Goal: Information Seeking & Learning: Check status

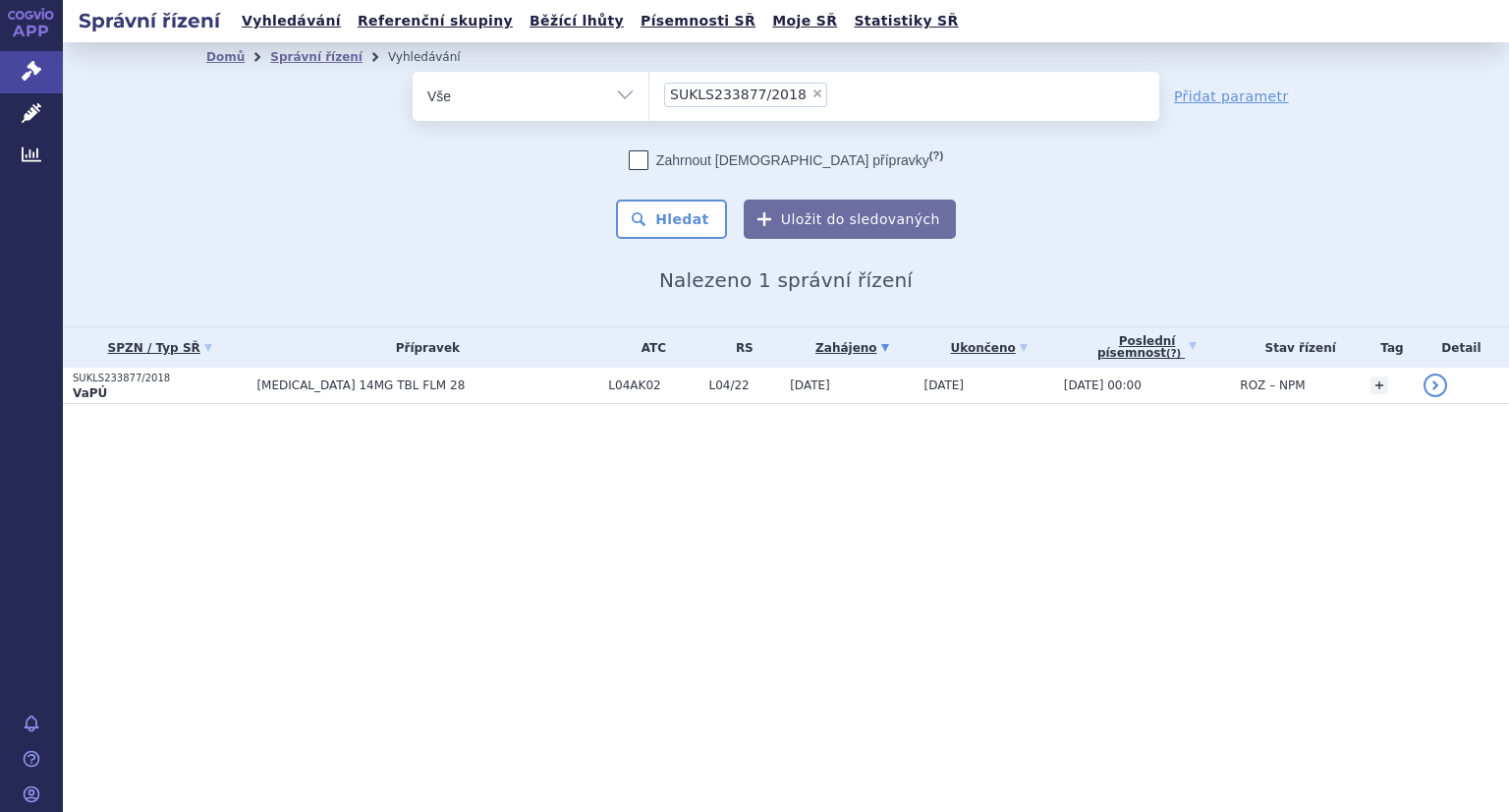
click at [125, 376] on p "SUKLS233877/2018" at bounding box center [159, 379] width 174 height 14
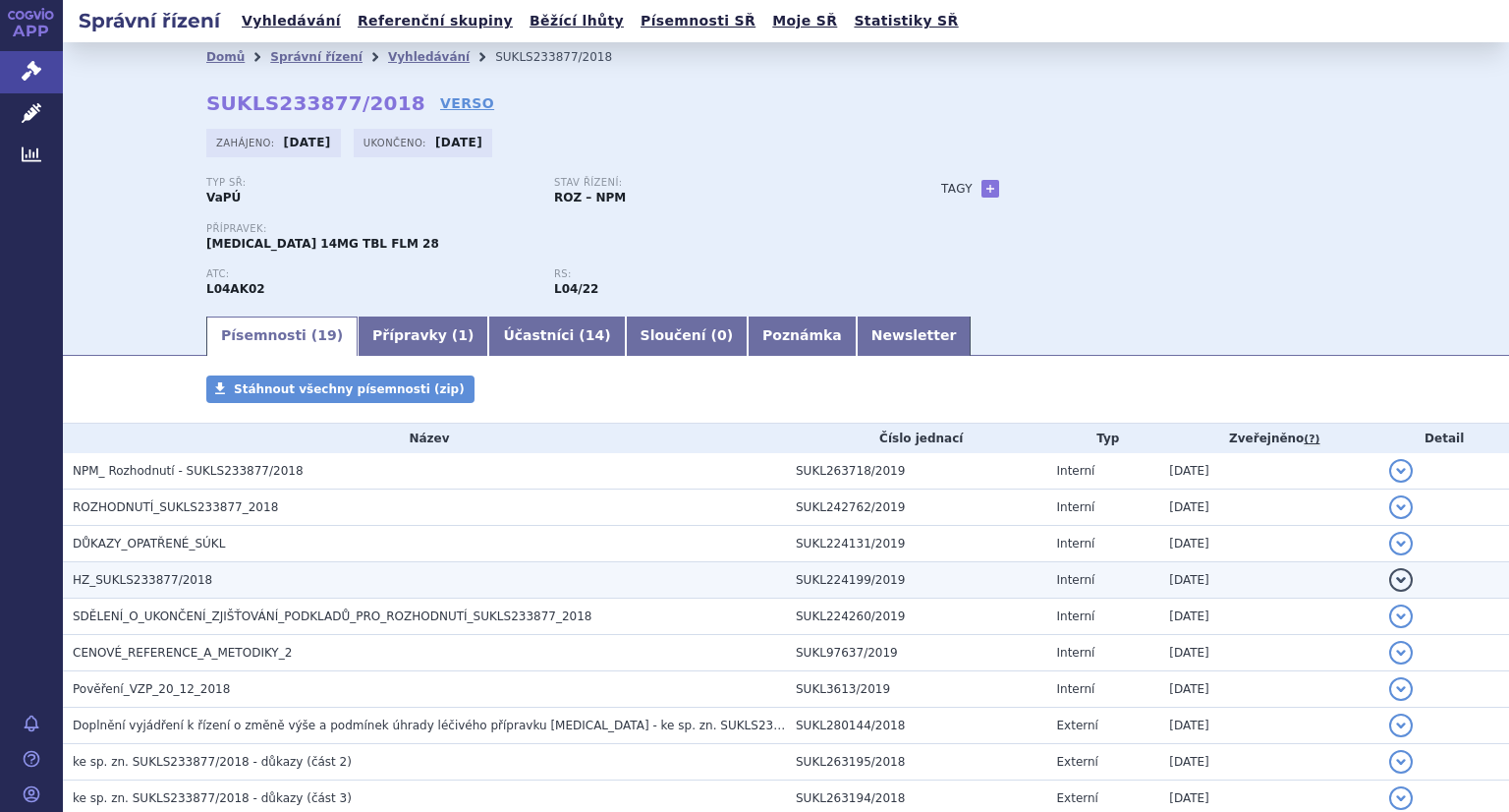
click at [164, 584] on span "HZ_SUKLS233877/2018" at bounding box center [142, 579] width 139 height 14
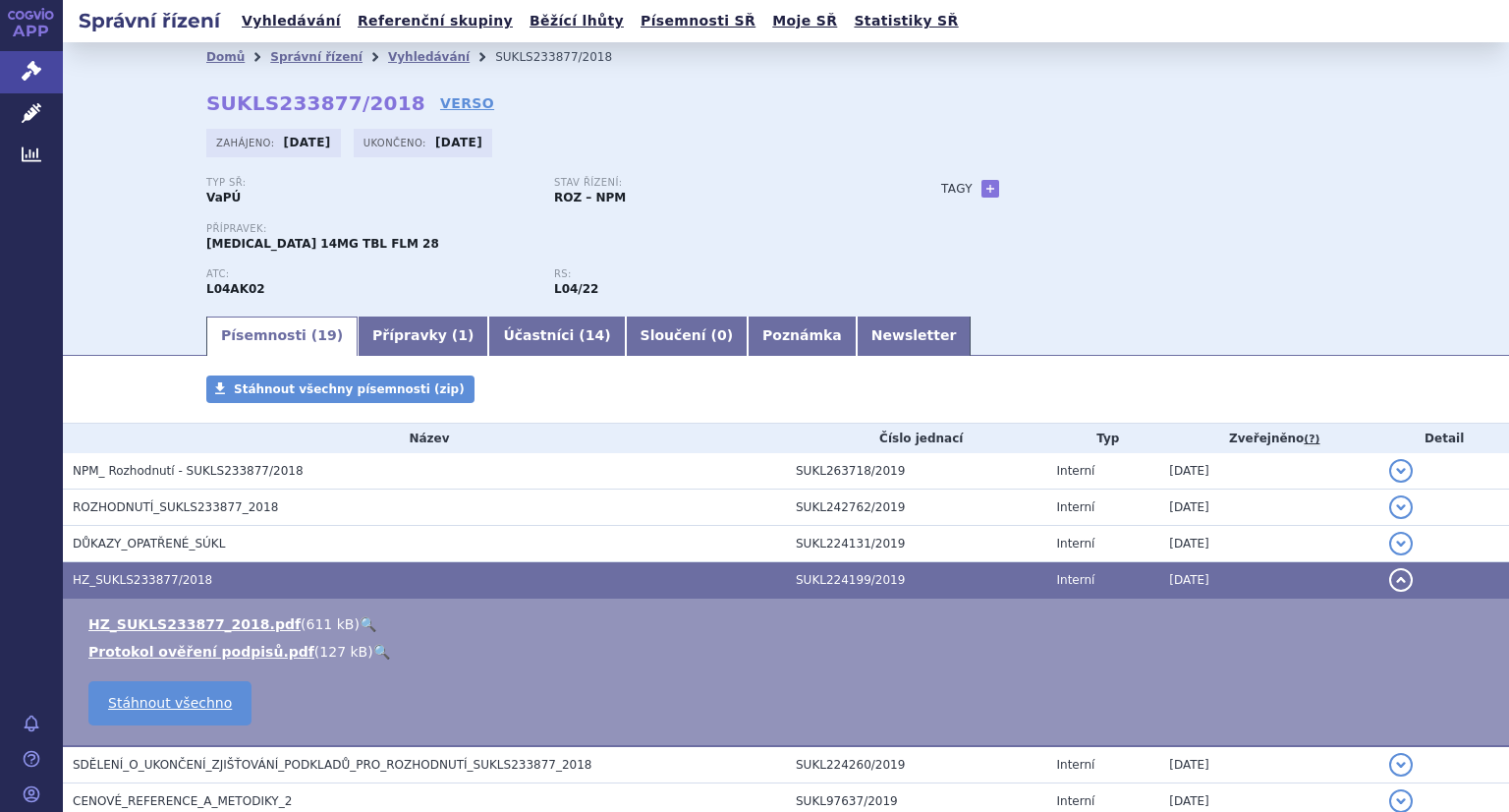
click at [360, 622] on link "🔍" at bounding box center [368, 624] width 17 height 16
click at [264, 12] on link "Vyhledávání" at bounding box center [291, 21] width 111 height 27
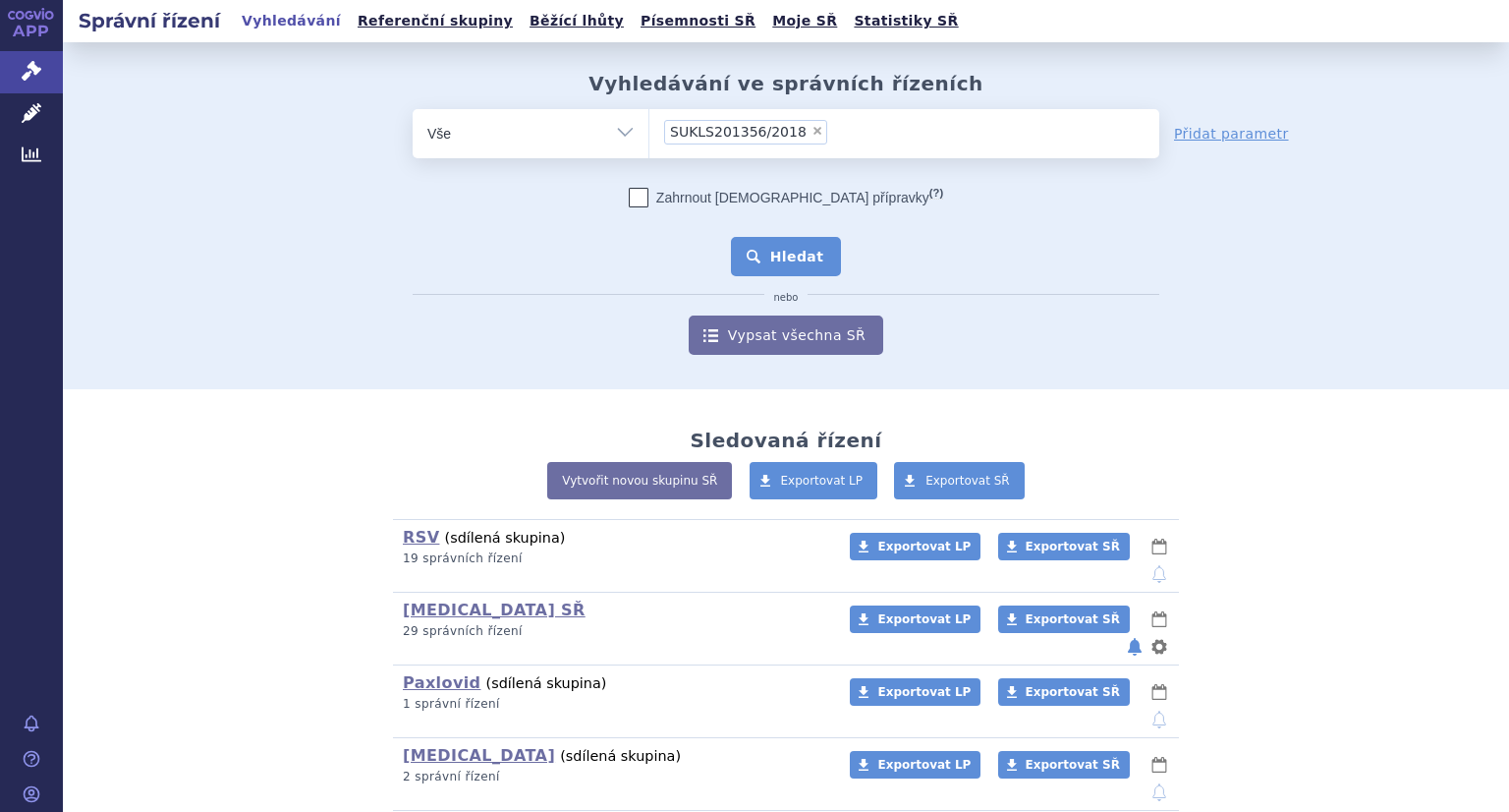
drag, startPoint x: 782, startPoint y: 252, endPoint x: 775, endPoint y: 260, distance: 10.6
click at [781, 252] on button "Hledat" at bounding box center [786, 256] width 111 height 40
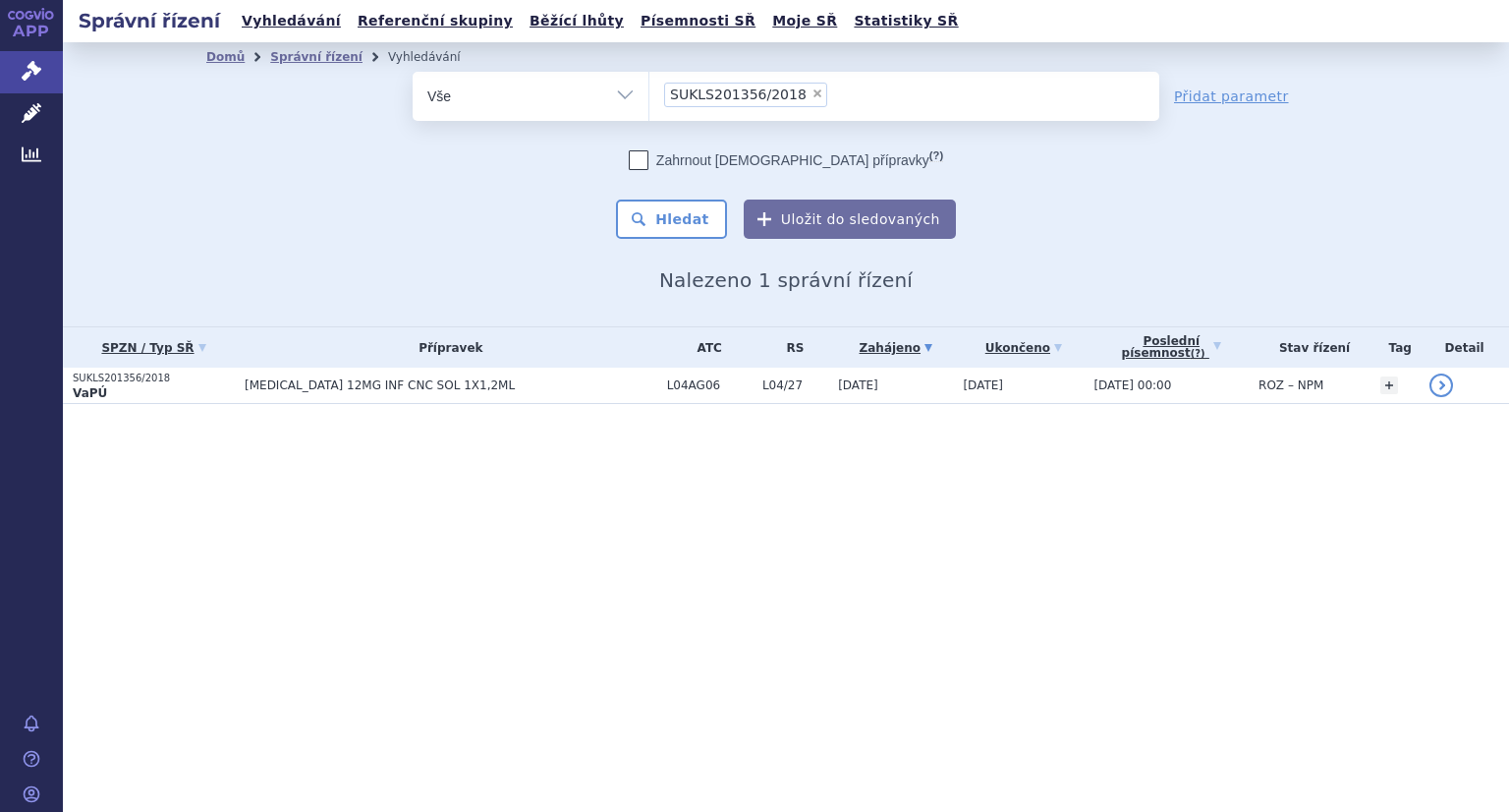
click at [129, 381] on p "SUKLS201356/2018" at bounding box center [153, 379] width 162 height 14
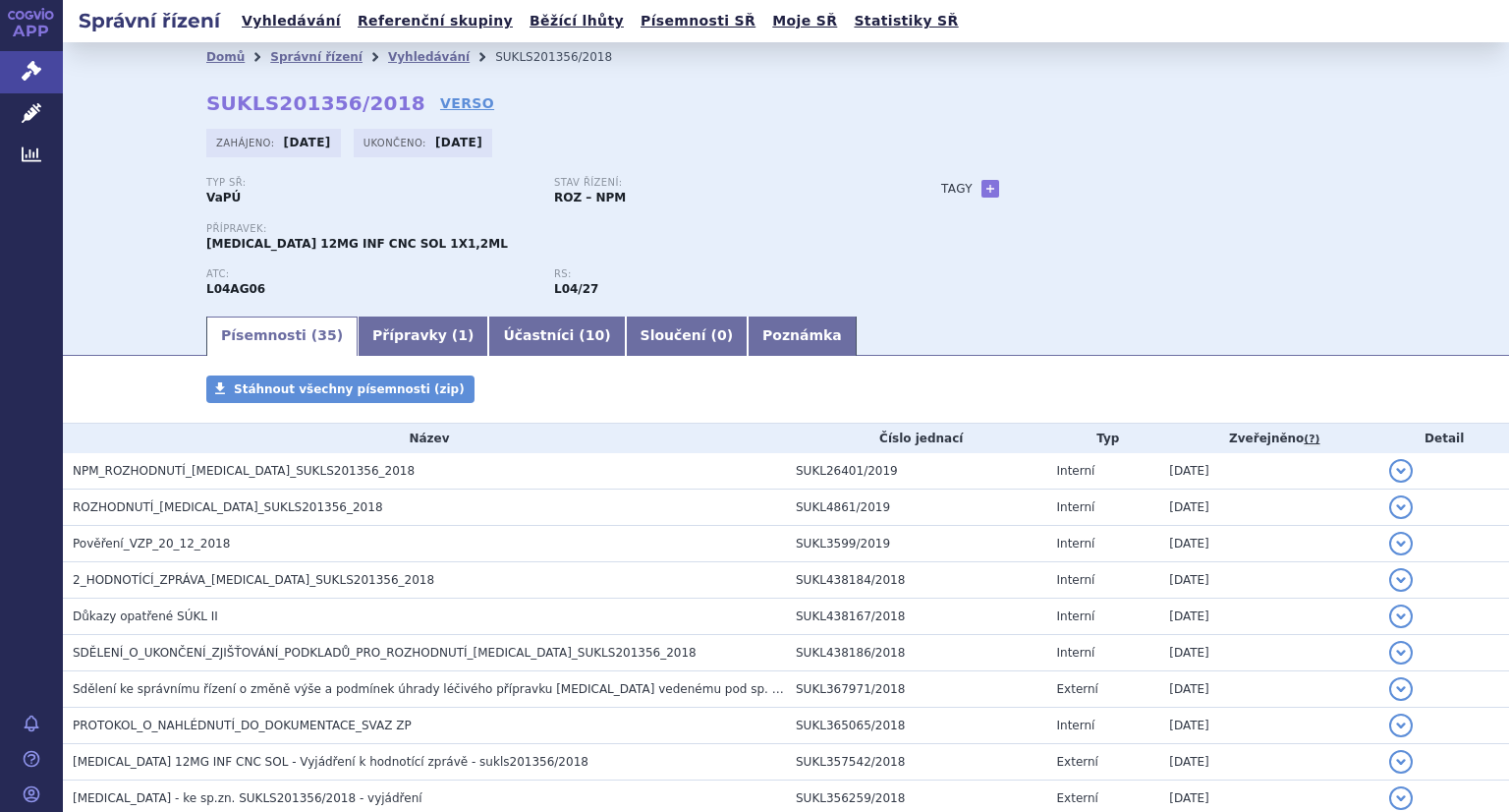
click at [389, 582] on h3 "2_HODNOTÍCÍ_ZPRÁVA_LEMTRADA_SUKLS201356_2018" at bounding box center [429, 579] width 714 height 20
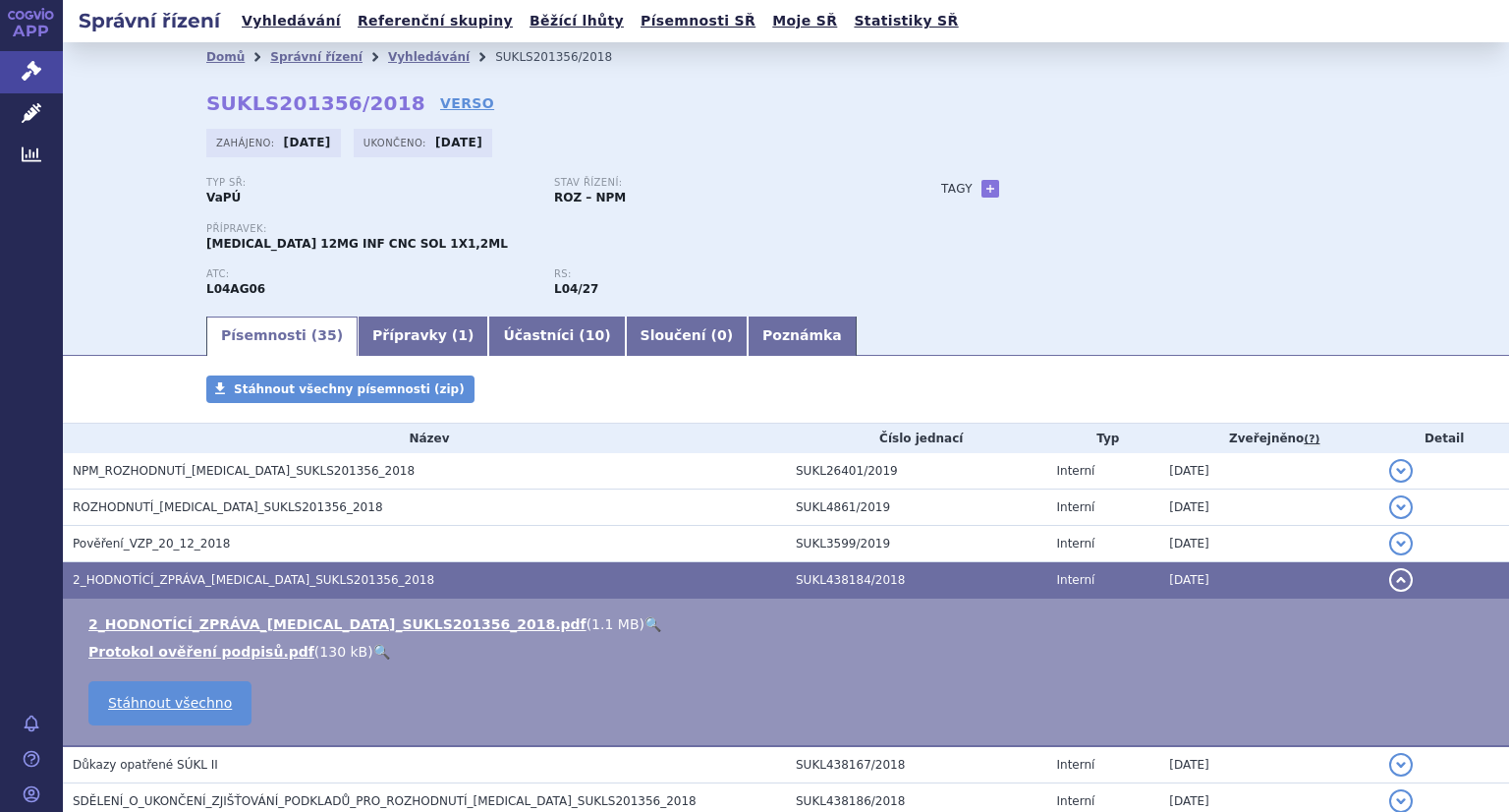
click at [644, 626] on link "🔍" at bounding box center [652, 624] width 17 height 16
click at [305, 28] on link "Vyhledávání" at bounding box center [291, 21] width 111 height 27
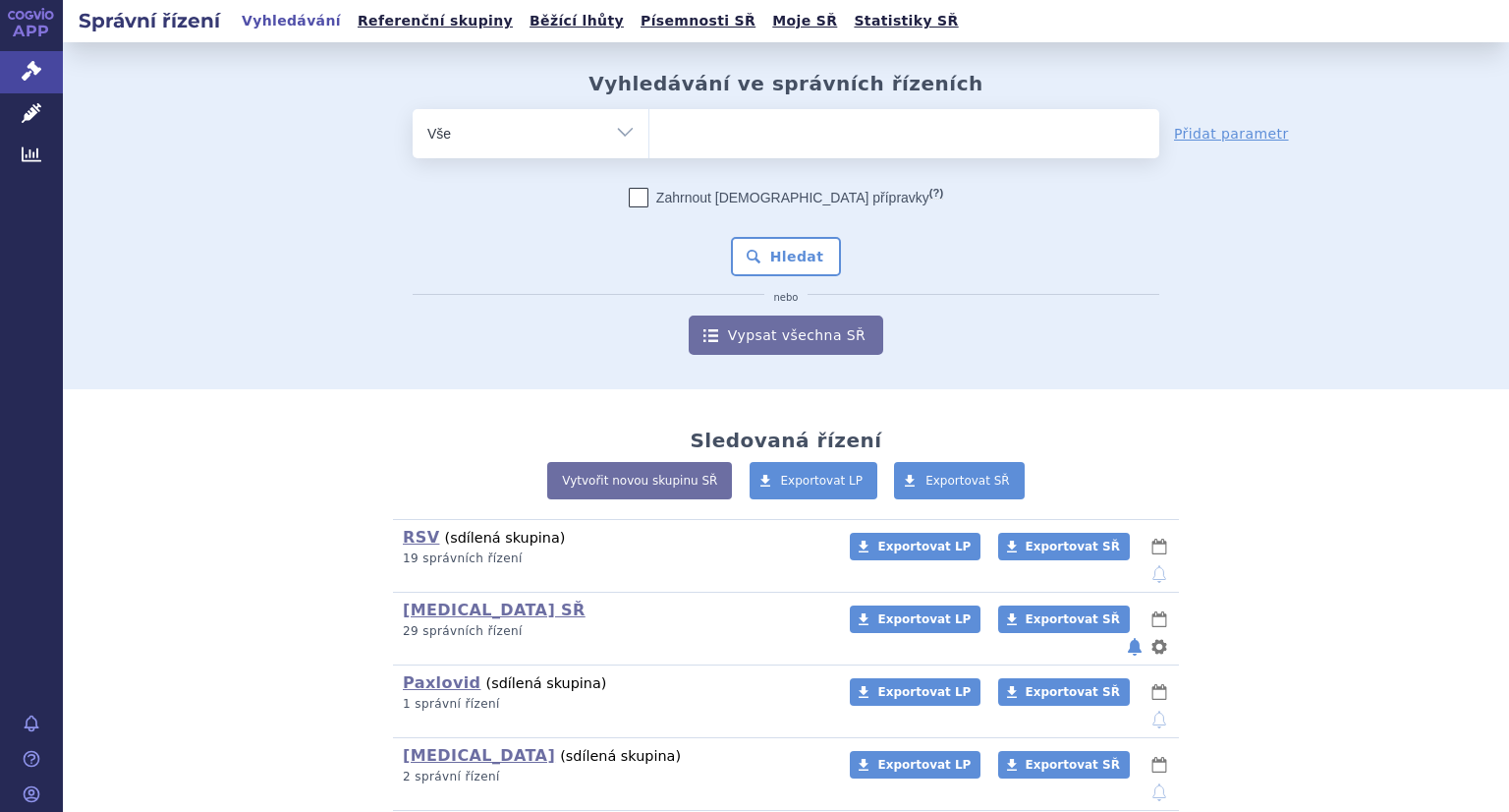
click at [706, 127] on ul at bounding box center [904, 130] width 510 height 42
click at [649, 127] on select at bounding box center [648, 132] width 1 height 49
paste input "SUKLS189739/2018"
type input "SUKLS189739/2018"
select select "SUKLS189739/2018"
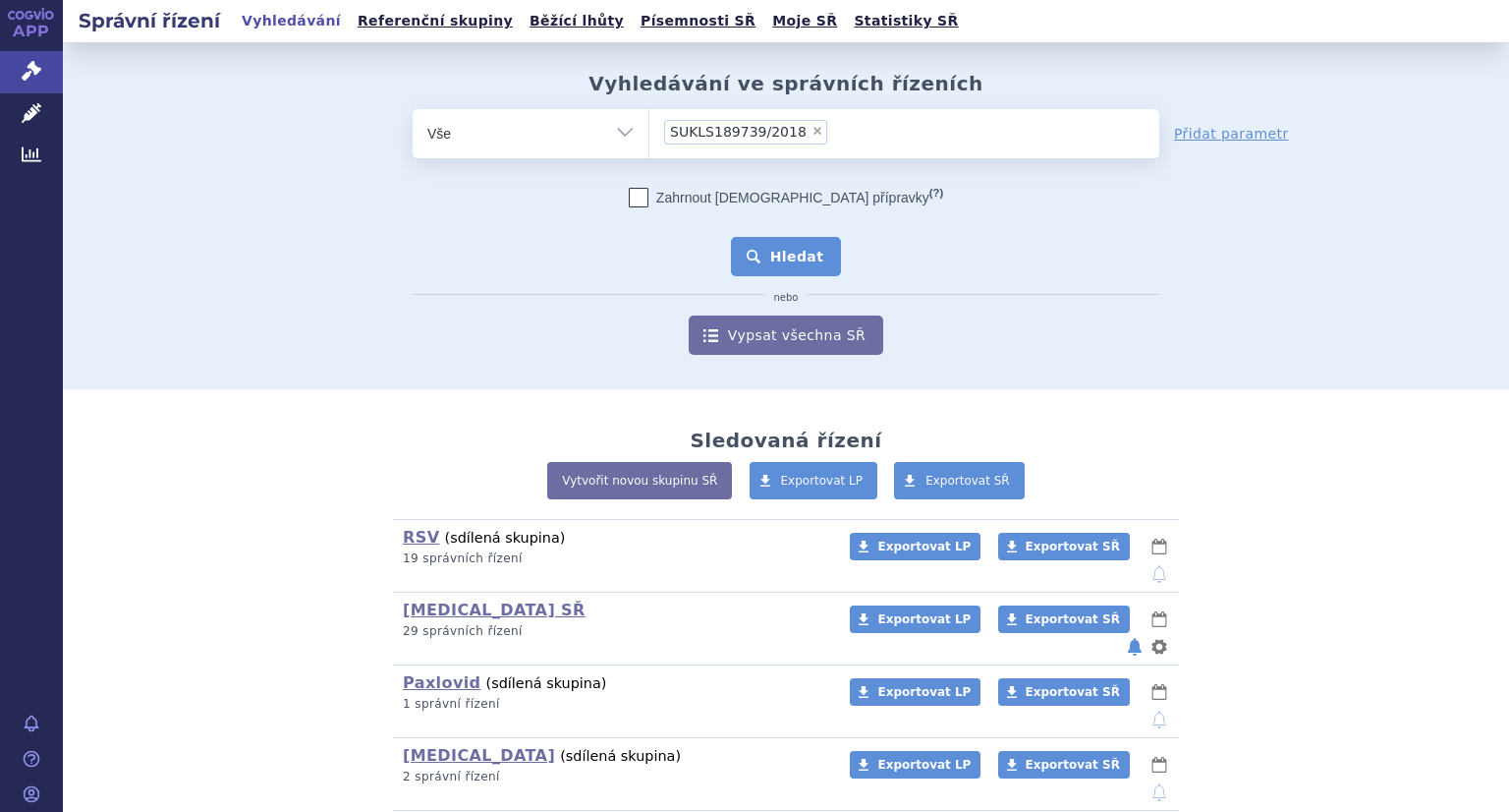
click at [758, 254] on button "Hledat" at bounding box center [786, 256] width 111 height 40
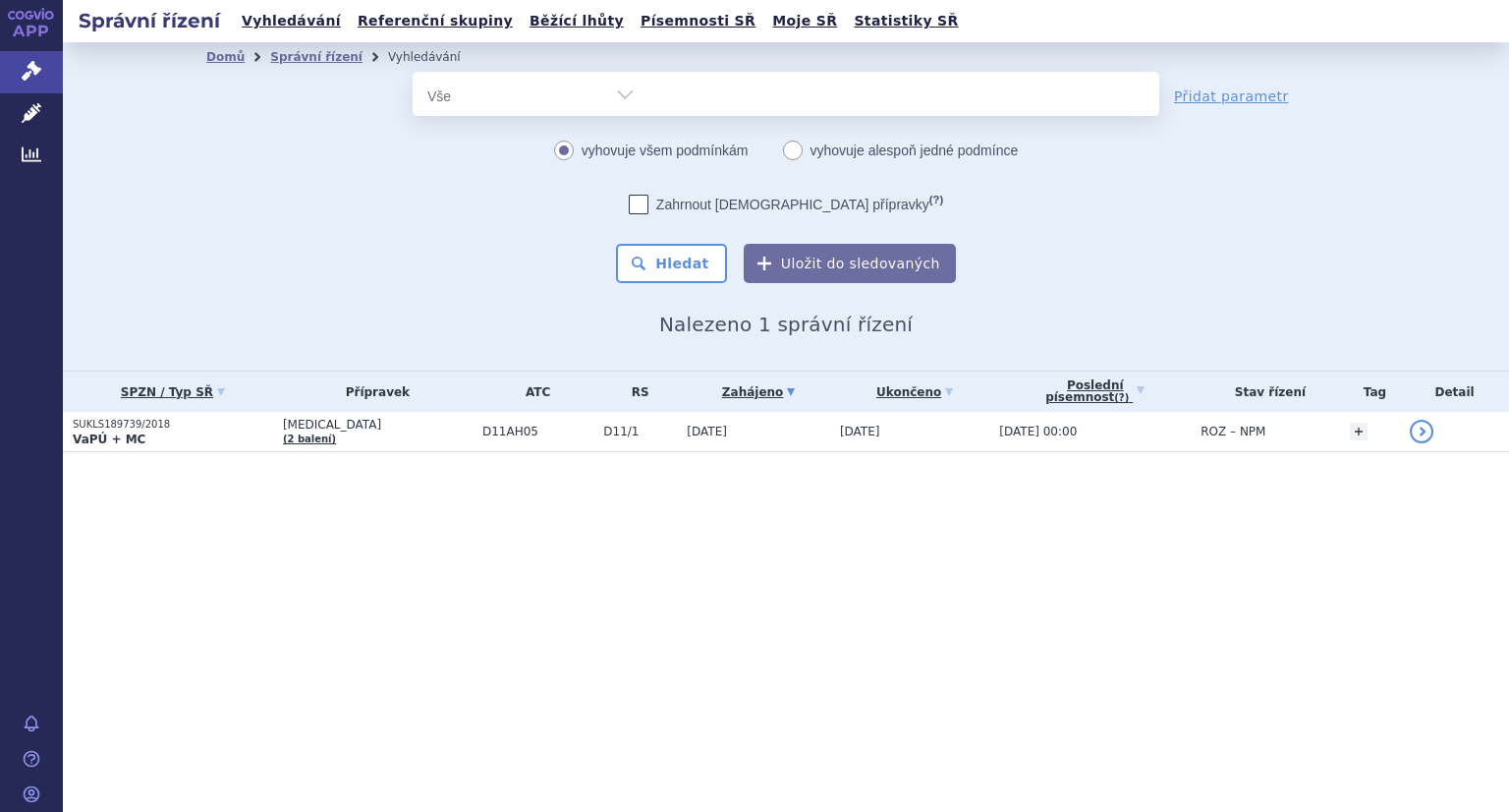
click at [144, 417] on p "SUKLS189739/2018" at bounding box center [173, 424] width 201 height 14
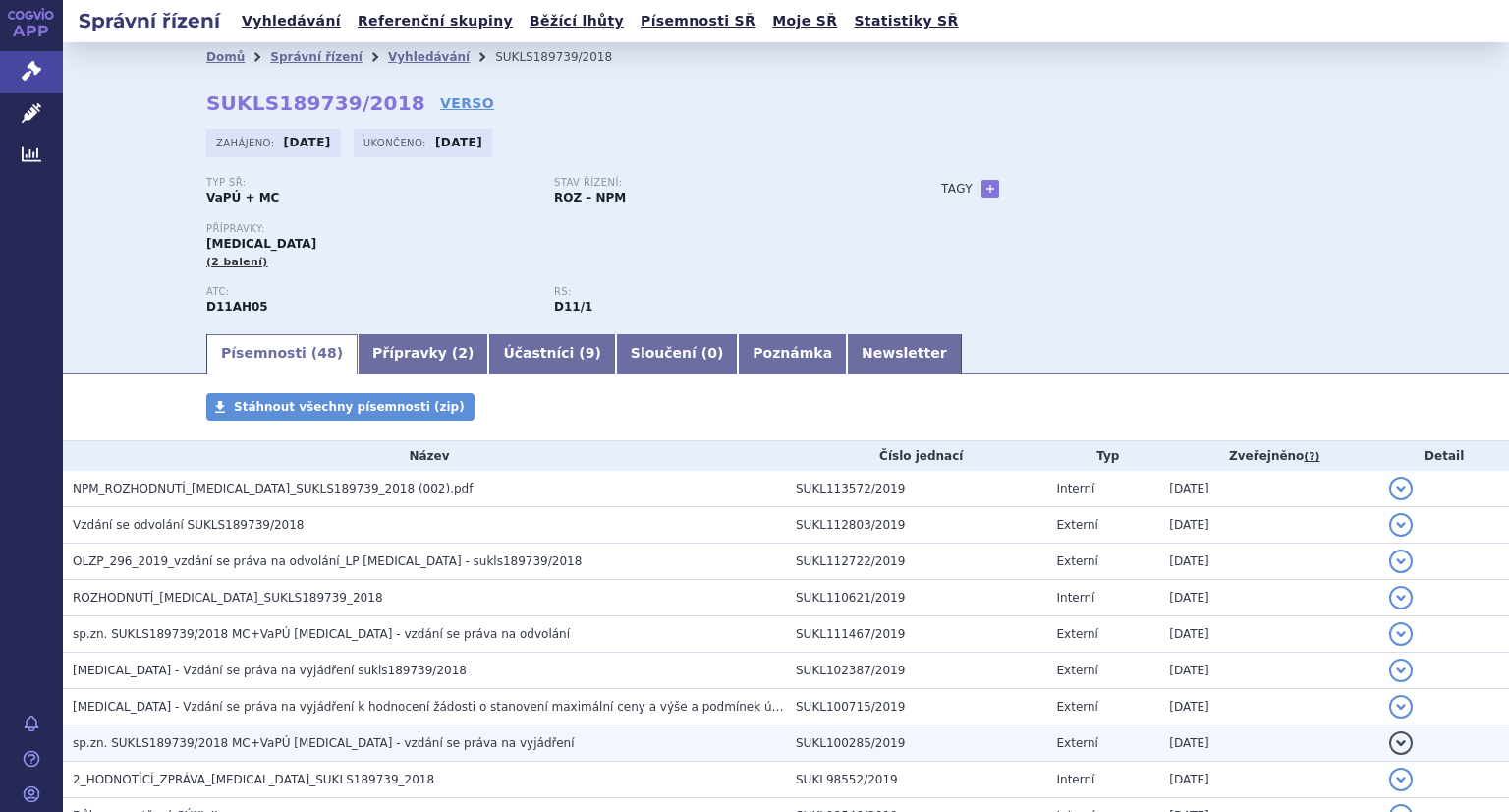
scroll to position [98, 0]
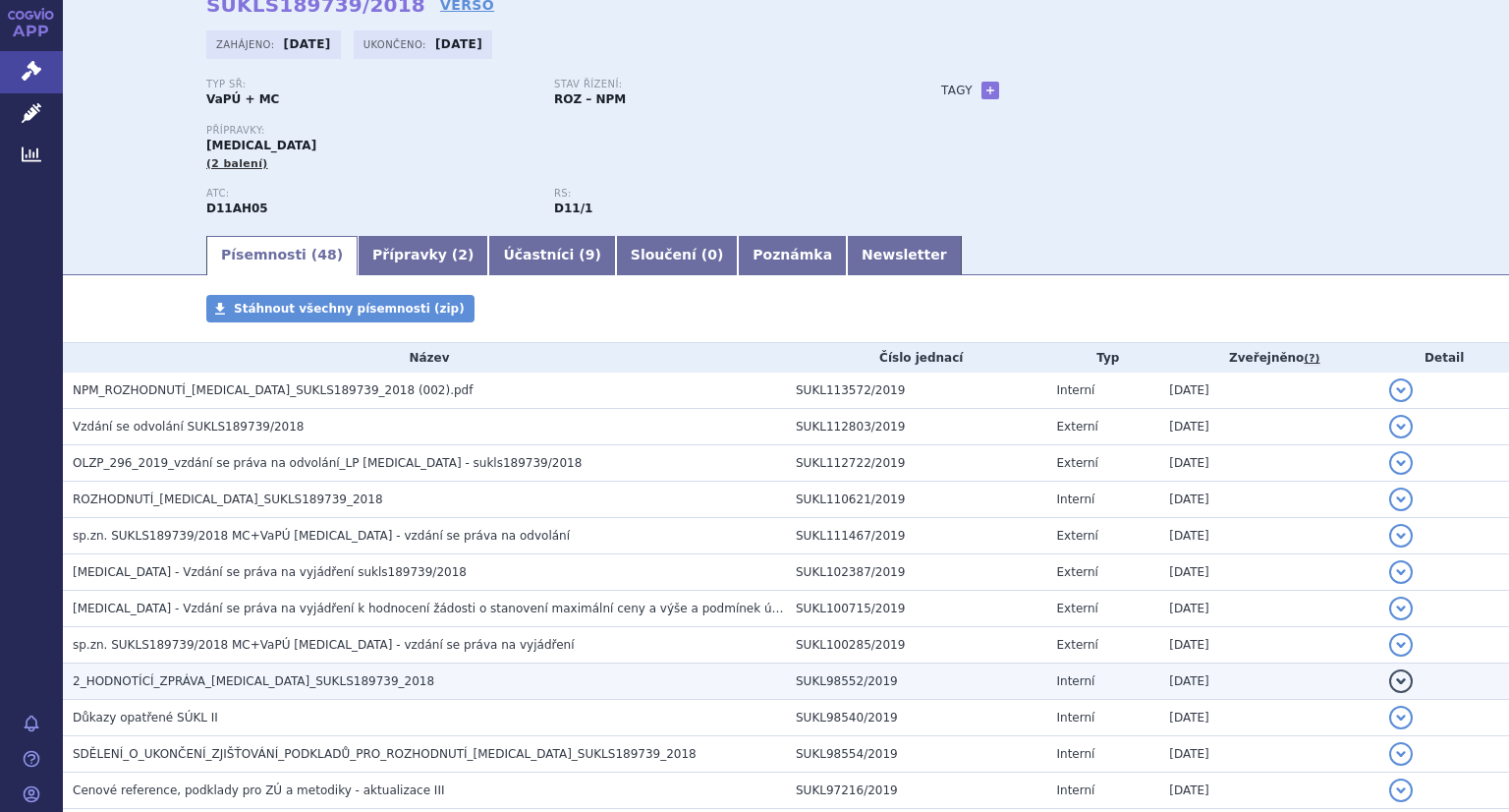
click at [304, 678] on span "2_HODNOTÍCÍ_ZPRÁVA_DUPIXENT_SUKLS189739_2018" at bounding box center [253, 681] width 362 height 14
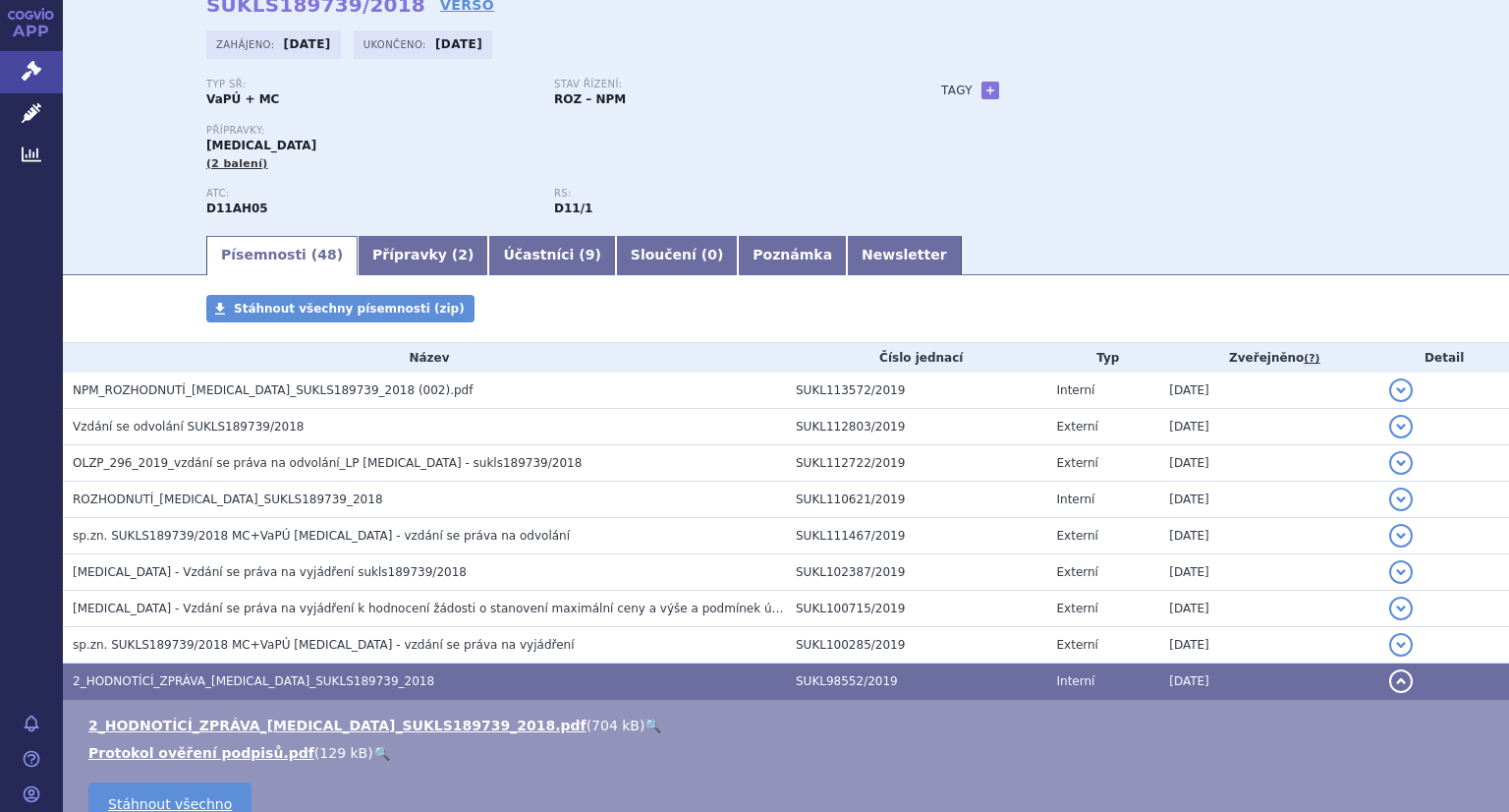
click at [644, 730] on link "🔍" at bounding box center [652, 726] width 17 height 16
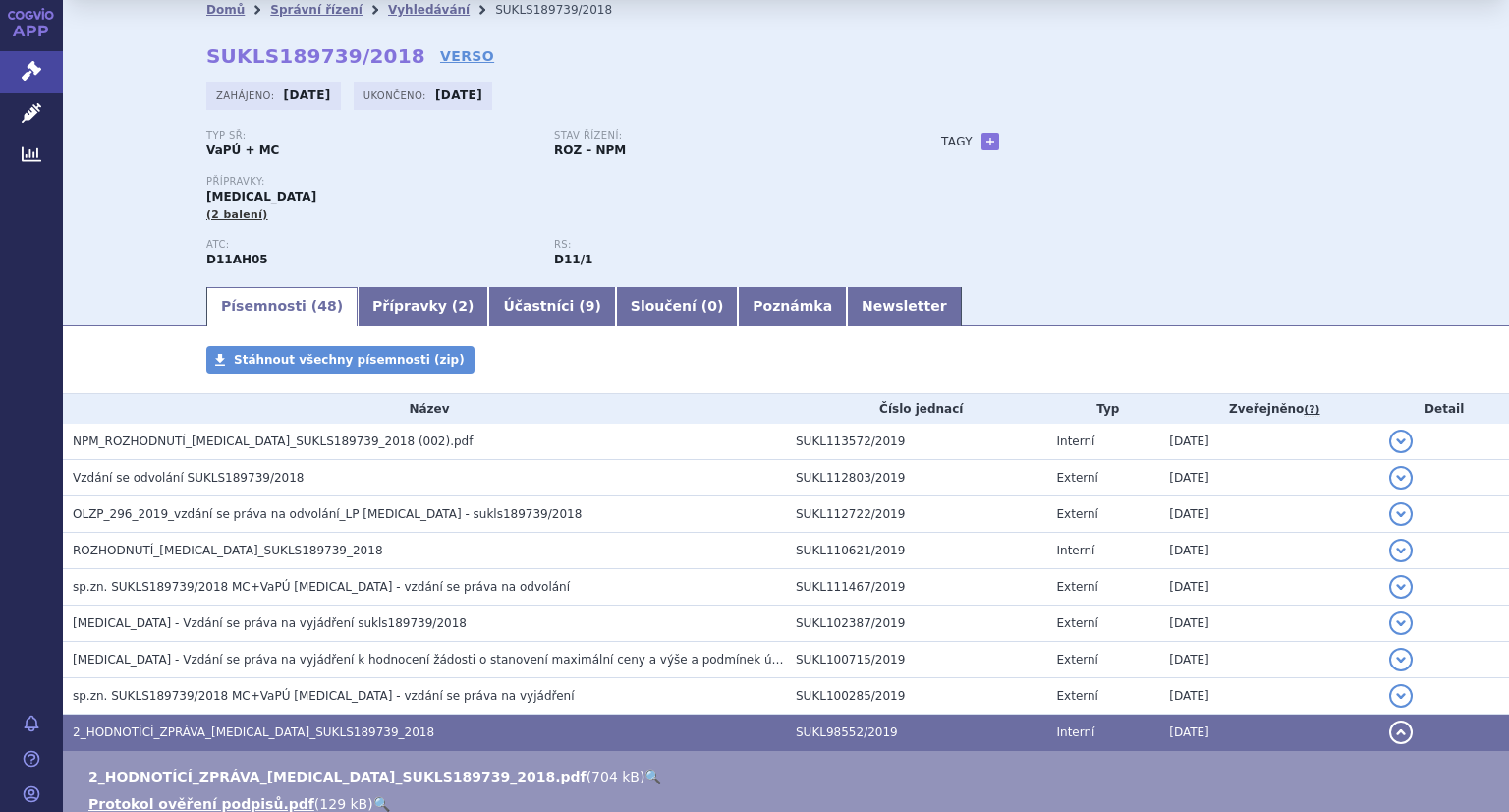
scroll to position [0, 0]
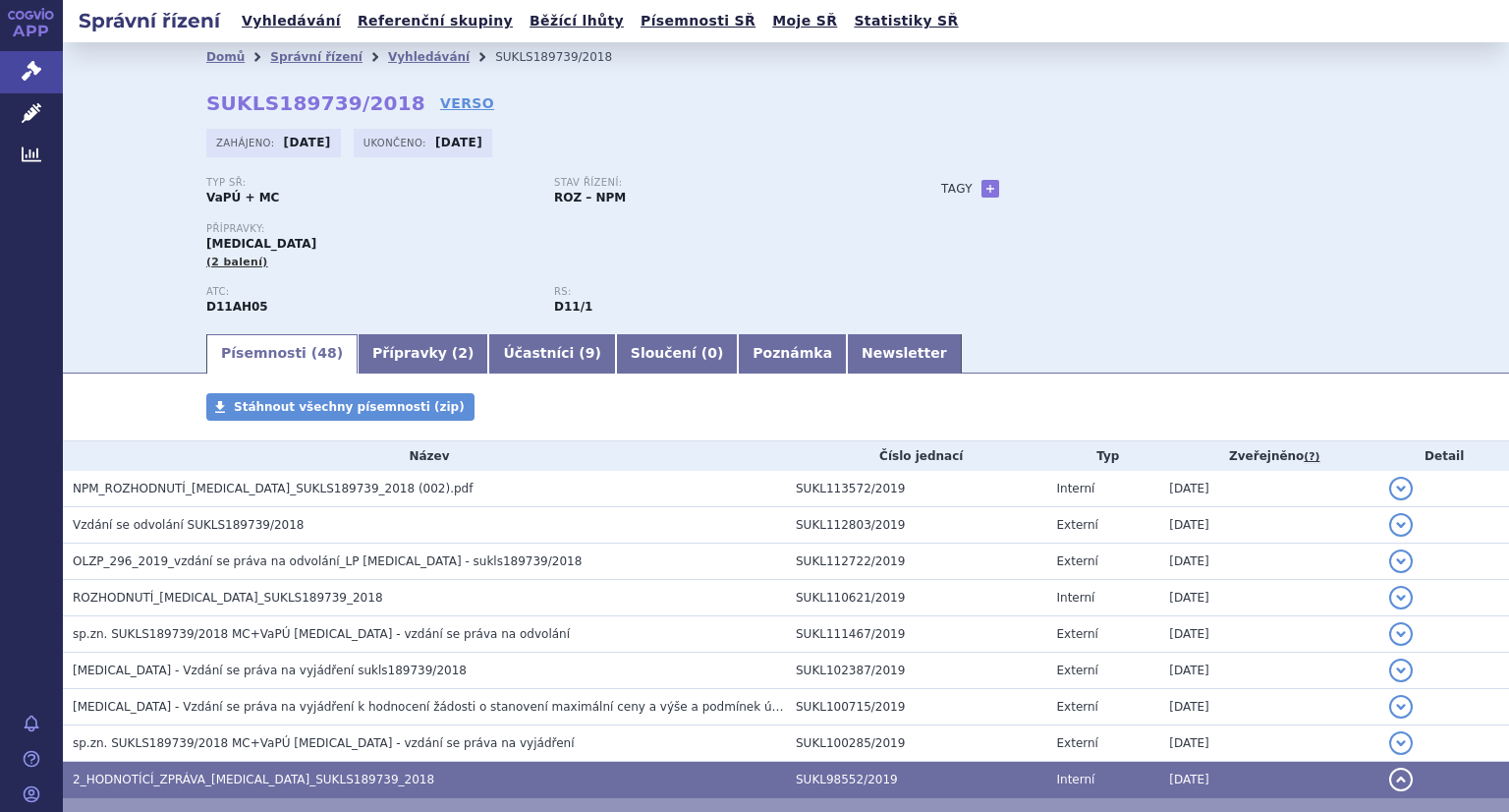
drag, startPoint x: 290, startPoint y: 20, endPoint x: 358, endPoint y: 48, distance: 73.5
click at [289, 20] on link "Vyhledávání" at bounding box center [291, 21] width 111 height 27
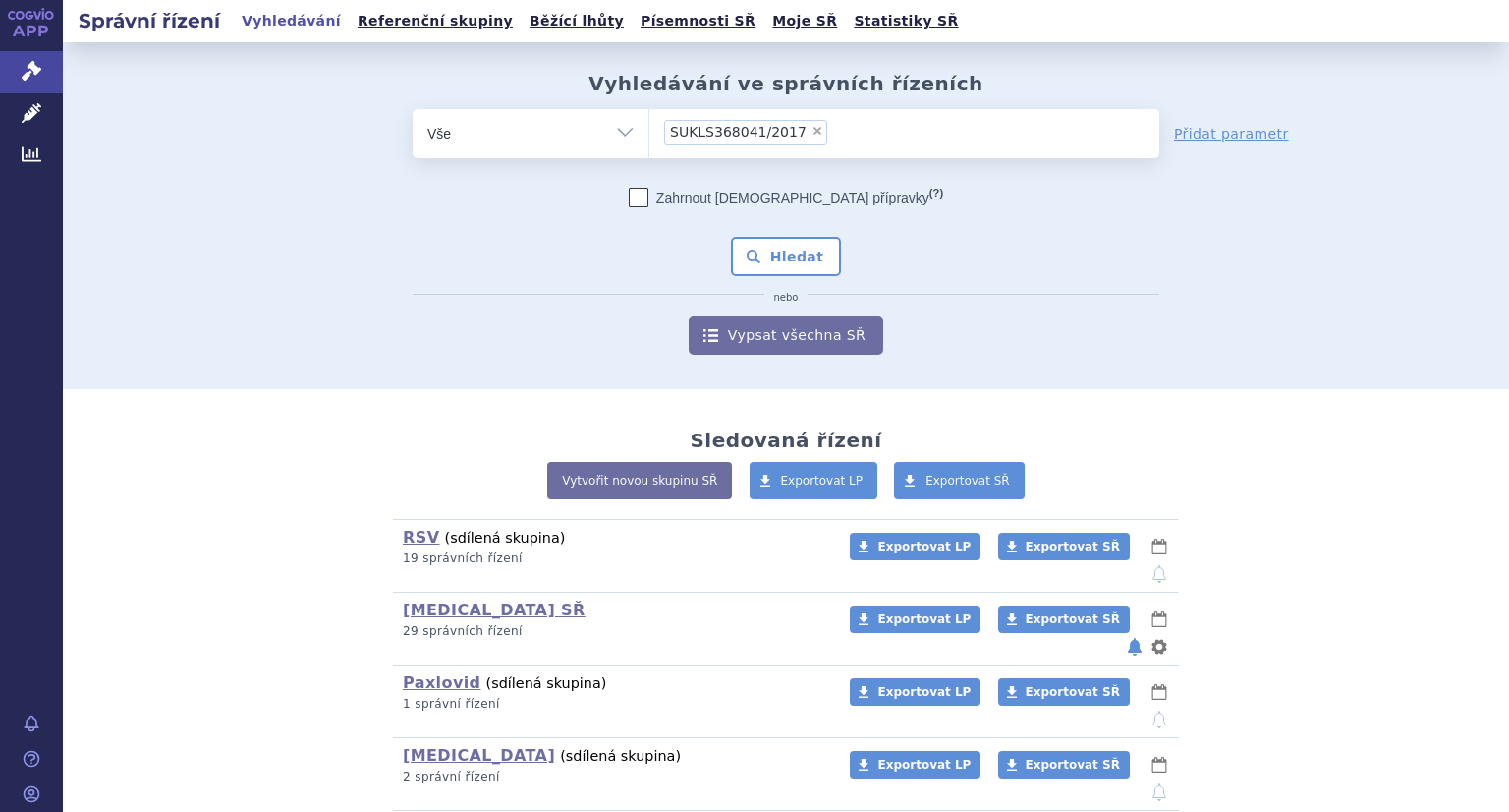
click at [761, 264] on button "Hledat" at bounding box center [786, 256] width 111 height 40
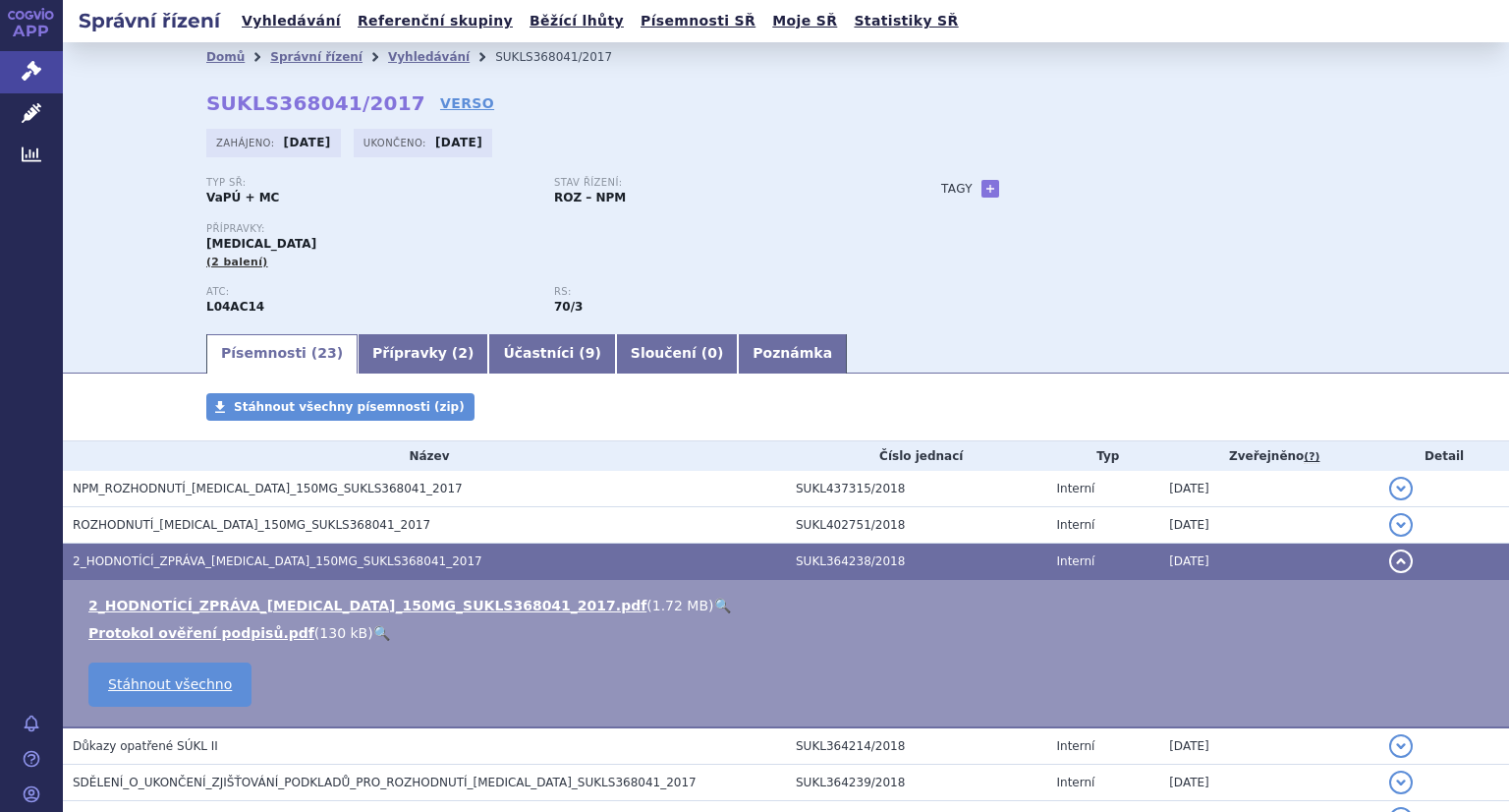
click at [715, 607] on link "🔍" at bounding box center [723, 605] width 17 height 16
drag, startPoint x: 299, startPoint y: 17, endPoint x: 305, endPoint y: 41, distance: 24.7
click at [299, 17] on link "Vyhledávání" at bounding box center [291, 21] width 111 height 27
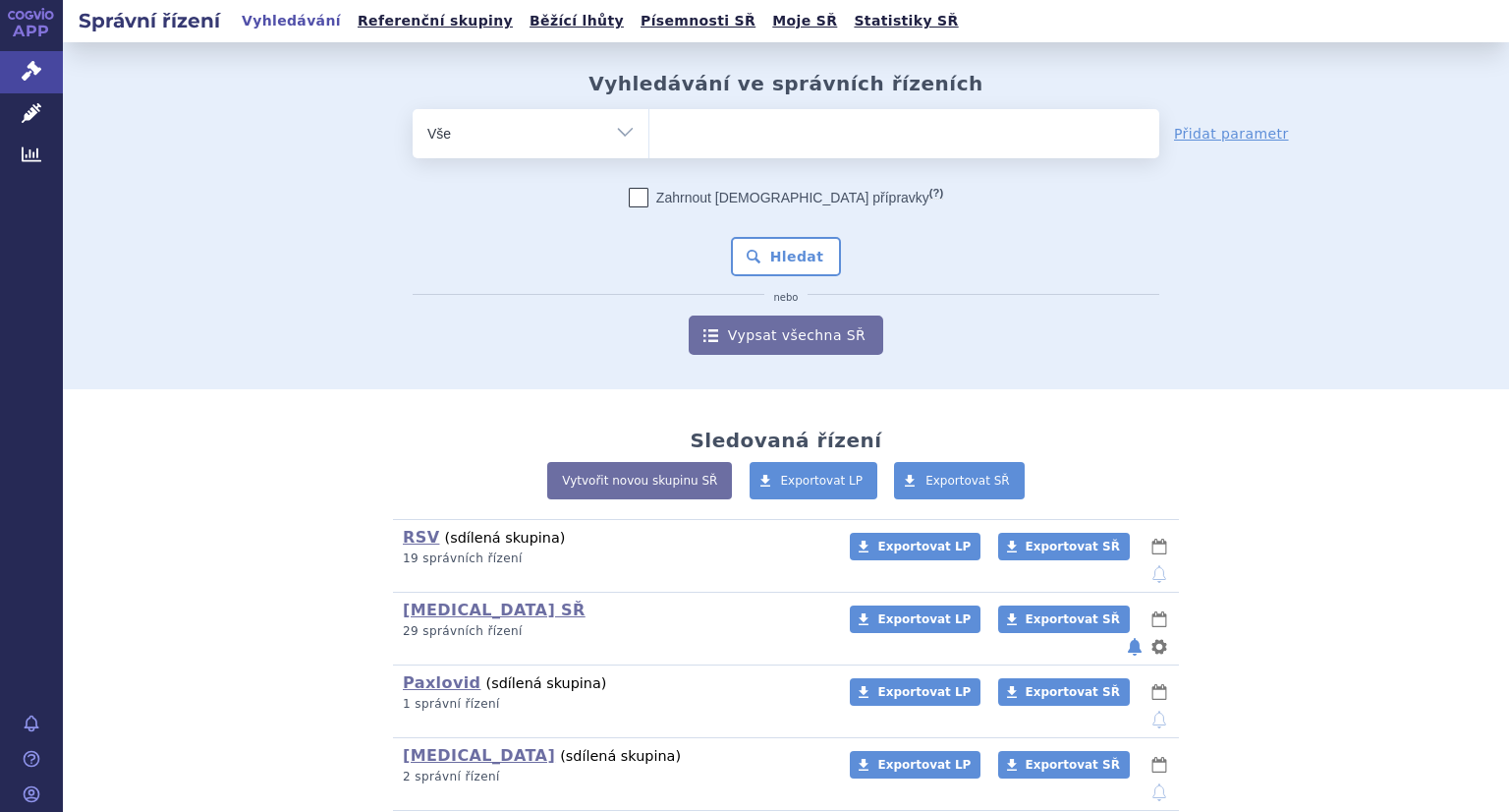
click at [695, 128] on ul at bounding box center [904, 130] width 510 height 42
click at [649, 128] on select at bounding box center [648, 132] width 1 height 49
paste input "SUKLS245316/2017"
type input "SUKLS245316/2017"
select select "SUKLS245316/2017"
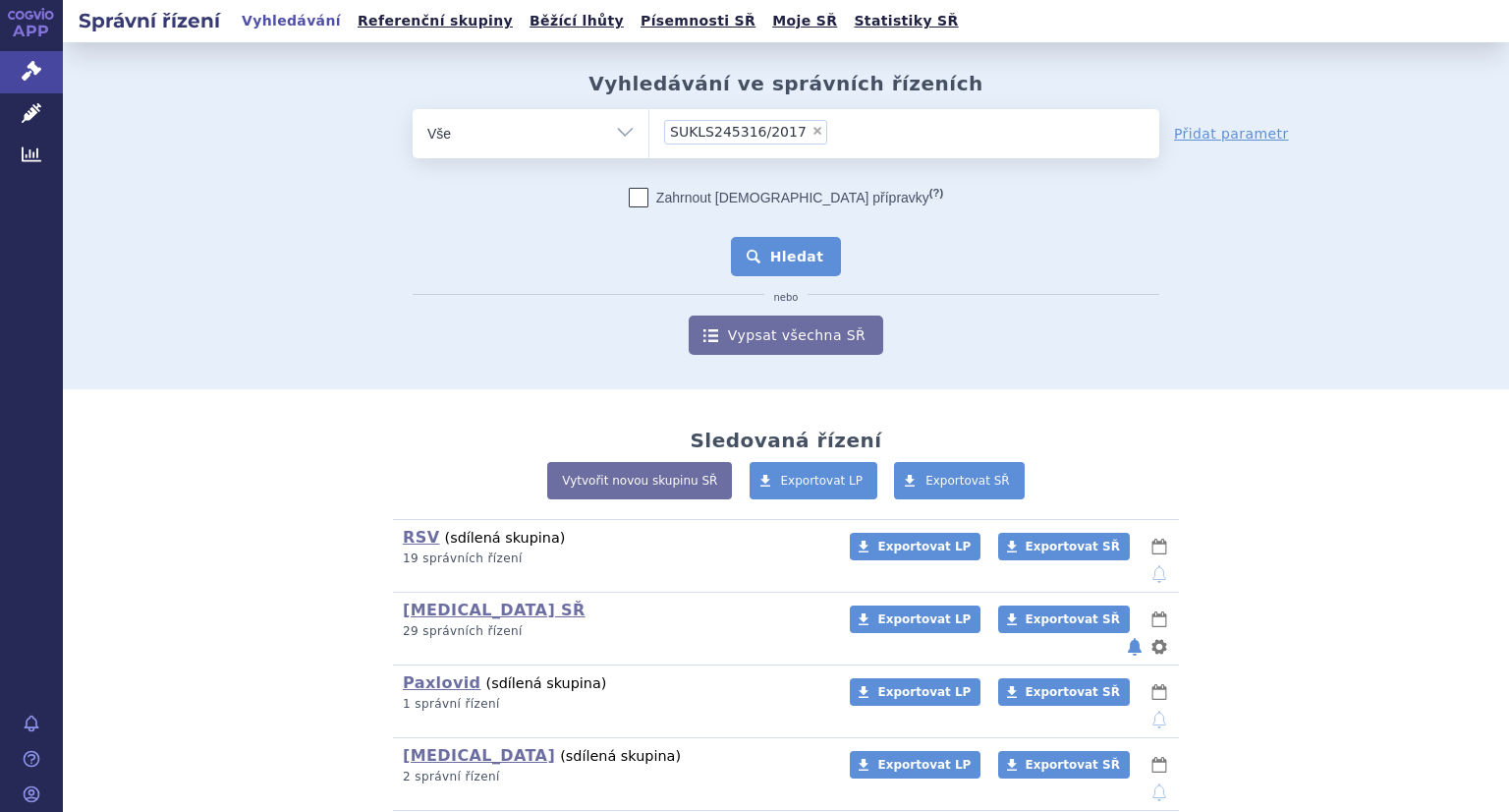
click at [780, 255] on button "Hledat" at bounding box center [786, 256] width 111 height 40
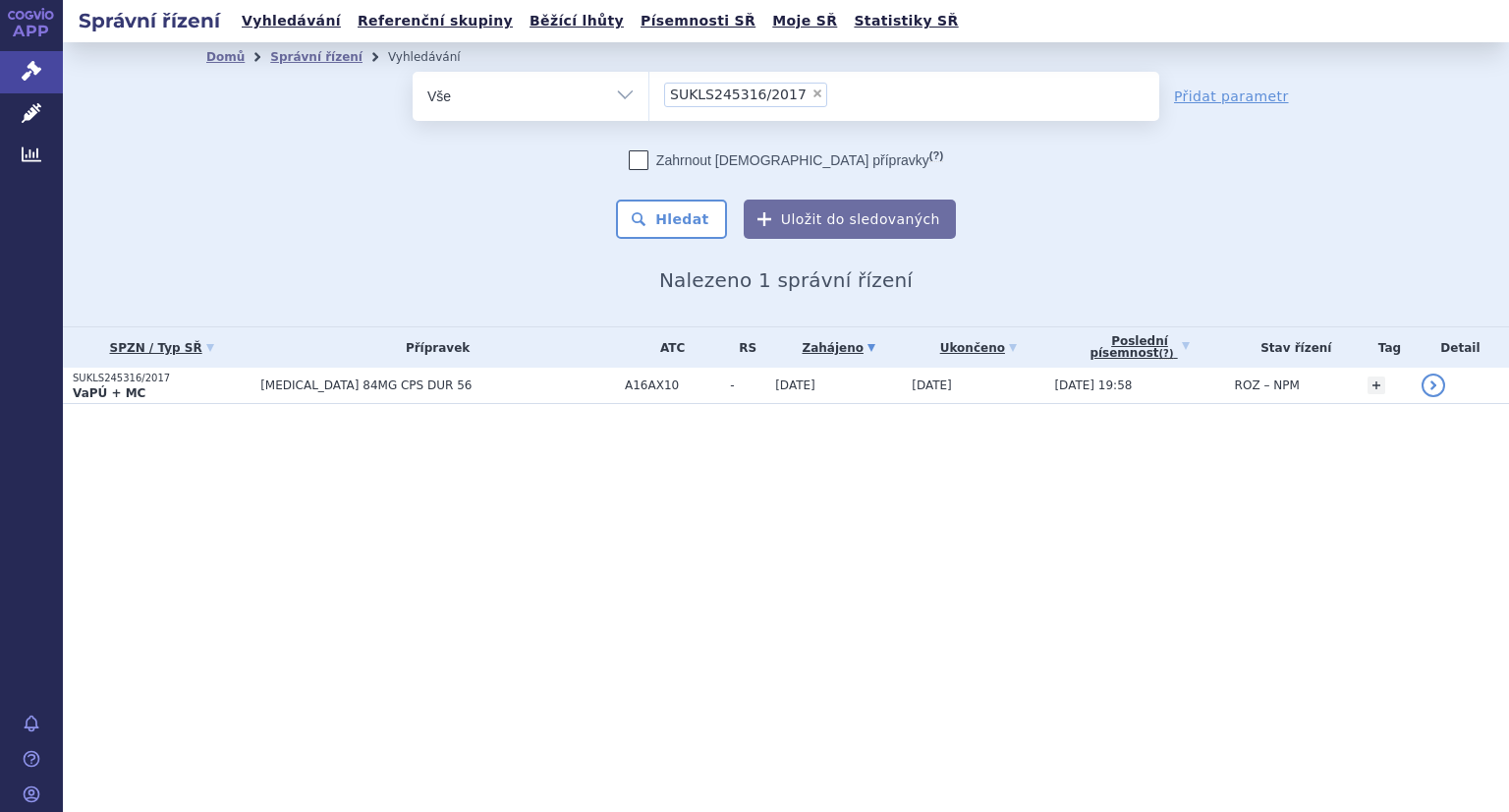
click at [177, 378] on p "SUKLS245316/2017" at bounding box center [161, 379] width 178 height 14
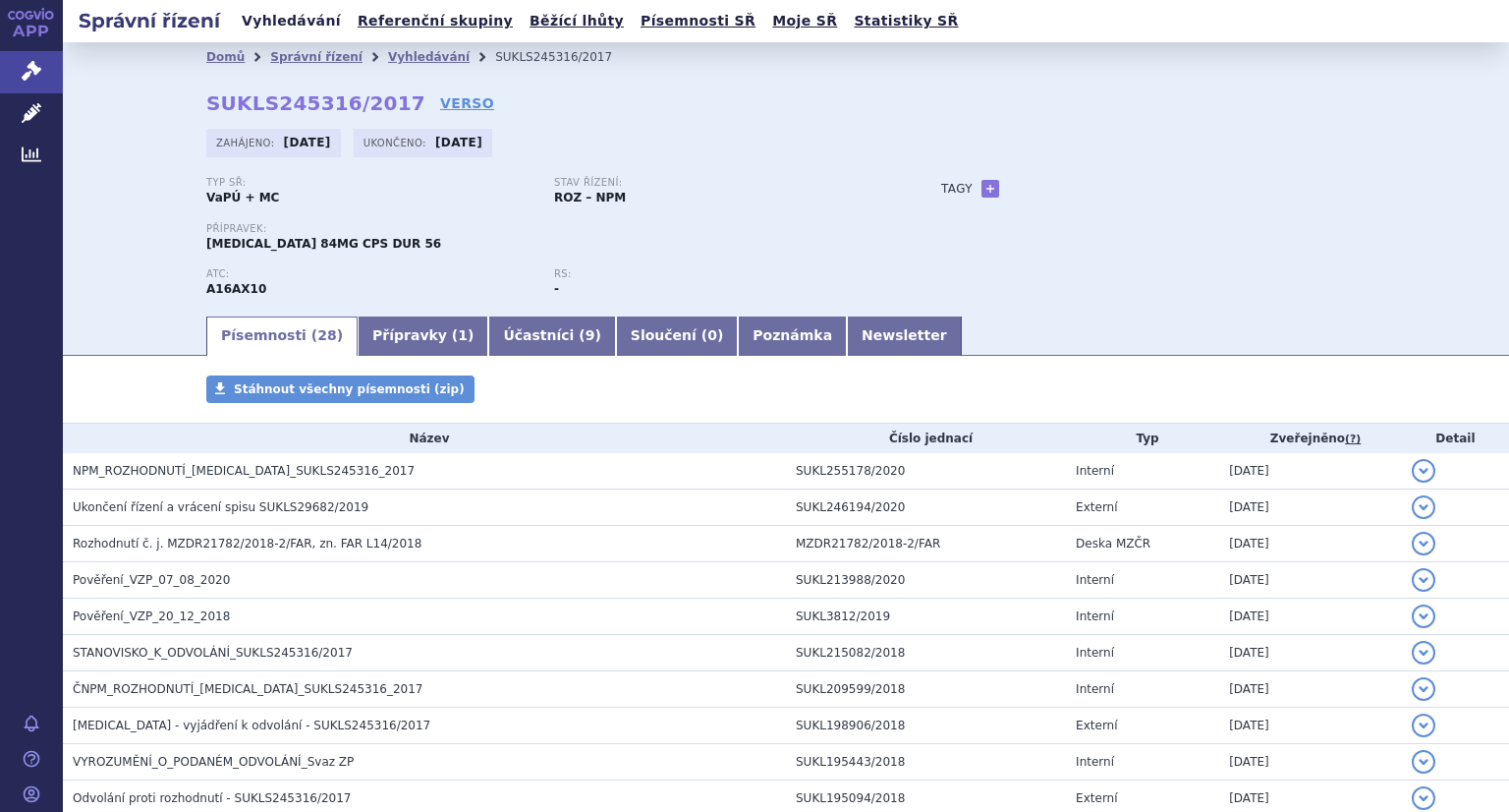
click at [288, 10] on link "Vyhledávání" at bounding box center [291, 21] width 111 height 27
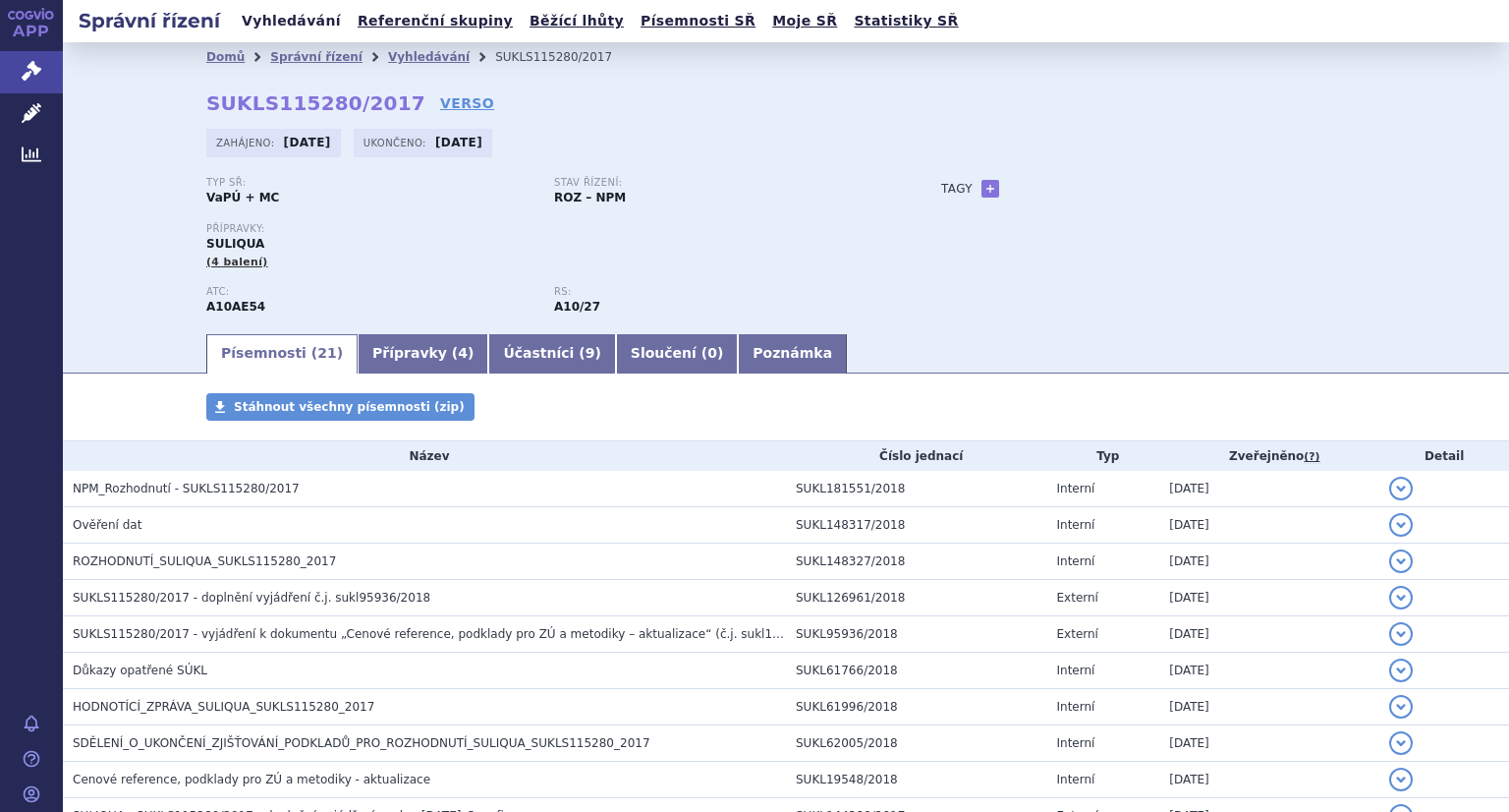
click at [319, 13] on link "Vyhledávání" at bounding box center [291, 21] width 111 height 27
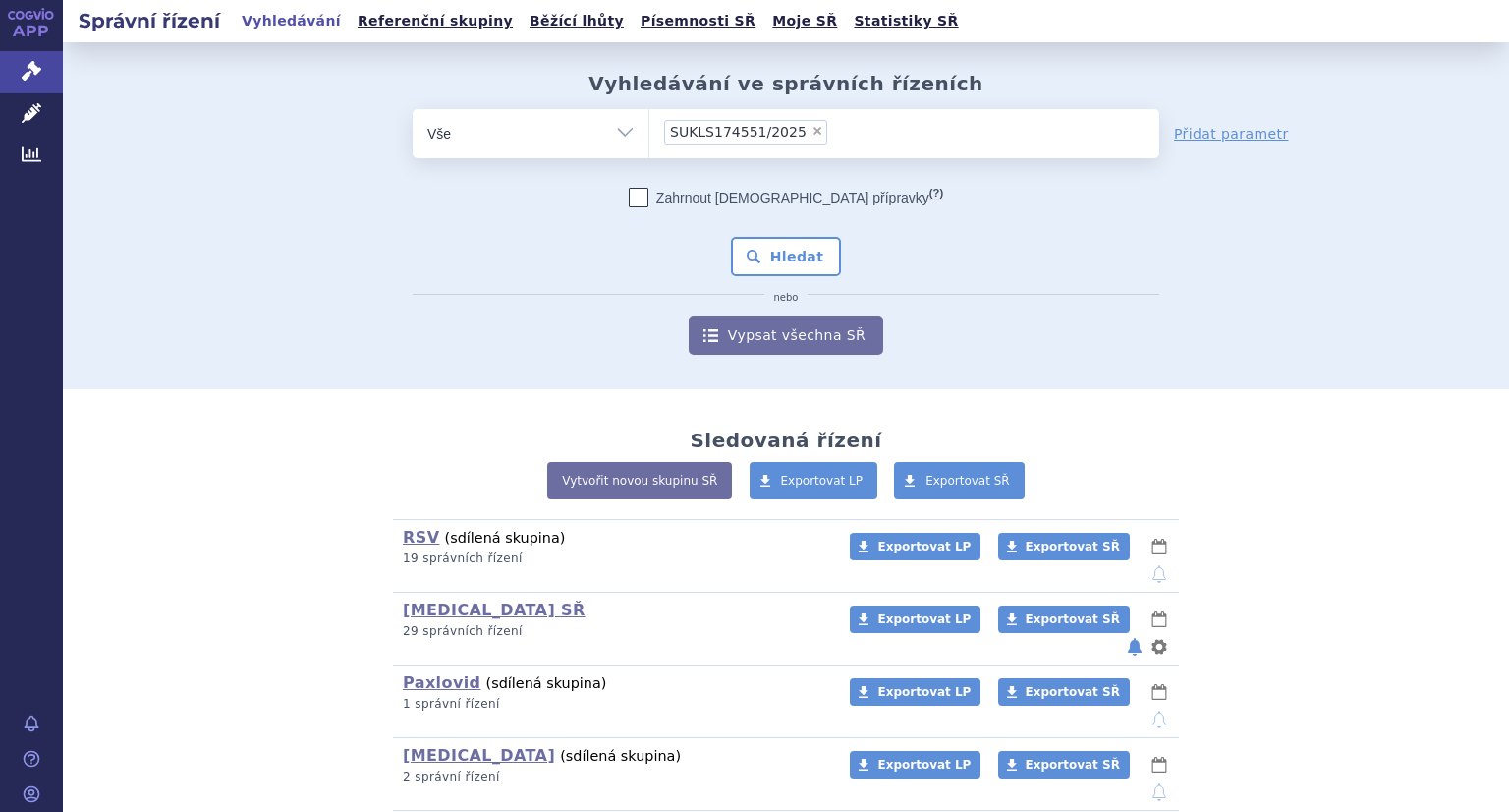
click at [793, 283] on div "Zahrnout bratrské přípravky (?) * Pozor, hledání dle vyhledávacího parametru In…" at bounding box center [785, 271] width 747 height 167
click at [795, 268] on button "Hledat" at bounding box center [786, 256] width 111 height 40
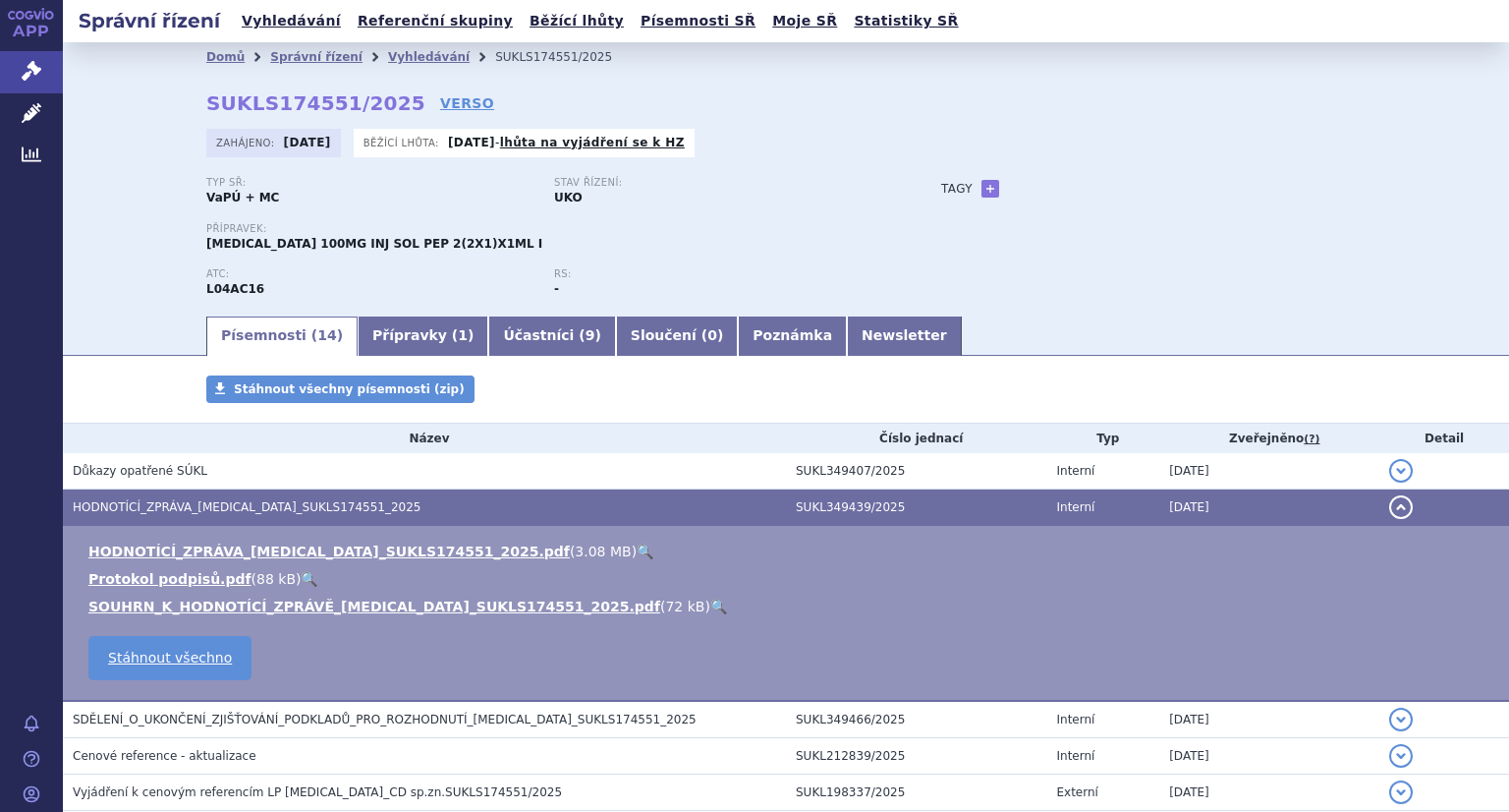
click at [637, 556] on link "🔍" at bounding box center [645, 552] width 17 height 16
click at [299, 21] on link "Vyhledávání" at bounding box center [291, 21] width 111 height 27
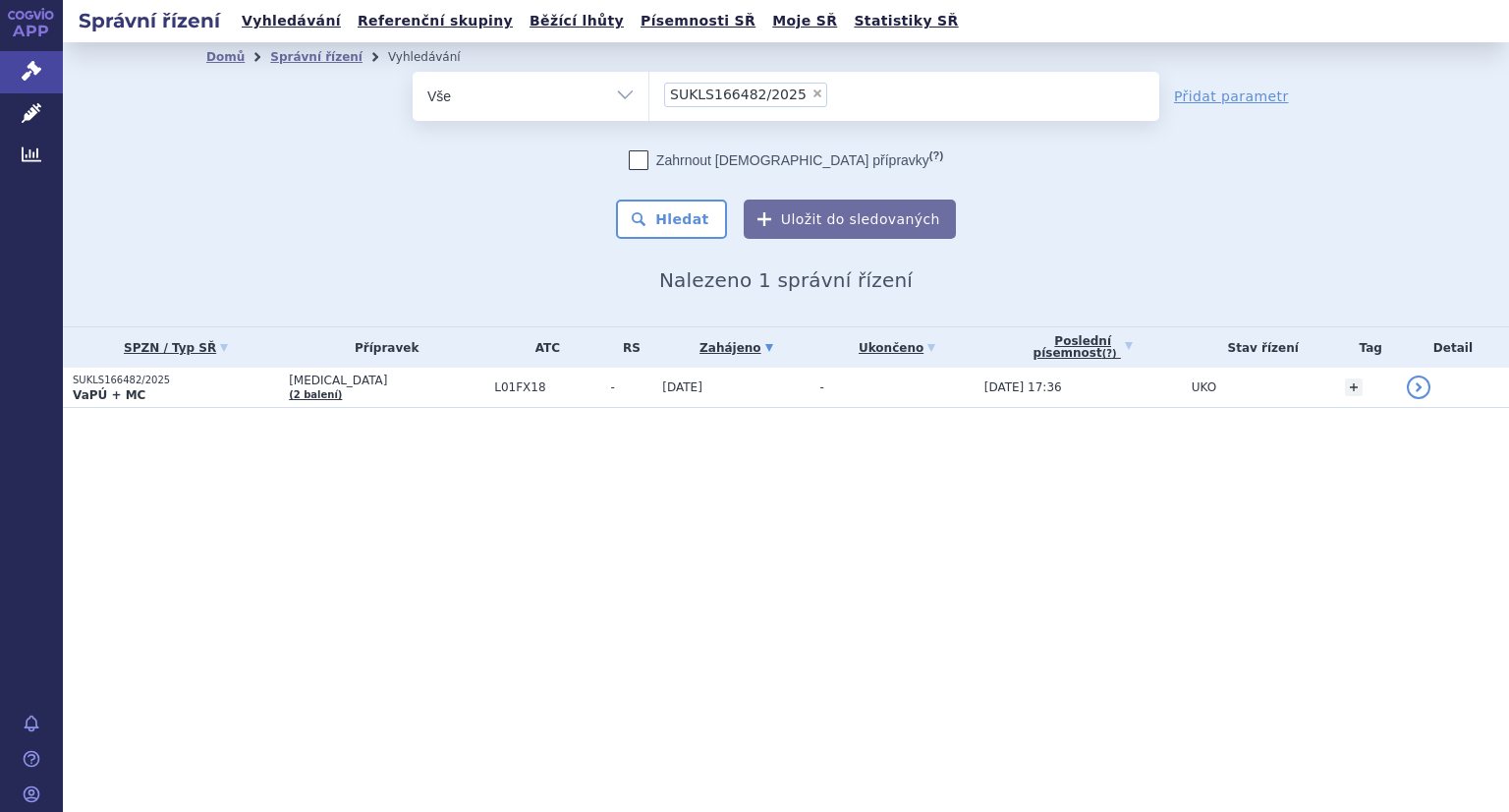
click at [153, 378] on p "SUKLS166482/2025" at bounding box center [176, 381] width 207 height 14
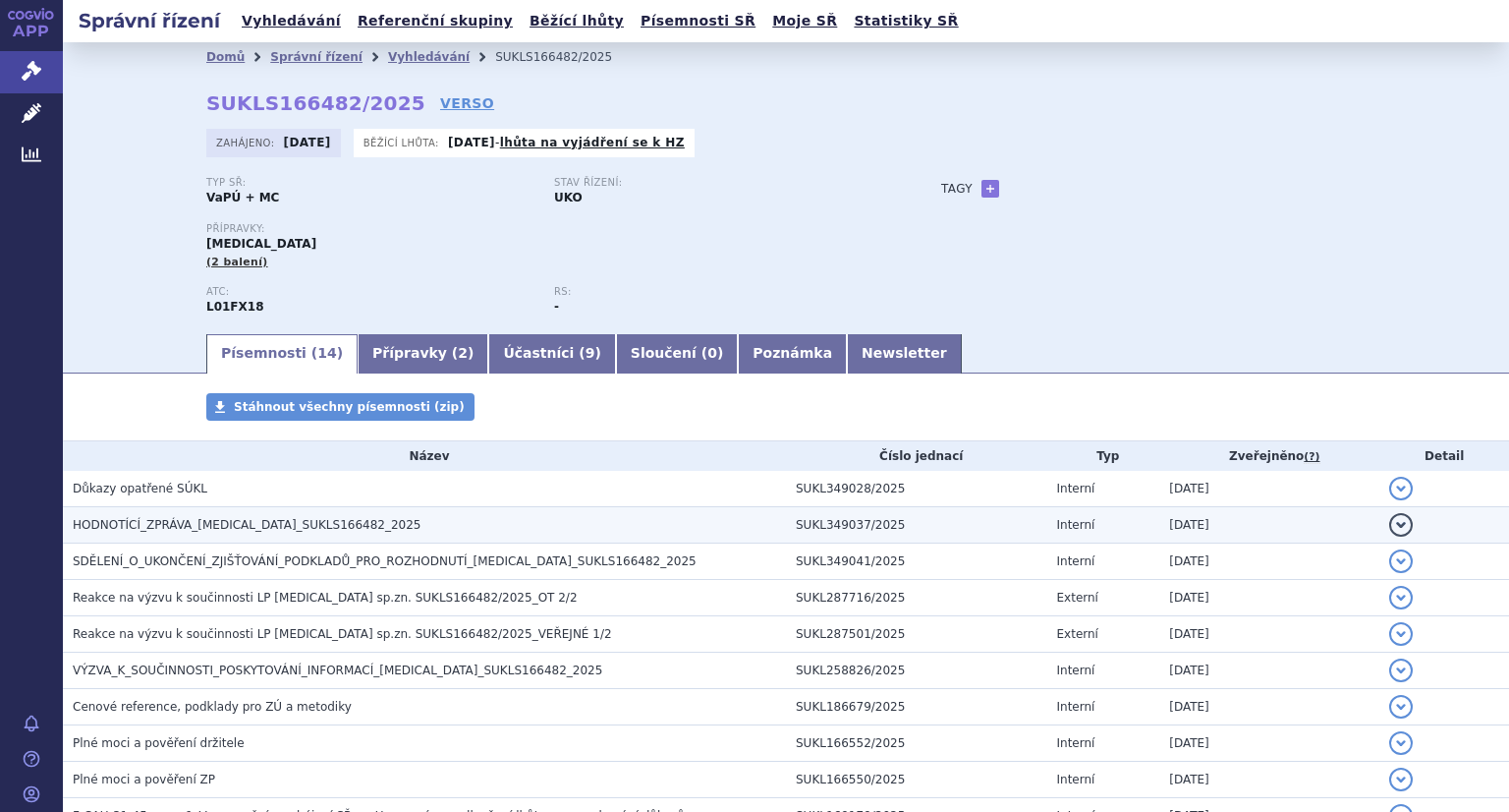
click at [355, 522] on h3 "HODNOTÍCÍ_ZPRÁVA_RYBREVANT_SUKLS166482_2025" at bounding box center [429, 525] width 714 height 20
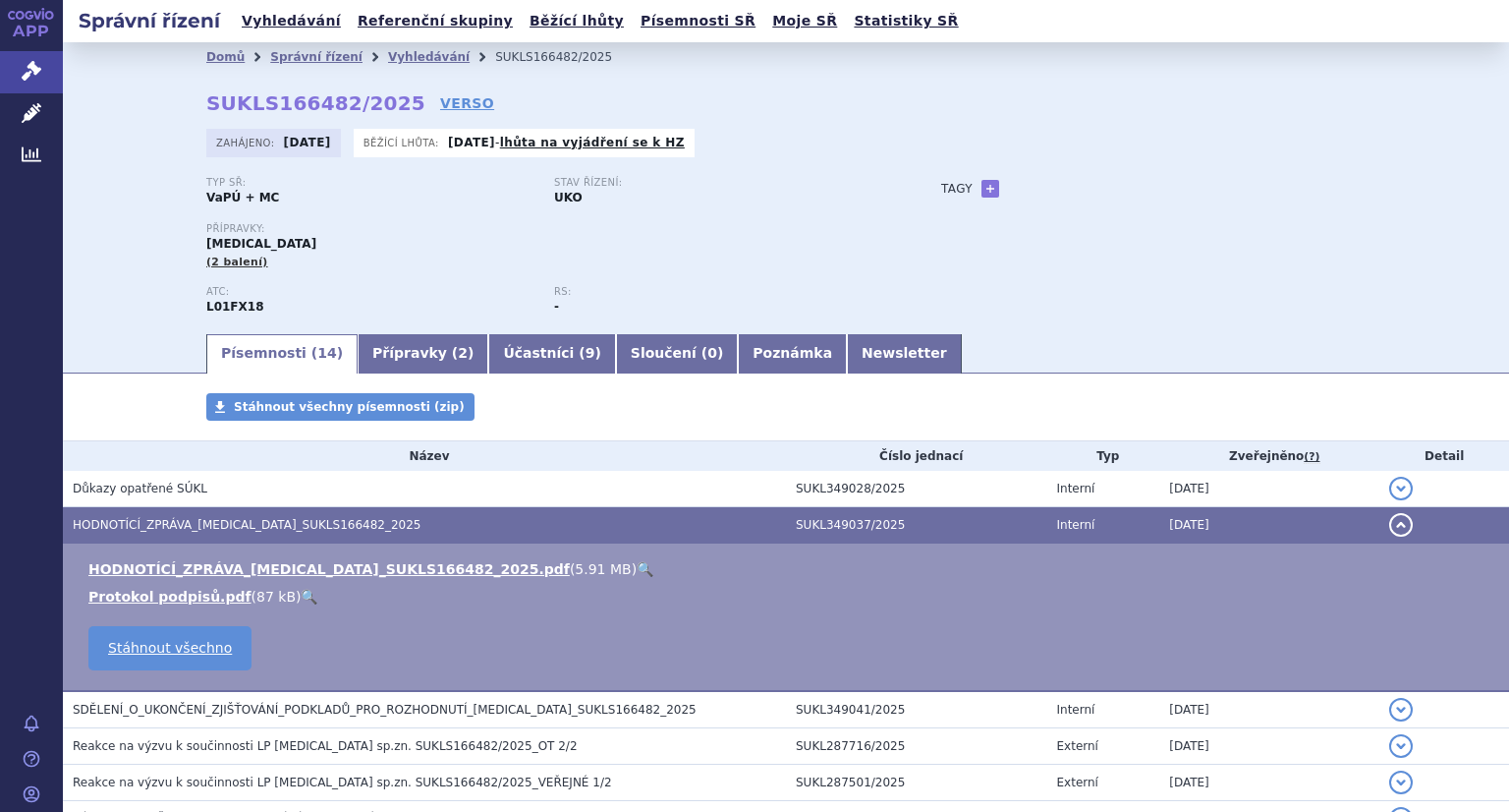
click at [637, 568] on link "🔍" at bounding box center [645, 568] width 17 height 16
click at [271, 21] on link "Vyhledávání" at bounding box center [291, 21] width 111 height 27
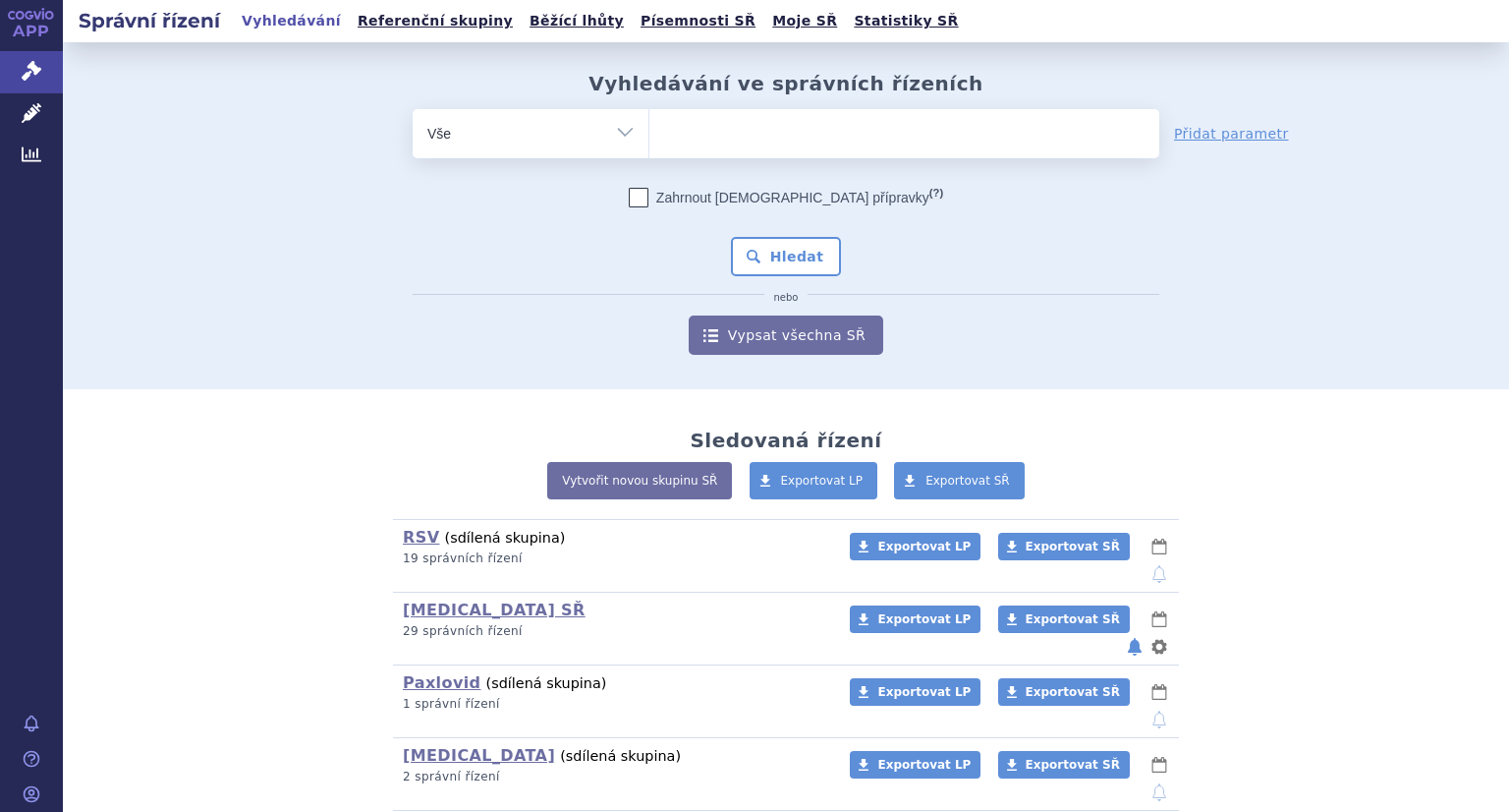
click at [752, 128] on ul at bounding box center [904, 130] width 510 height 42
click at [649, 128] on select at bounding box center [648, 132] width 1 height 49
paste input "SUKLS154185/2025"
type input "SUKLS154185/2025"
click at [754, 264] on button "Hledat" at bounding box center [786, 256] width 111 height 40
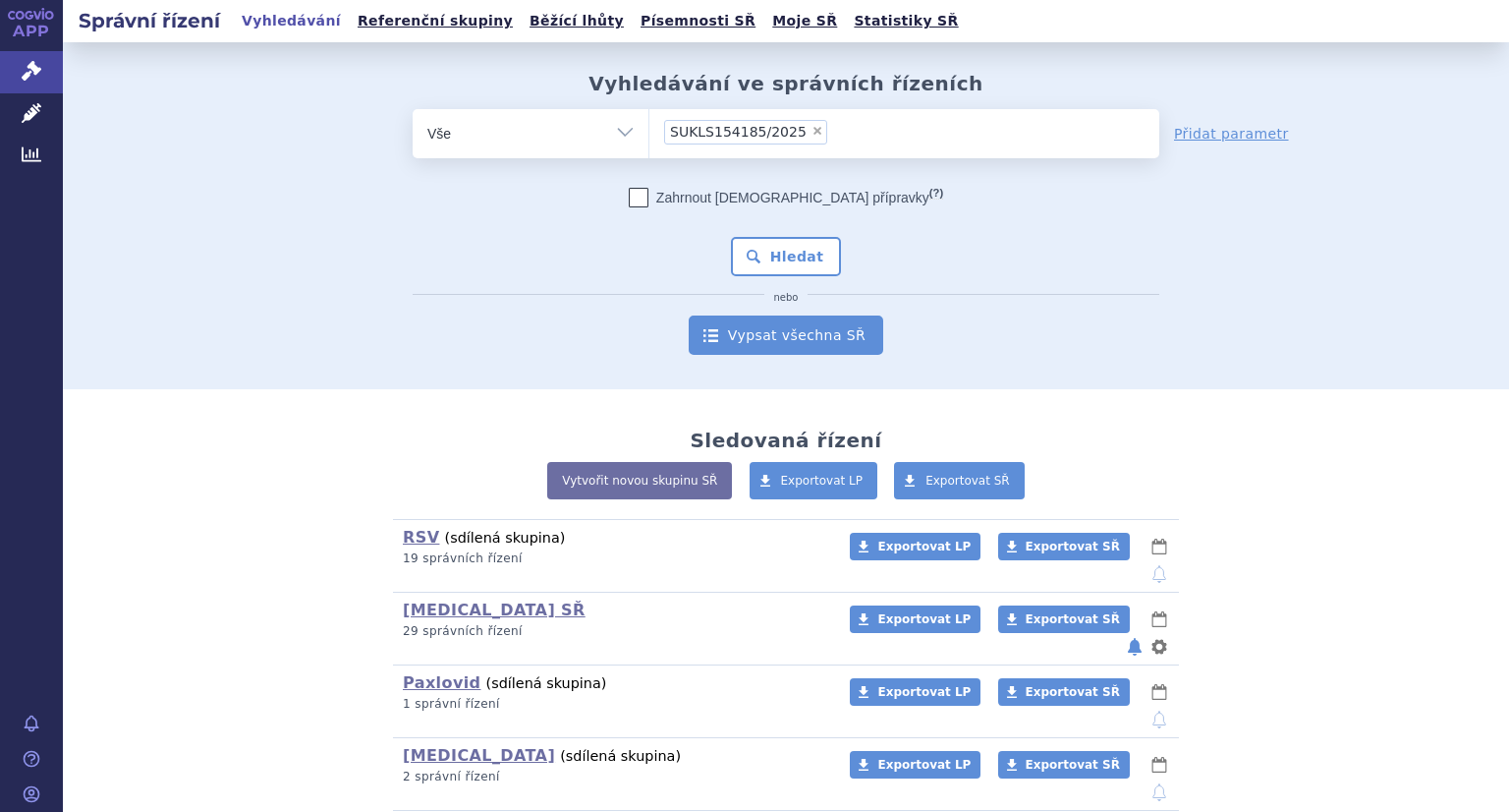
select select "SUKLS154185/2025"
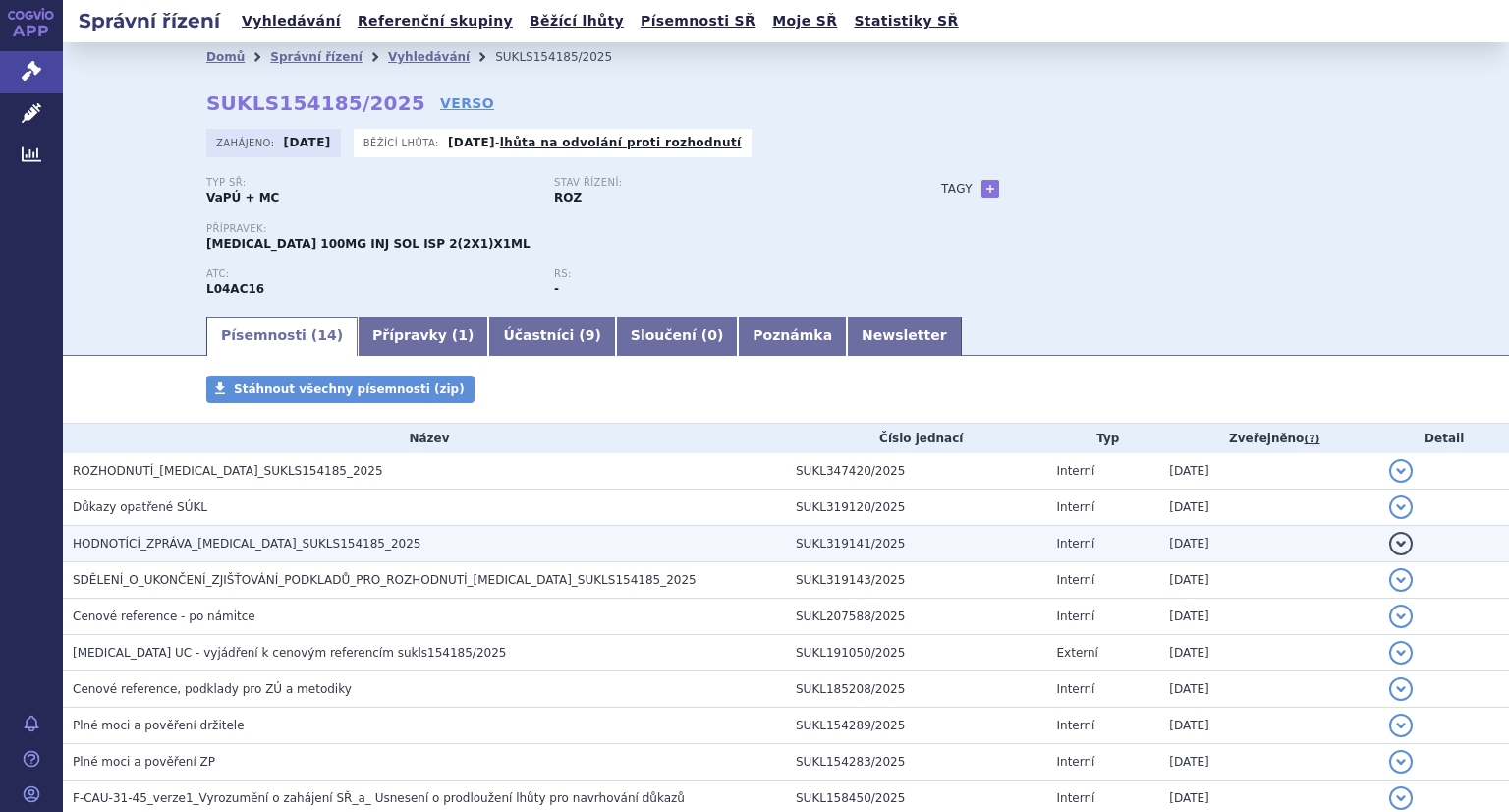
click at [216, 539] on span "HODNOTÍCÍ_ZPRÁVA_TREMFYA_SUKLS154185_2025" at bounding box center [247, 544] width 349 height 14
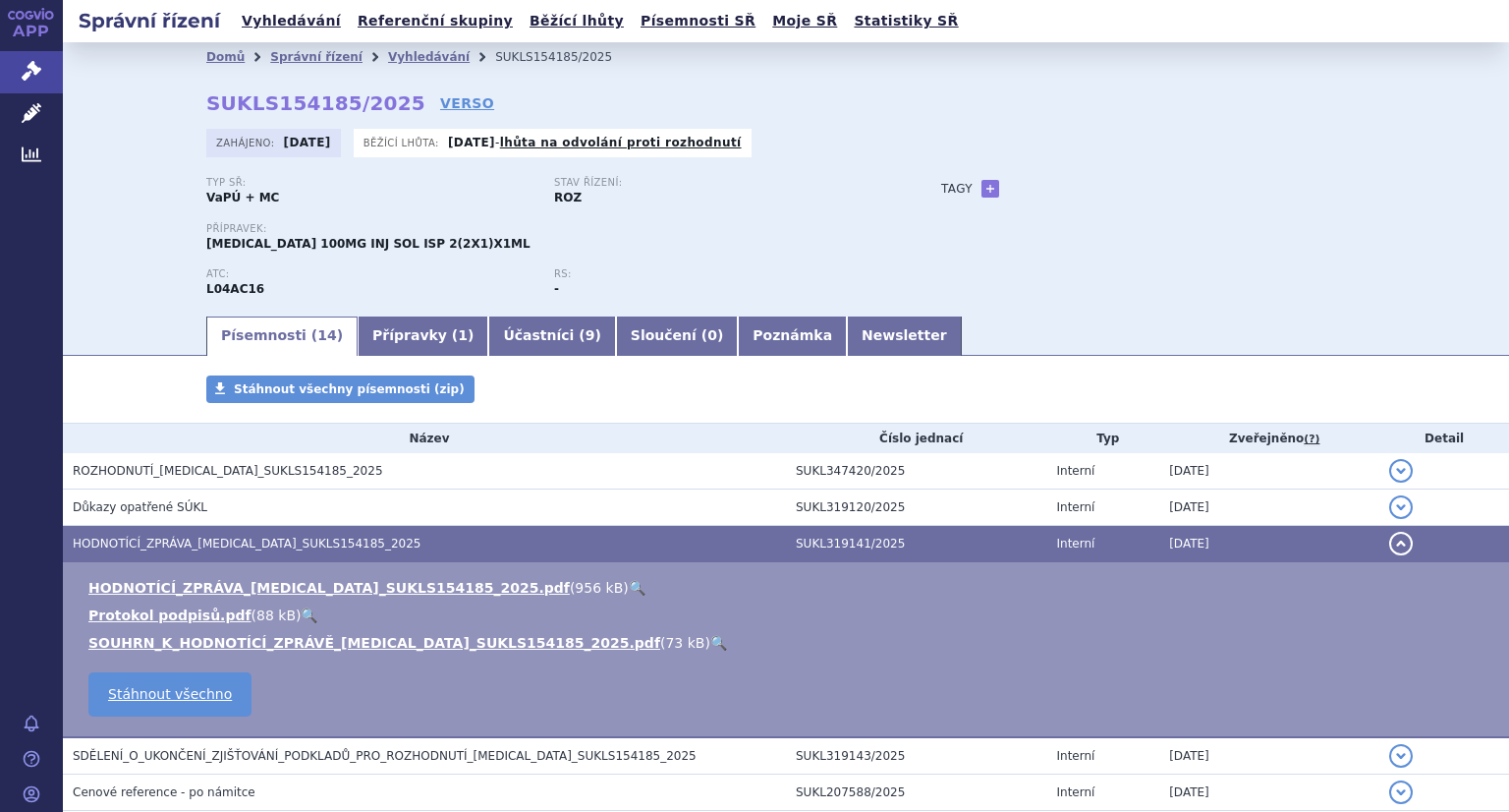
click at [629, 594] on link "🔍" at bounding box center [637, 587] width 17 height 16
click at [299, 23] on link "Vyhledávání" at bounding box center [291, 21] width 111 height 27
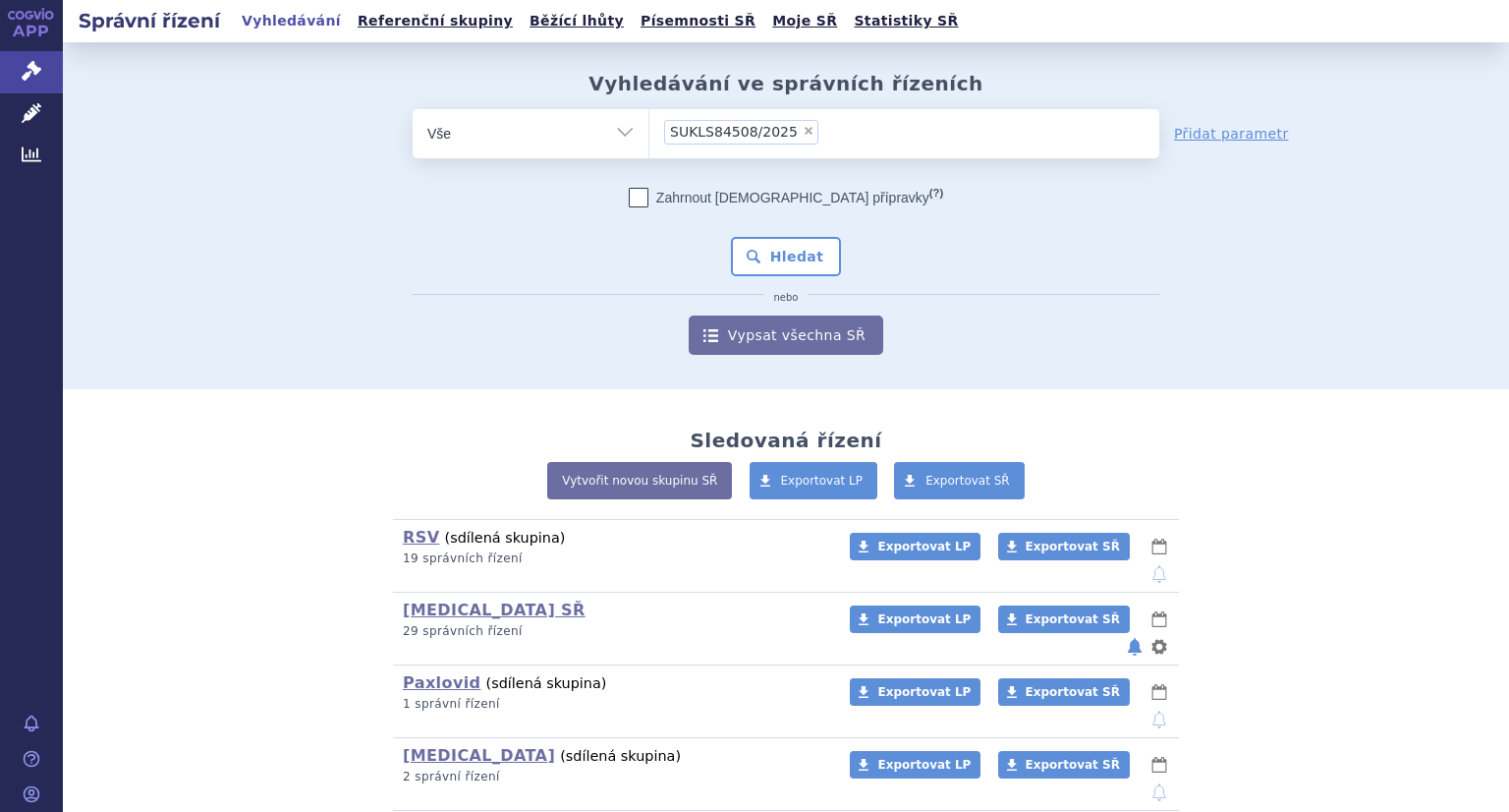
drag, startPoint x: 783, startPoint y: 258, endPoint x: 764, endPoint y: 309, distance: 54.4
click at [784, 257] on button "Hledat" at bounding box center [786, 256] width 111 height 40
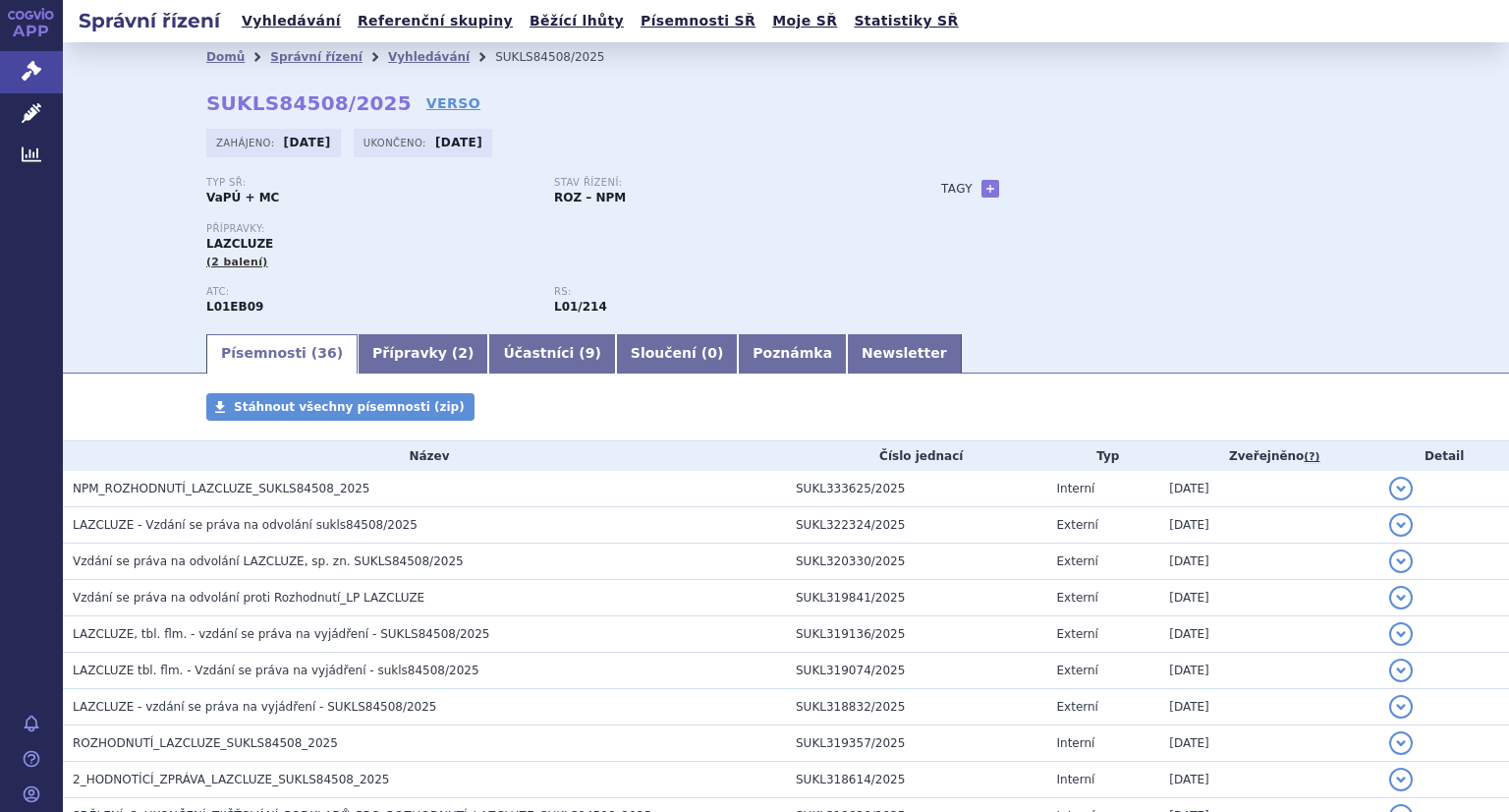
scroll to position [197, 0]
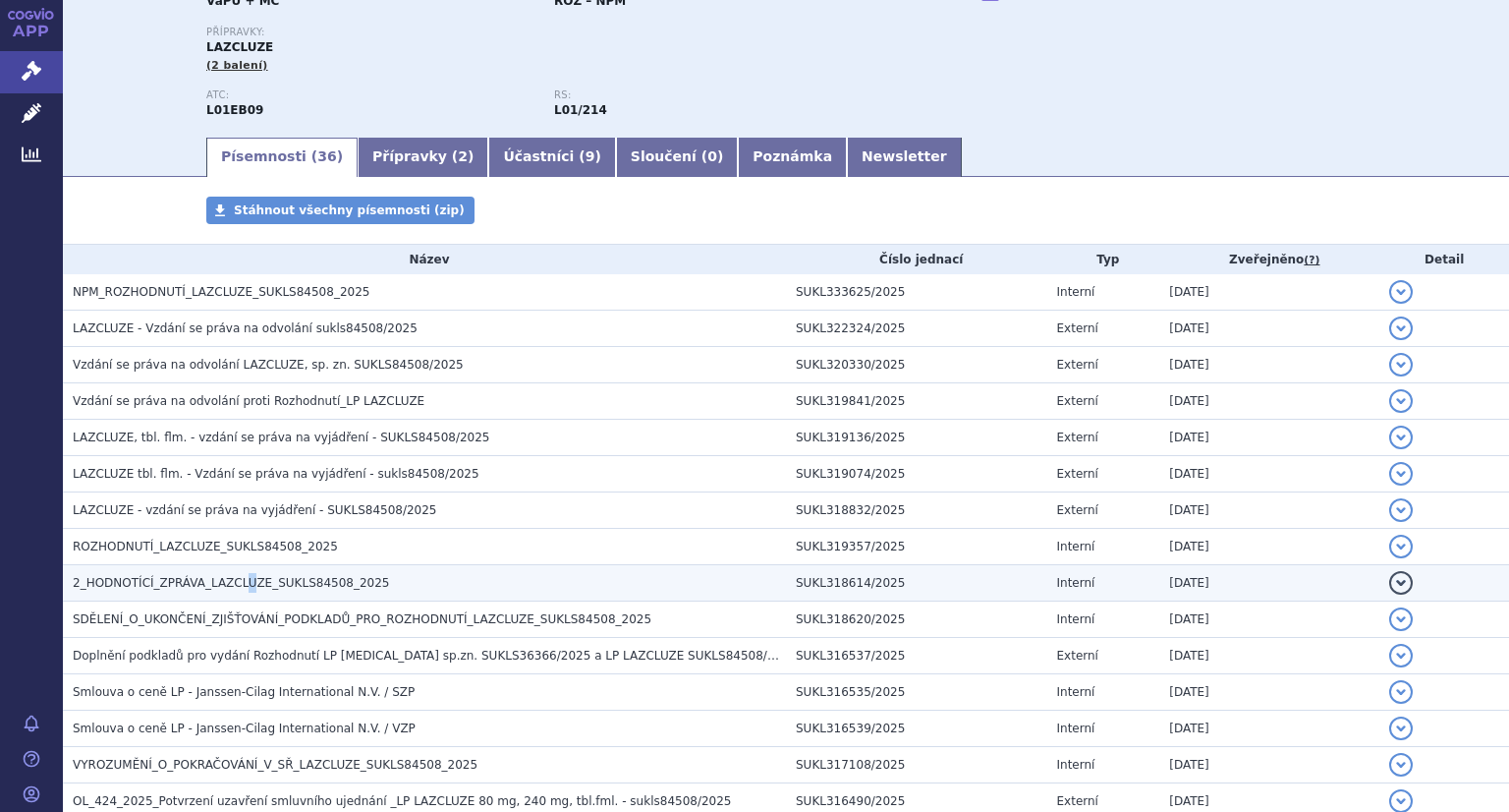
click at [235, 586] on span "2_HODNOTÍCÍ_ZPRÁVA_LAZCLUZE_SUKLS84508_2025" at bounding box center [231, 582] width 316 height 14
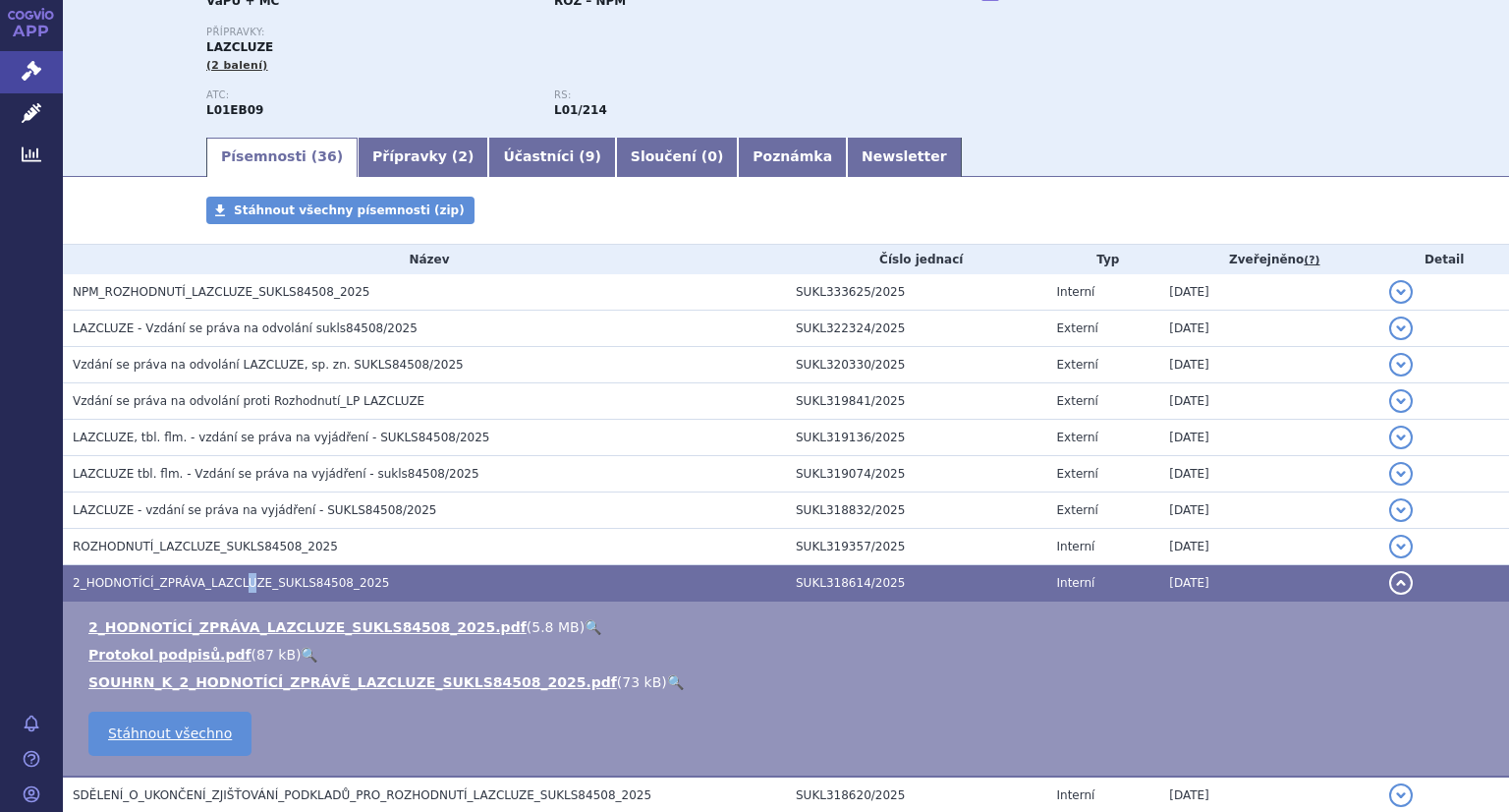
click at [585, 630] on link "🔍" at bounding box center [592, 627] width 17 height 16
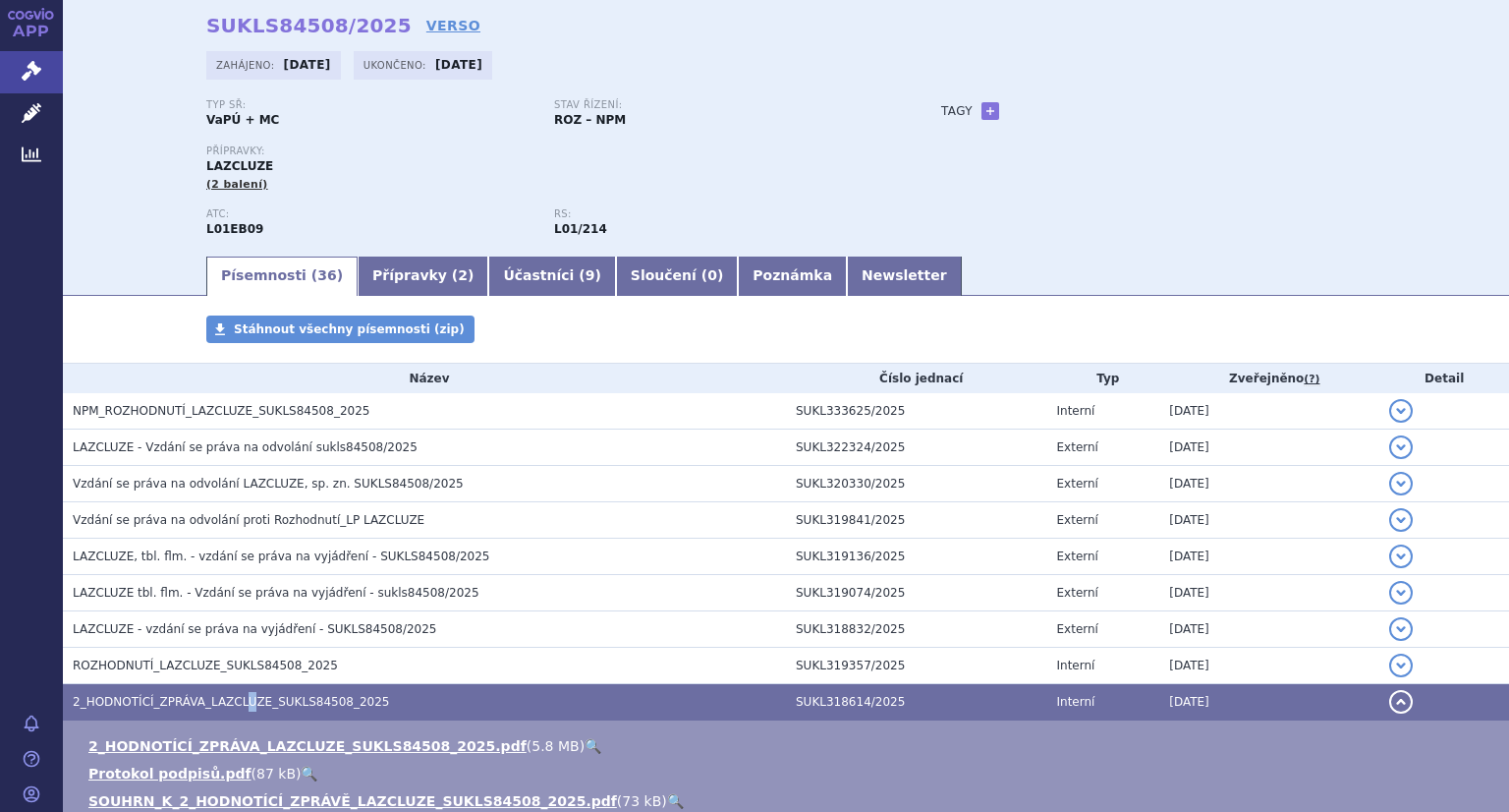
scroll to position [0, 0]
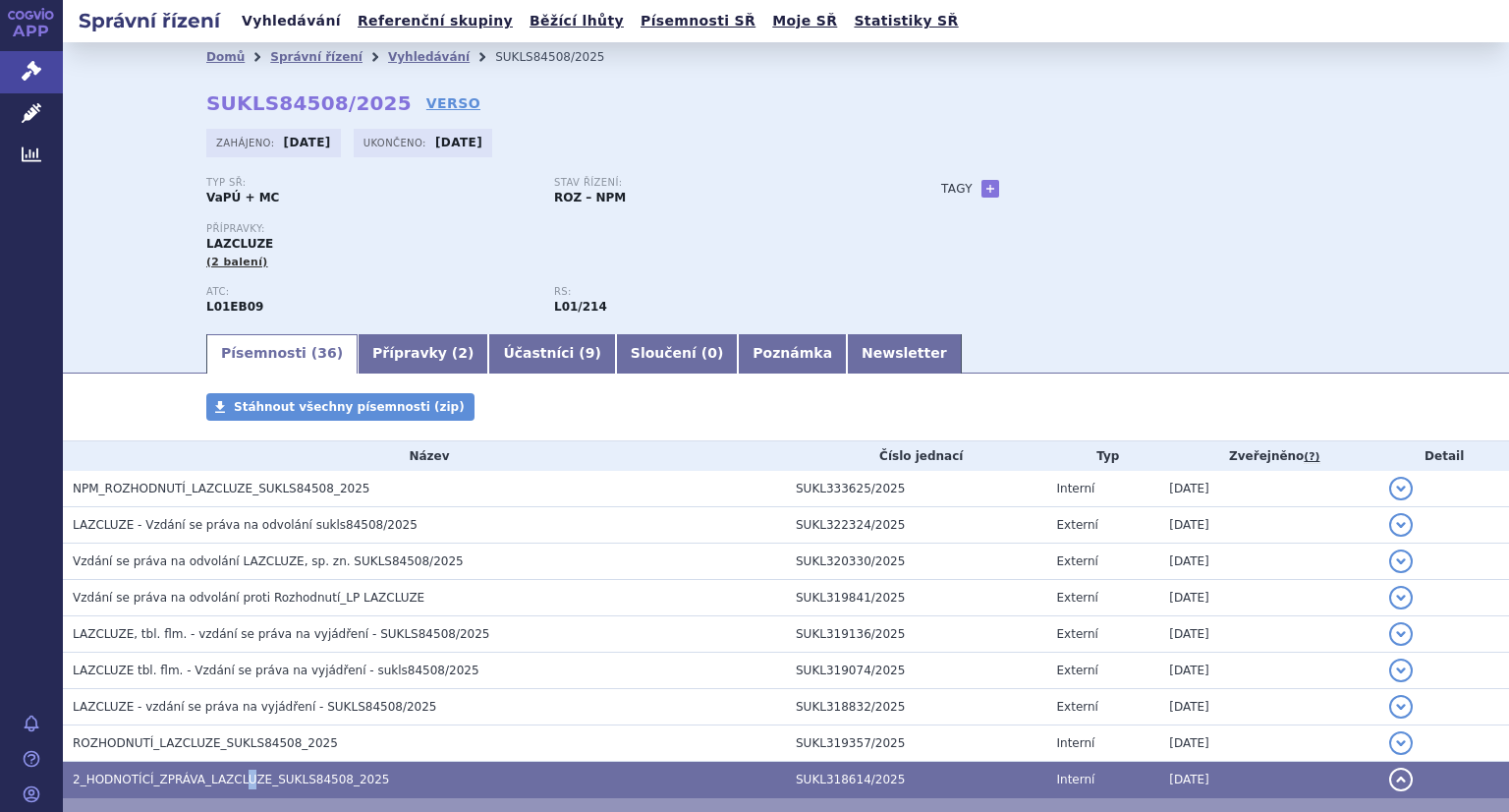
click at [259, 24] on link "Vyhledávání" at bounding box center [291, 21] width 111 height 27
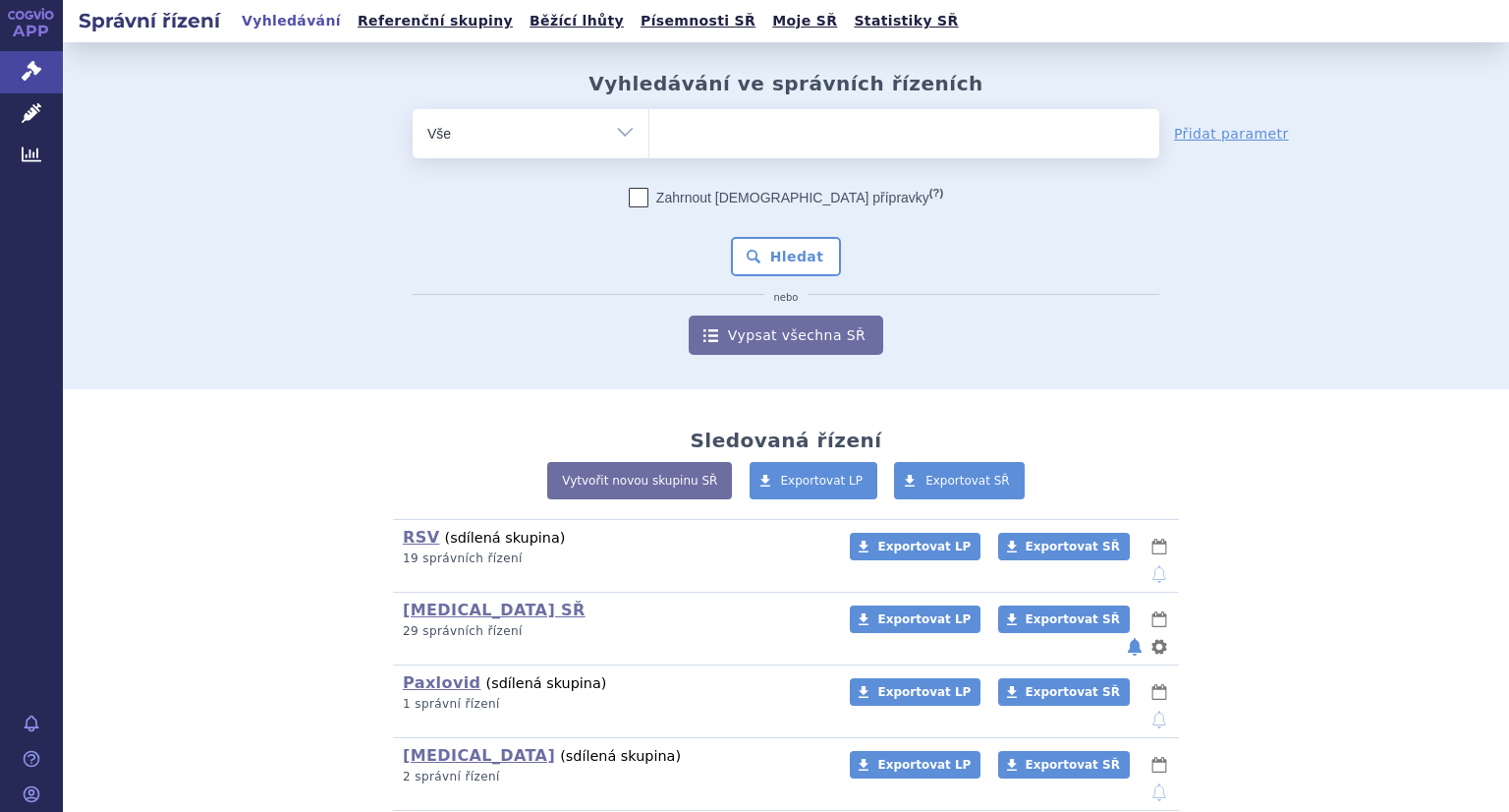
click at [727, 128] on ul at bounding box center [904, 130] width 510 height 42
click at [649, 128] on select at bounding box center [648, 132] width 1 height 49
paste input "SUKLS36366/2025"
type input "SUKLS36366/2025"
click at [776, 246] on button "Hledat" at bounding box center [786, 256] width 111 height 40
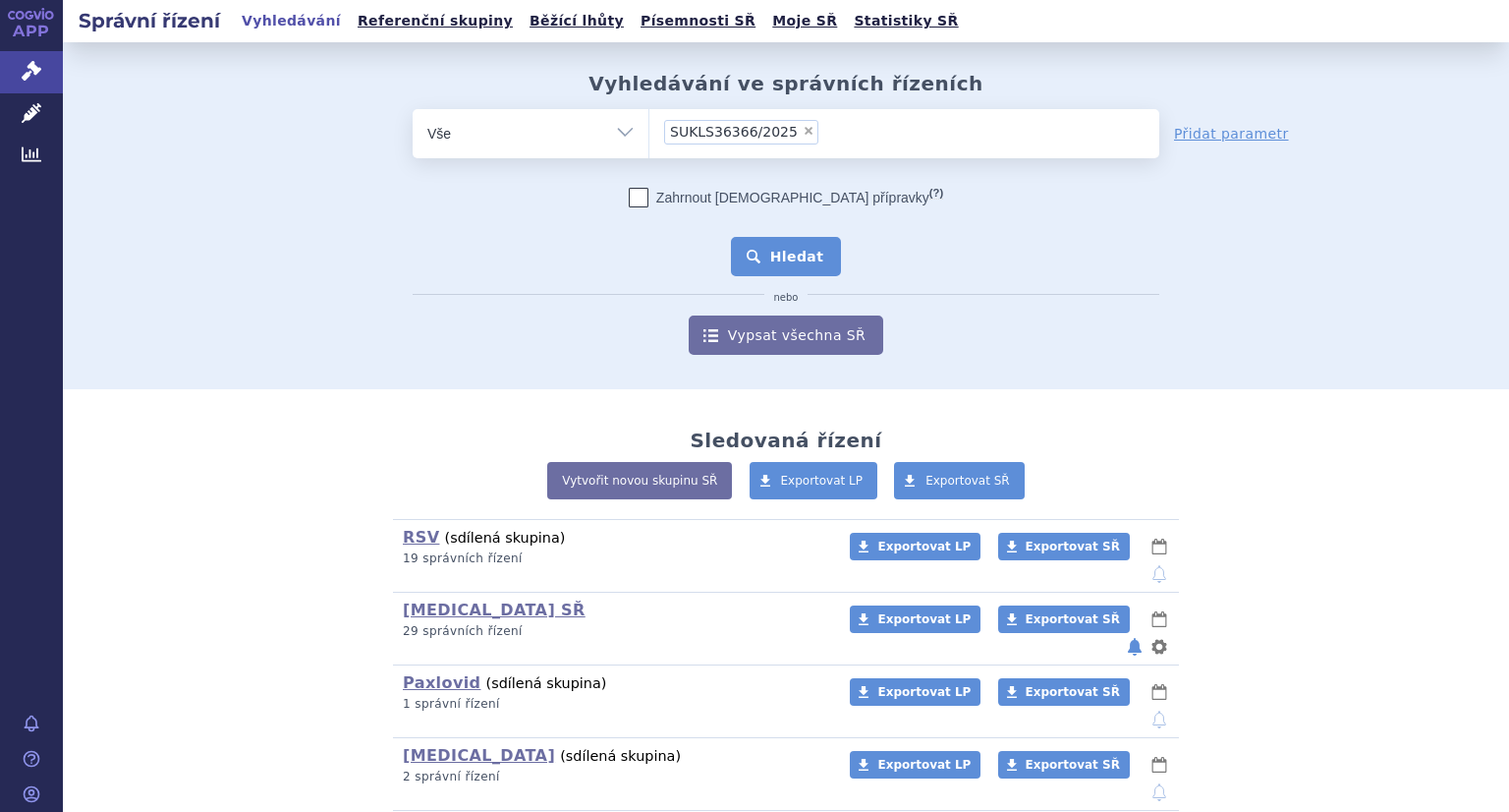
select select "SUKLS36366/2025"
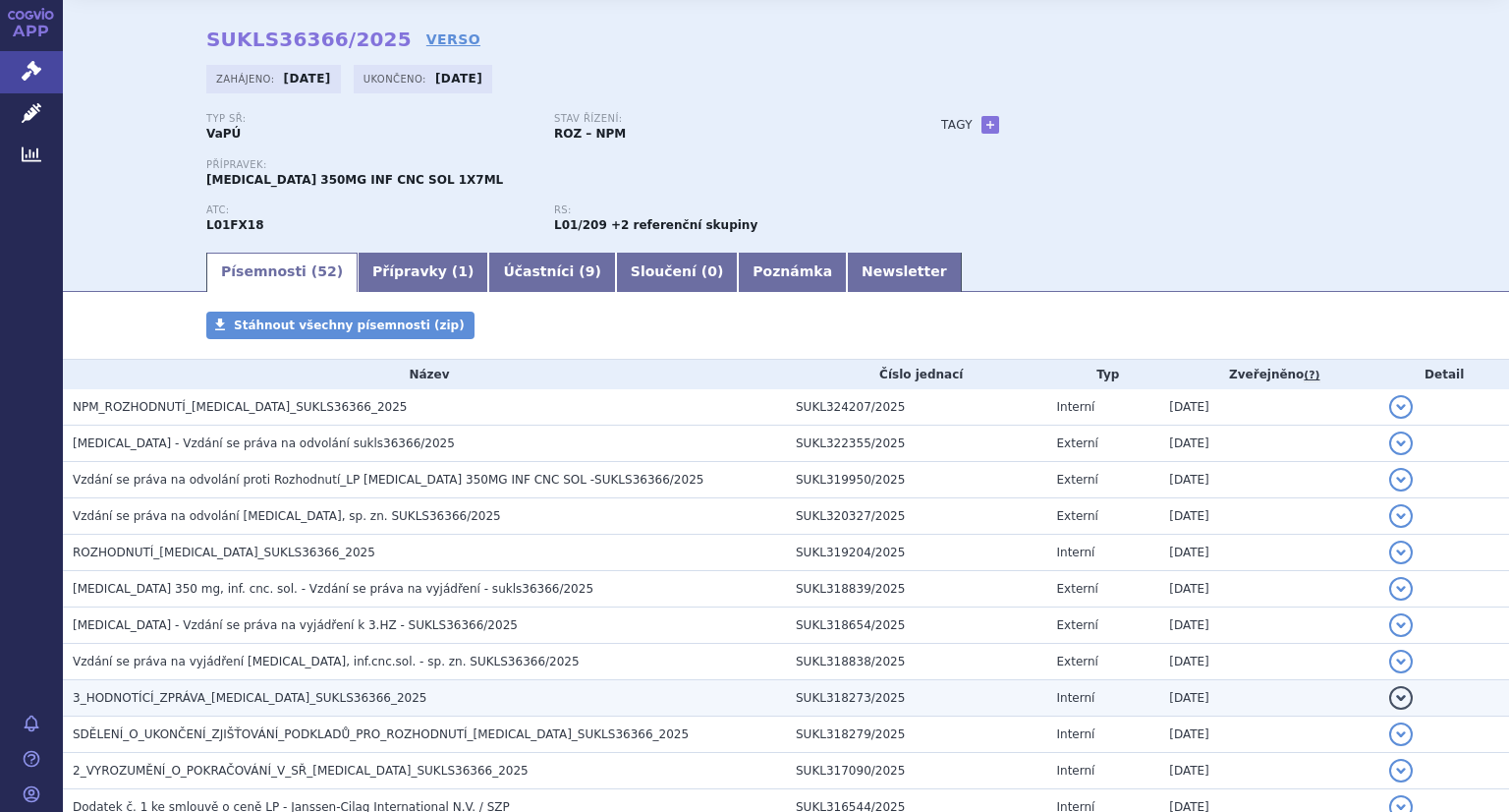
scroll to position [98, 0]
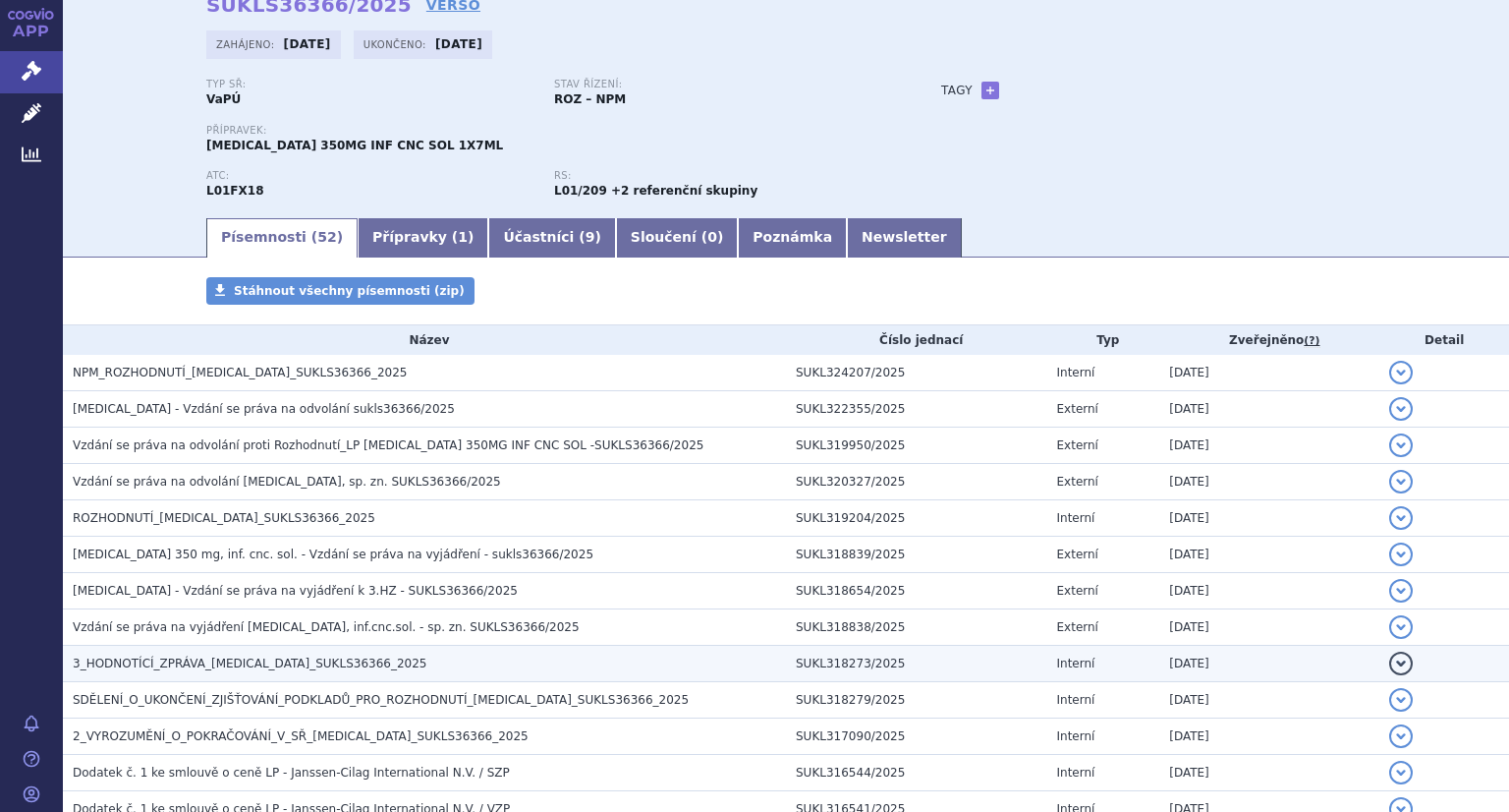
click at [264, 661] on span "3_HODNOTÍCÍ_ZPRÁVA_RYBREVANT_SUKLS36366_2025" at bounding box center [250, 663] width 355 height 14
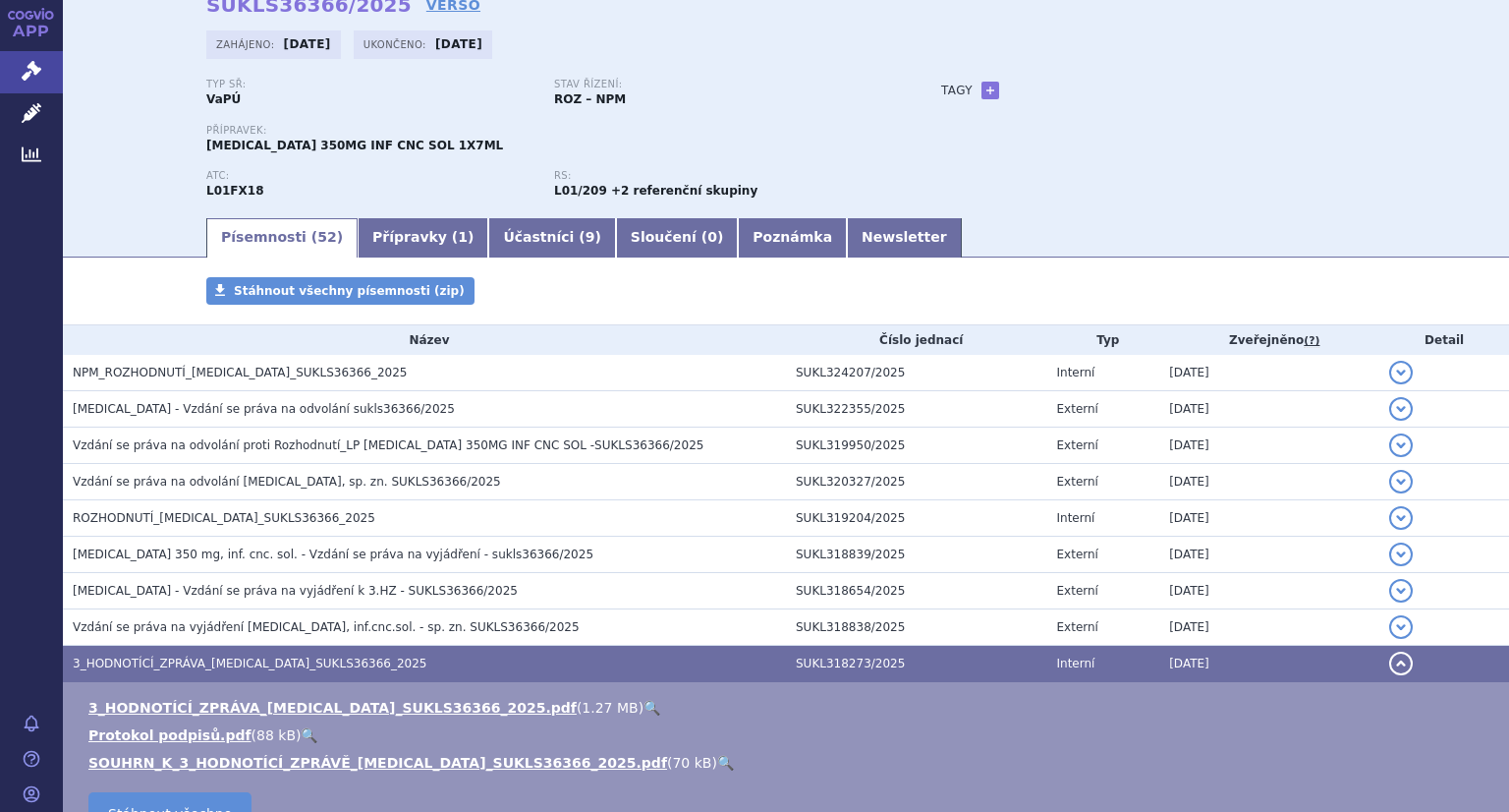
click at [643, 706] on link "🔍" at bounding box center [651, 708] width 17 height 16
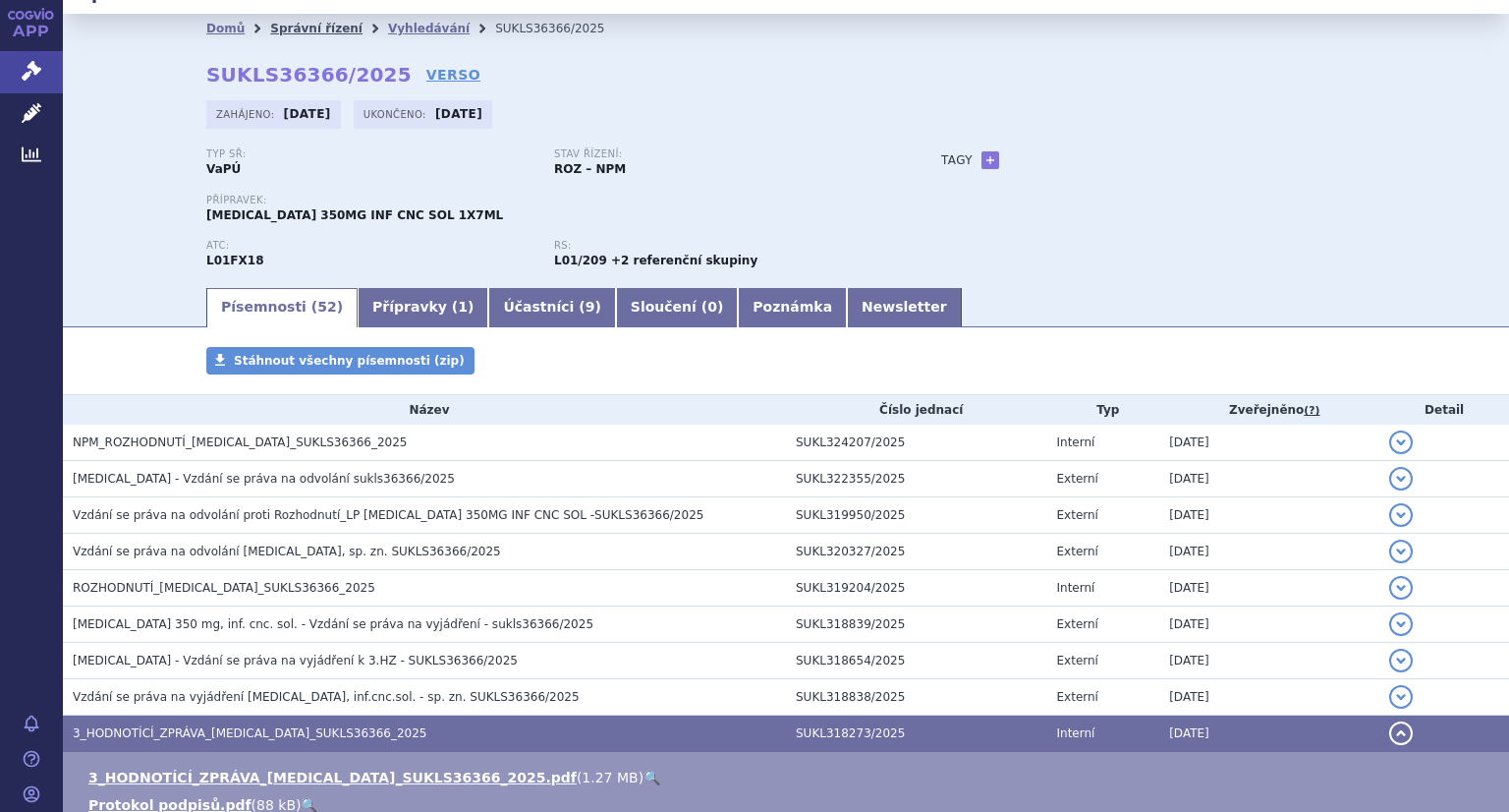
scroll to position [0, 0]
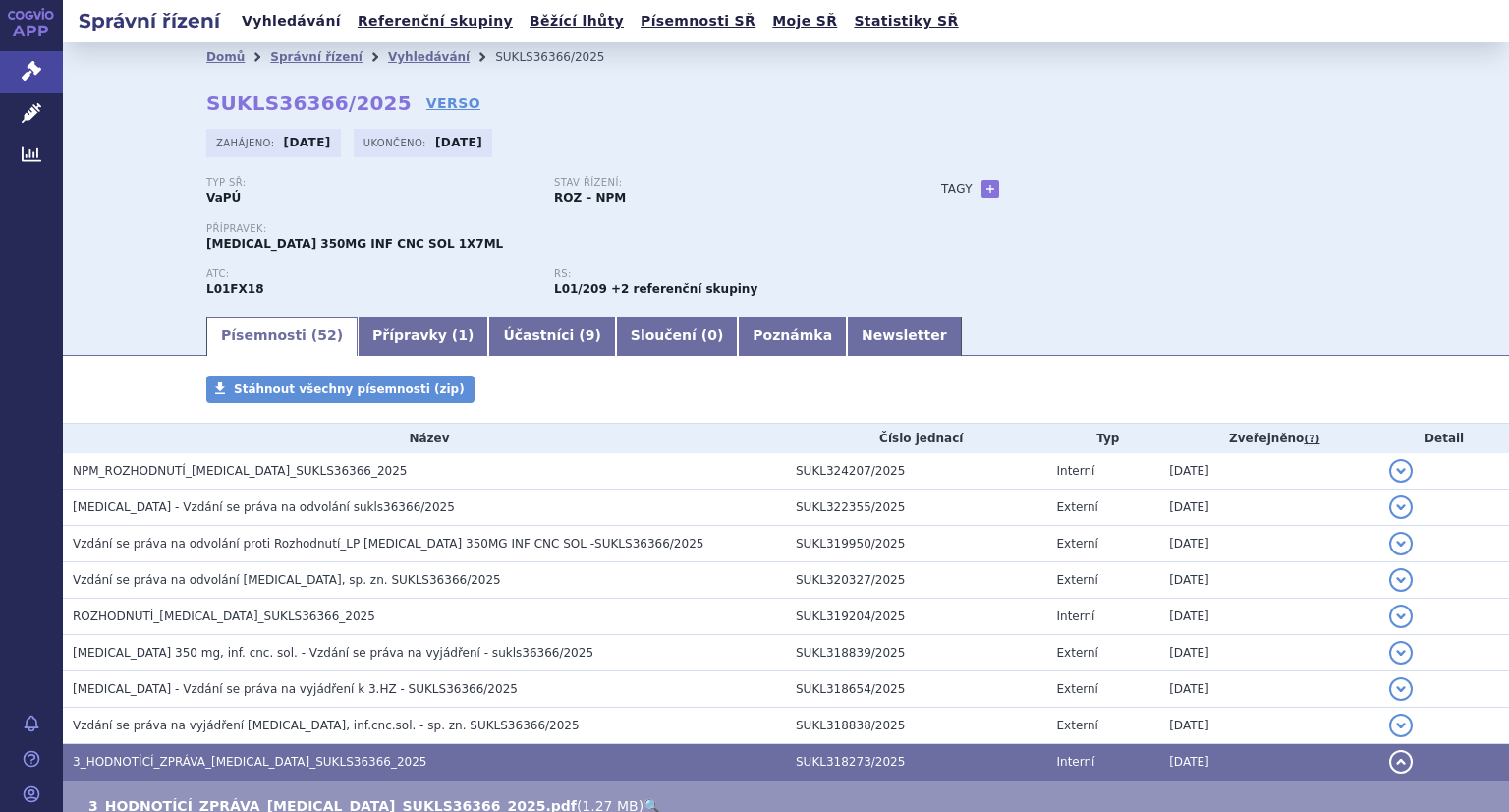
click at [276, 24] on link "Vyhledávání" at bounding box center [291, 21] width 111 height 27
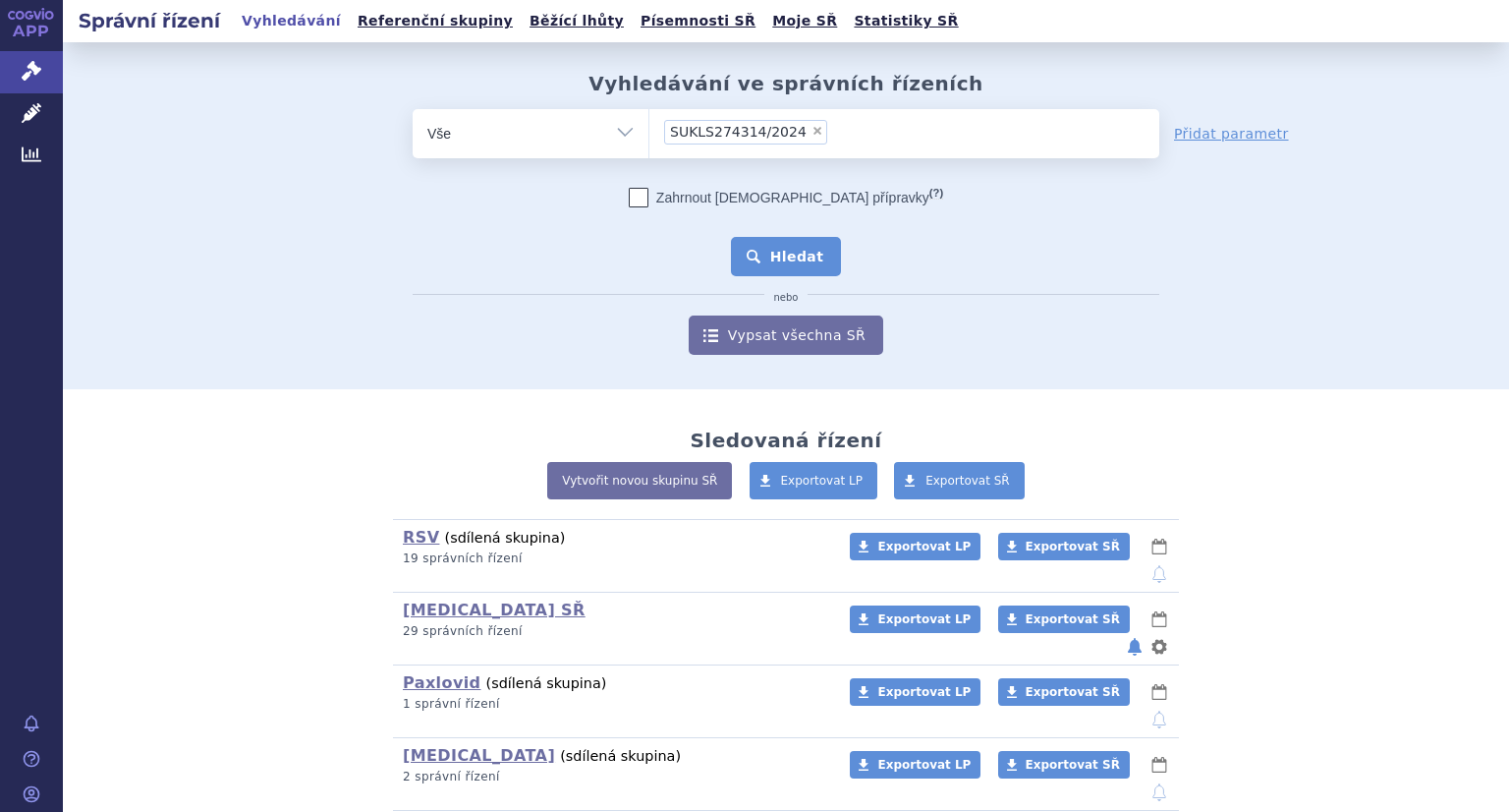
click at [788, 251] on button "Hledat" at bounding box center [786, 256] width 111 height 40
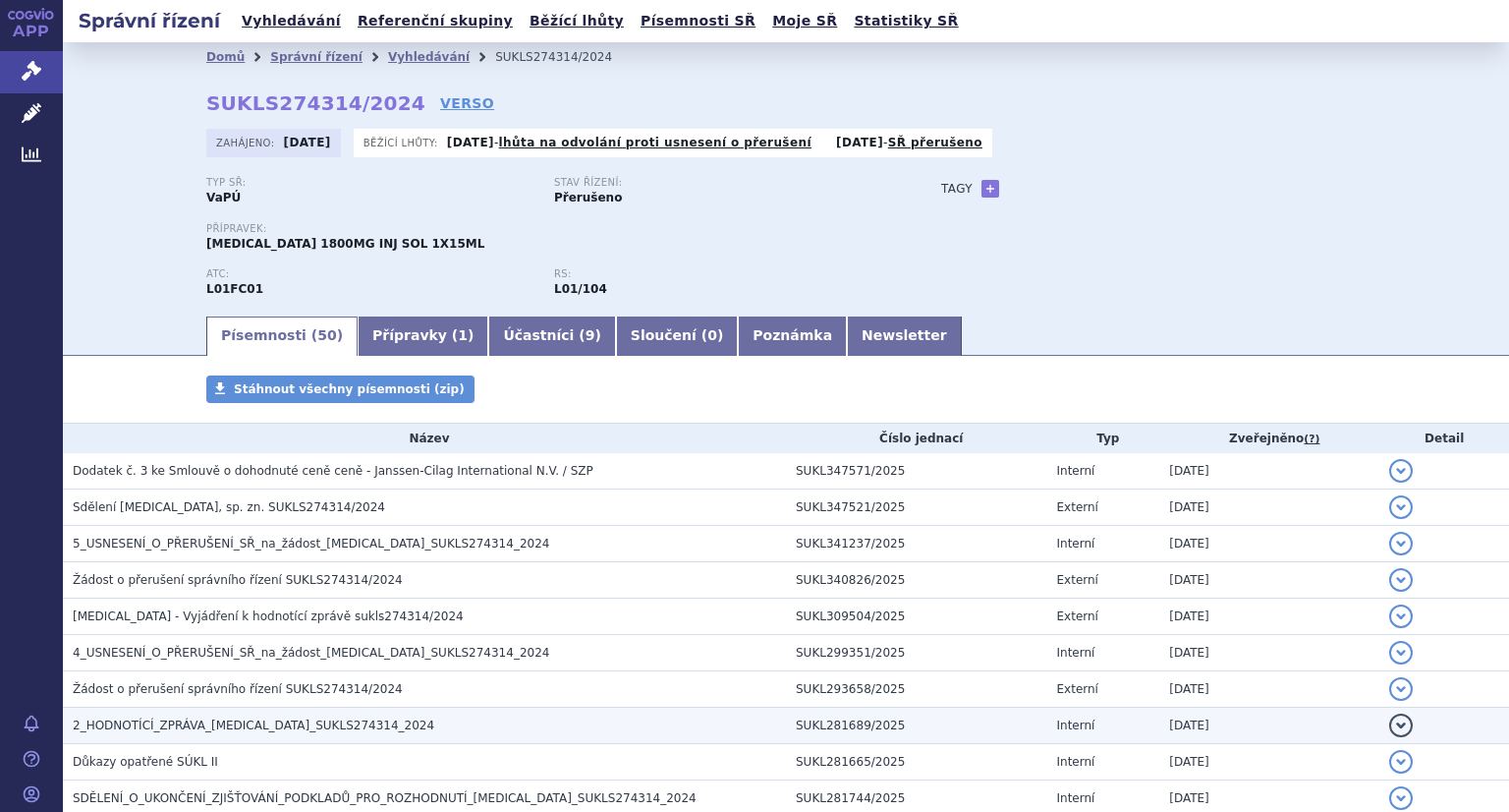
click at [194, 735] on td "2_HODNOTÍCÍ_ZPRÁVA_DARZALEX_SUKLS274314_2024" at bounding box center [424, 726] width 724 height 37
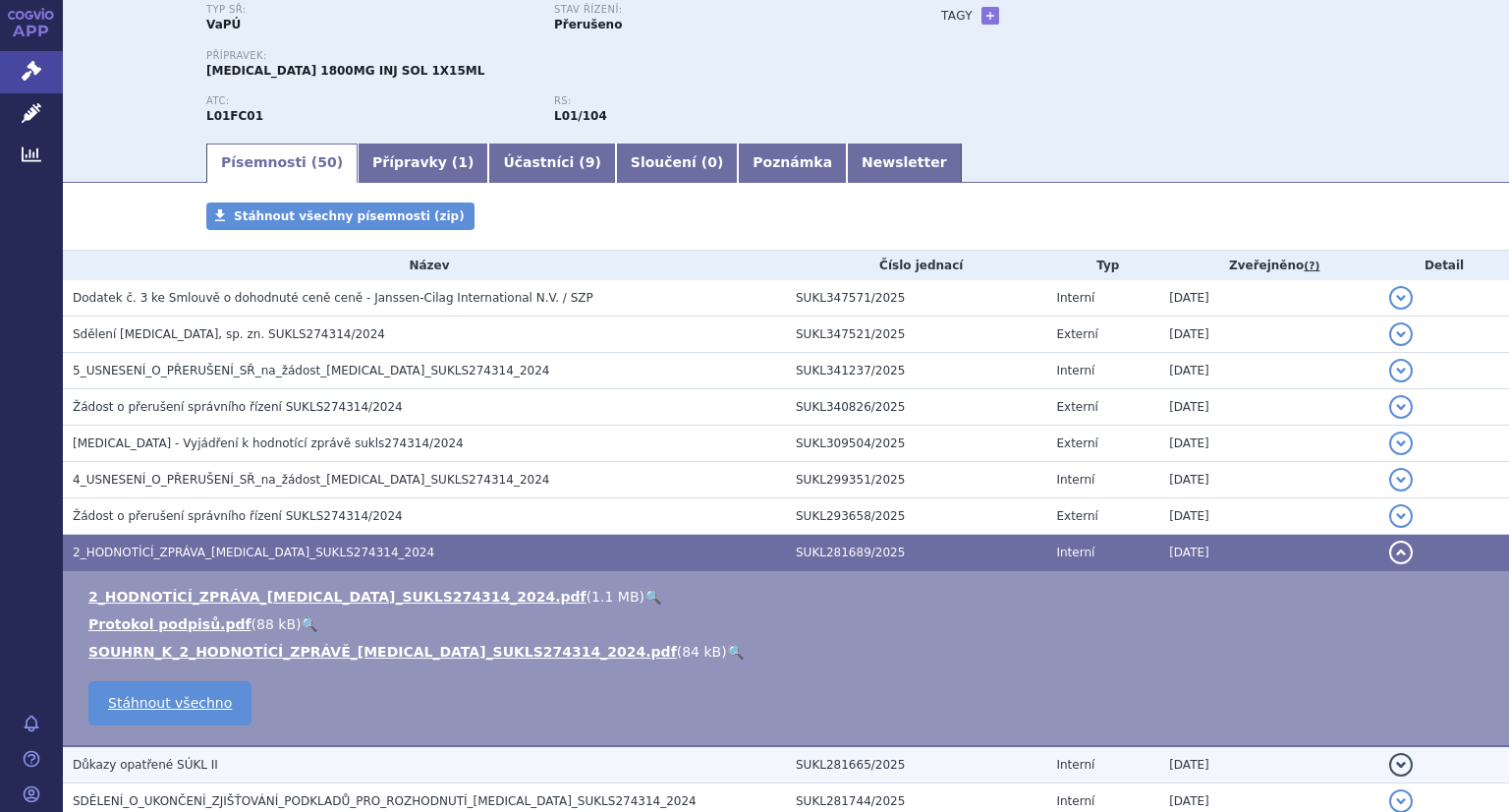
scroll to position [295, 0]
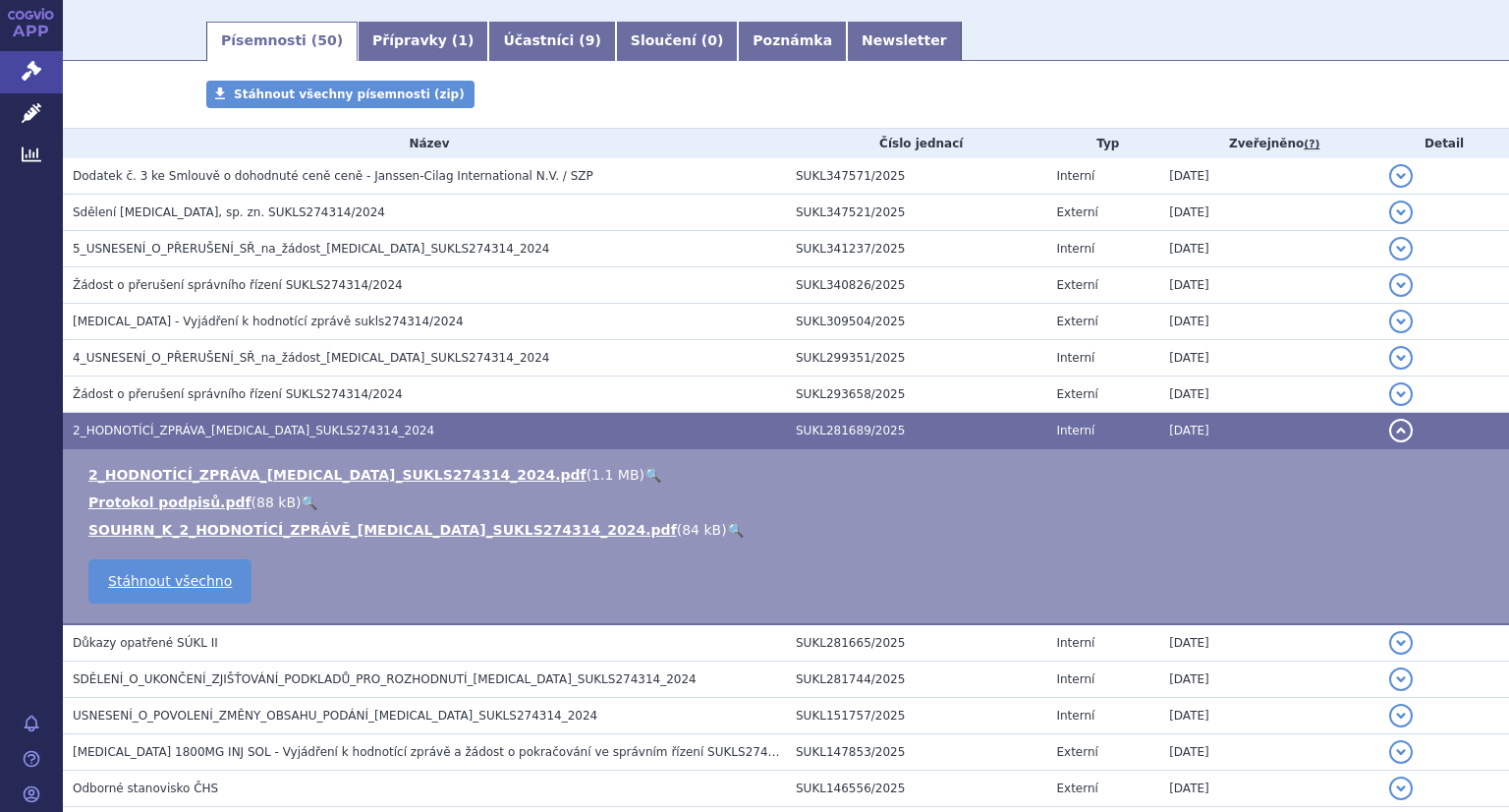
click at [644, 472] on link "🔍" at bounding box center [652, 475] width 17 height 16
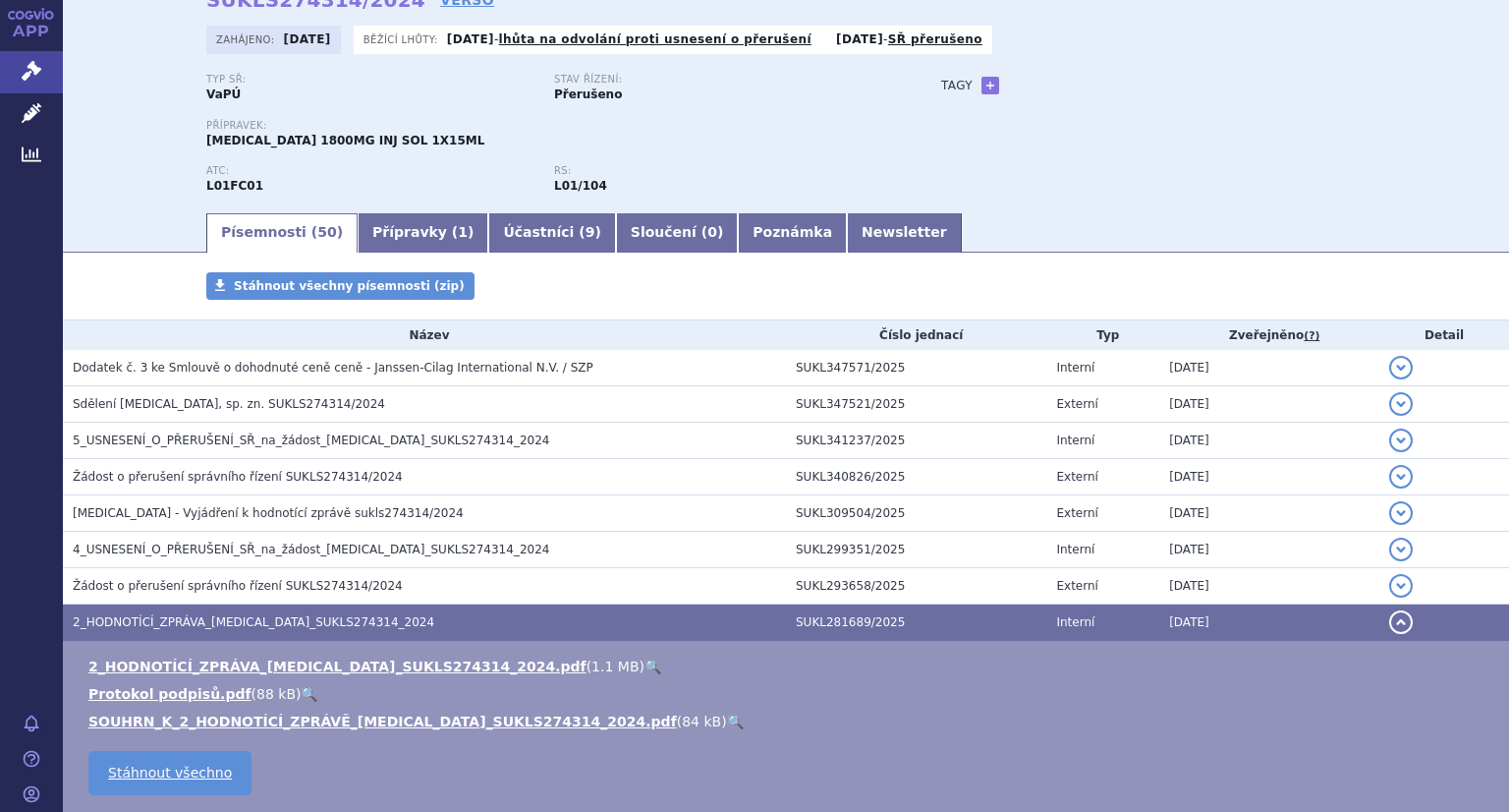
scroll to position [0, 0]
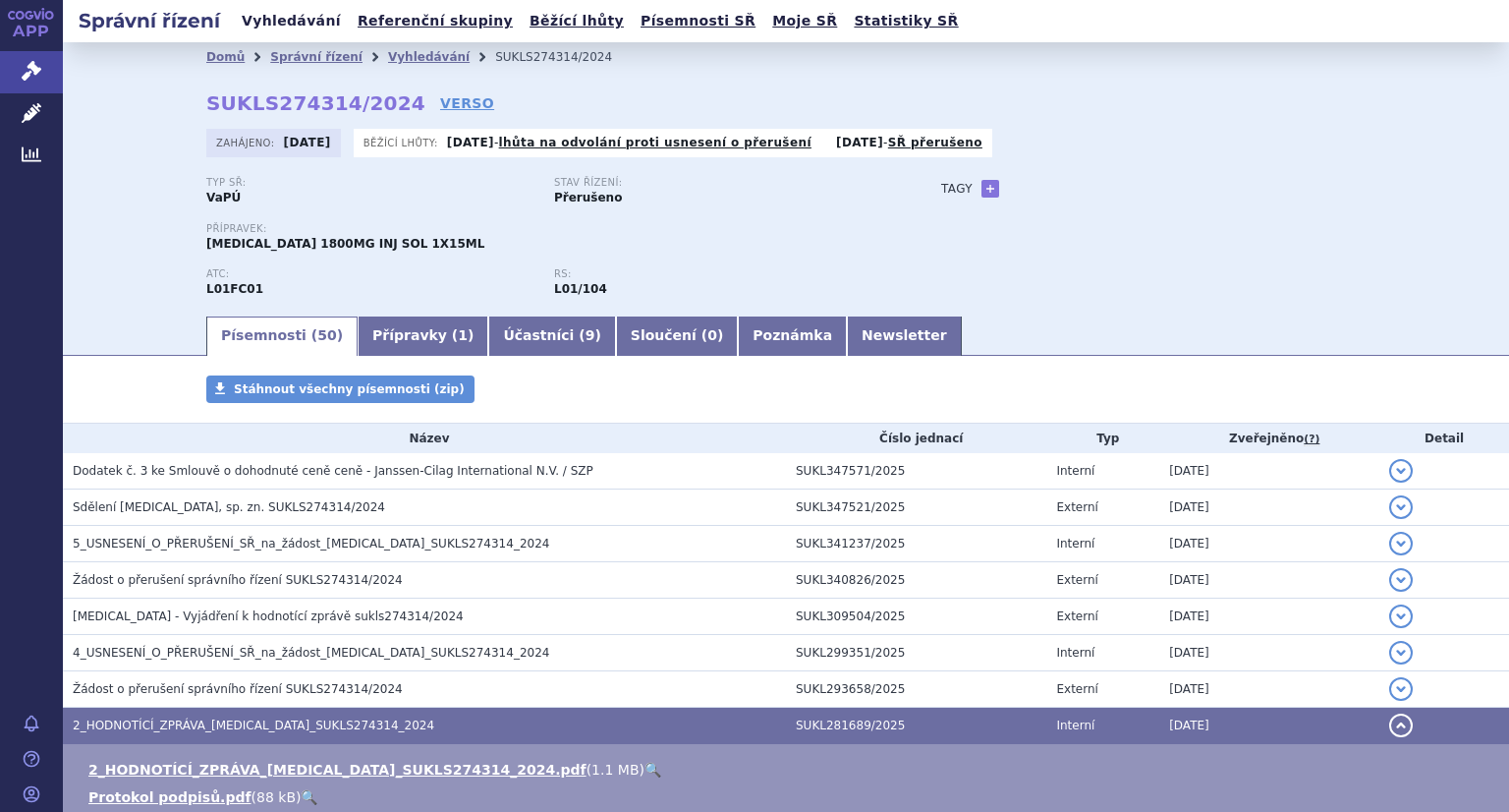
click at [294, 28] on link "Vyhledávání" at bounding box center [291, 21] width 111 height 27
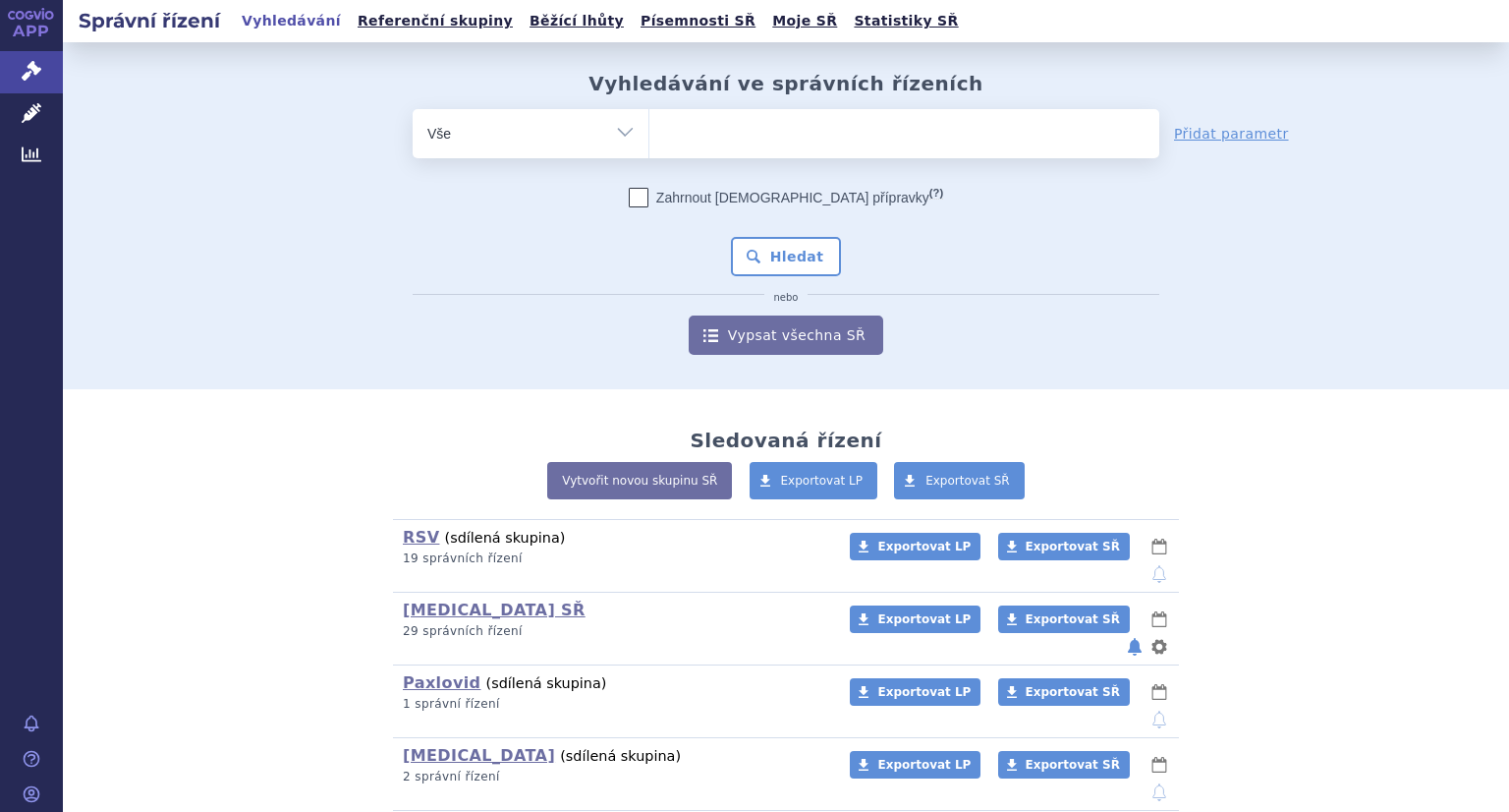
click at [697, 115] on ul at bounding box center [904, 130] width 510 height 42
click at [649, 115] on select at bounding box center [648, 132] width 1 height 49
paste input "SUKLS267269/2024"
type input "SUKLS267269/2024"
click at [763, 249] on button "Hledat" at bounding box center [786, 256] width 111 height 40
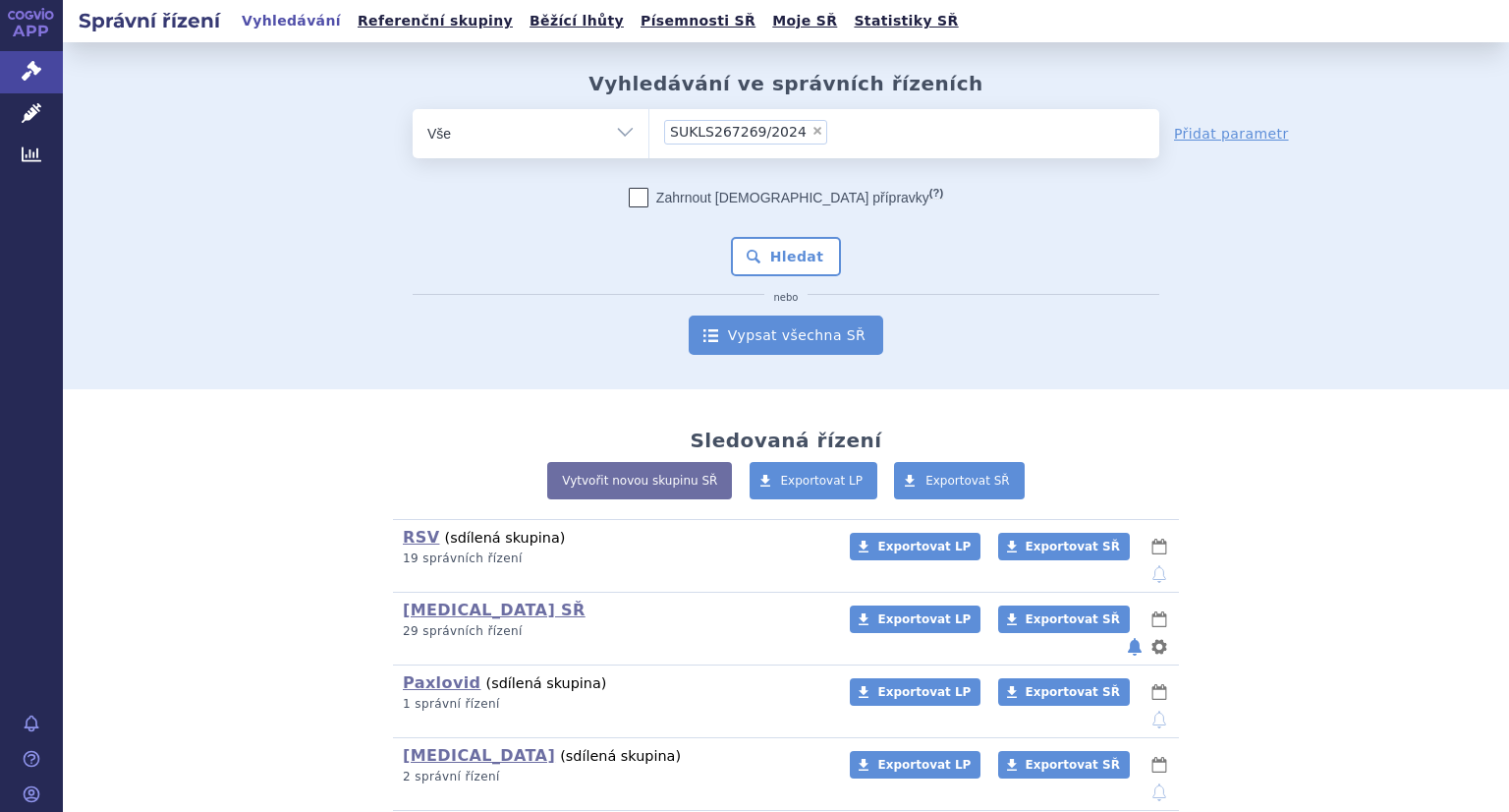
select select "SUKLS267269/2024"
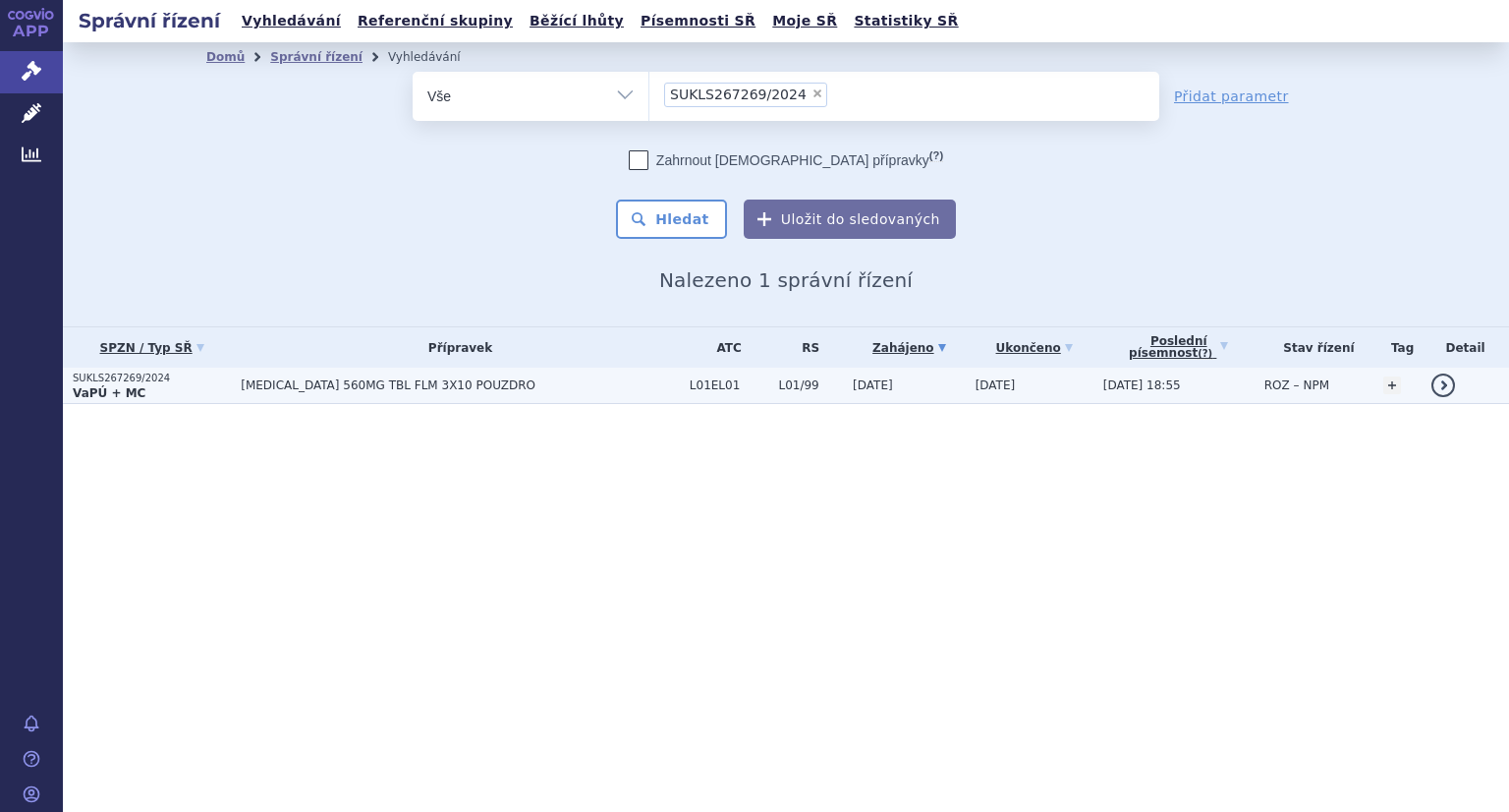
click at [184, 387] on p "VaPÚ + MC" at bounding box center [151, 393] width 158 height 16
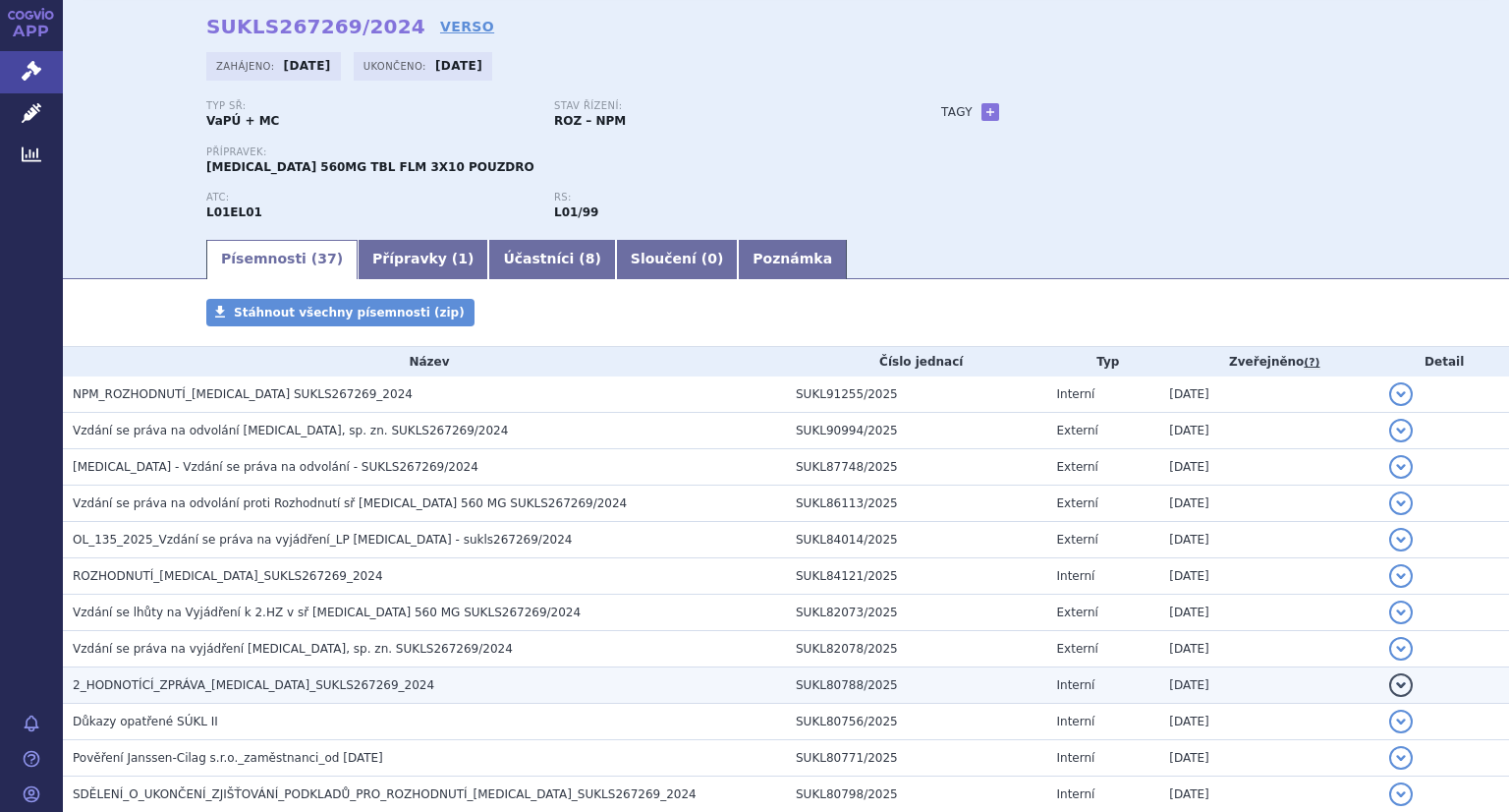
scroll to position [98, 0]
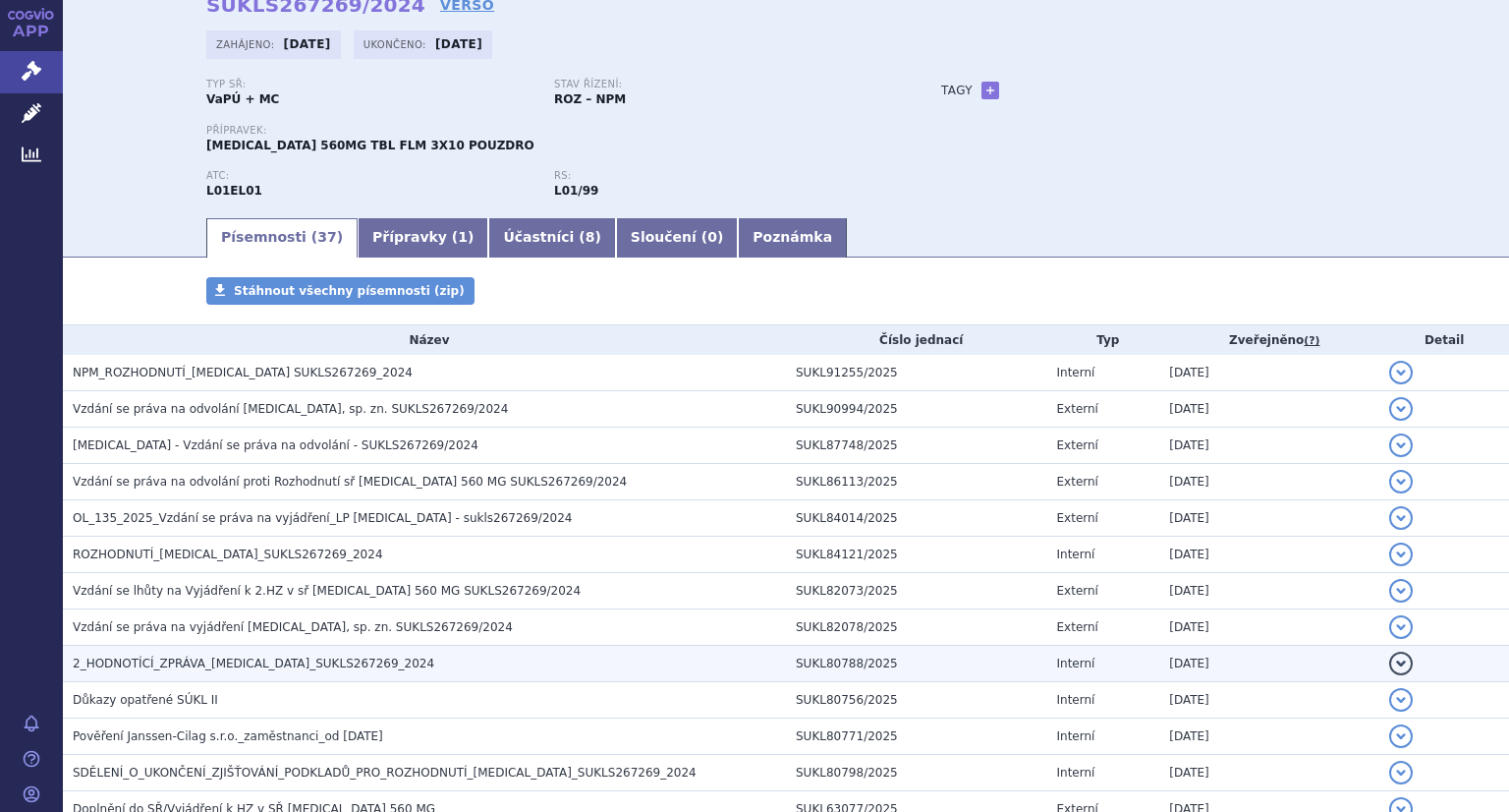
click at [253, 665] on span "2_HODNOTÍCÍ_ZPRÁVA_IMBRUVICA_SUKLS267269_2024" at bounding box center [253, 663] width 362 height 14
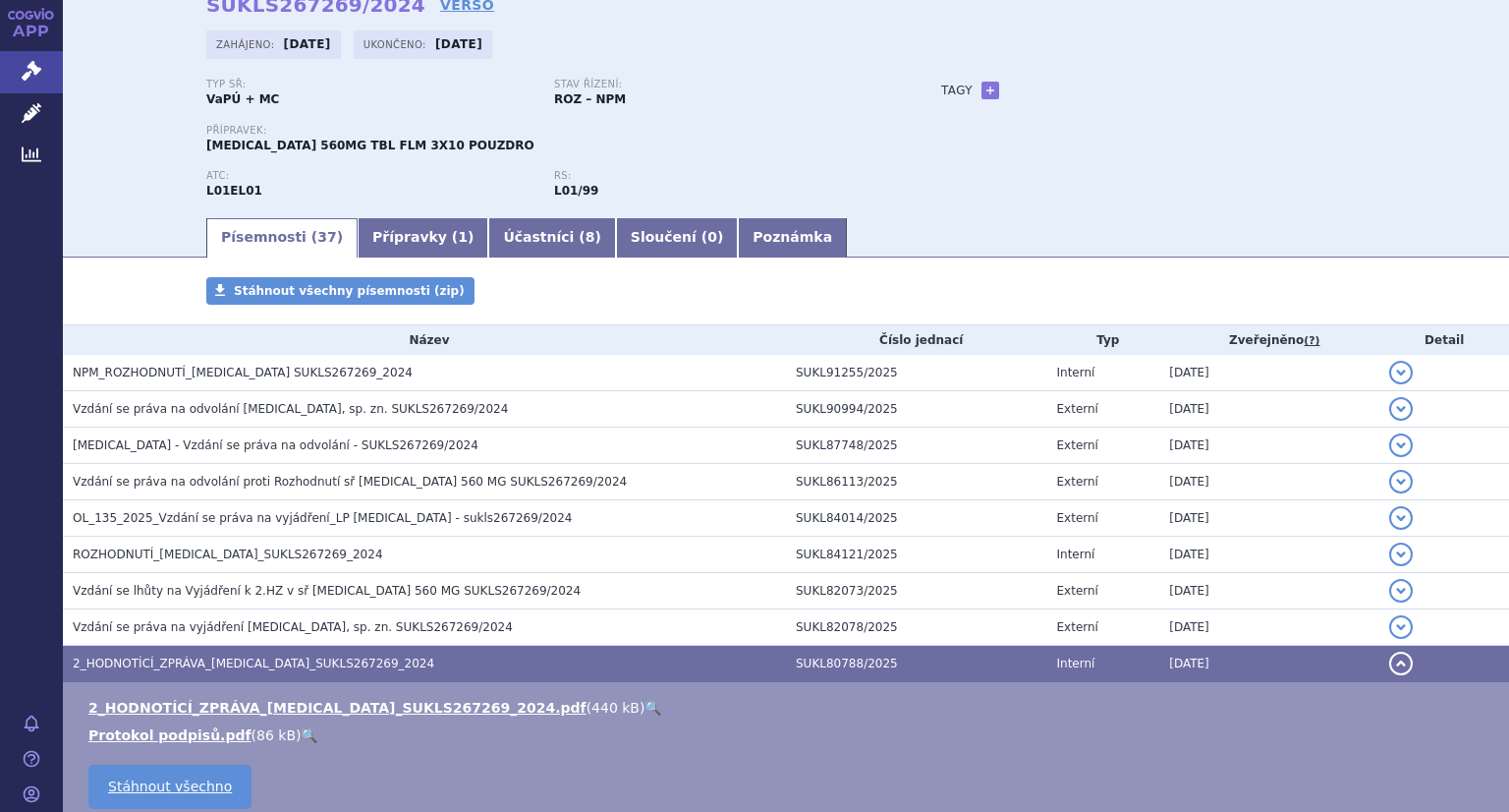
click at [644, 712] on link "🔍" at bounding box center [652, 708] width 17 height 16
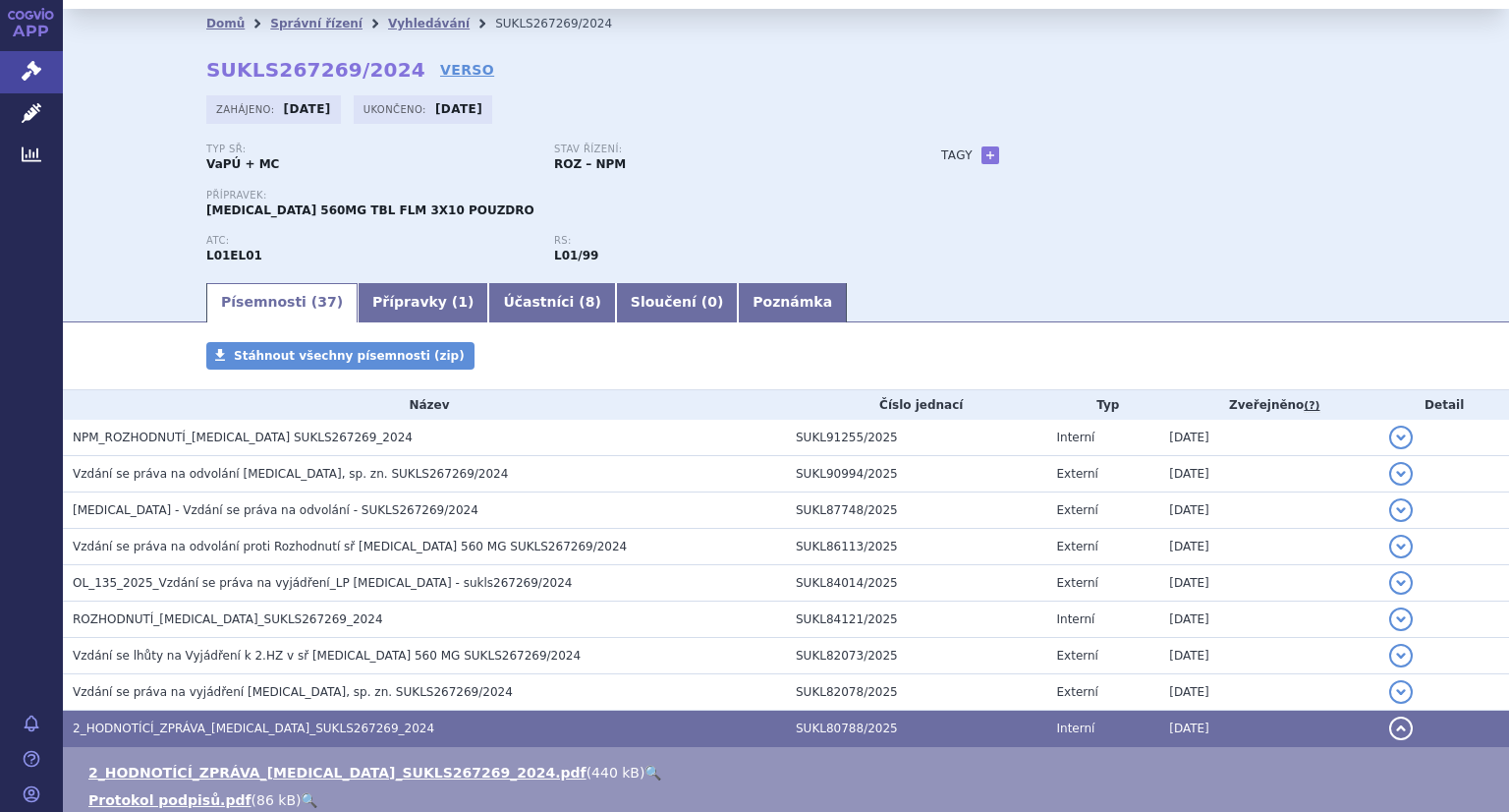
scroll to position [0, 0]
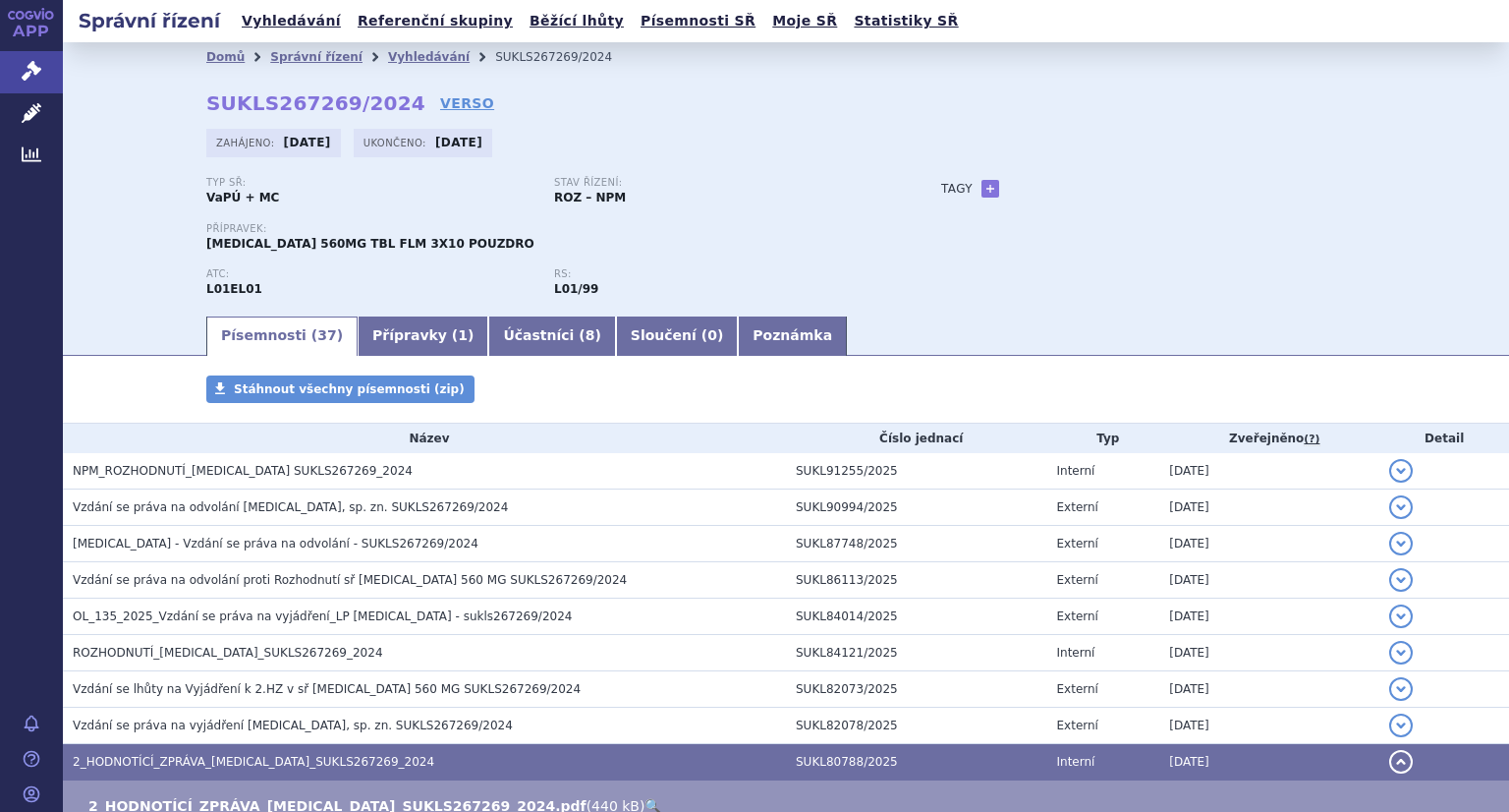
click at [294, 21] on link "Vyhledávání" at bounding box center [291, 21] width 111 height 27
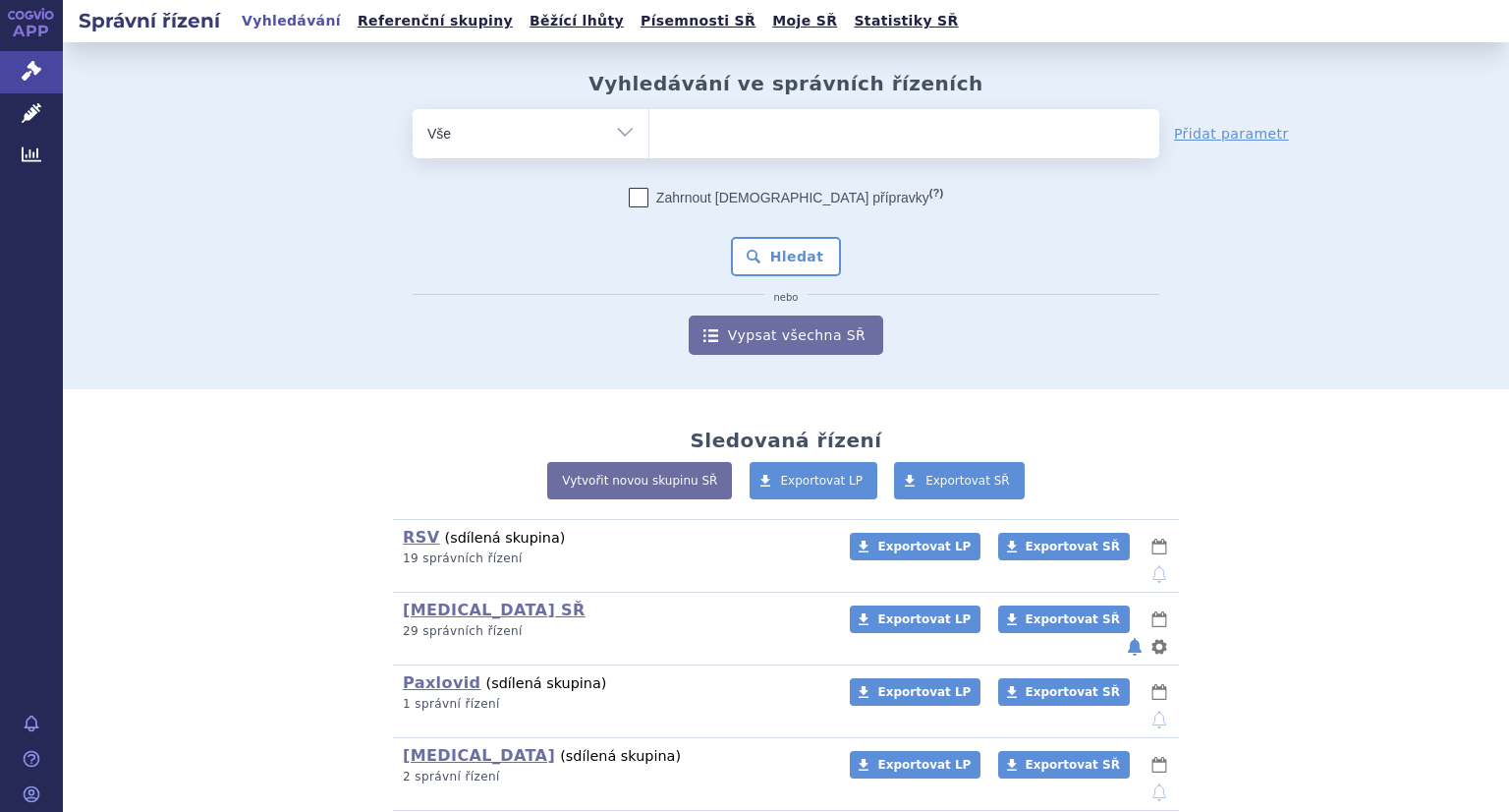
drag, startPoint x: 0, startPoint y: 0, endPoint x: 737, endPoint y: 161, distance: 754.4
click at [743, 134] on ul at bounding box center [904, 130] width 510 height 42
click at [649, 134] on select at bounding box center [648, 132] width 1 height 49
paste input "SUKLS11106/2024"
type input "SUKLS11106/2024"
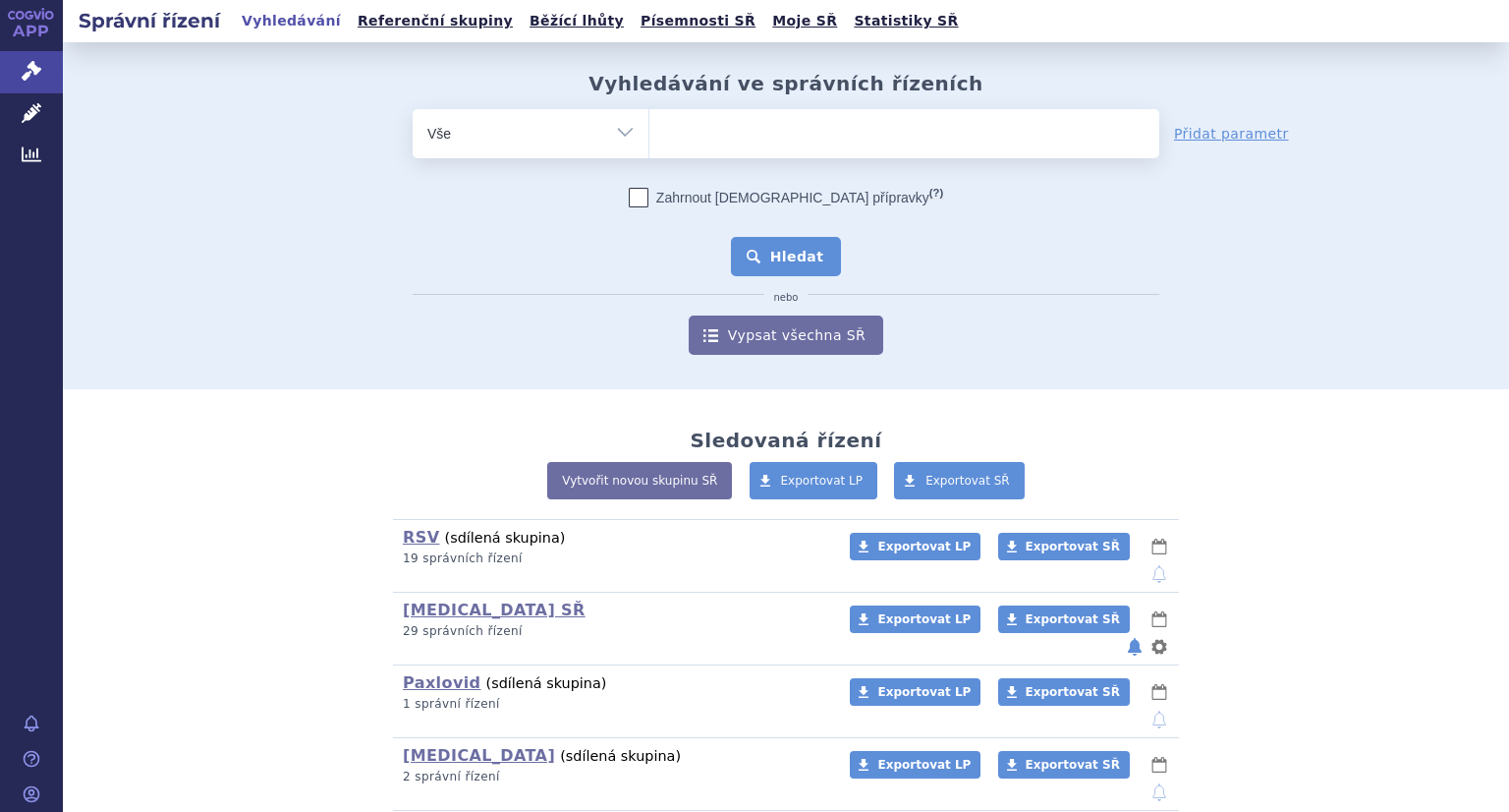
select select "SUKLS11106/2024"
drag, startPoint x: 765, startPoint y: 251, endPoint x: 547, endPoint y: 276, distance: 219.4
click at [766, 251] on button "Hledat" at bounding box center [786, 256] width 111 height 40
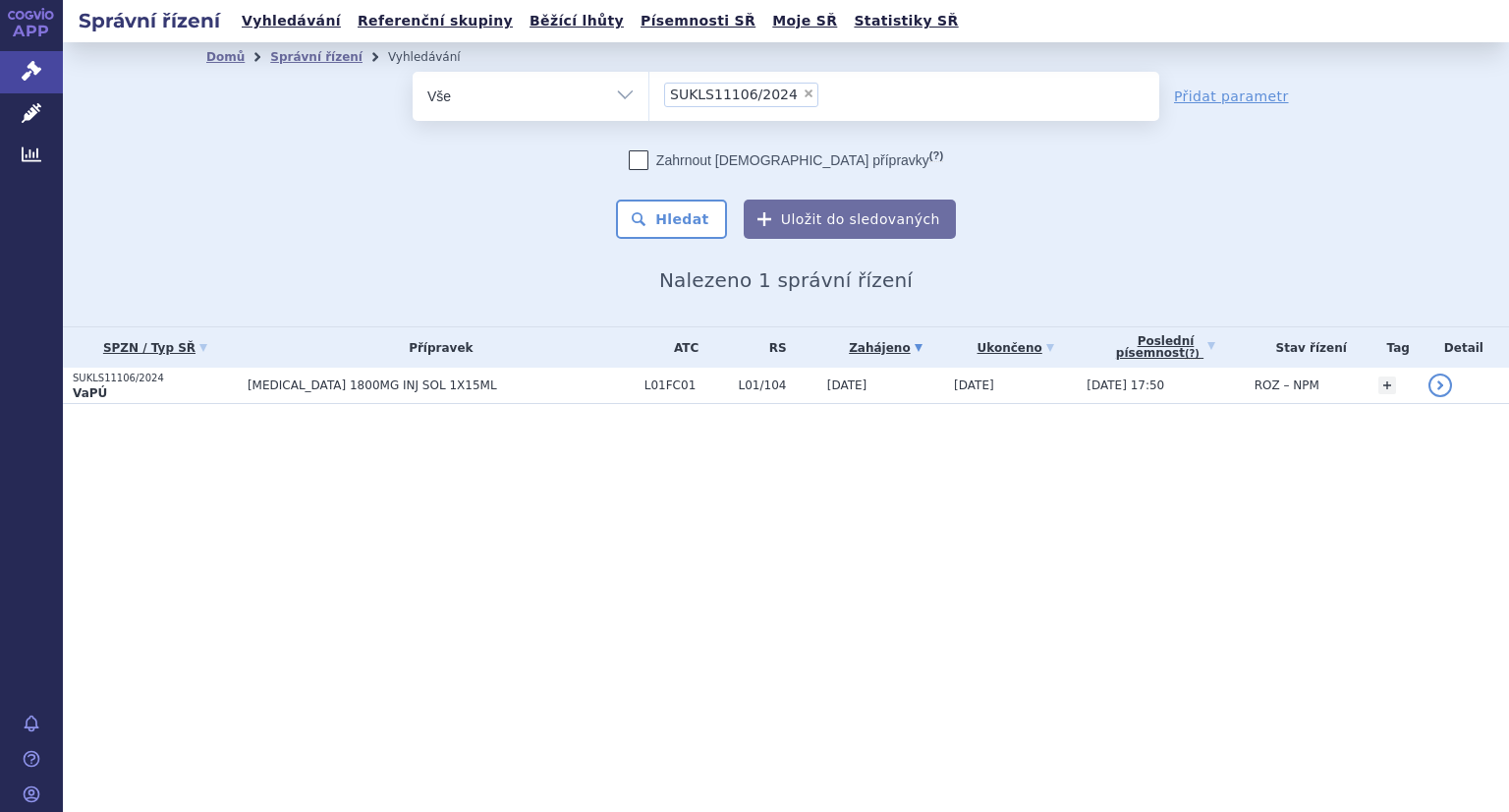
click at [136, 381] on p "SUKLS11106/2024" at bounding box center [155, 379] width 165 height 14
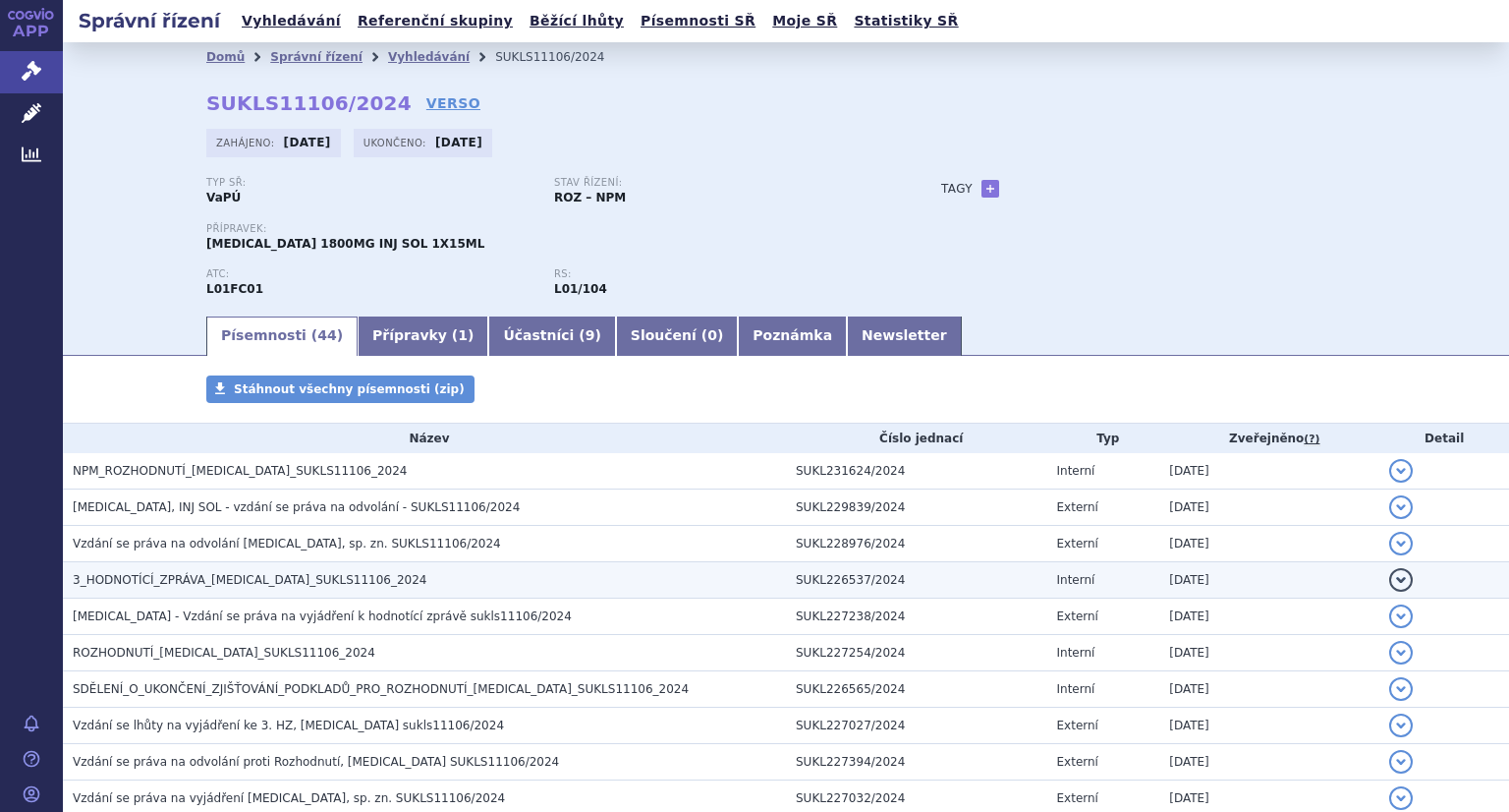
click at [363, 578] on h3 "3_HODNOTÍCÍ_ZPRÁVA_[MEDICAL_DATA]_SUKLS11106_2024" at bounding box center [429, 579] width 714 height 20
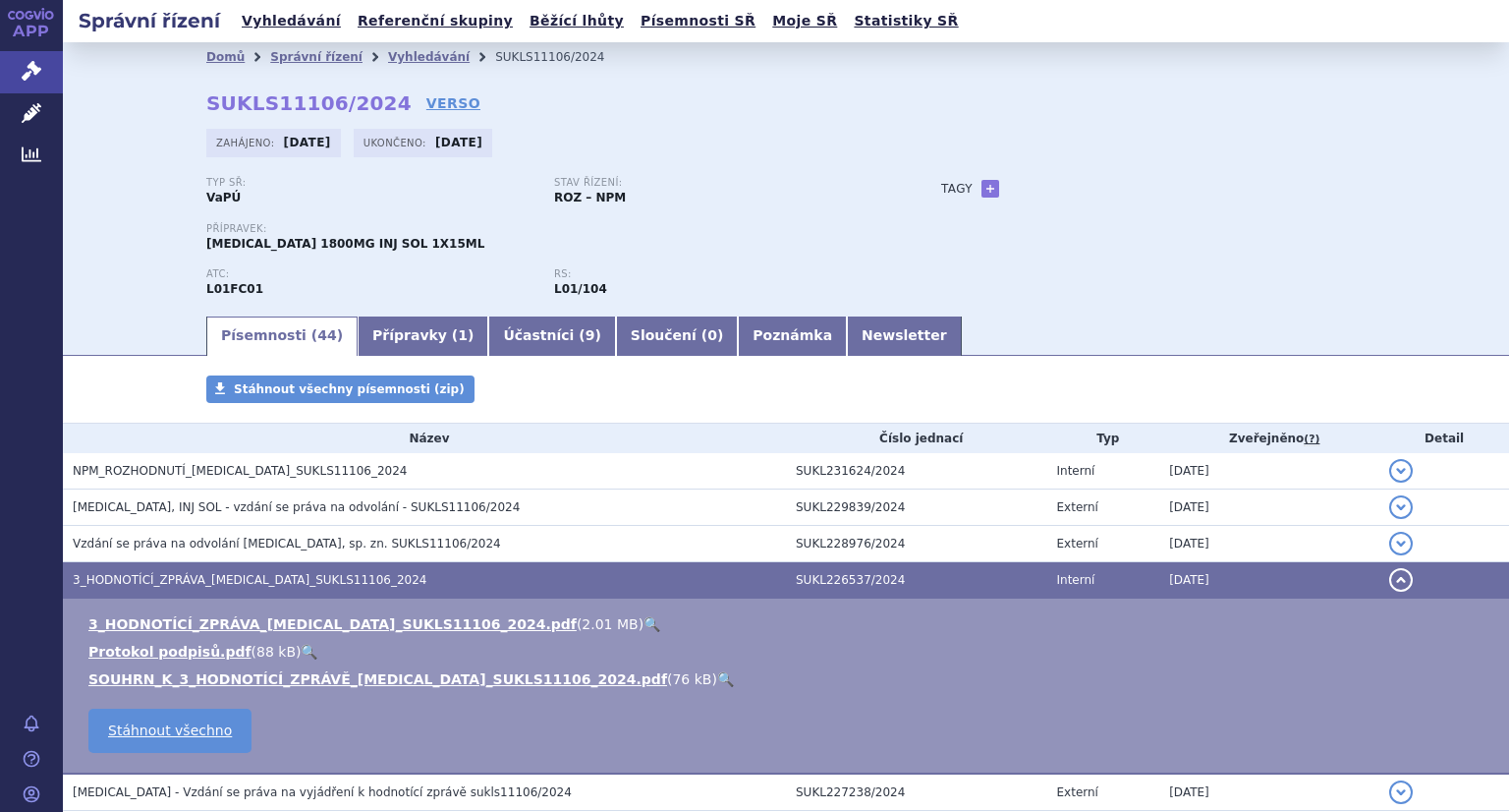
click at [643, 629] on link "🔍" at bounding box center [651, 624] width 17 height 16
click at [296, 22] on link "Vyhledávání" at bounding box center [291, 21] width 111 height 27
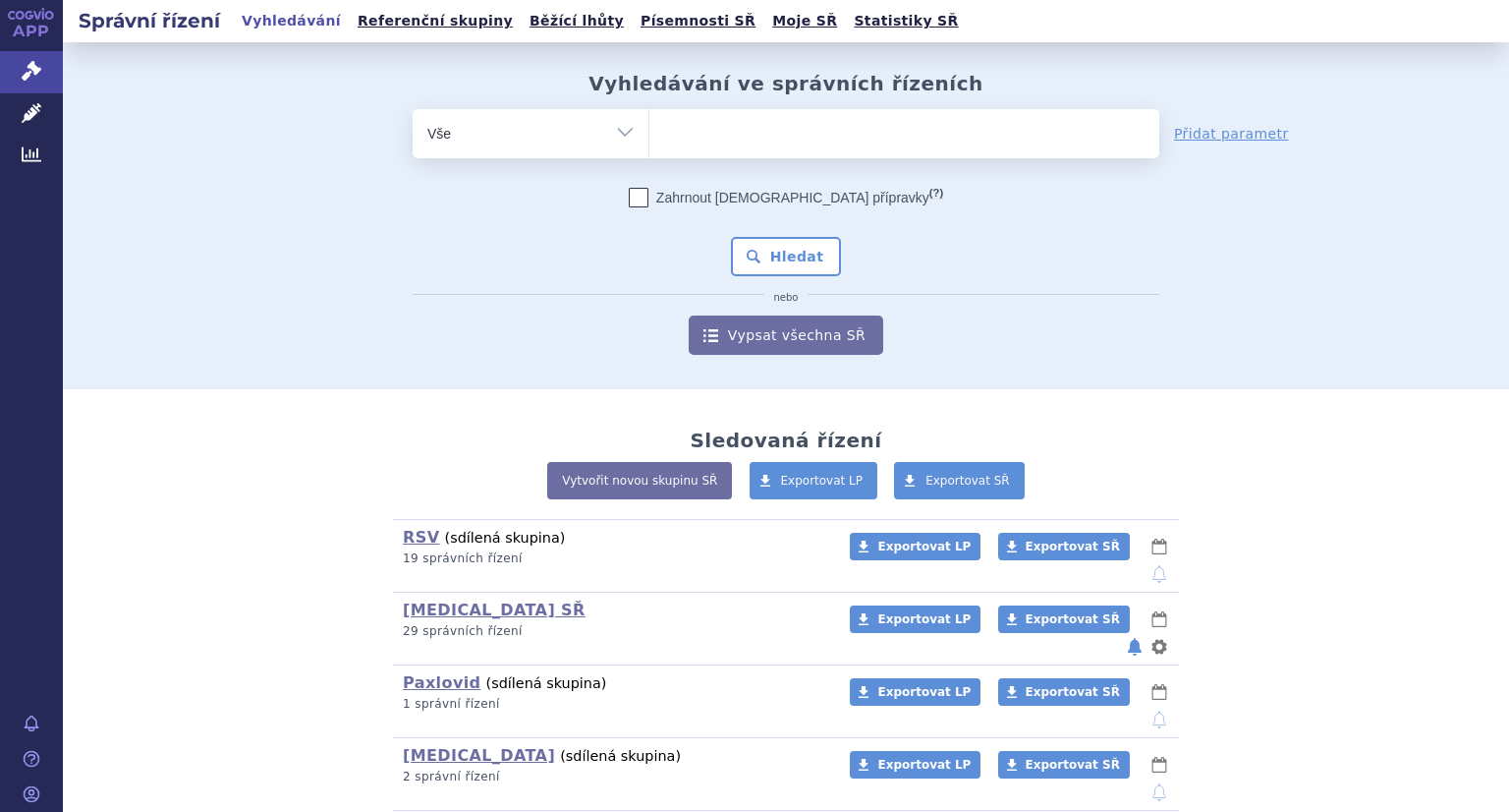
click at [715, 138] on ul at bounding box center [904, 130] width 510 height 42
click at [649, 138] on select at bounding box center [648, 132] width 1 height 49
paste input "SUKLS229024/2023"
type input "SUKLS229024/2023"
click at [779, 250] on button "Hledat" at bounding box center [786, 256] width 111 height 40
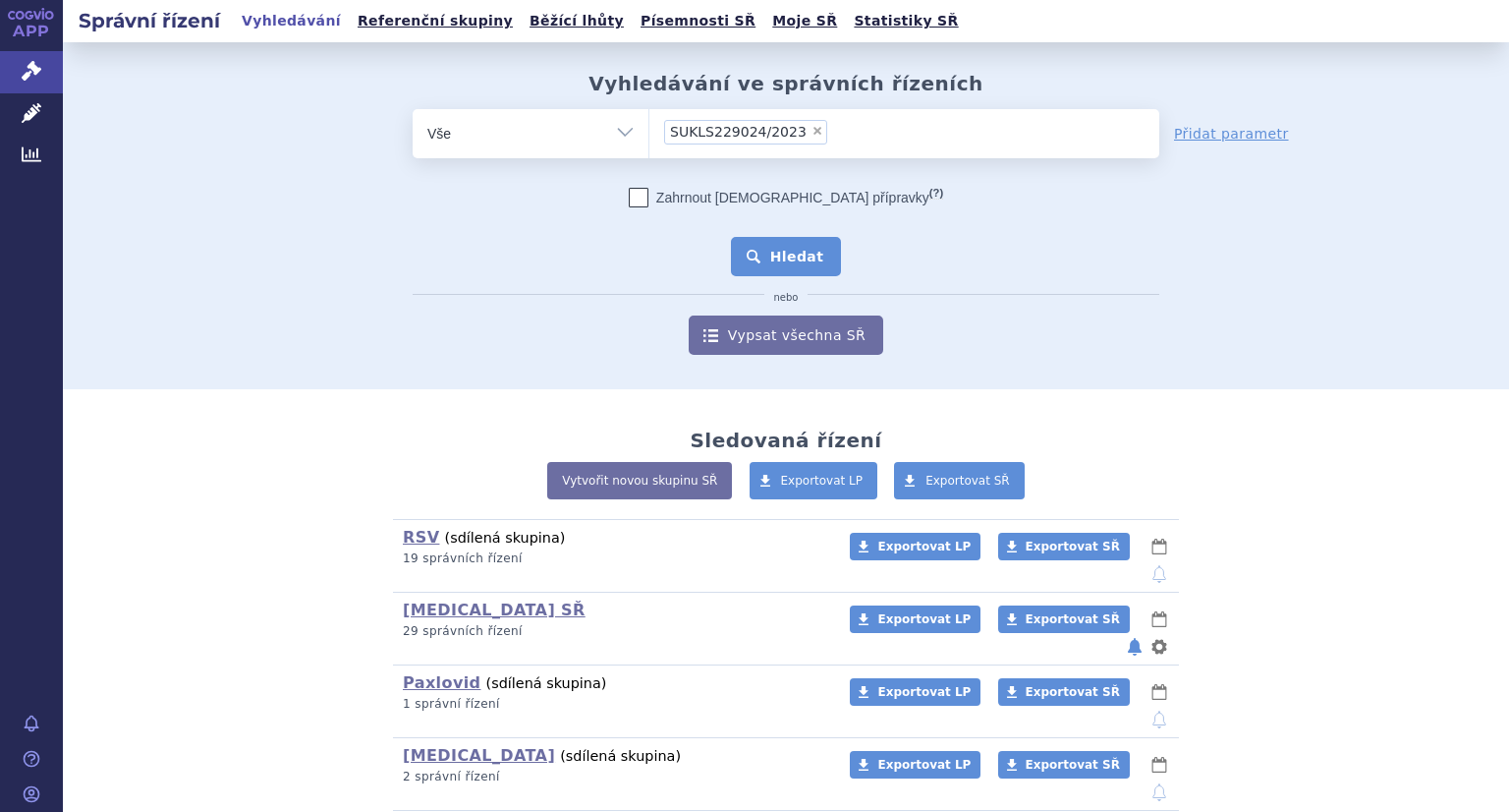
select select "SUKLS229024/2023"
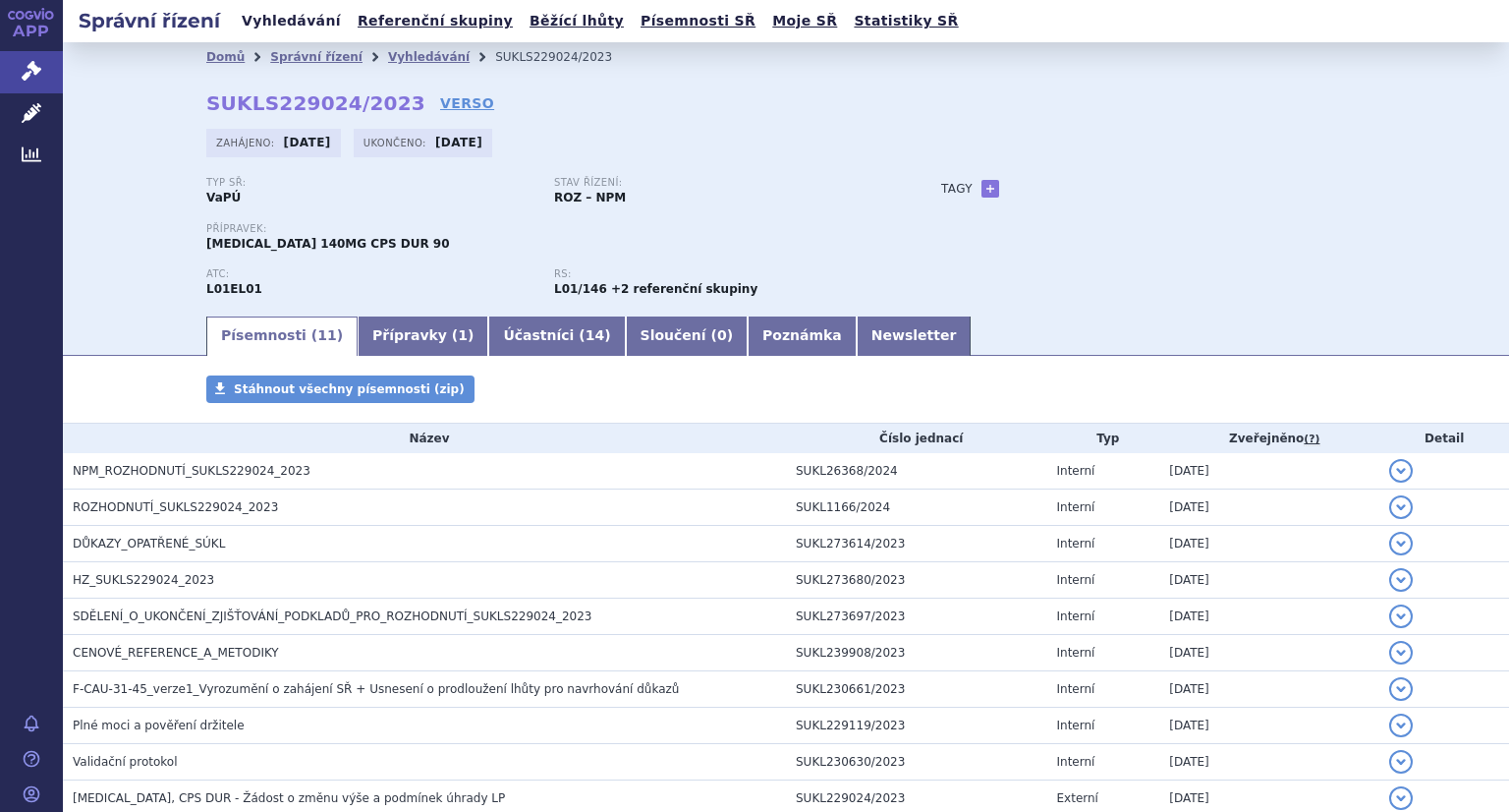
drag, startPoint x: 263, startPoint y: 21, endPoint x: 269, endPoint y: 30, distance: 10.8
click at [263, 21] on link "Vyhledávání" at bounding box center [291, 21] width 111 height 27
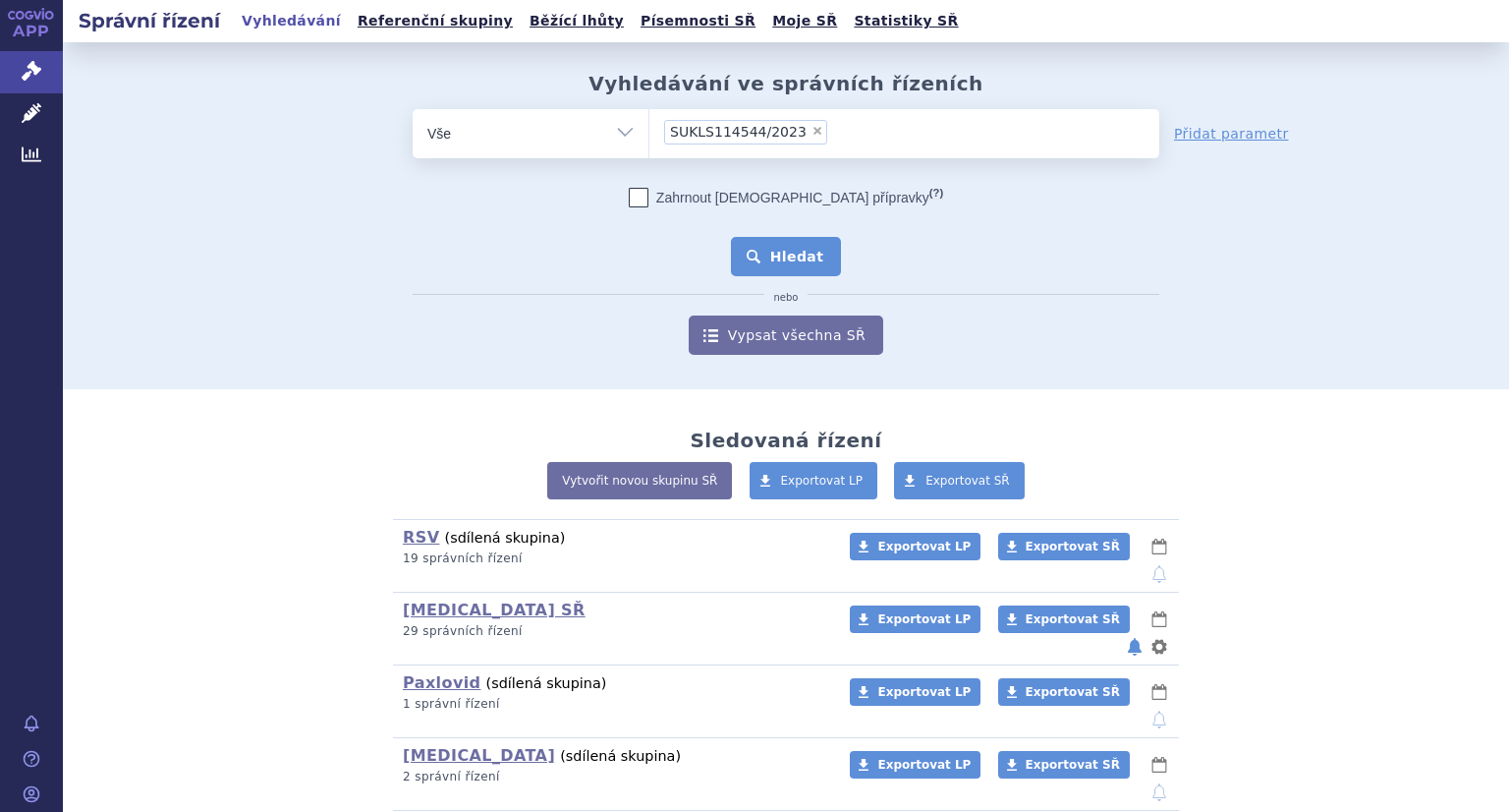
drag, startPoint x: 0, startPoint y: 0, endPoint x: 773, endPoint y: 254, distance: 813.7
click at [775, 253] on button "Hledat" at bounding box center [786, 256] width 111 height 40
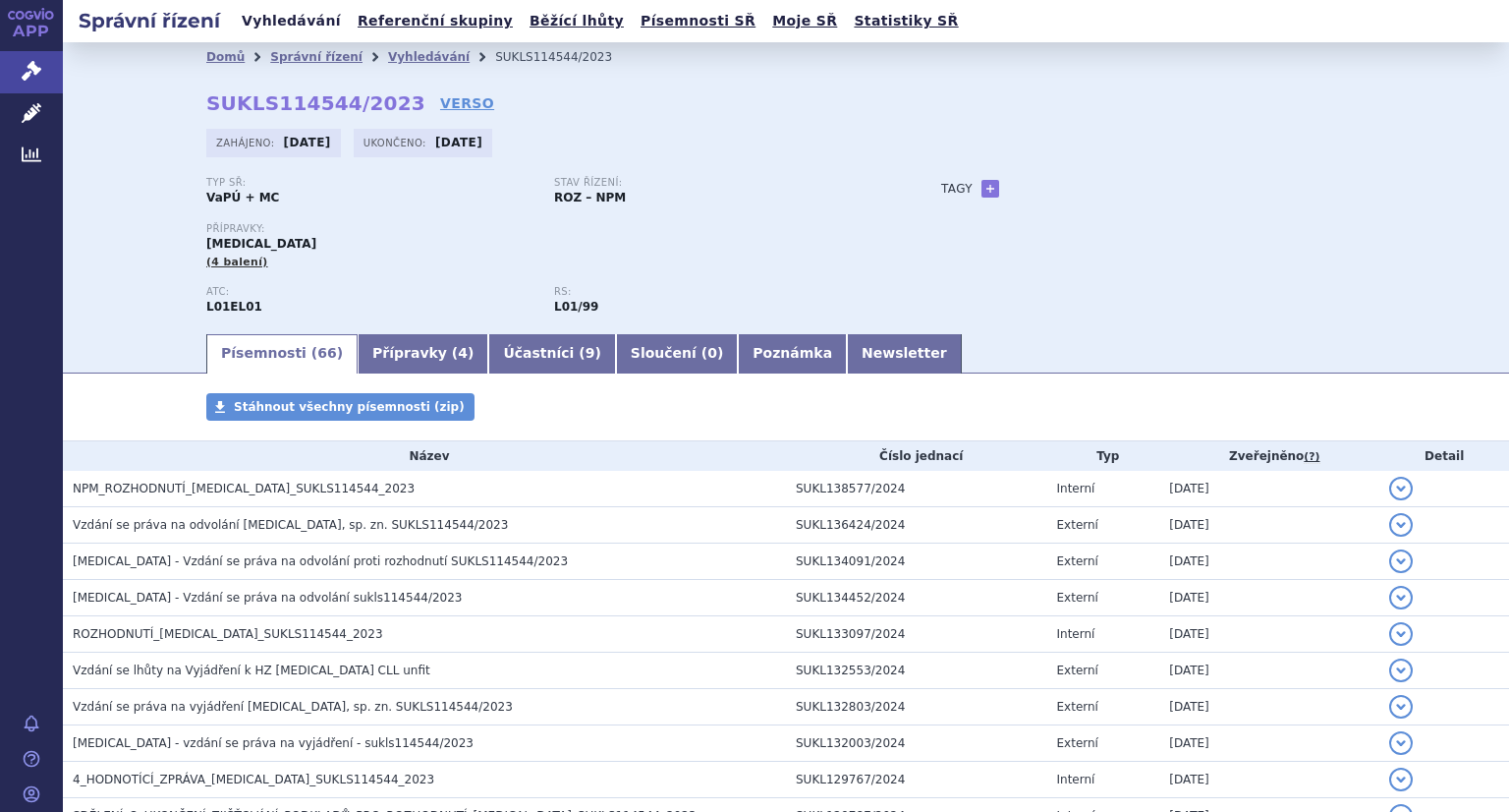
click at [281, 30] on link "Vyhledávání" at bounding box center [291, 21] width 111 height 27
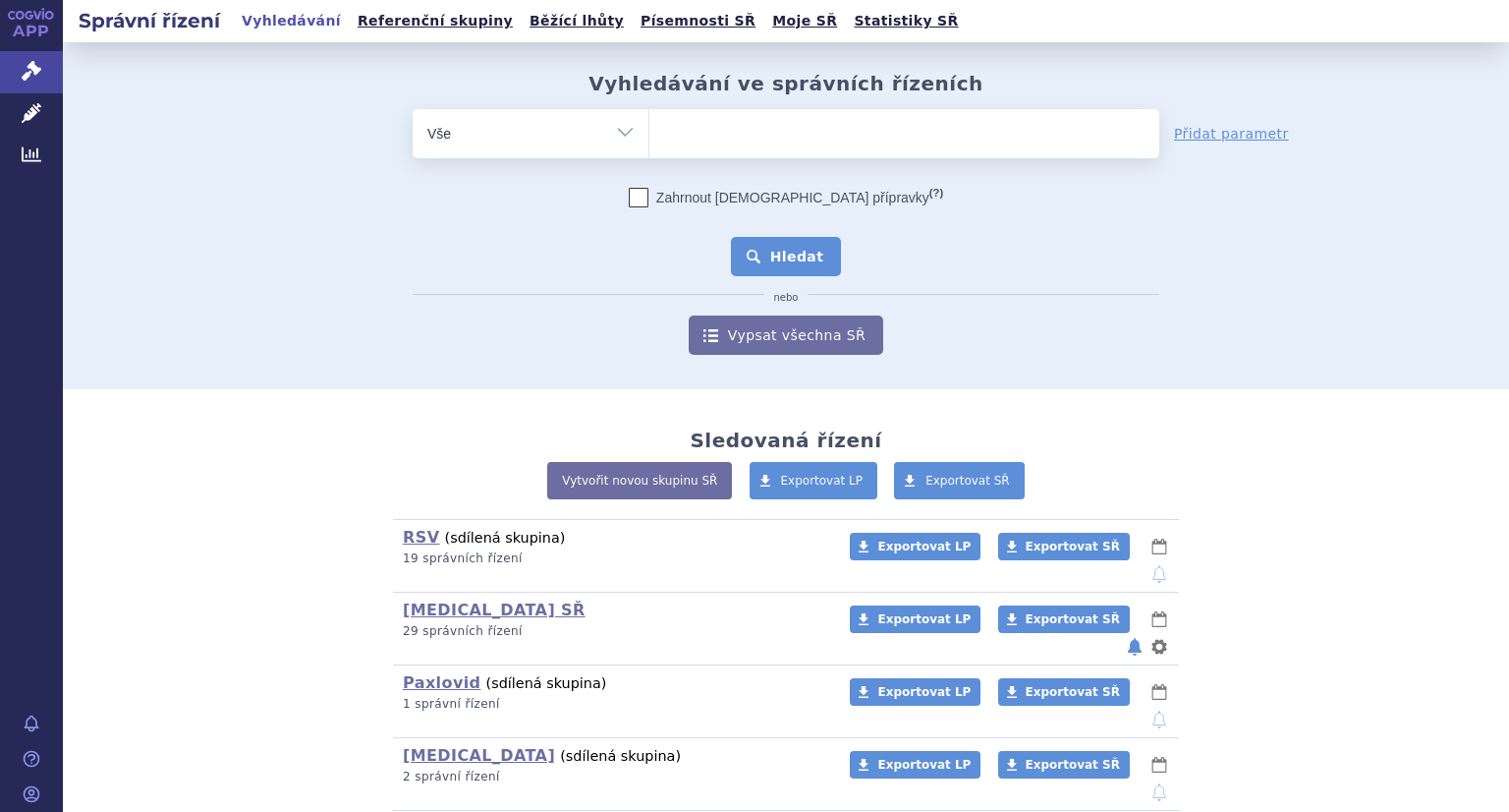
drag, startPoint x: 817, startPoint y: 142, endPoint x: 785, endPoint y: 256, distance: 118.4
click at [817, 142] on ul at bounding box center [904, 130] width 510 height 42
click at [649, 142] on select at bounding box center [648, 132] width 1 height 49
paste input "SUKLS240056/2022"
type input "SUKLS240056/2022"
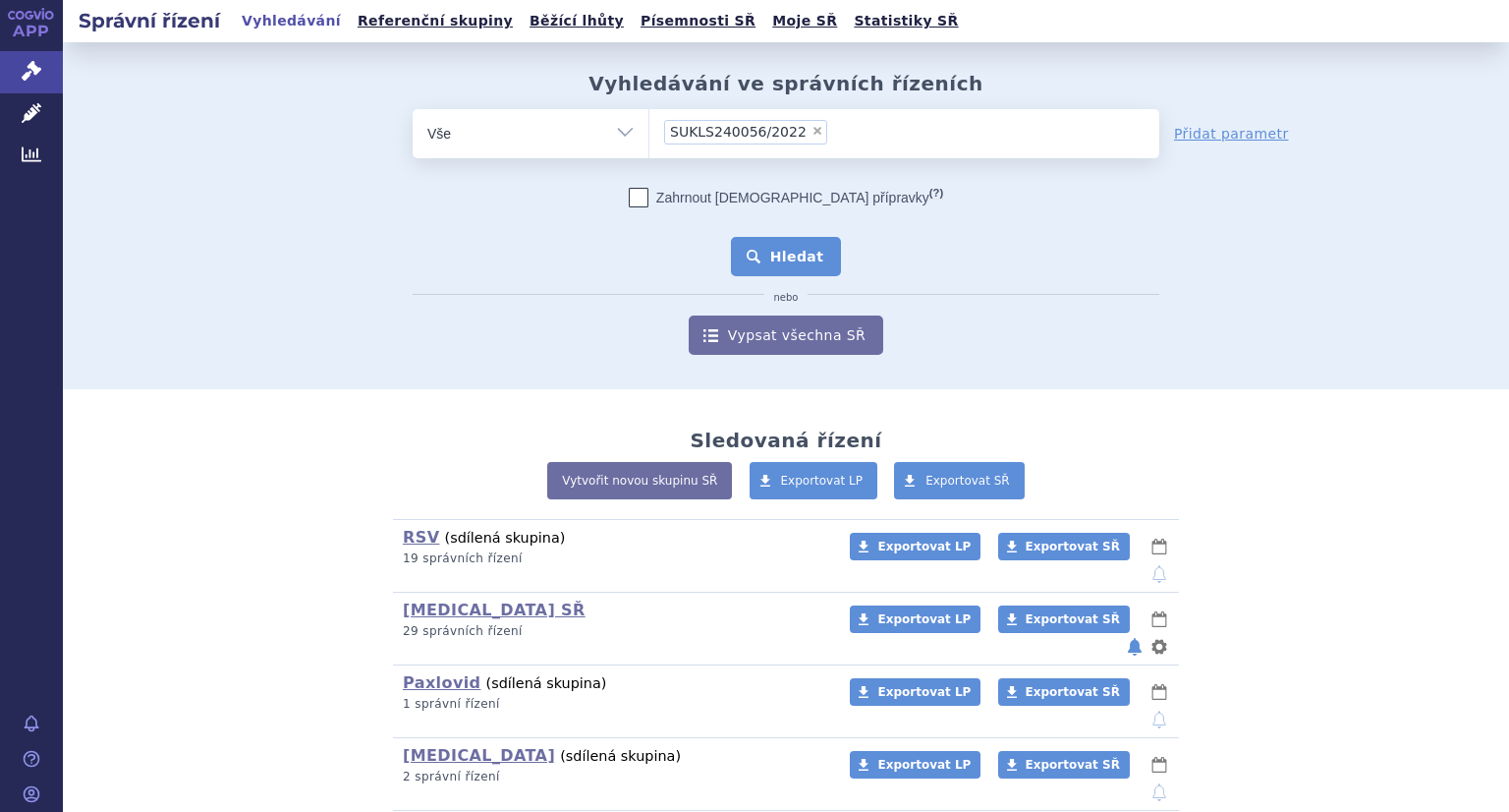
select select "SUKLS240056/2022"
click at [785, 256] on button "Hledat" at bounding box center [786, 256] width 111 height 40
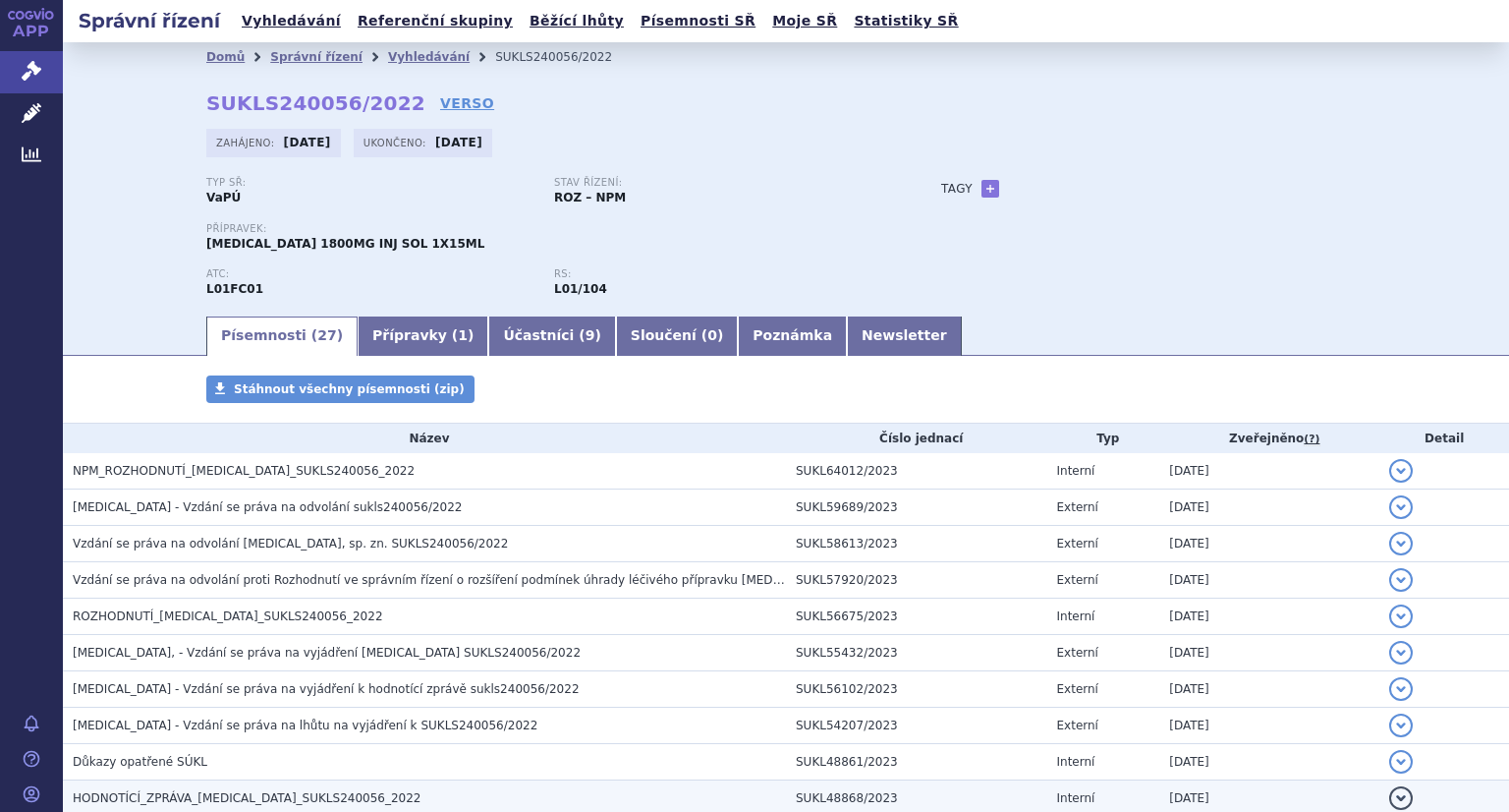
scroll to position [197, 0]
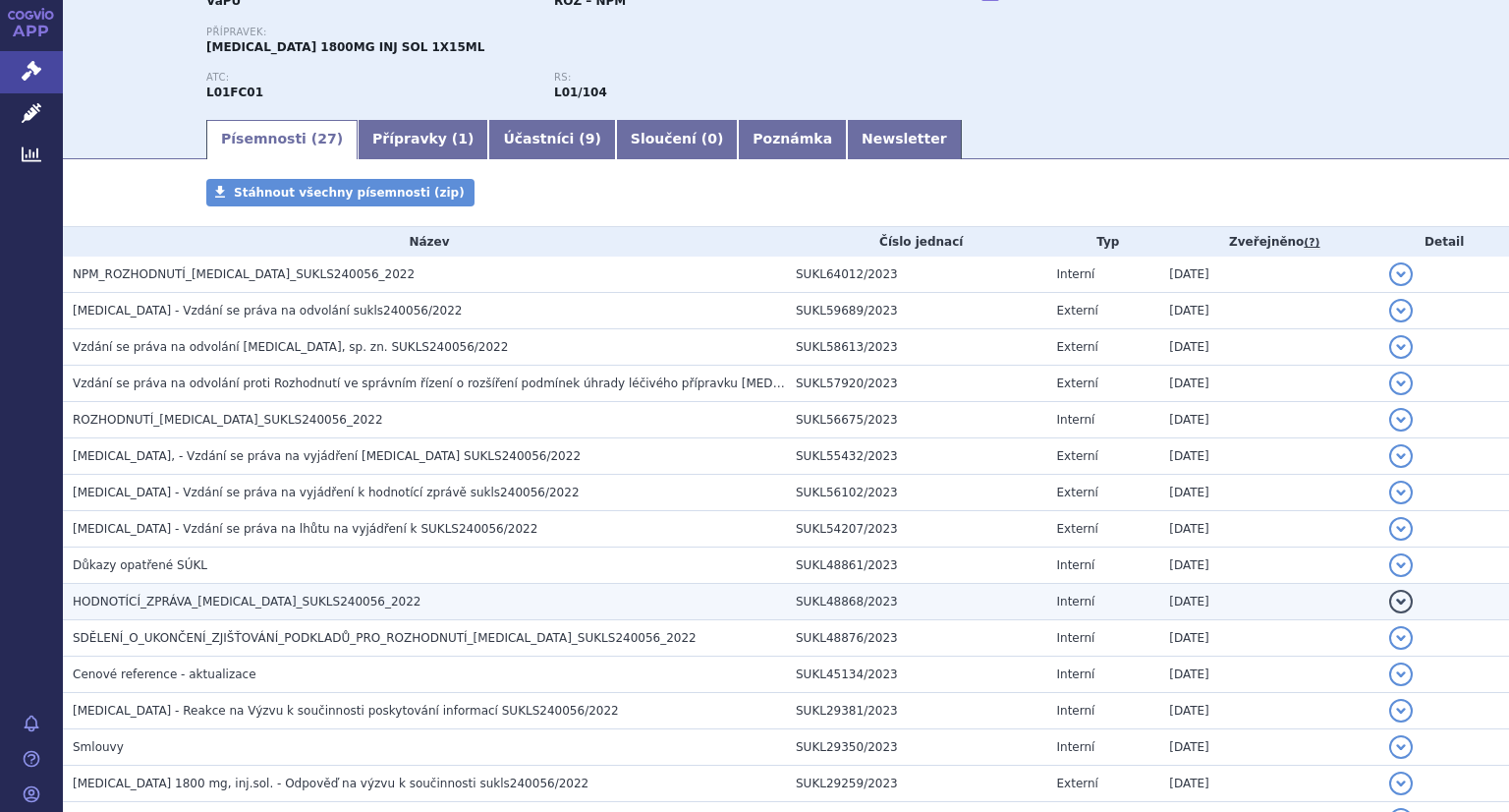
click at [262, 599] on span "HODNOTÍCÍ_ZPRÁVA_DARZALEX_SUKLS240056_2022" at bounding box center [247, 601] width 349 height 14
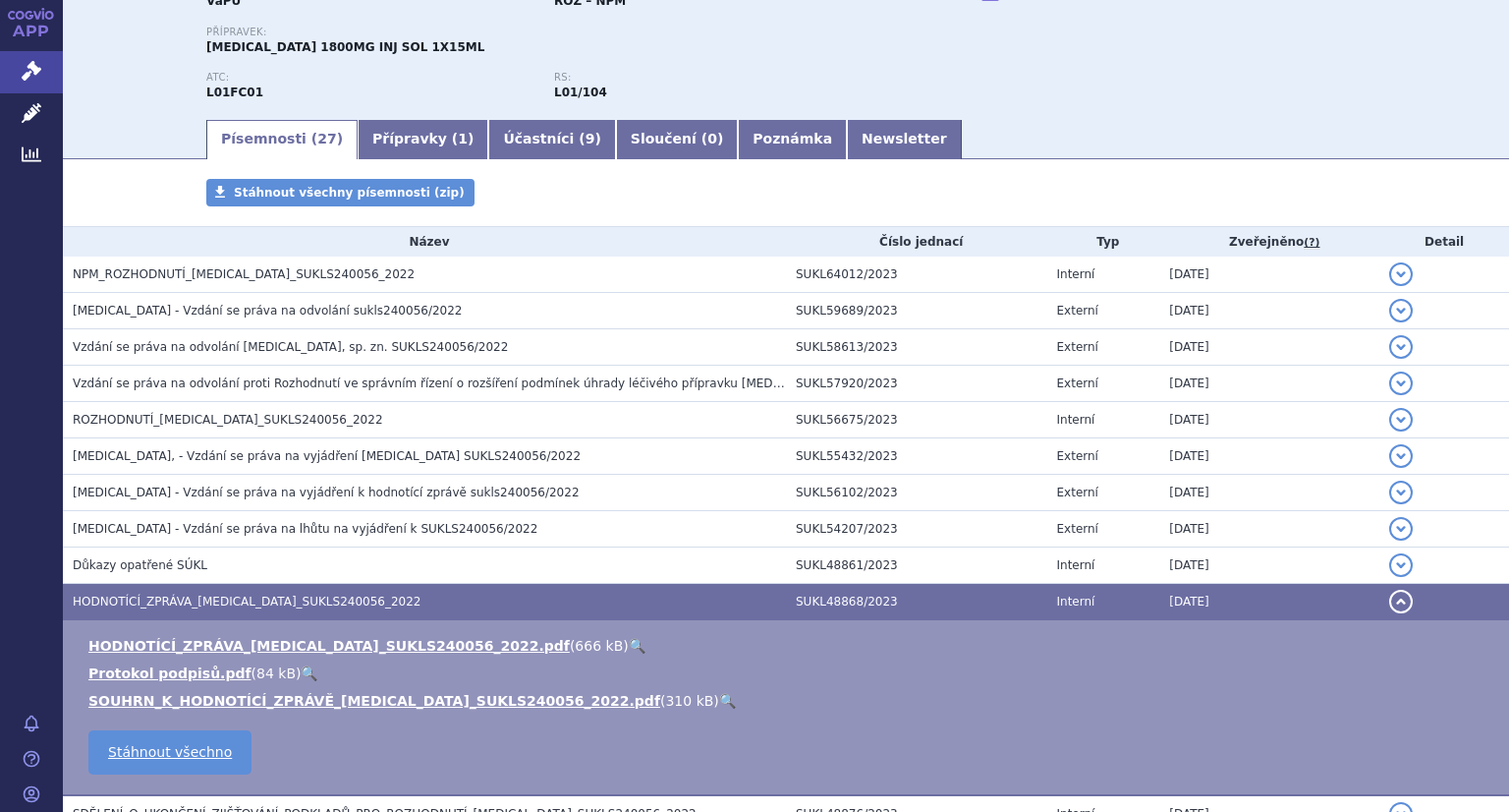
click at [629, 645] on link "🔍" at bounding box center [637, 646] width 17 height 16
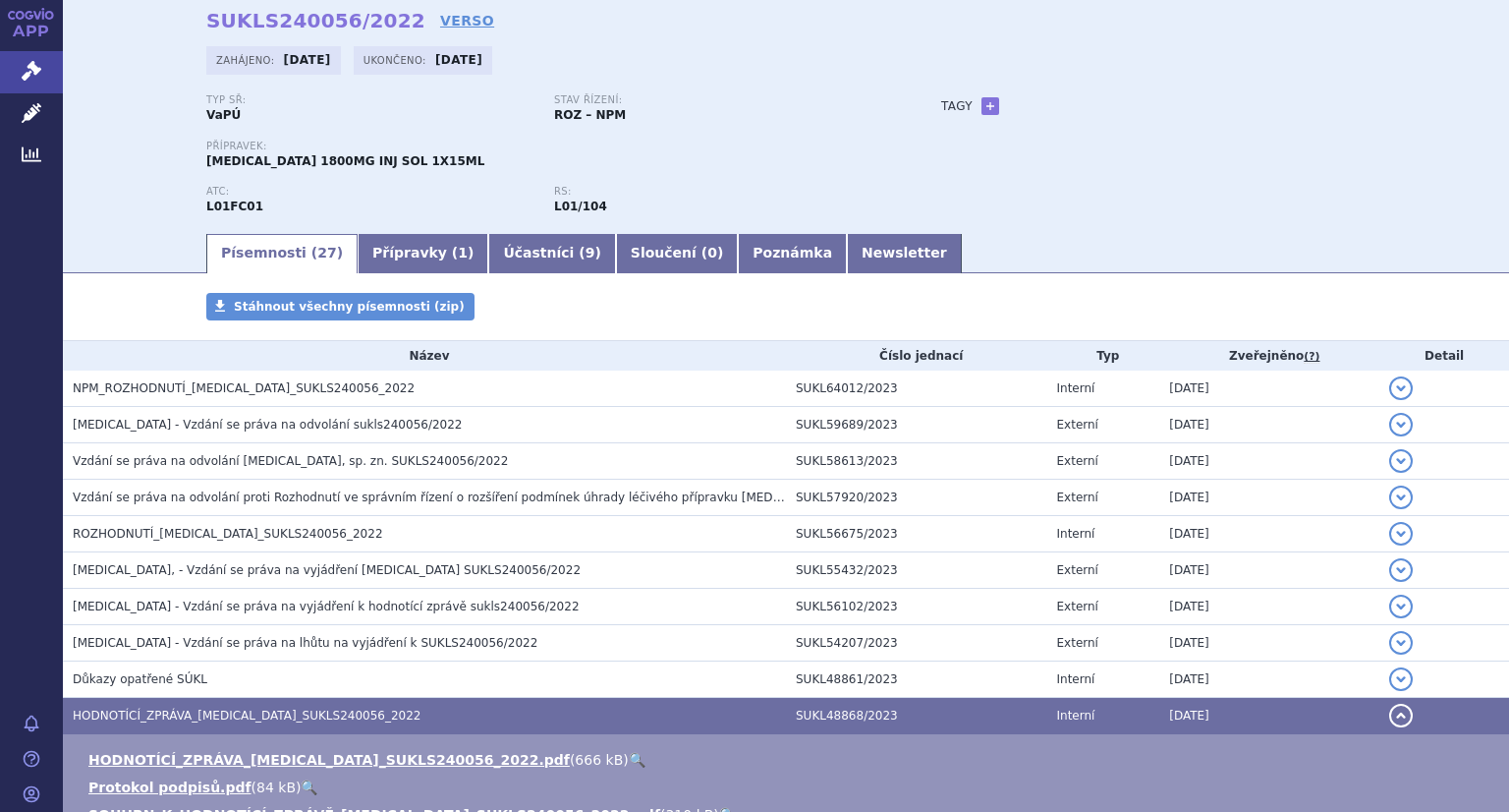
scroll to position [0, 0]
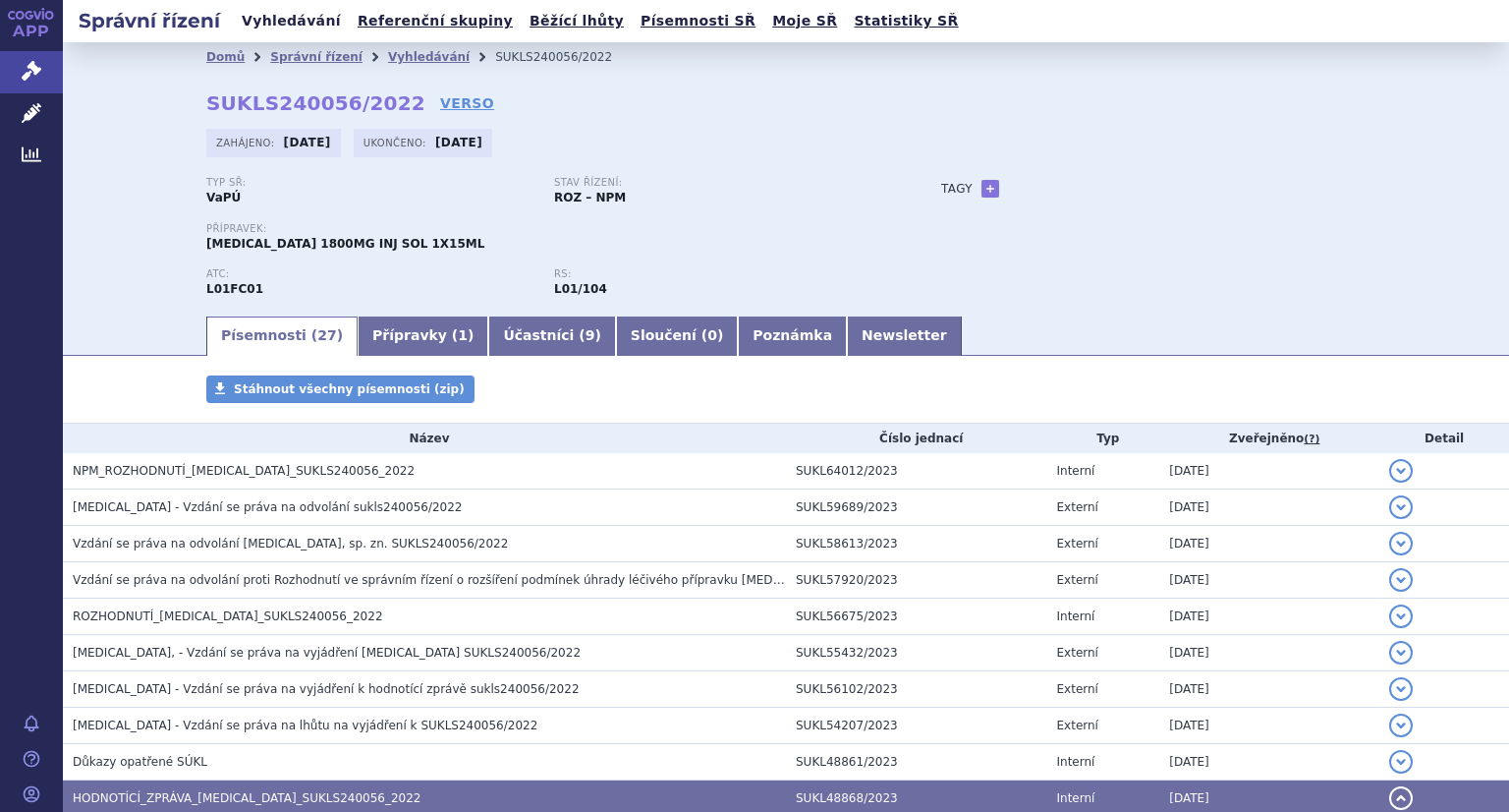
click at [310, 27] on link "Vyhledávání" at bounding box center [291, 21] width 111 height 27
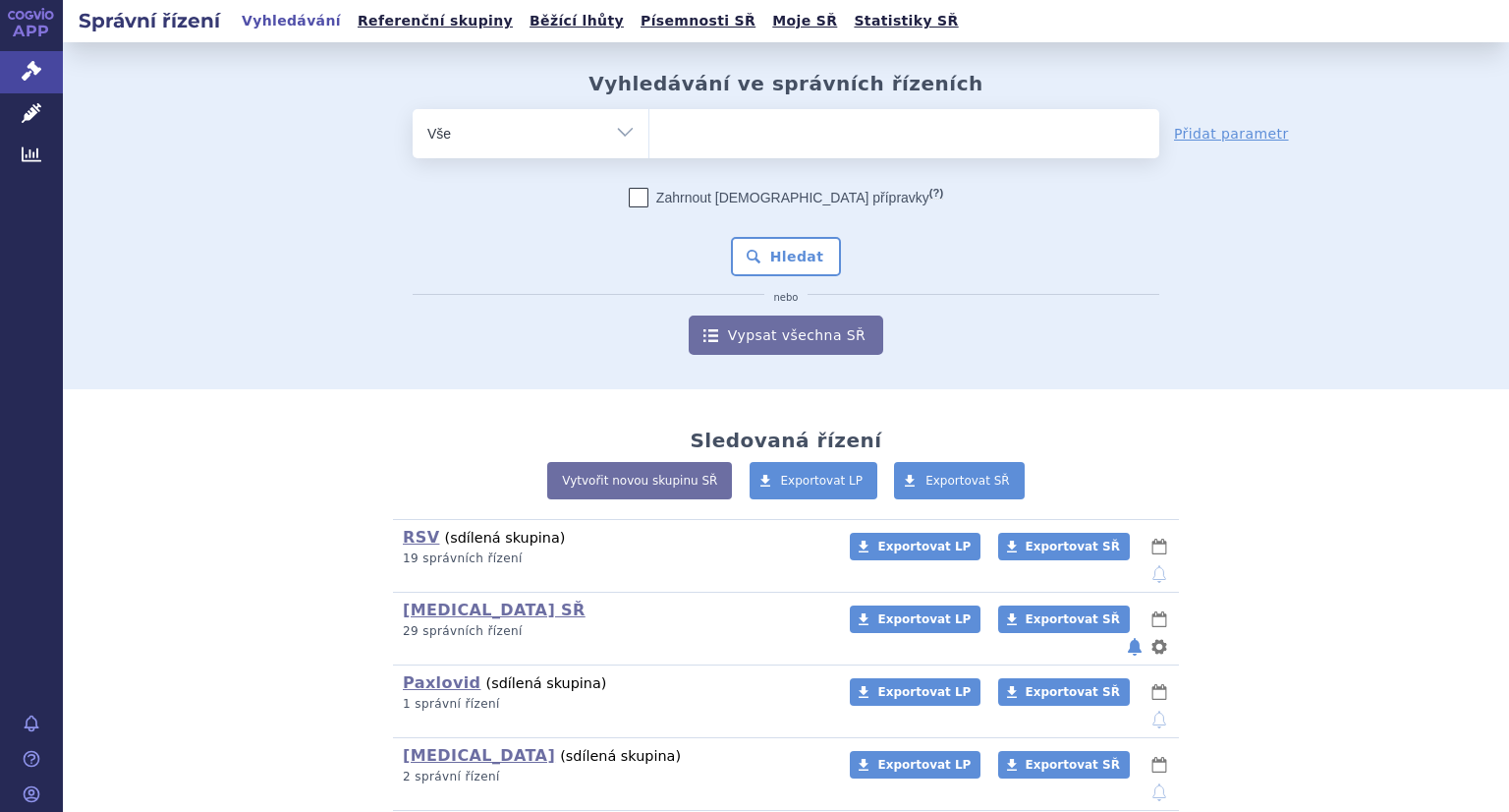
click at [747, 125] on ul at bounding box center [904, 130] width 510 height 42
click at [649, 125] on select at bounding box center [648, 132] width 1 height 49
paste input "SUKLS114544/2023"
type input "SUKLS114544/2023"
click at [788, 268] on button "Hledat" at bounding box center [786, 256] width 111 height 40
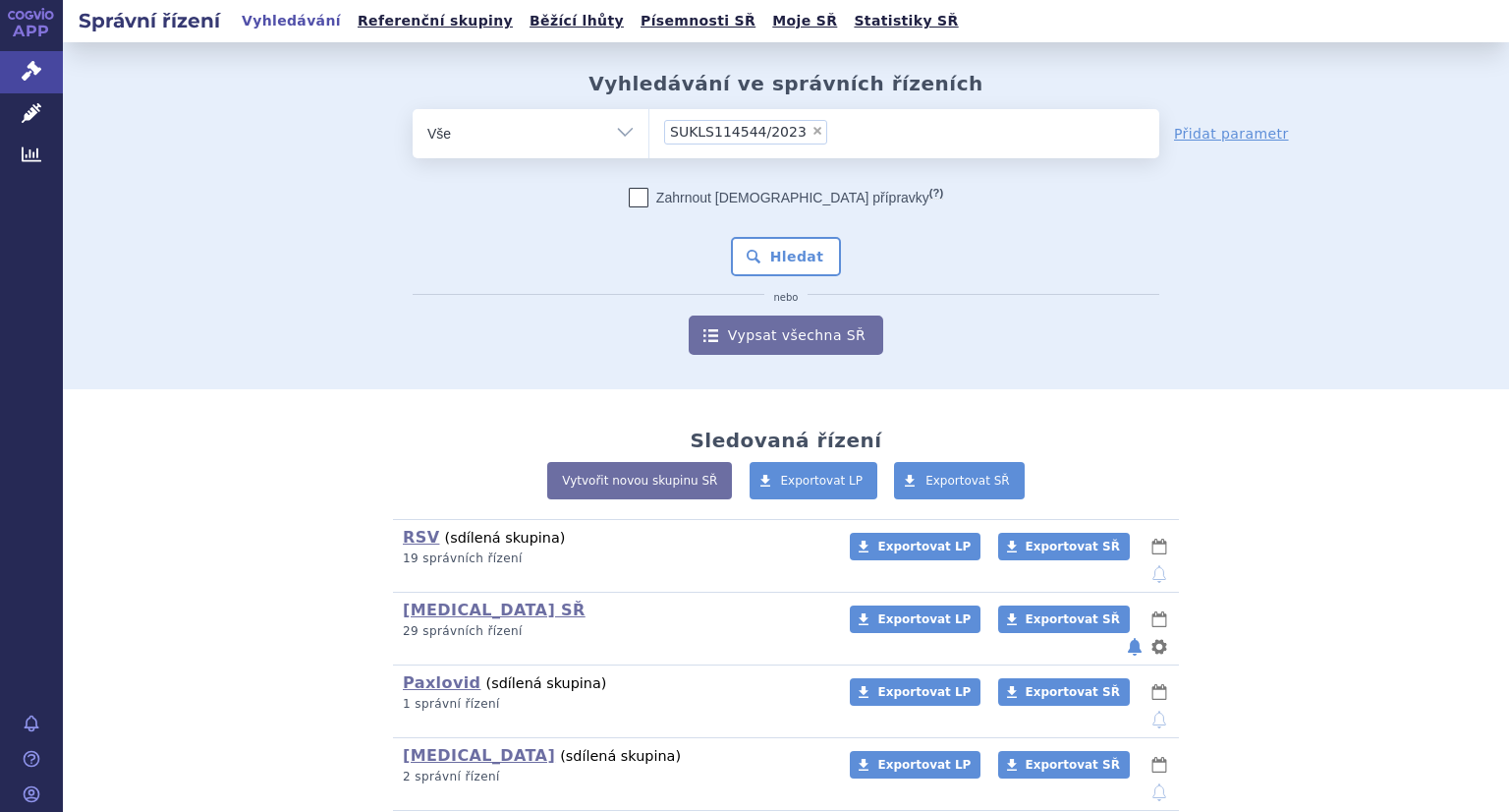
select select "SUKLS114544/2023"
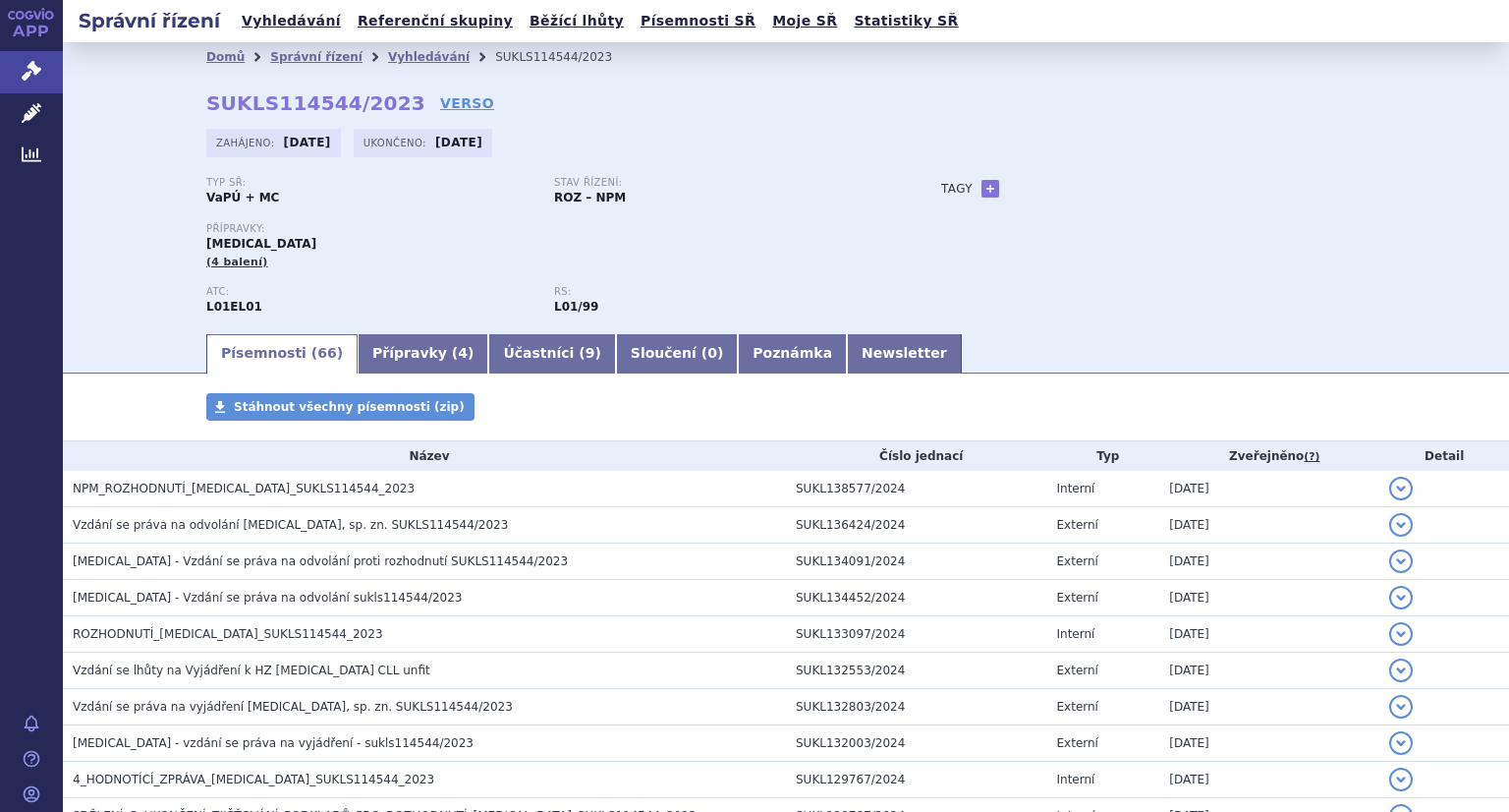
scroll to position [98, 0]
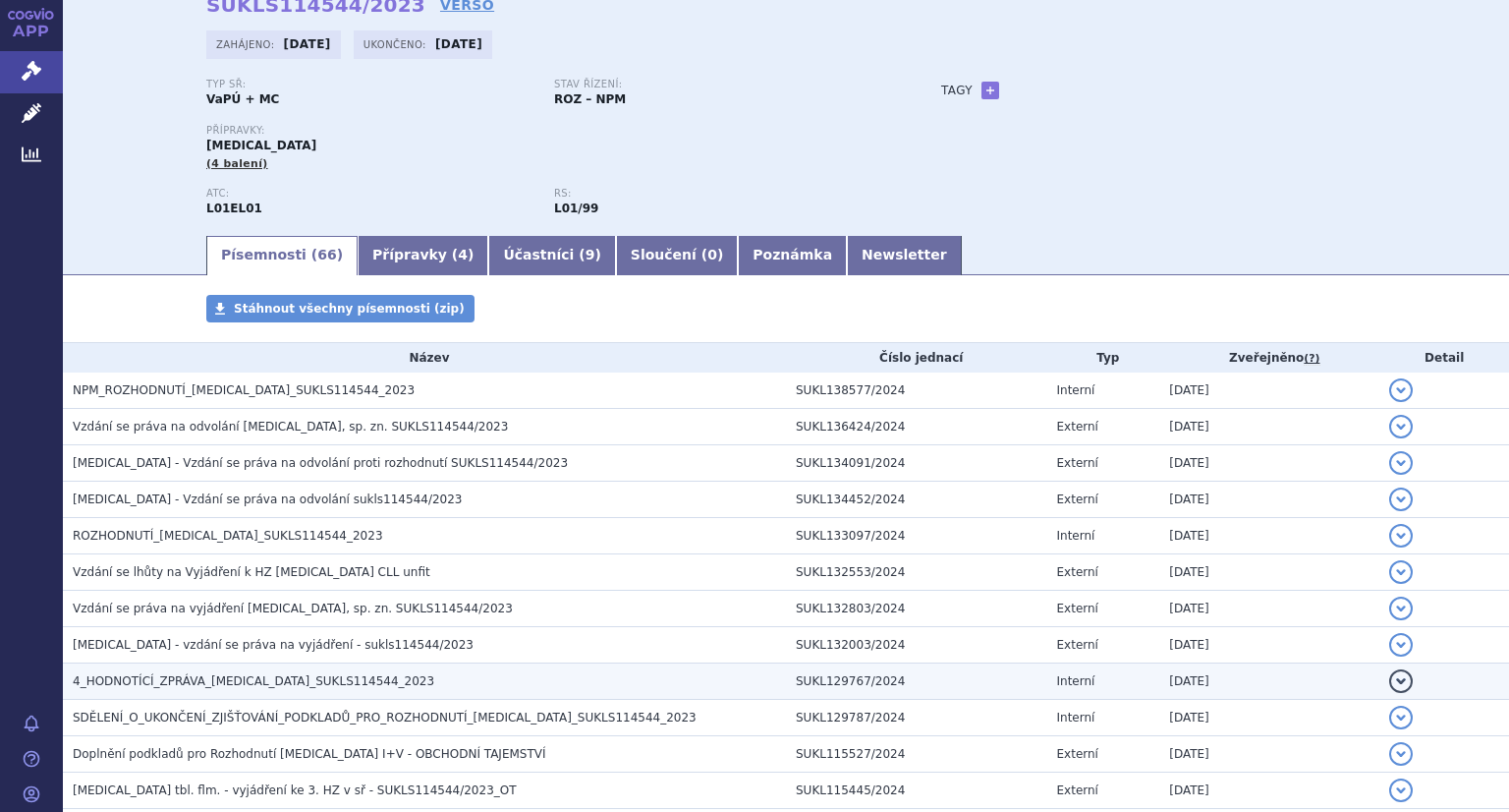
click at [395, 685] on h3 "4_HODNOTÍCÍ_ZPRÁVA_IMBRUVICA_SUKLS114544_2023" at bounding box center [429, 681] width 714 height 20
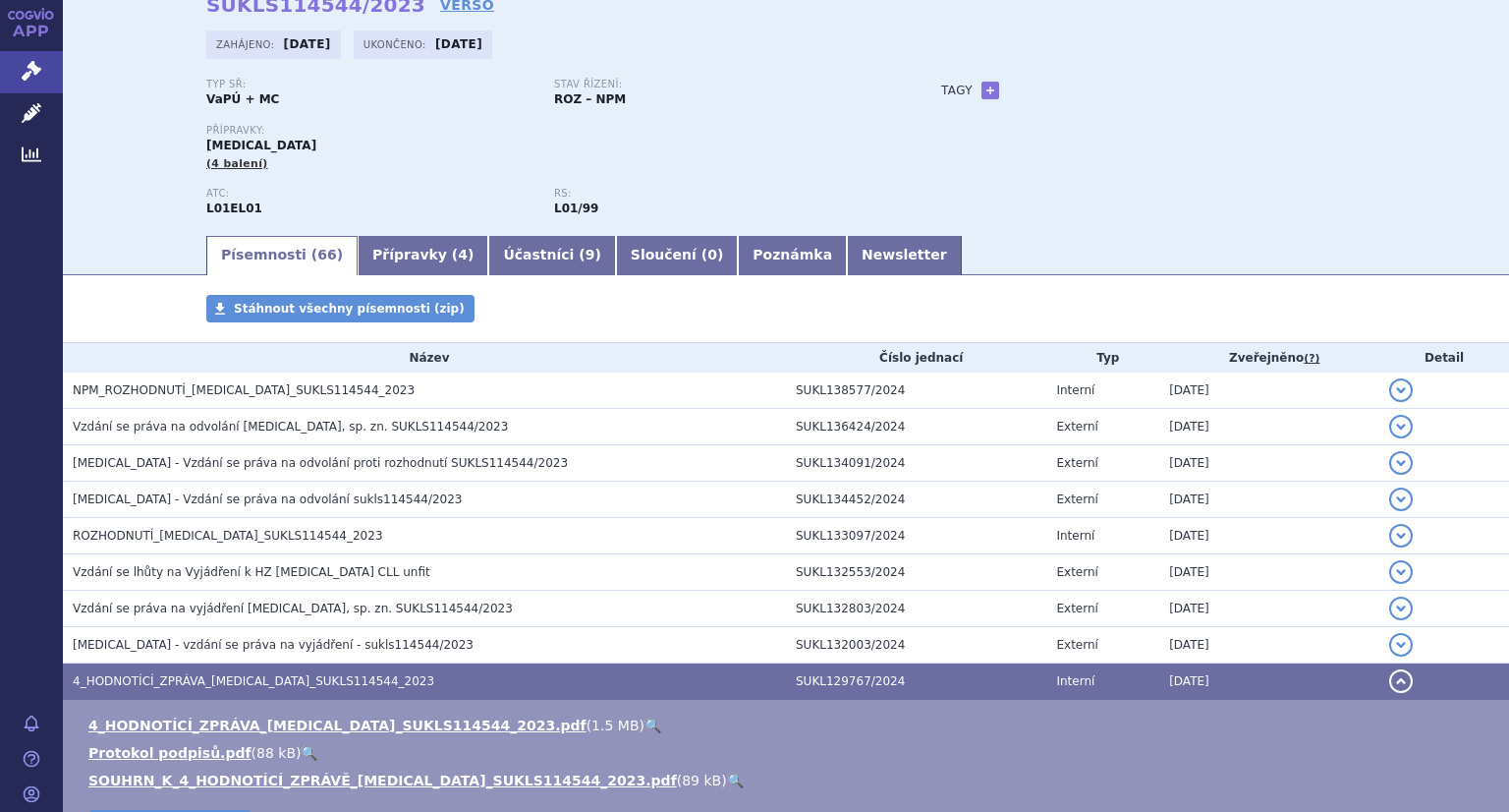
click at [644, 727] on link "🔍" at bounding box center [652, 726] width 17 height 16
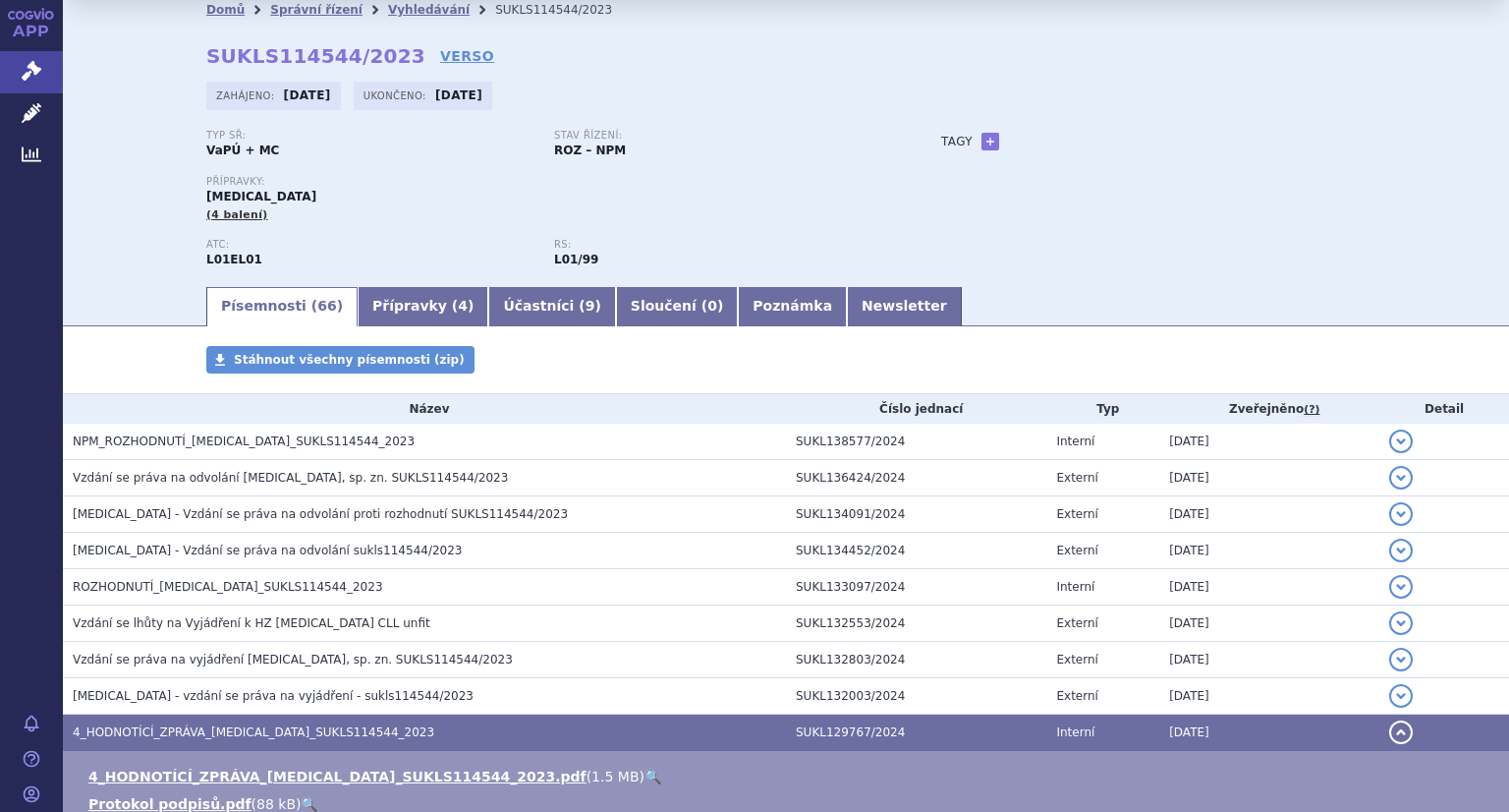
scroll to position [0, 0]
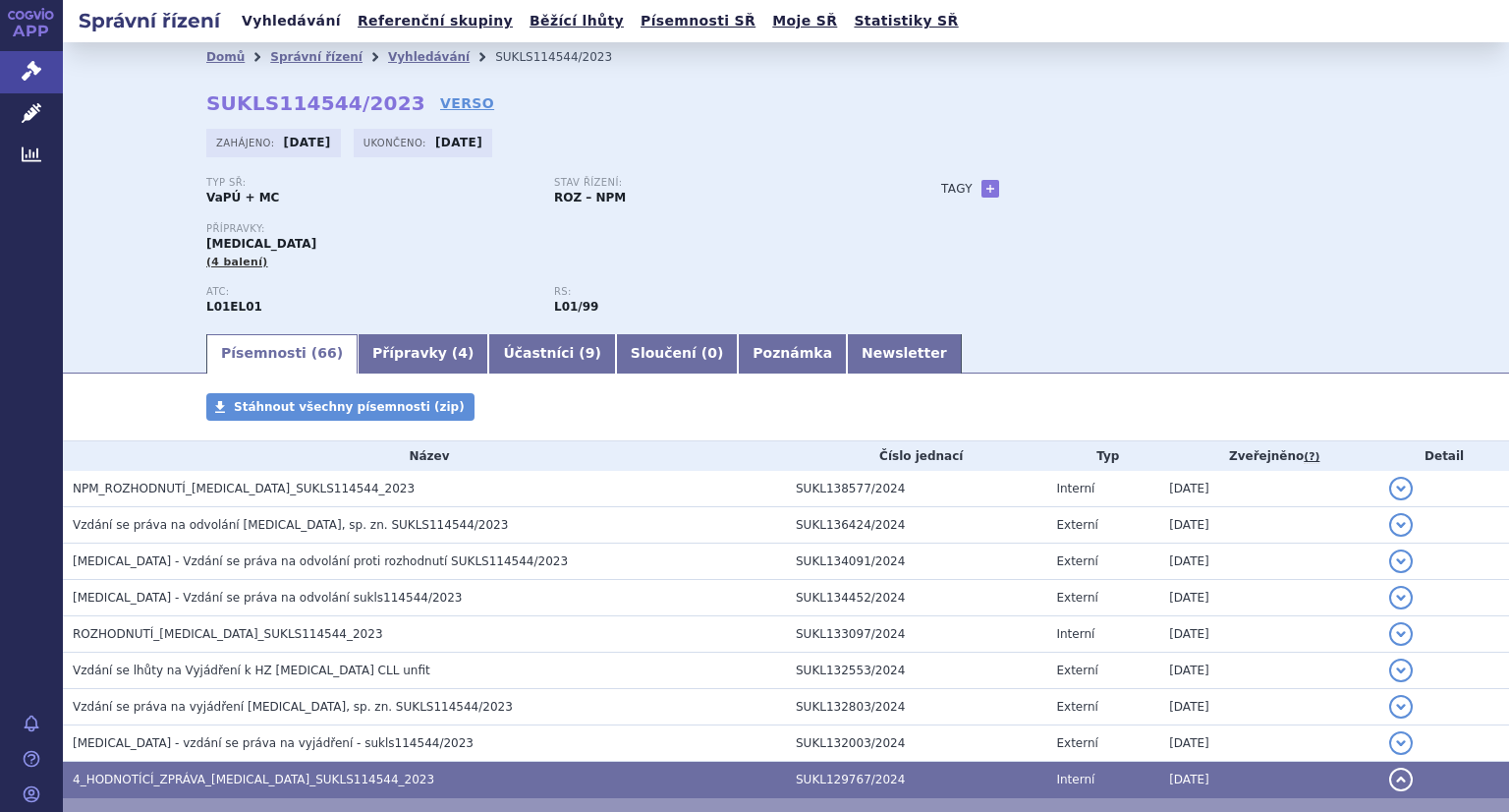
click at [306, 21] on link "Vyhledávání" at bounding box center [291, 21] width 111 height 27
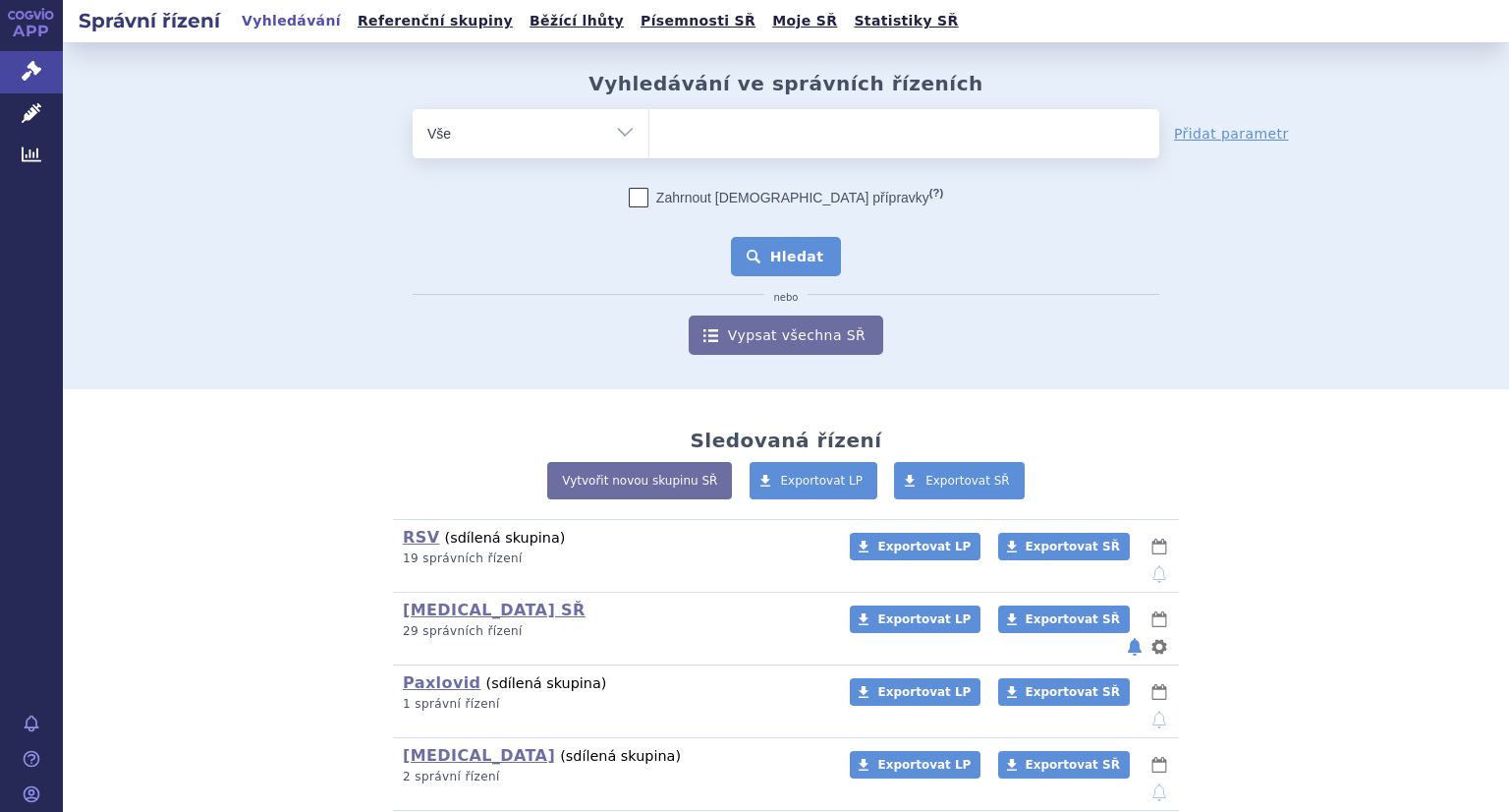
click at [691, 139] on ul at bounding box center [904, 130] width 510 height 42
click at [649, 139] on select at bounding box center [648, 132] width 1 height 49
paste input "SUKLS67591/2022"
type input "SUKLS67591/2022"
select select "SUKLS67591/2022"
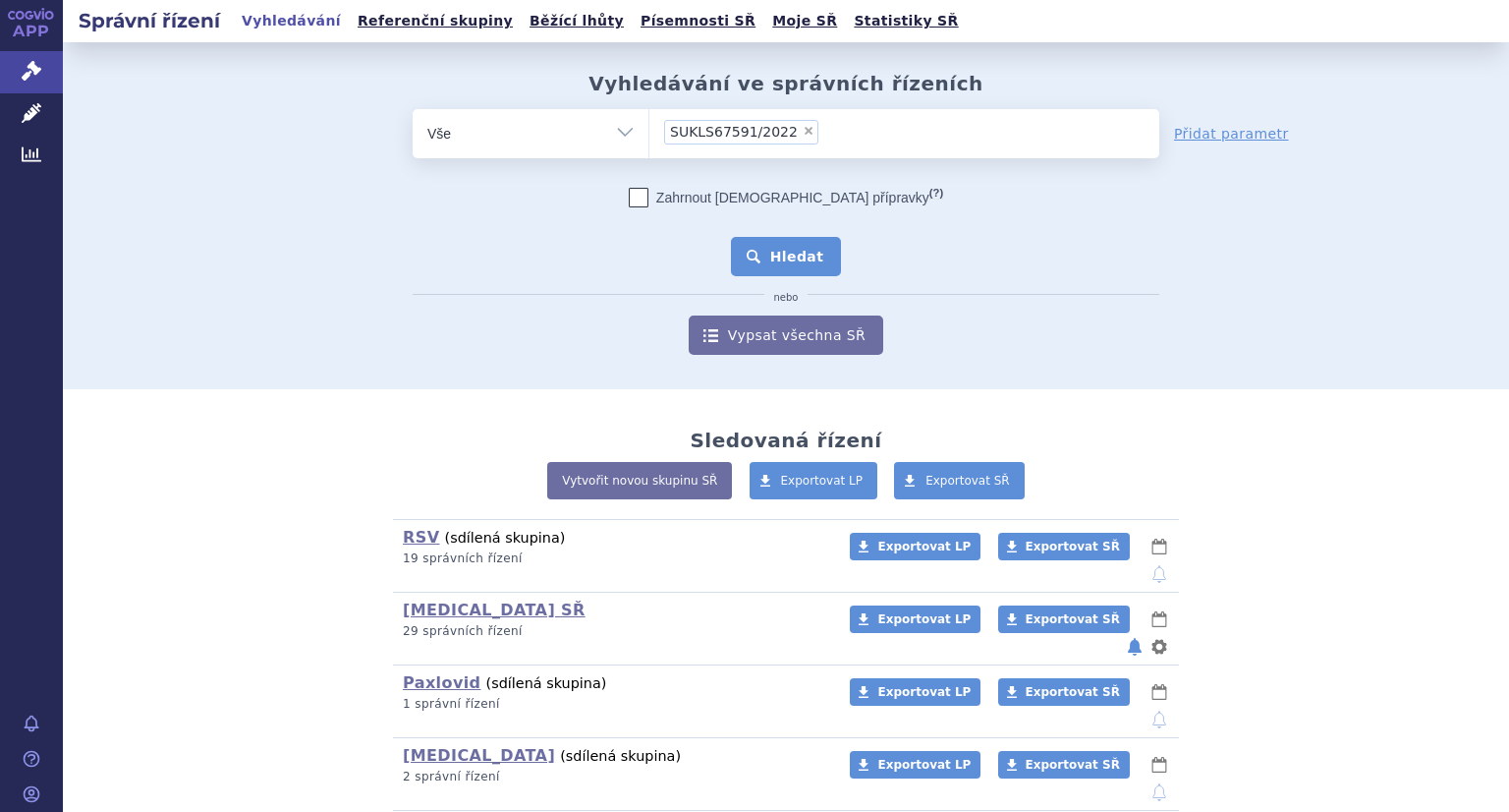
click at [786, 256] on button "Hledat" at bounding box center [786, 256] width 111 height 40
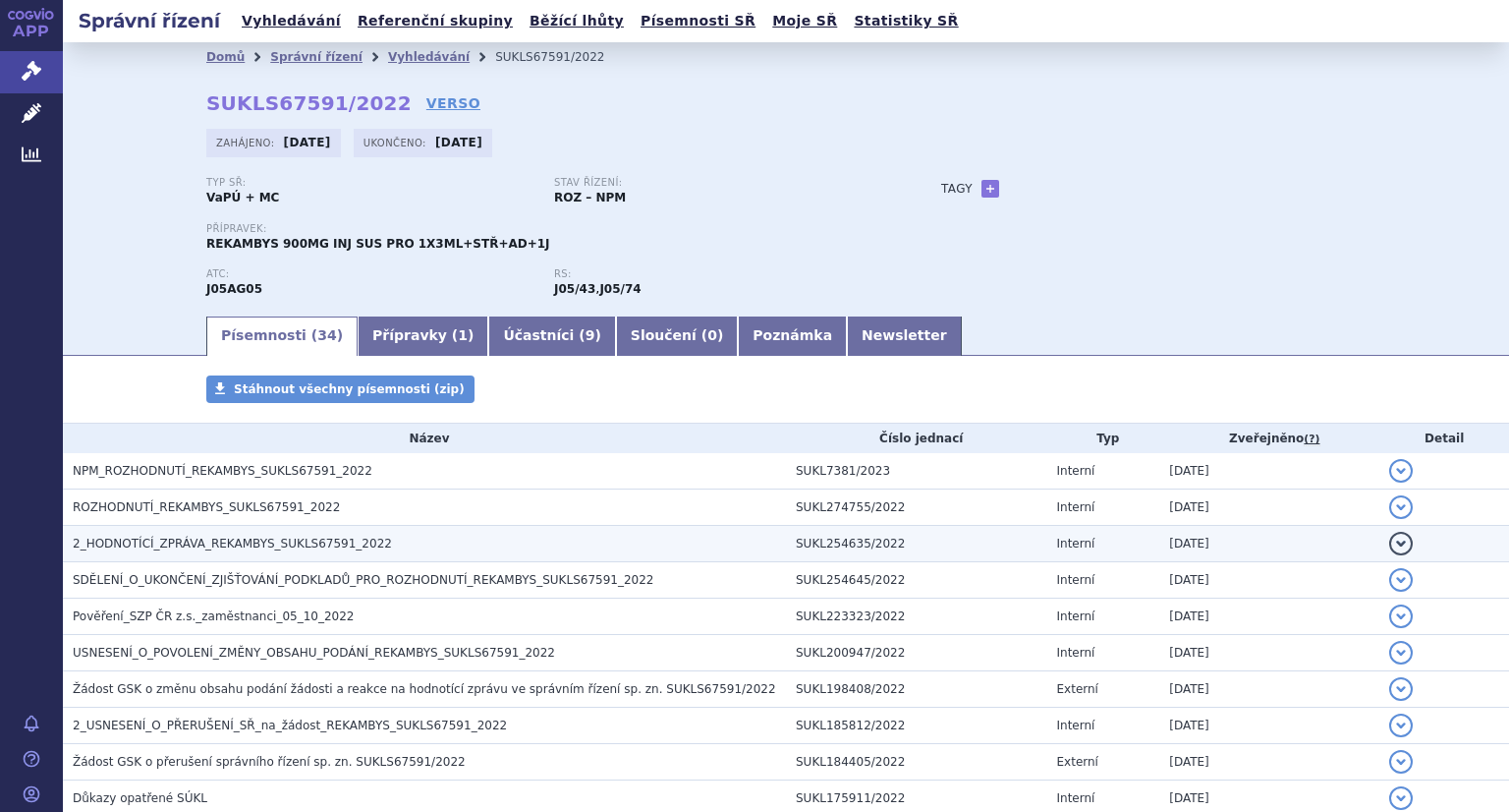
click at [227, 549] on span "2_HODNOTÍCÍ_ZPRÁVA_REKAMBYS_SUKLS67591_2022" at bounding box center [232, 544] width 319 height 14
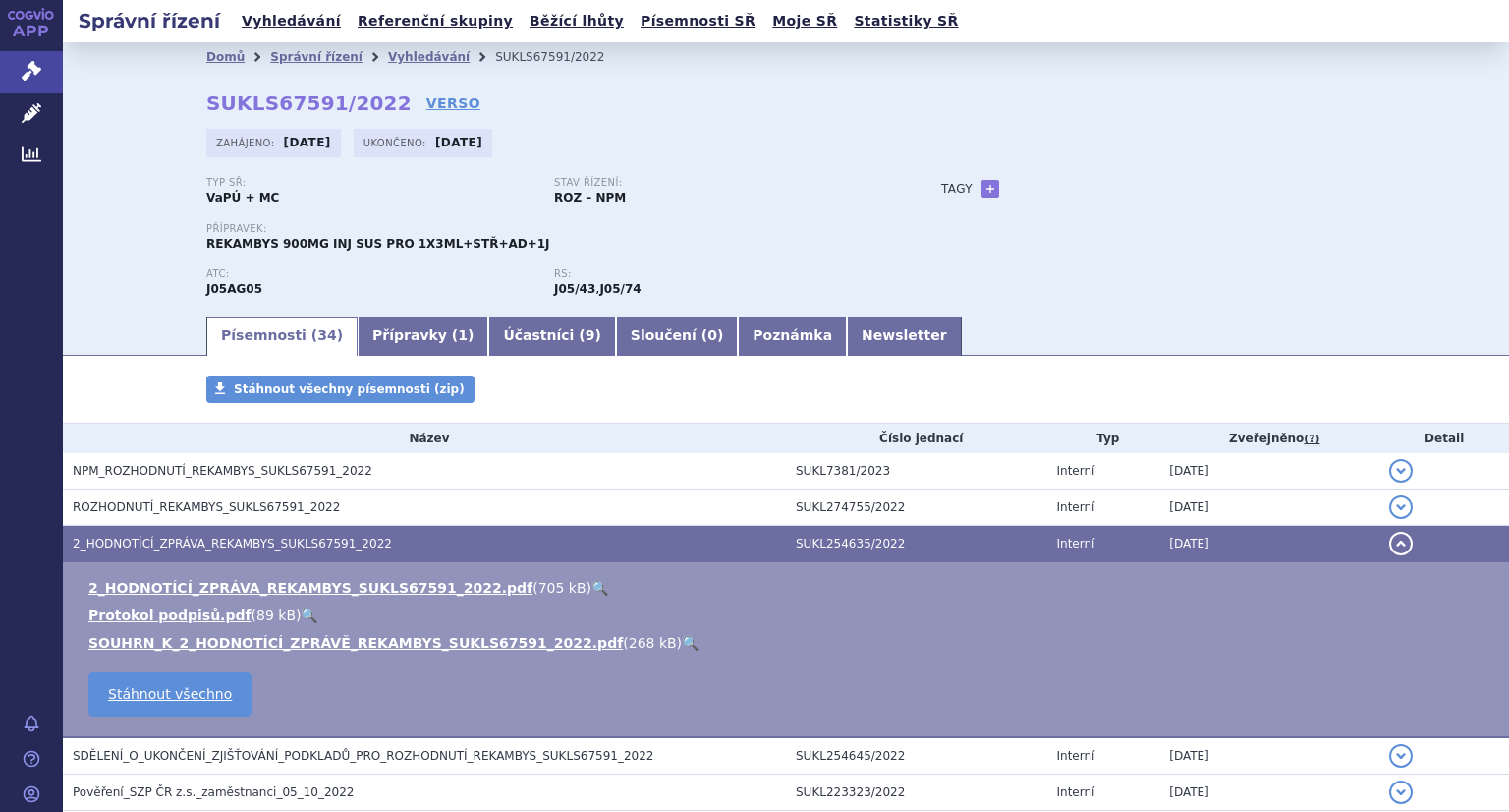
click at [591, 590] on link "🔍" at bounding box center [599, 587] width 17 height 16
click at [304, 25] on link "Vyhledávání" at bounding box center [291, 21] width 111 height 27
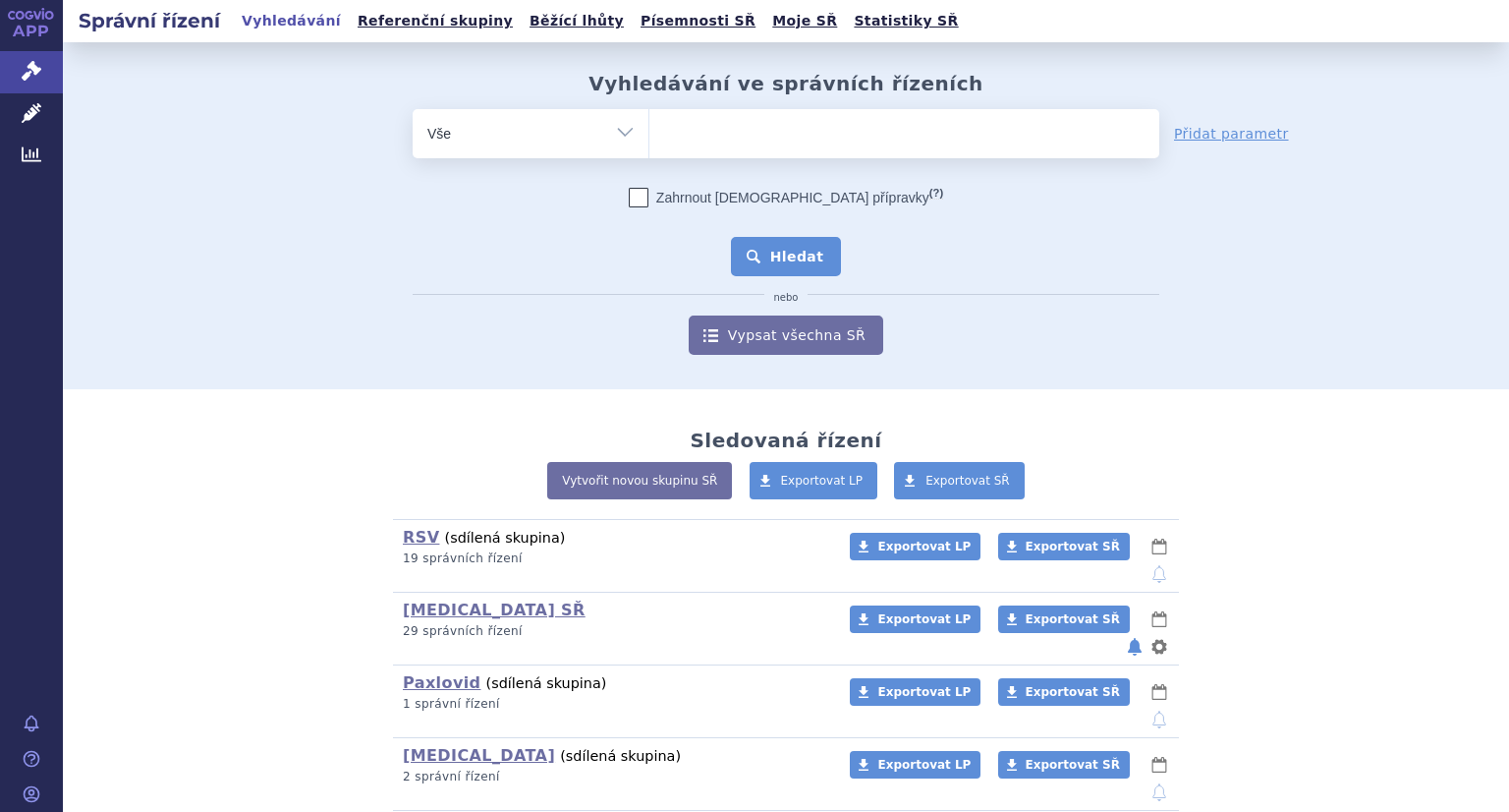
click at [774, 140] on ul at bounding box center [904, 130] width 510 height 42
click at [649, 140] on select at bounding box center [648, 132] width 1 height 49
paste input "SUKLS314523/2021"
type input "SUKLS314523/2021"
select select "SUKLS314523/2021"
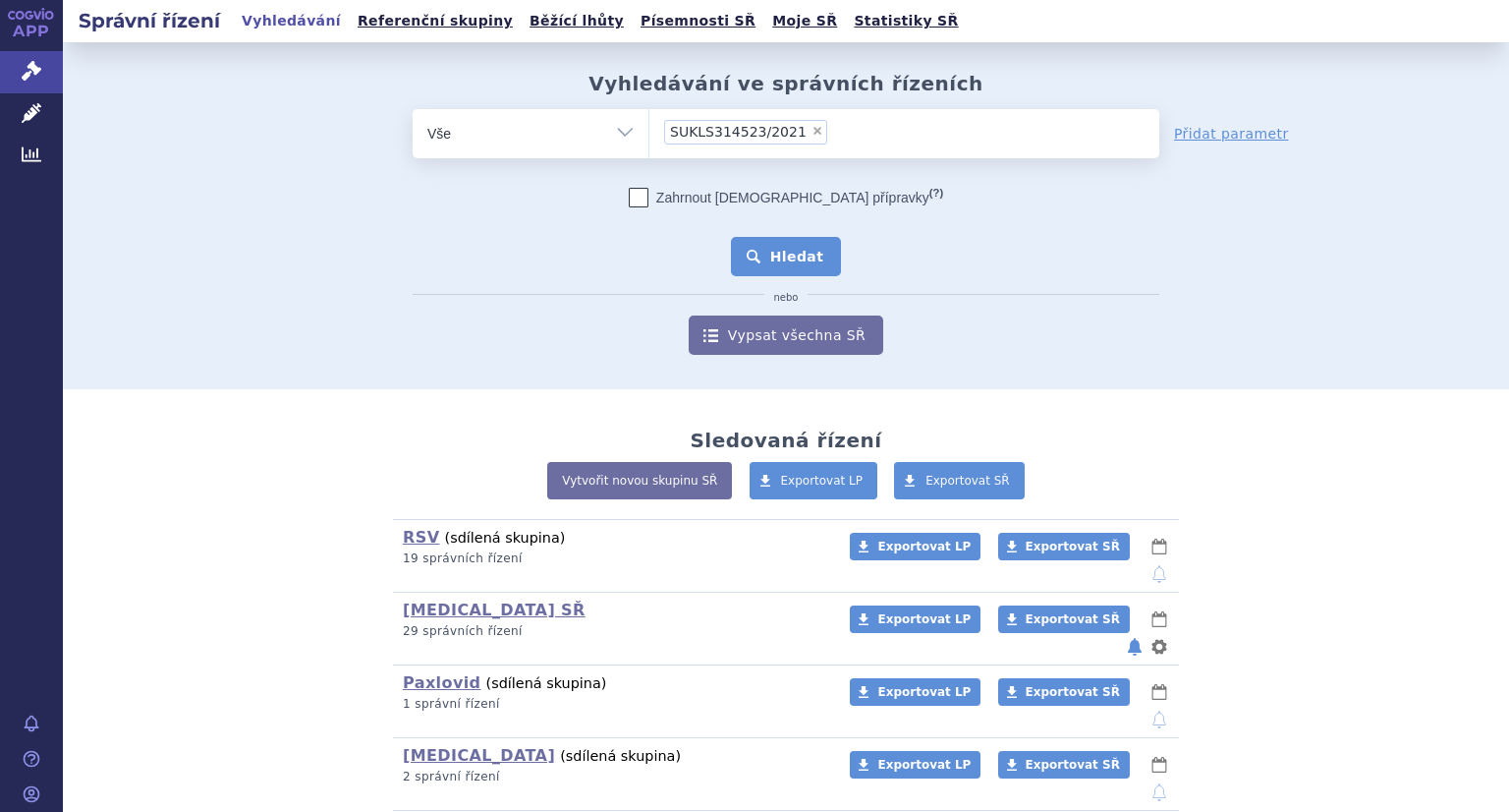
click at [779, 258] on button "Hledat" at bounding box center [786, 256] width 111 height 40
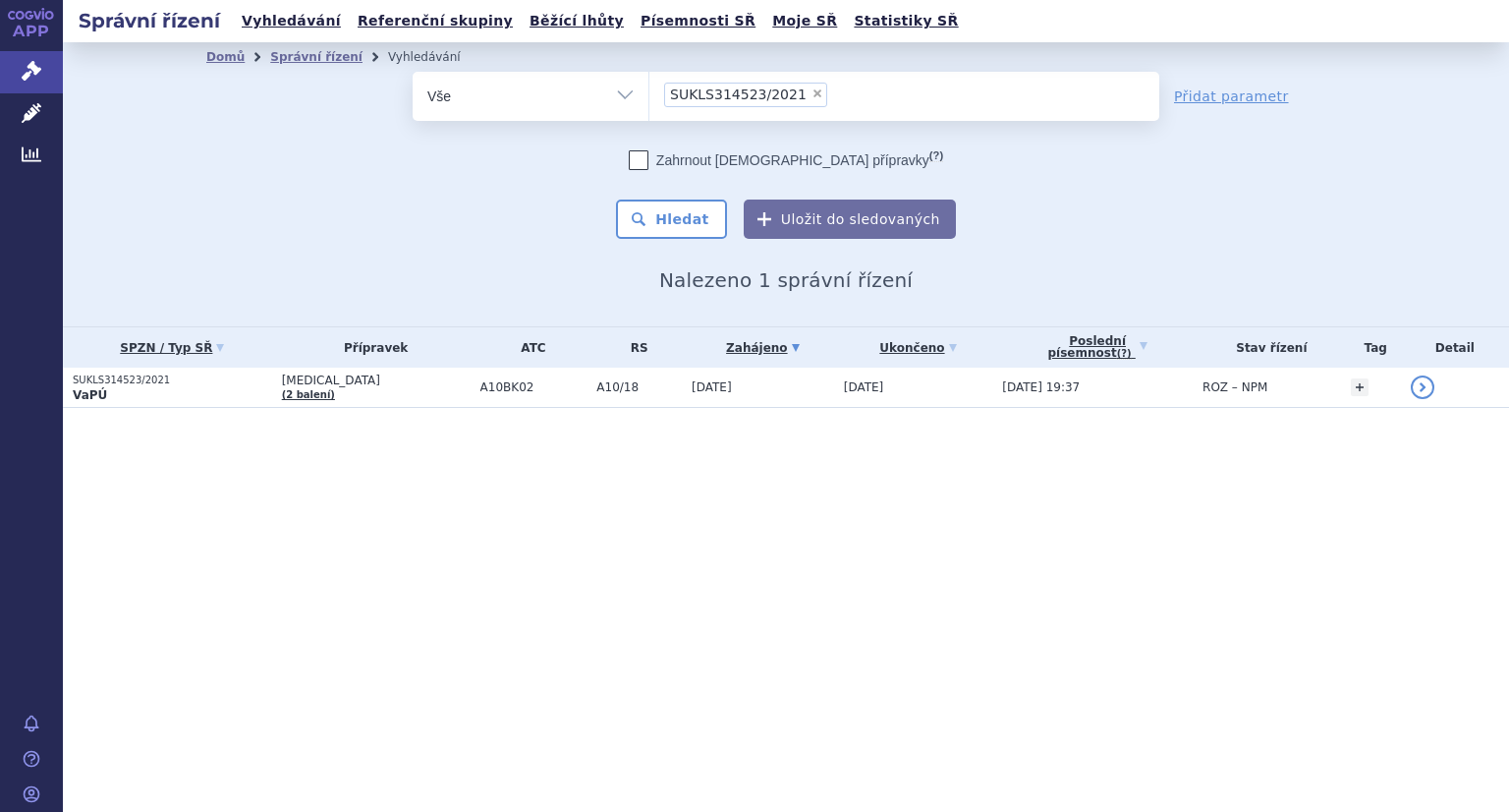
click at [133, 385] on p "SUKLS314523/2021" at bounding box center [172, 381] width 200 height 14
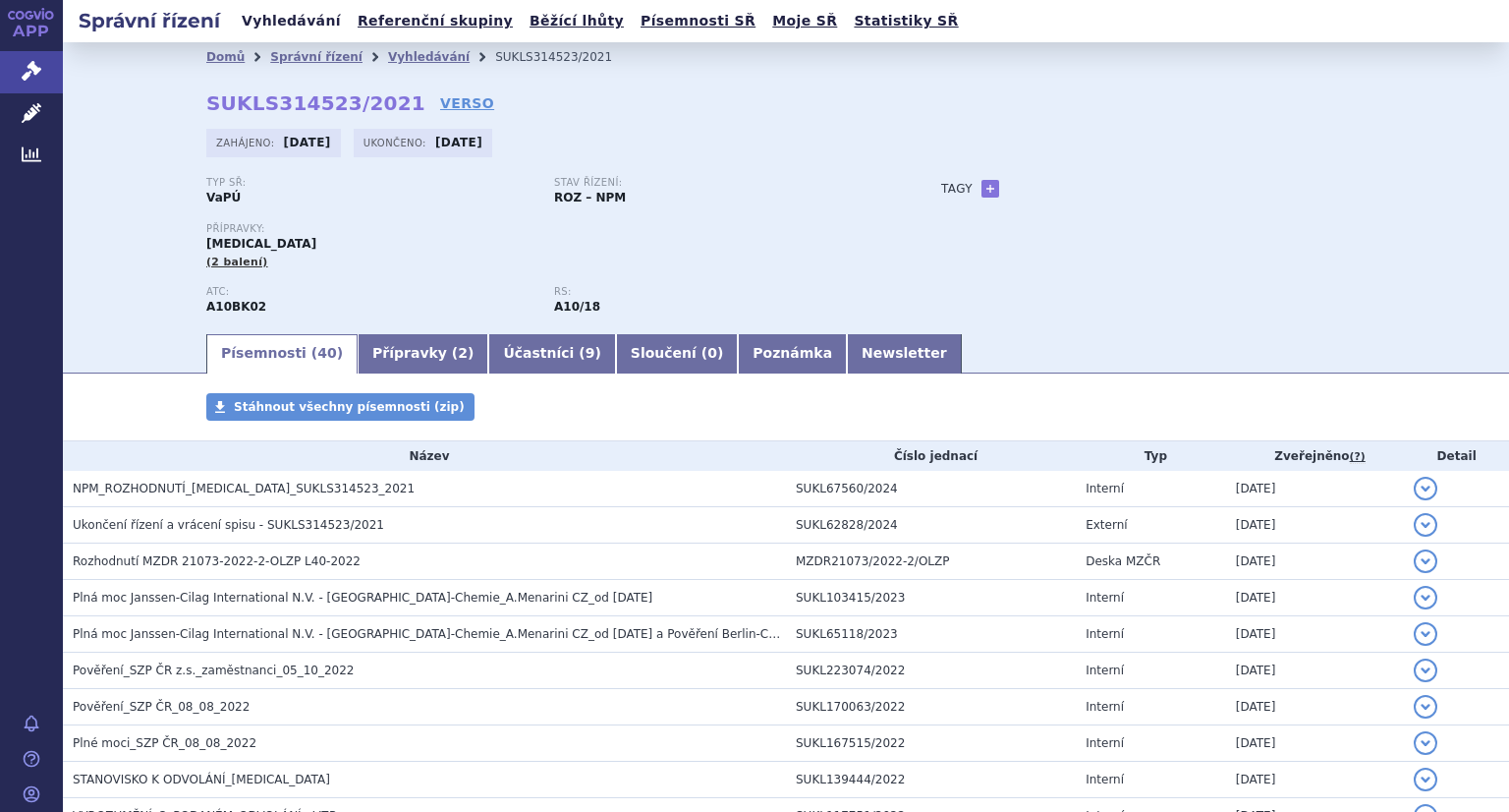
click at [264, 25] on link "Vyhledávání" at bounding box center [291, 21] width 111 height 27
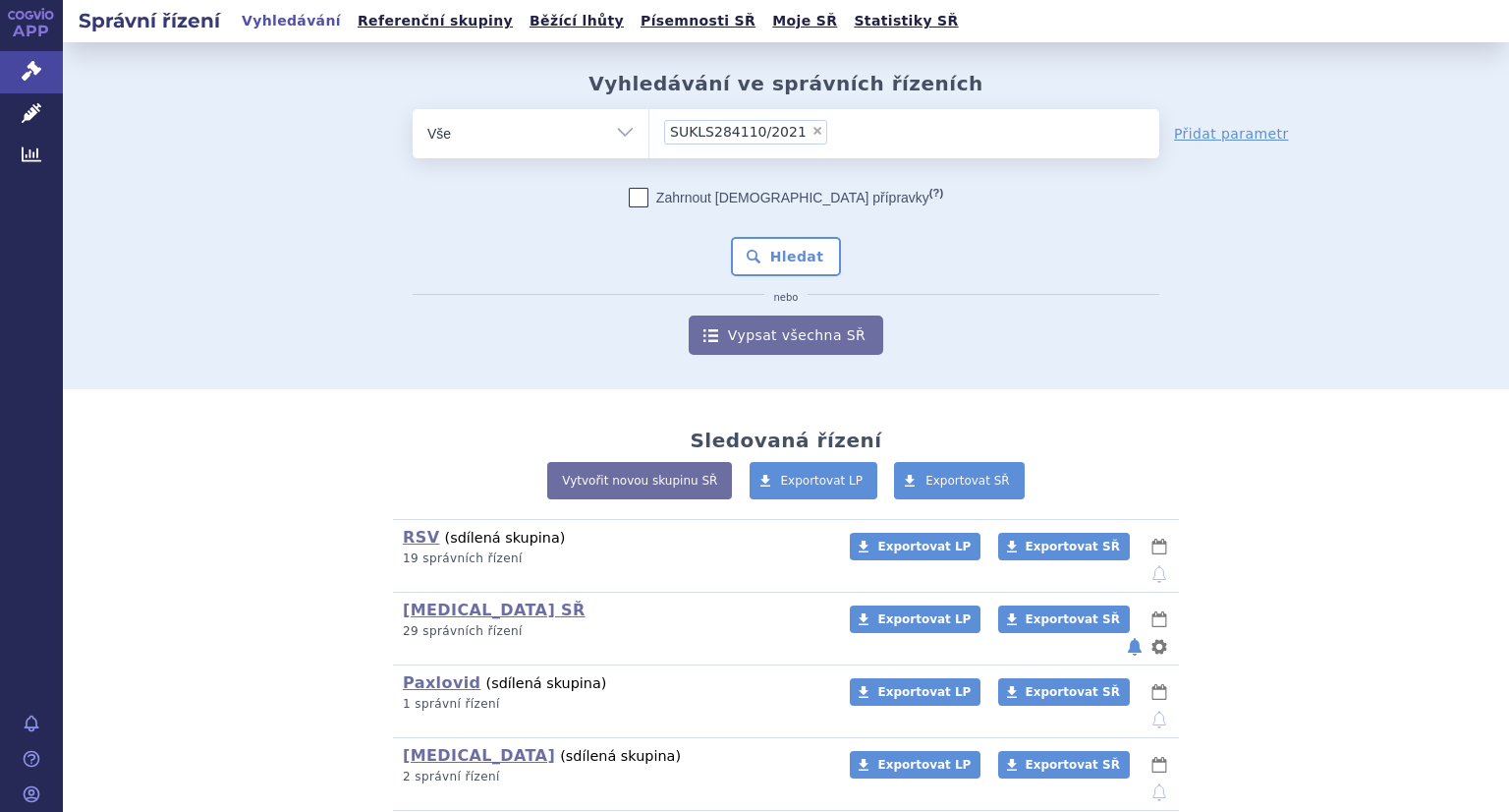
click at [781, 256] on button "Hledat" at bounding box center [786, 256] width 111 height 40
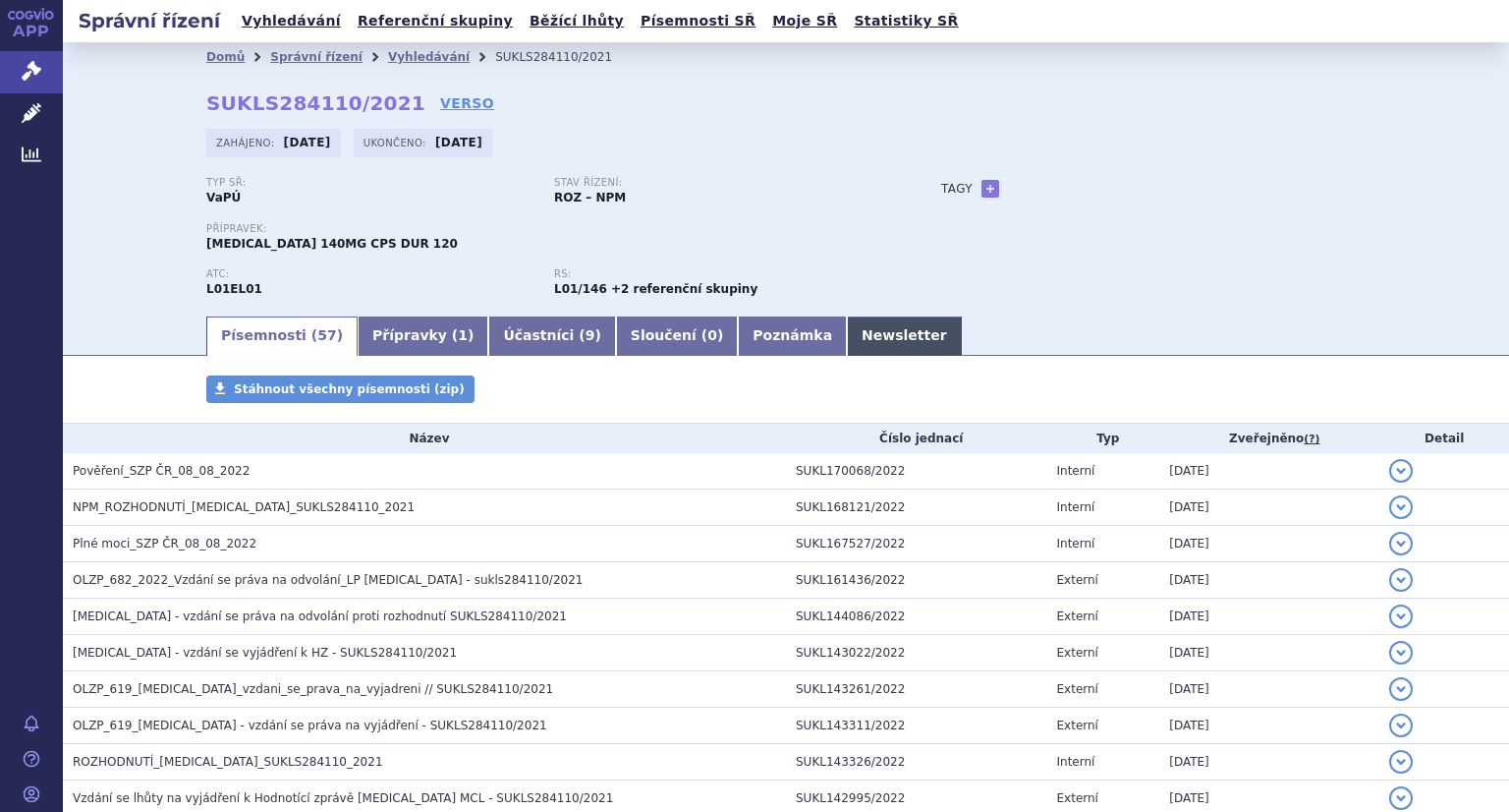
click at [847, 334] on link "Newsletter" at bounding box center [905, 336] width 115 height 40
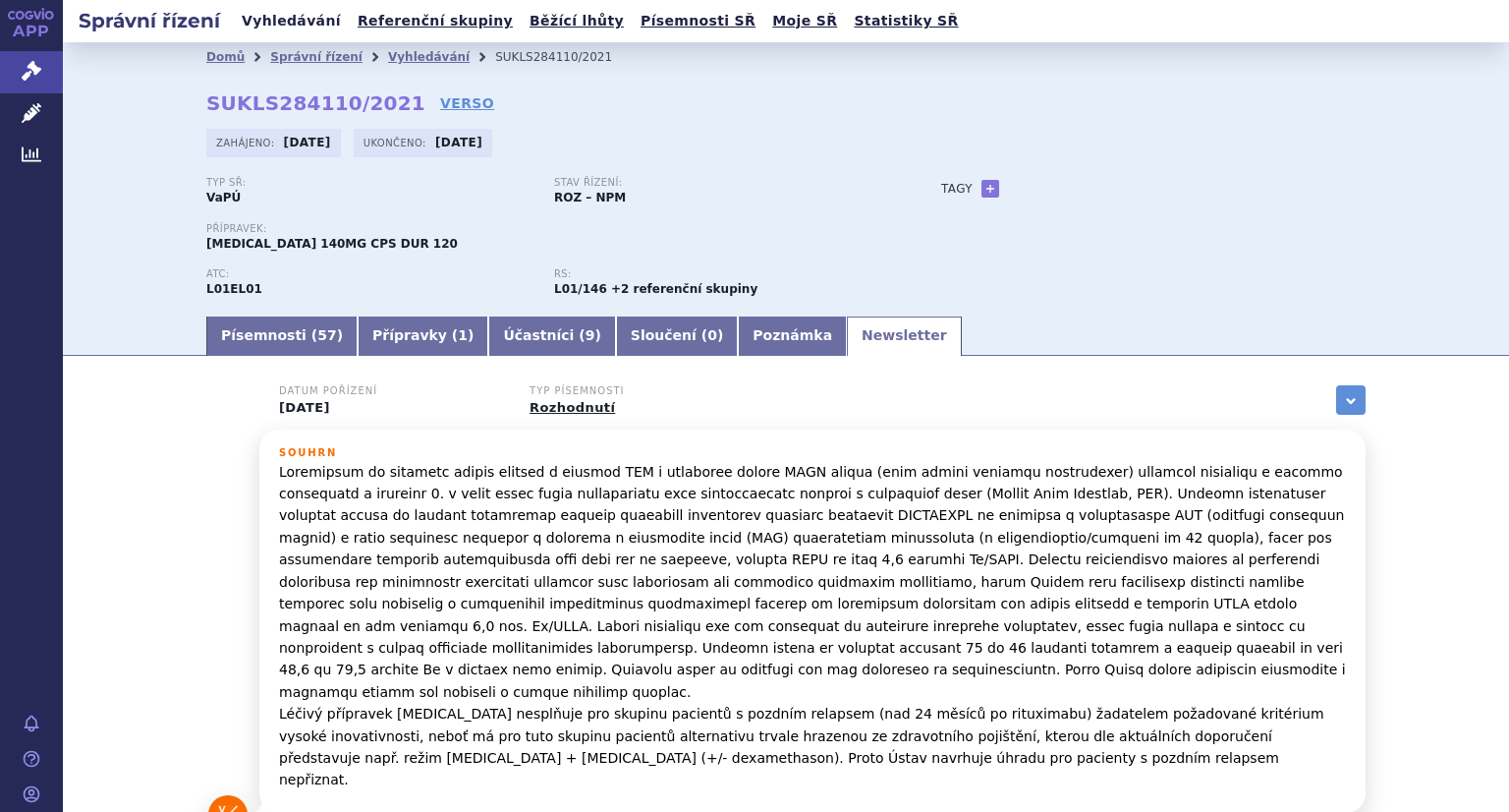
click at [258, 25] on link "Vyhledávání" at bounding box center [291, 21] width 111 height 27
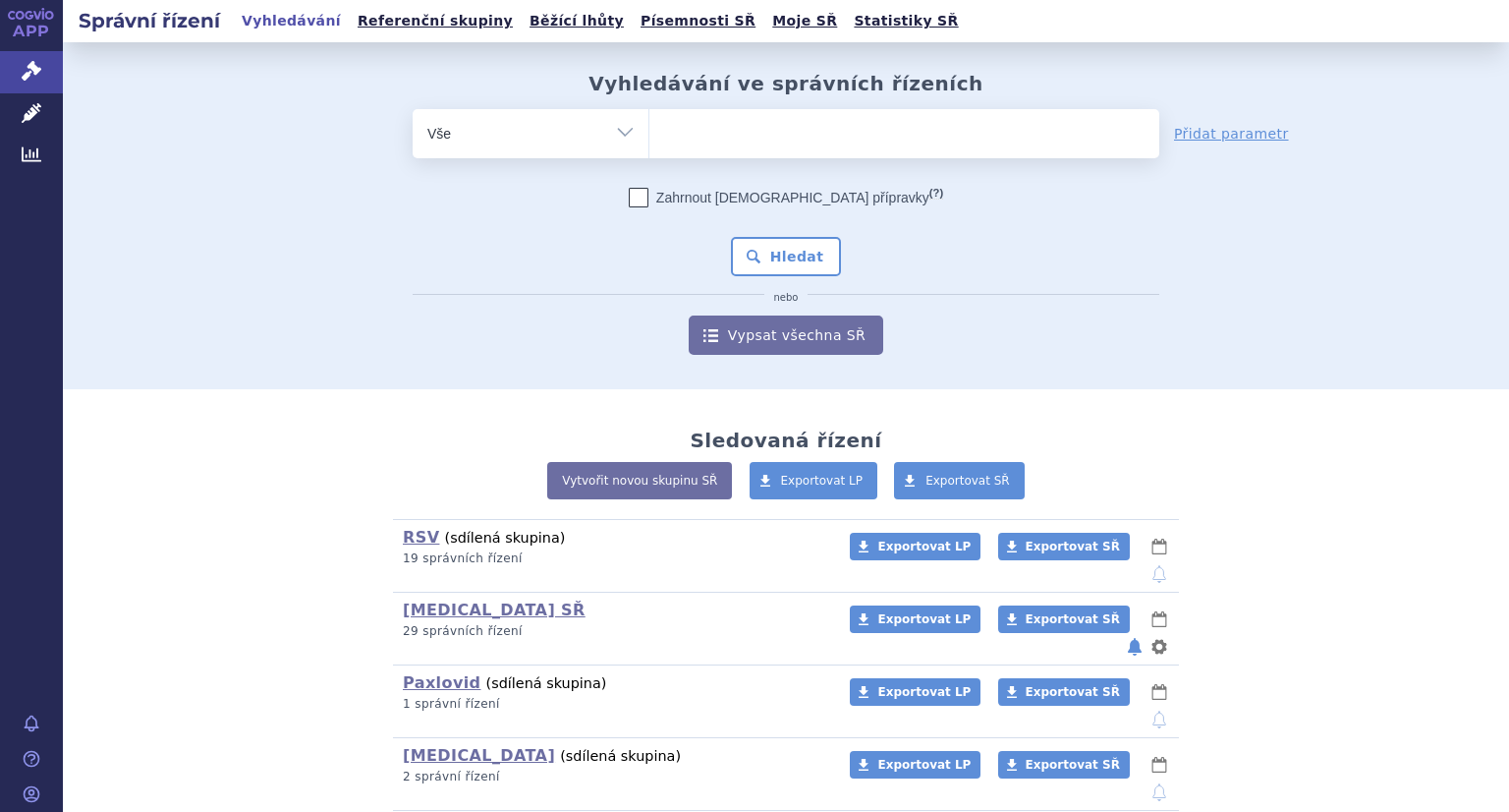
drag, startPoint x: 0, startPoint y: 0, endPoint x: 802, endPoint y: 122, distance: 811.2
click at [802, 122] on ul at bounding box center [904, 130] width 510 height 42
click at [649, 122] on select at bounding box center [648, 132] width 1 height 49
paste input "SUKLS213936/2021"
type input "SUKLS213936/2021"
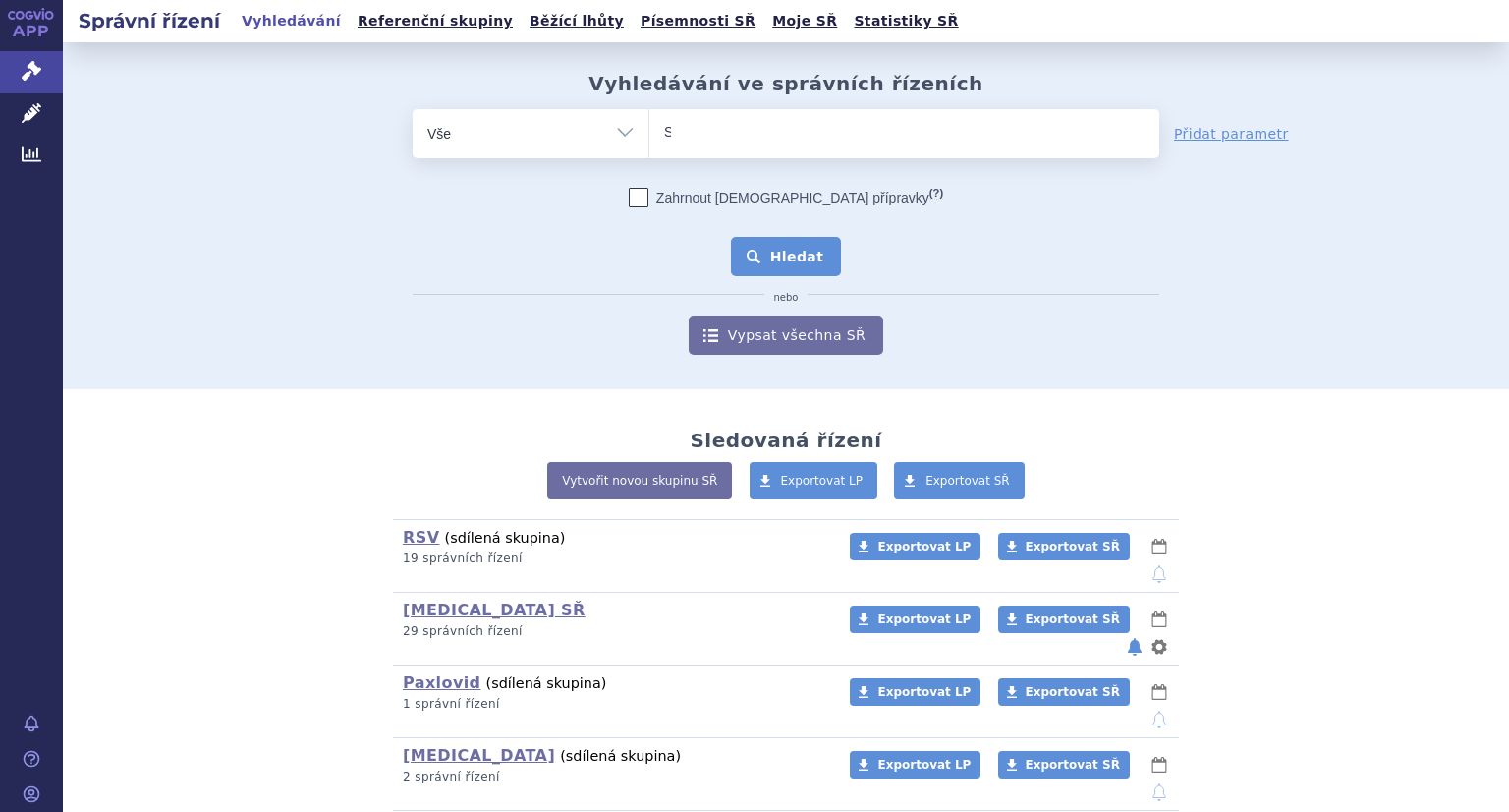
click at [812, 243] on button "Hledat" at bounding box center [786, 256] width 111 height 40
select select "SUKLS213936/2021"
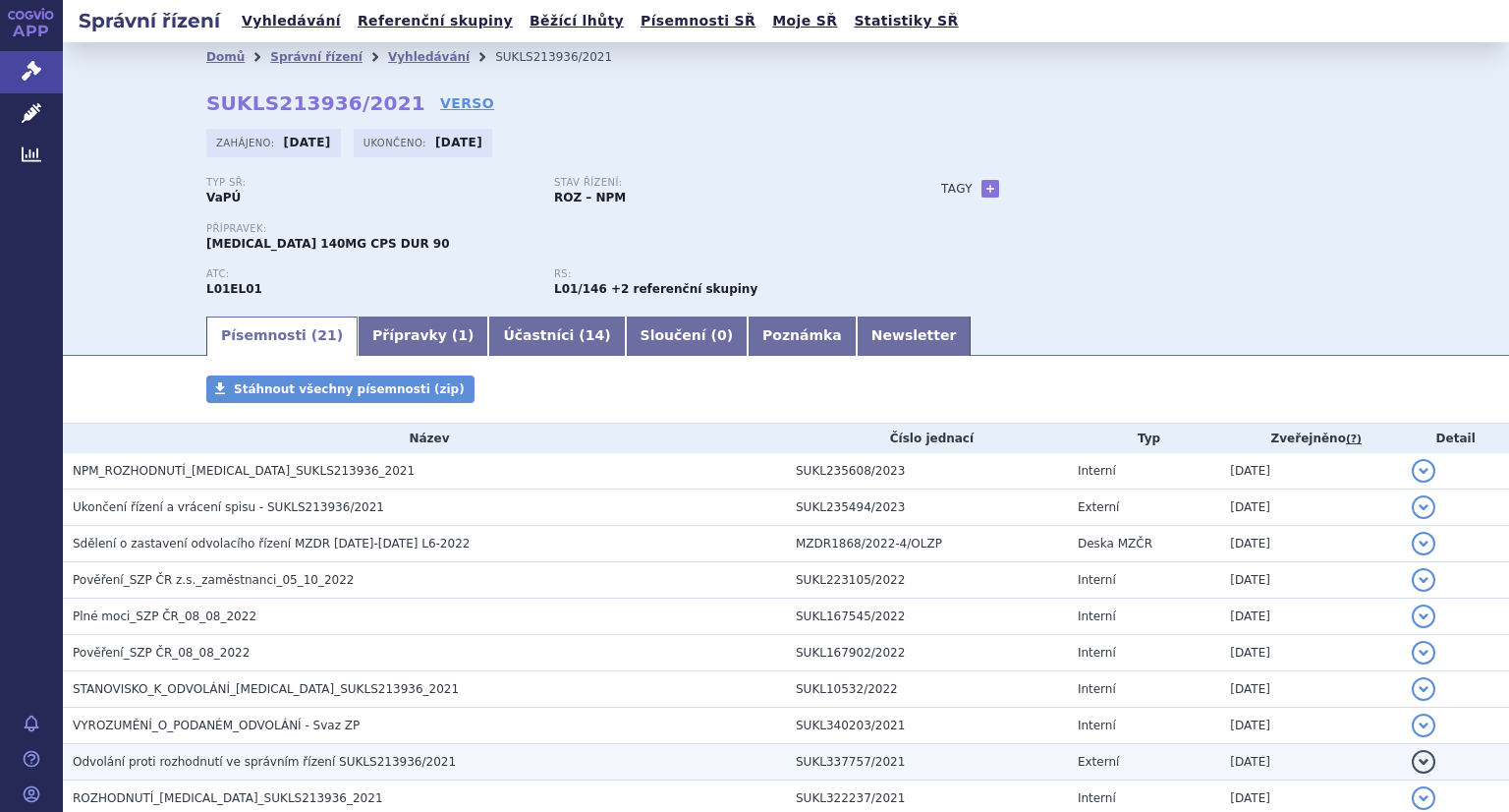
scroll to position [197, 0]
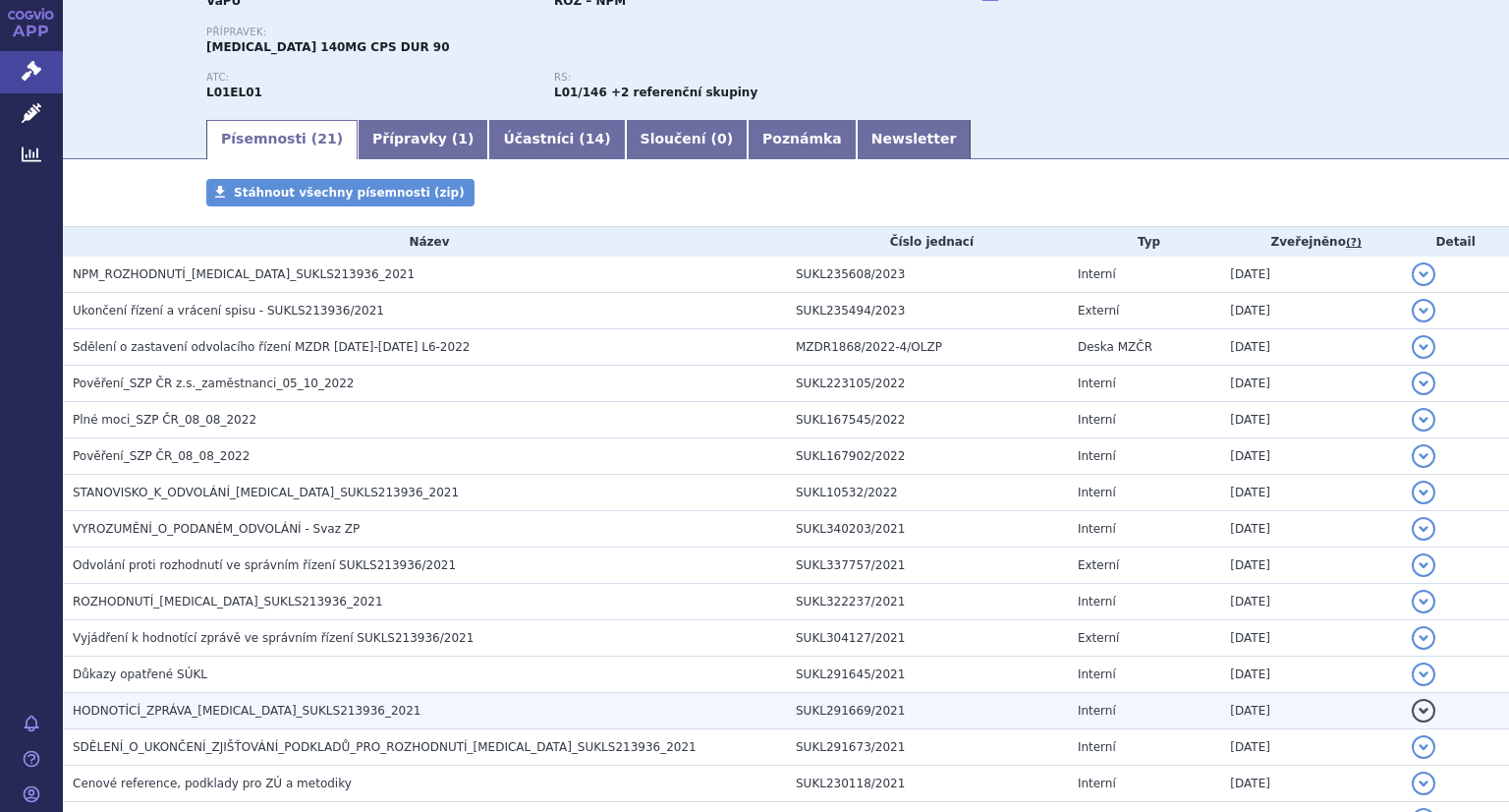
click at [281, 720] on td "HODNOTÍCÍ_ZPRÁVA_[MEDICAL_DATA]_SUKLS213936_2021" at bounding box center [424, 711] width 724 height 37
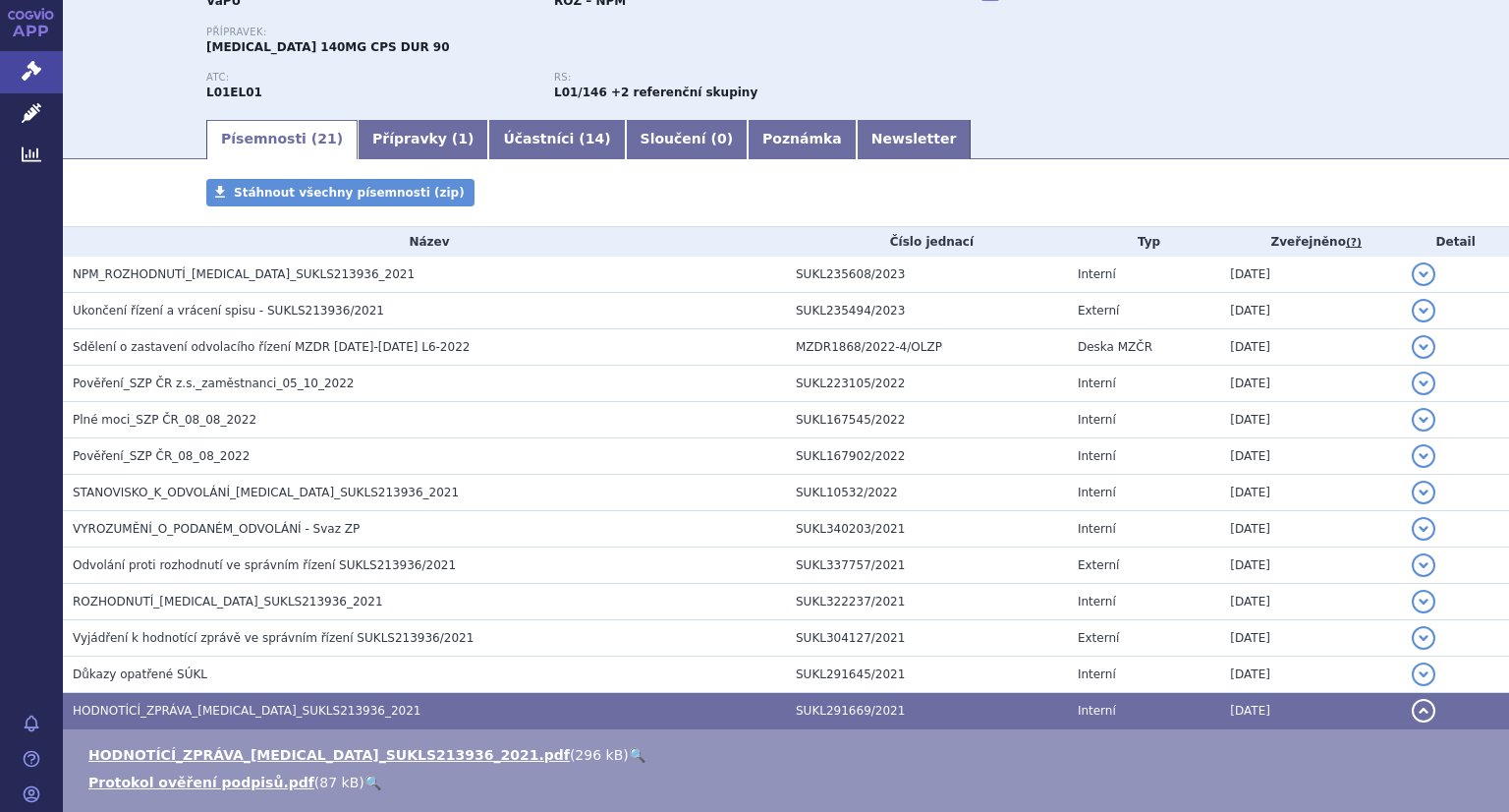
click at [629, 747] on link "🔍" at bounding box center [637, 754] width 17 height 16
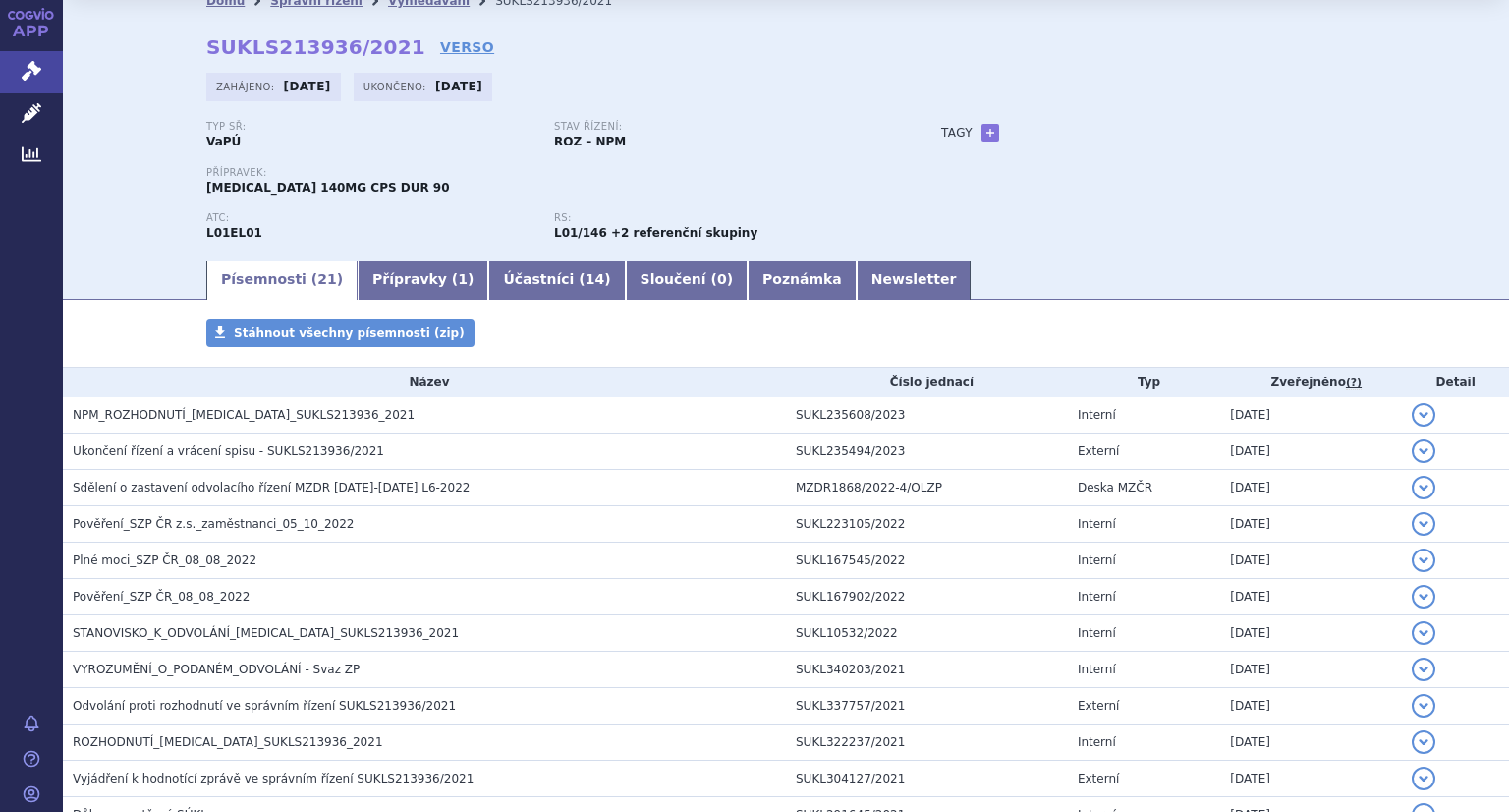
scroll to position [0, 0]
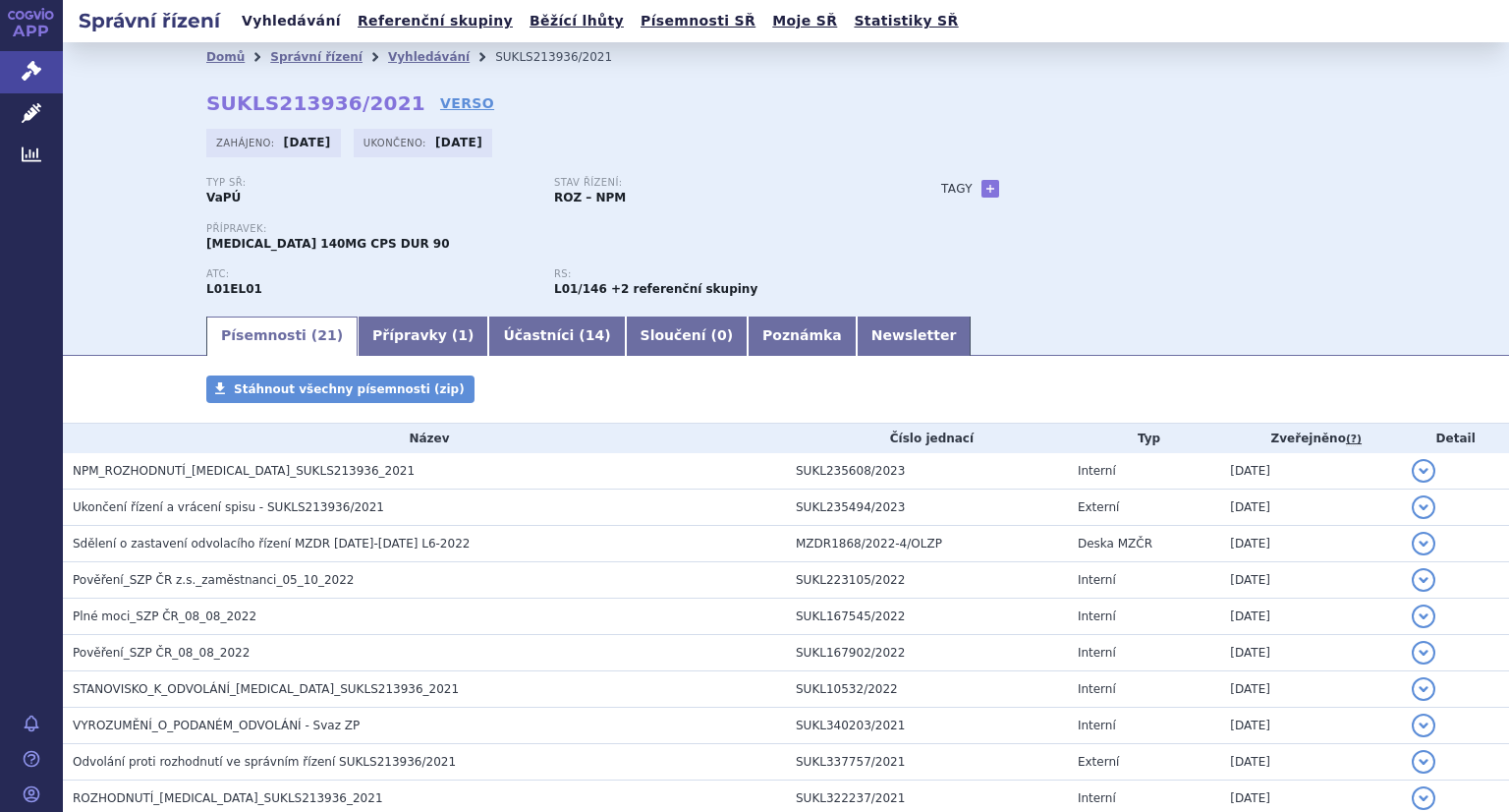
click at [280, 26] on link "Vyhledávání" at bounding box center [291, 21] width 111 height 27
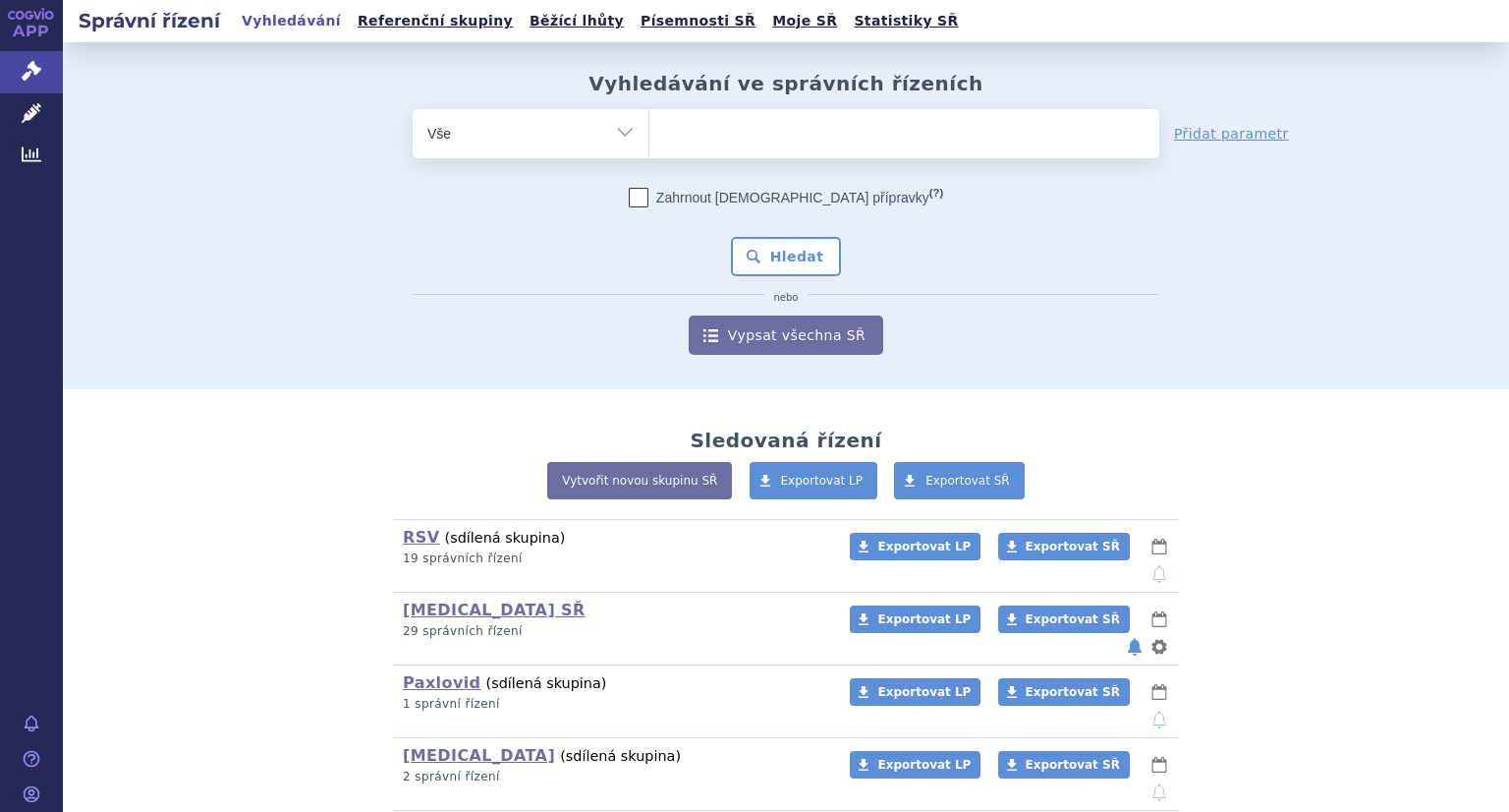
click at [740, 131] on ul at bounding box center [904, 130] width 510 height 42
click at [649, 131] on select at bounding box center [648, 132] width 1 height 49
paste input "SUKLS40223/2021"
type input "SUKLS40223/2021"
select select "SUKLS40223/2021"
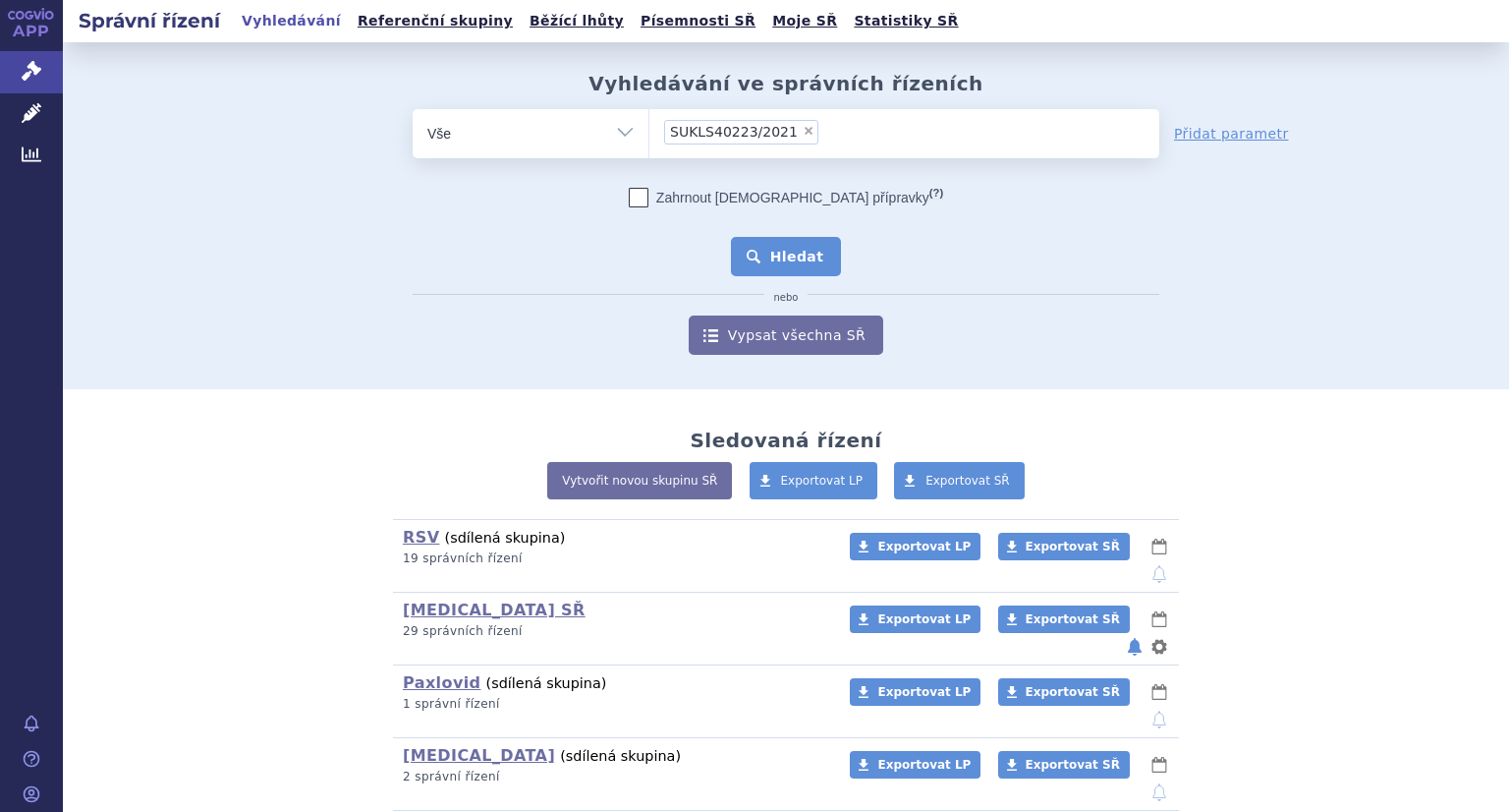
click at [773, 252] on button "Hledat" at bounding box center [786, 256] width 111 height 40
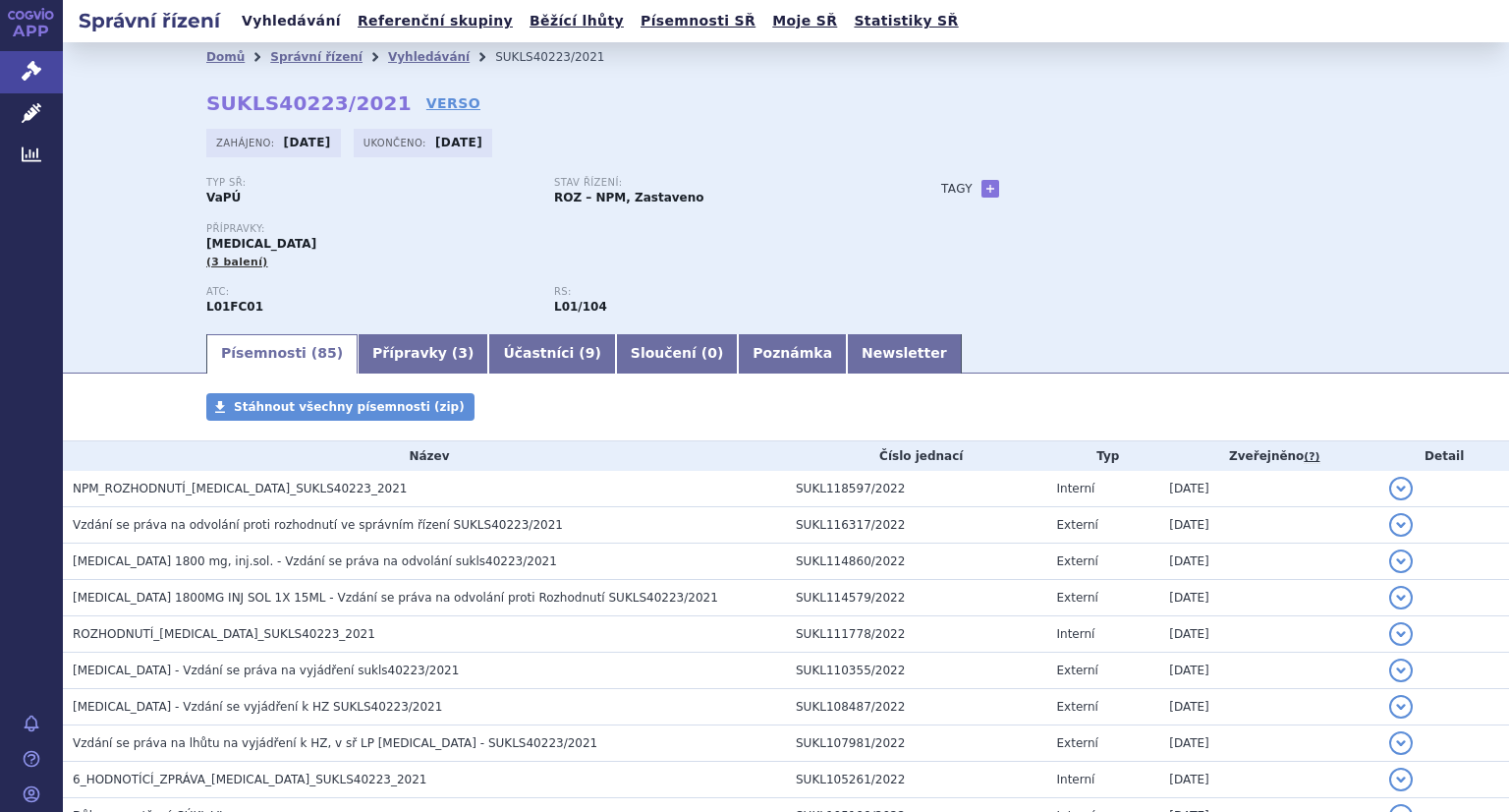
click at [291, 26] on link "Vyhledávání" at bounding box center [291, 21] width 111 height 27
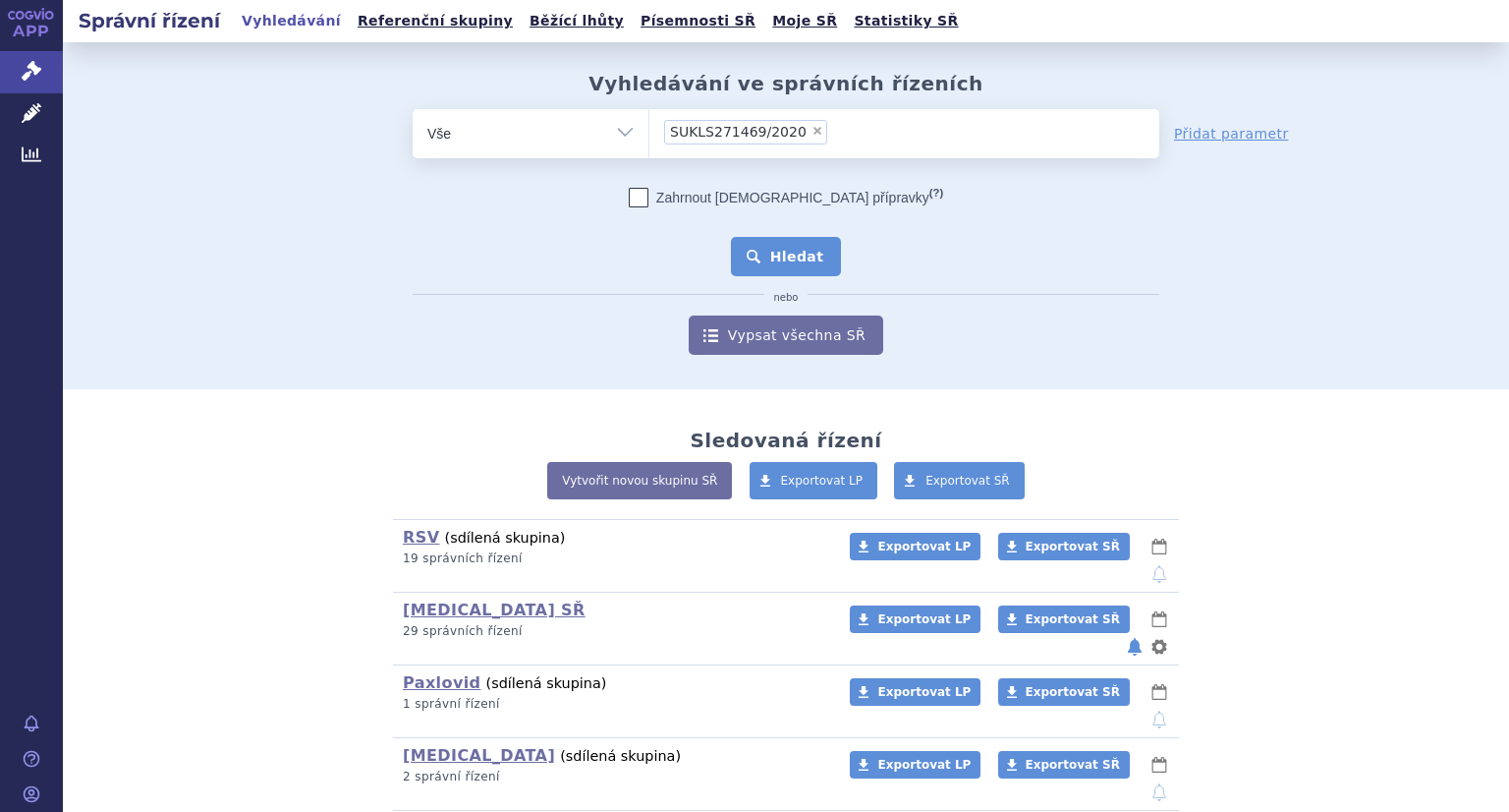
click at [764, 252] on button "Hledat" at bounding box center [786, 256] width 111 height 40
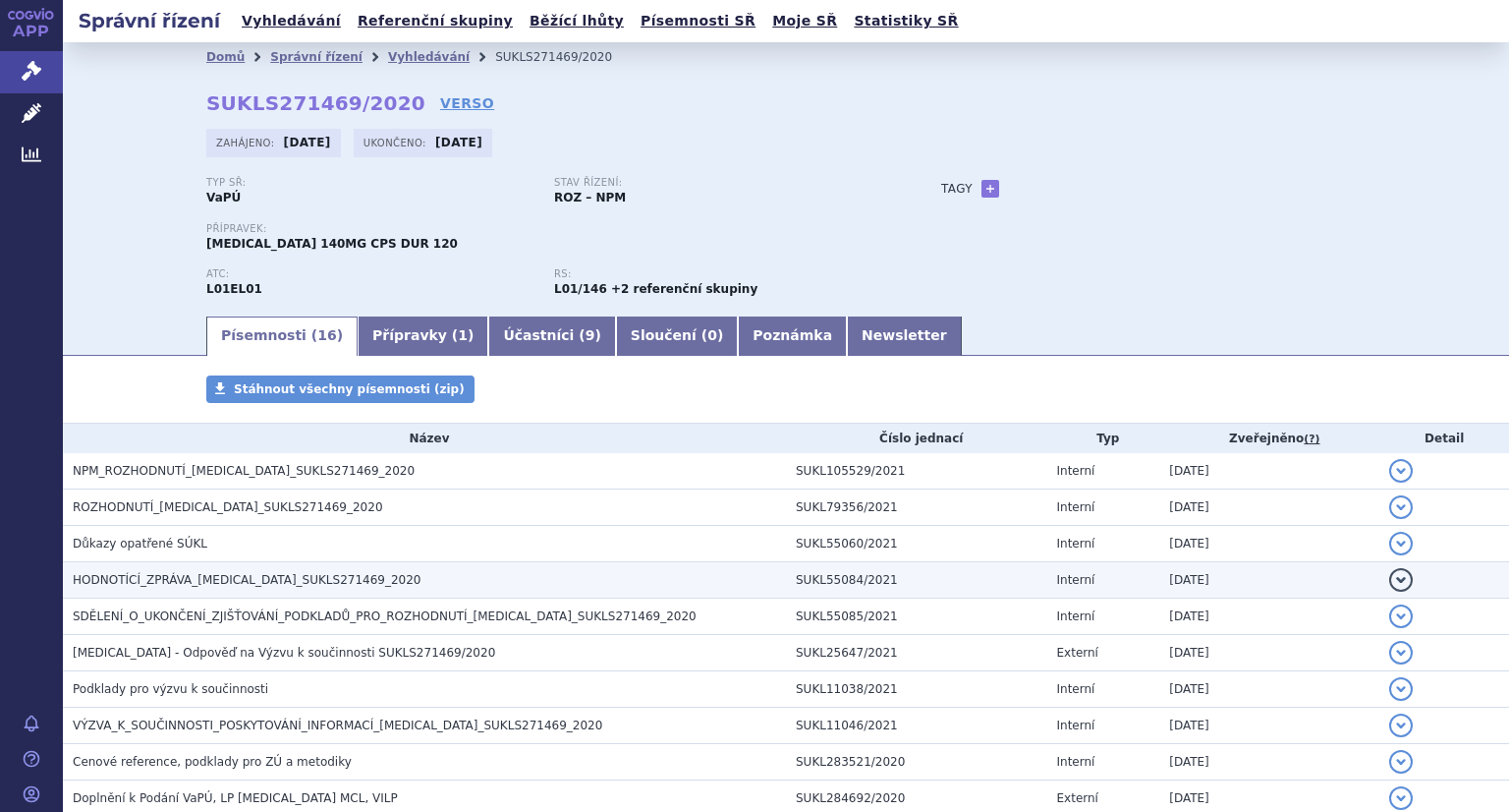
click at [333, 585] on span "HODNOTÍCÍ_ZPRÁVA_[MEDICAL_DATA]_SUKLS271469_2020" at bounding box center [247, 579] width 349 height 14
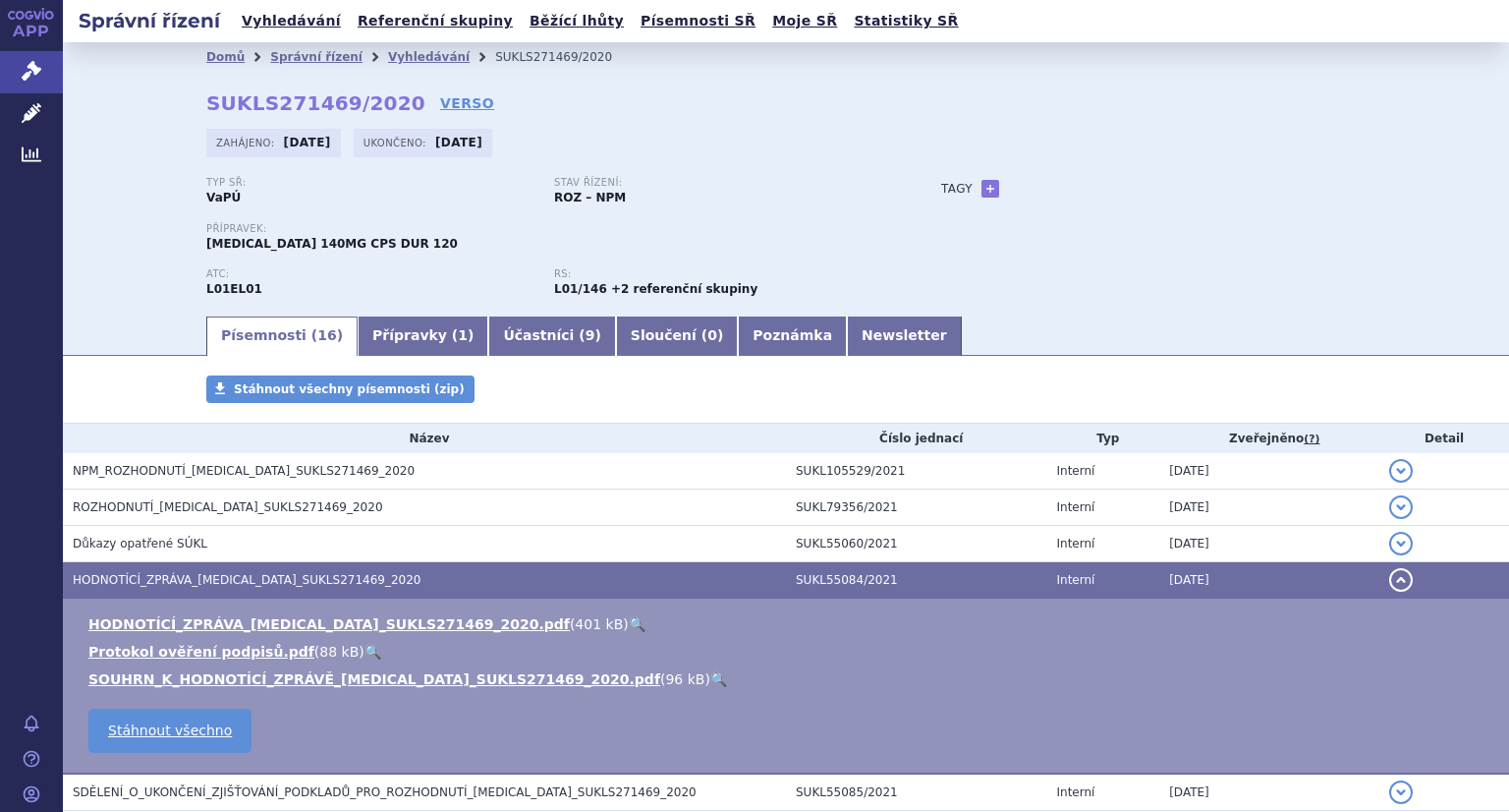
click at [629, 621] on link "🔍" at bounding box center [637, 624] width 17 height 16
drag, startPoint x: 263, startPoint y: 18, endPoint x: 291, endPoint y: 40, distance: 35.6
click at [263, 18] on link "Vyhledávání" at bounding box center [291, 21] width 111 height 27
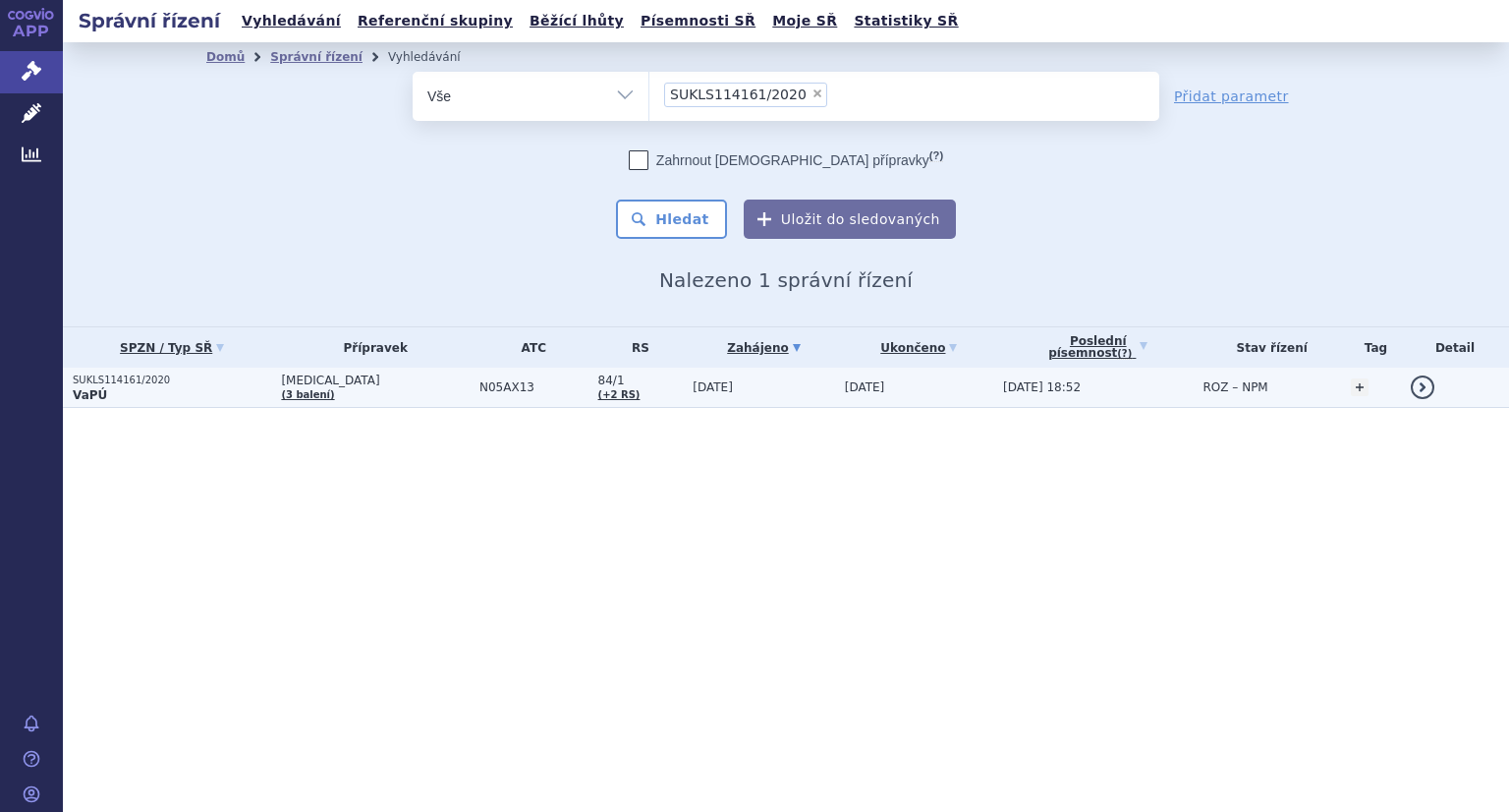
click at [143, 394] on p "VaPÚ" at bounding box center [172, 395] width 199 height 16
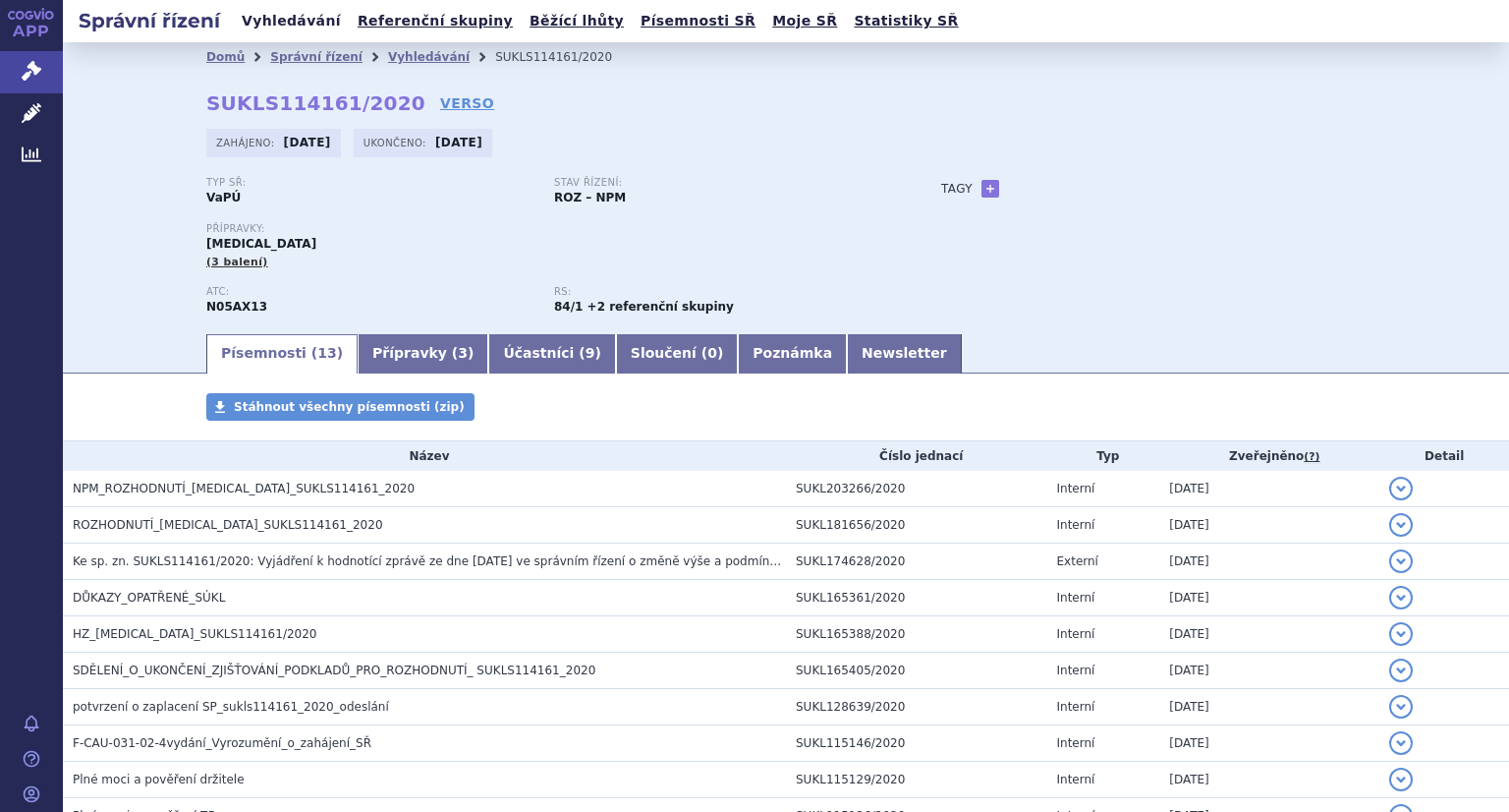
click at [252, 21] on link "Vyhledávání" at bounding box center [291, 21] width 111 height 27
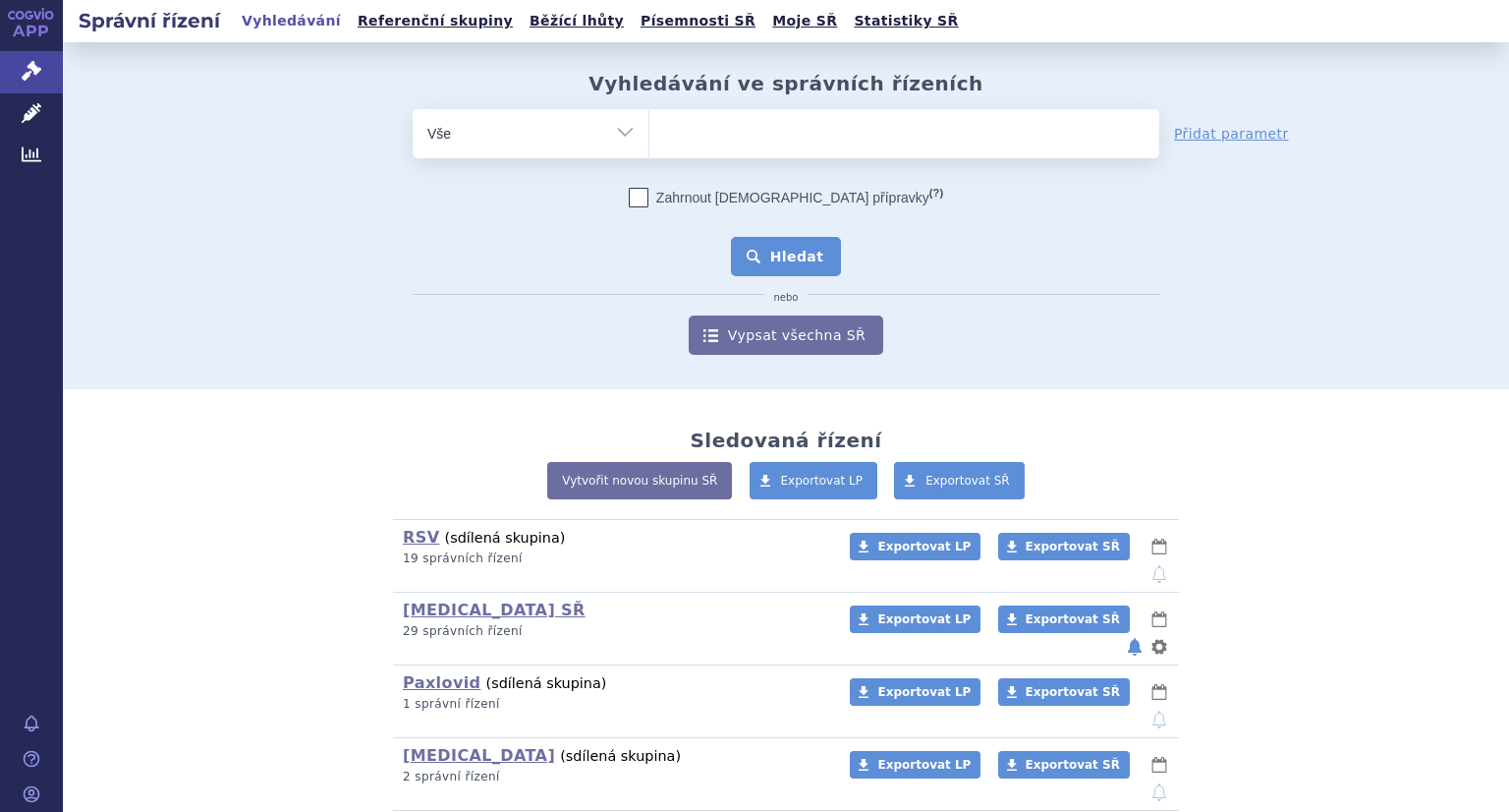
click at [845, 134] on ul at bounding box center [904, 130] width 510 height 42
click at [649, 134] on select at bounding box center [648, 132] width 1 height 49
paste input "SUKLS289381/2018"
type input "SUKLS289381/2018"
click at [787, 266] on button "Hledat" at bounding box center [786, 256] width 111 height 40
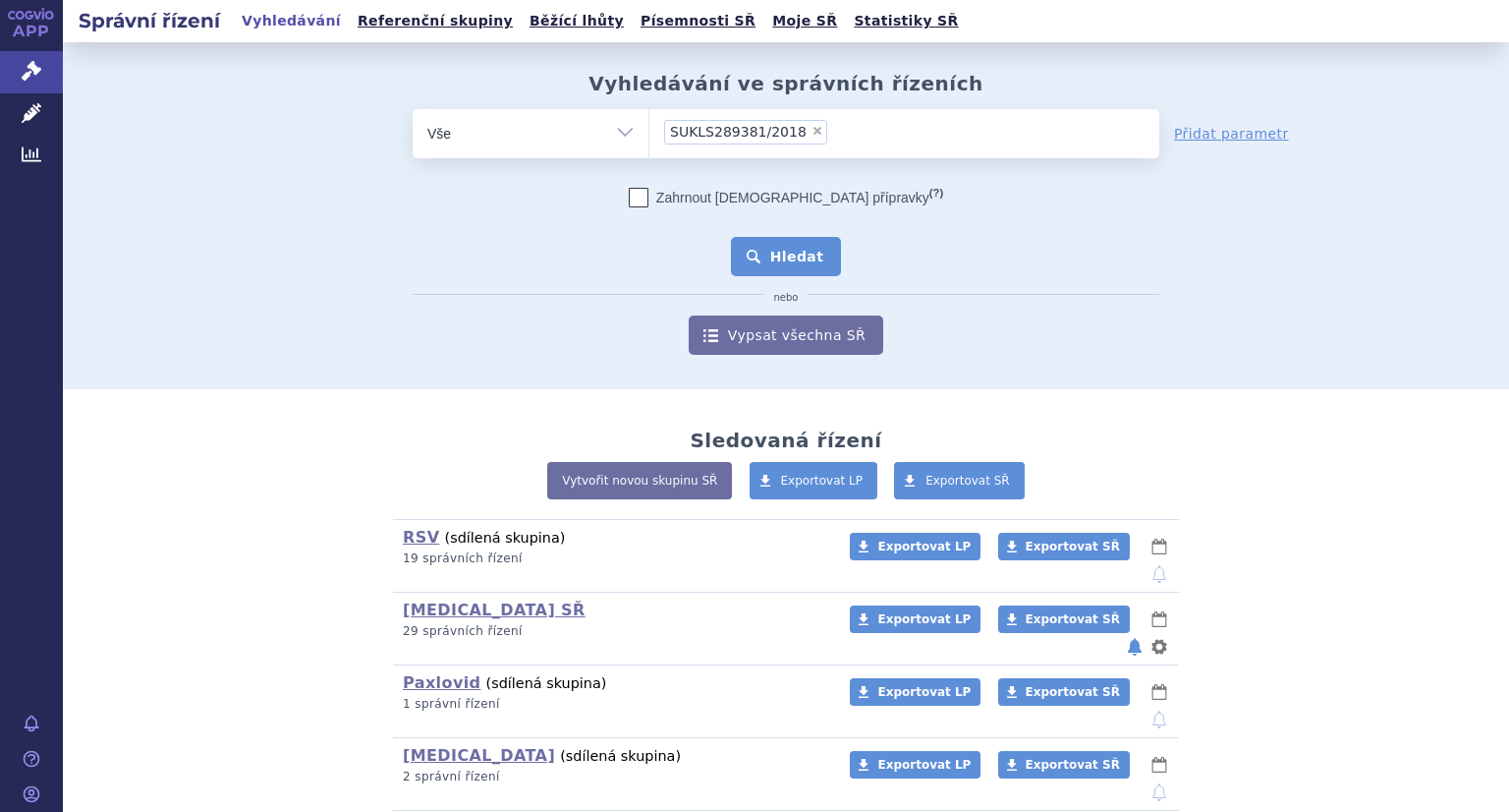
select select "SUKLS289381/2018"
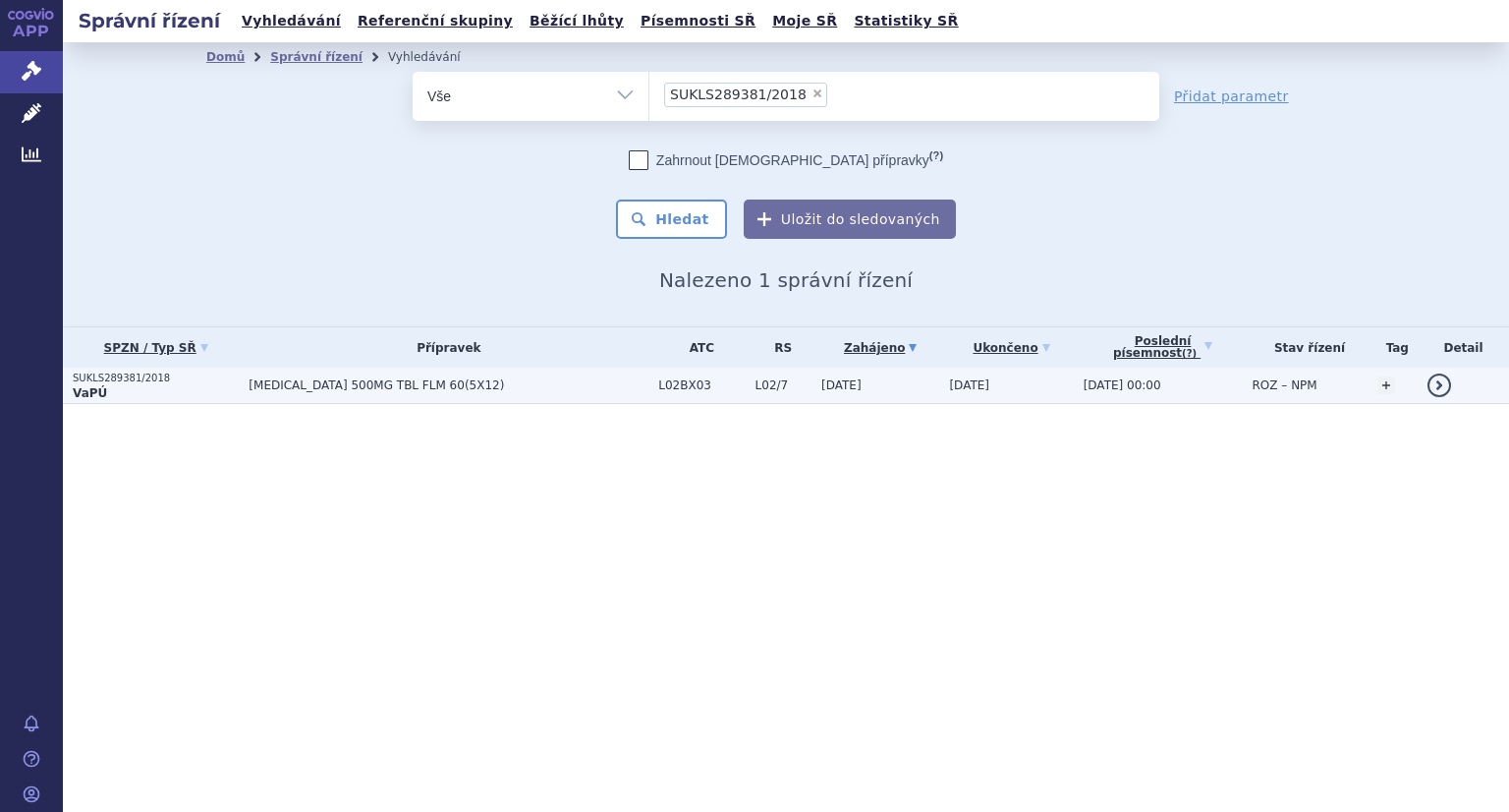
click at [127, 384] on p "SUKLS289381/2018" at bounding box center [155, 379] width 166 height 14
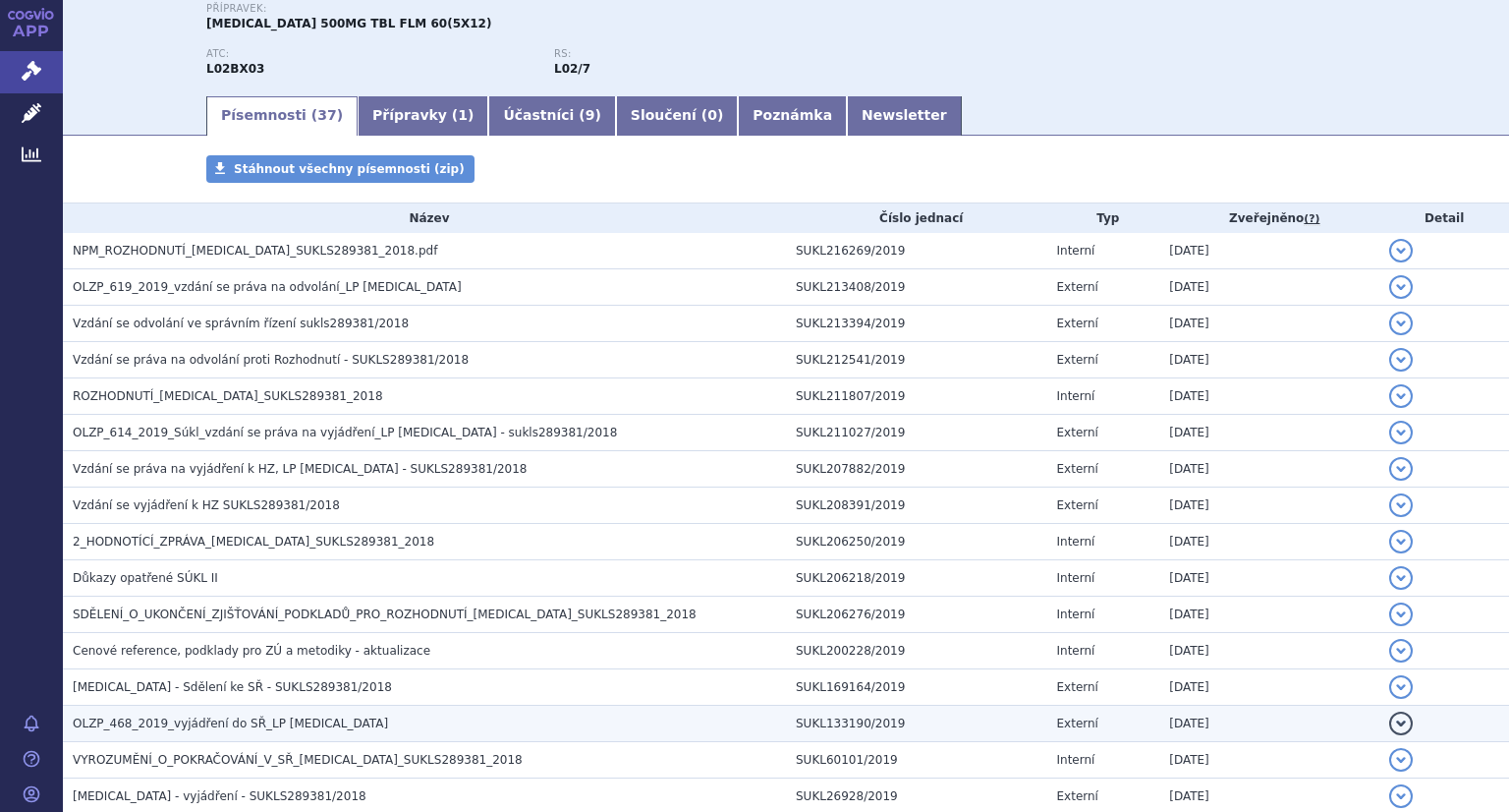
scroll to position [295, 0]
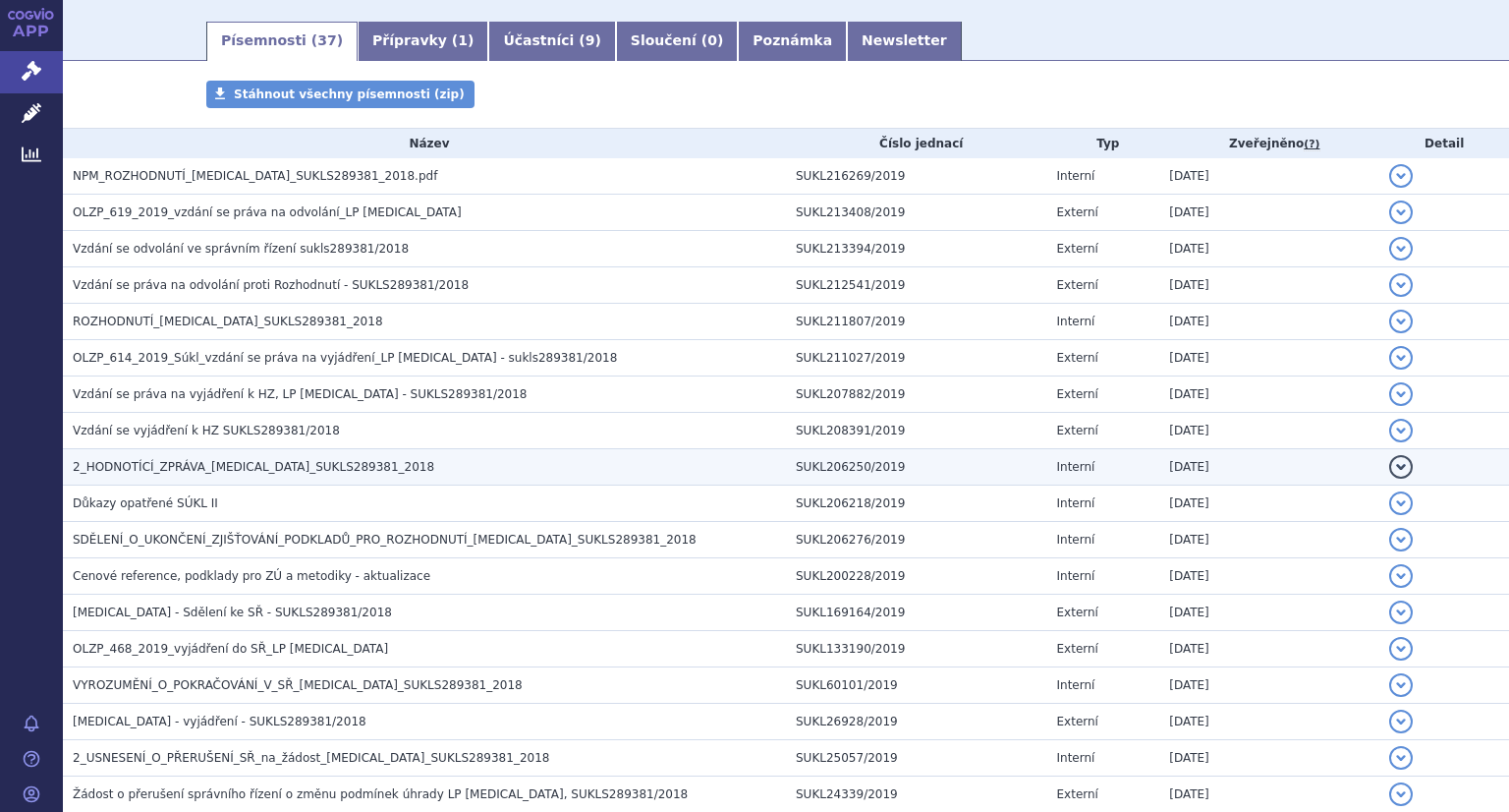
click at [279, 464] on span "2_HODNOTÍCÍ_ZPRÁVA_ZYTIGA_SUKLS289381_2018" at bounding box center [253, 467] width 362 height 14
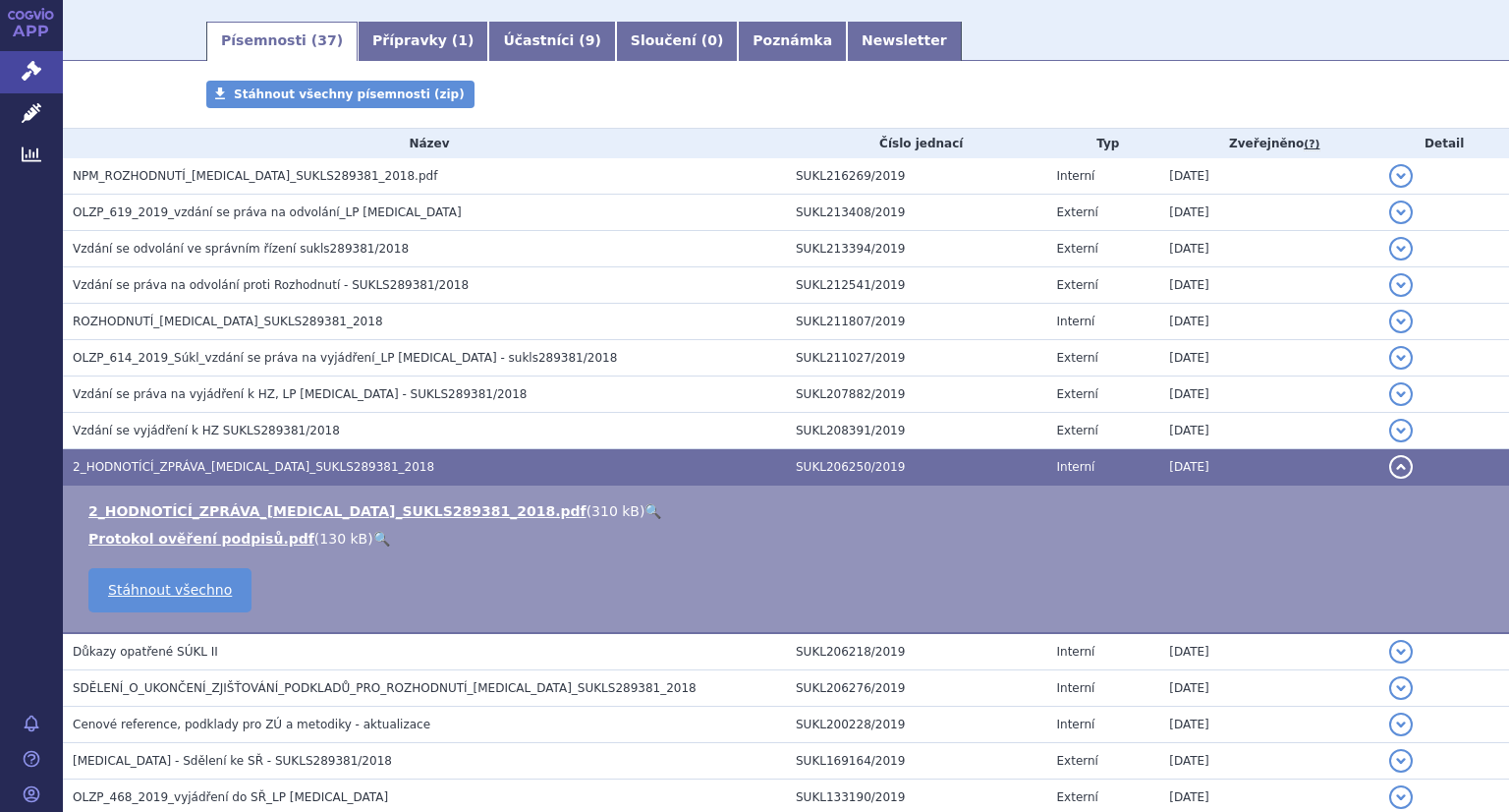
click at [644, 503] on link "🔍" at bounding box center [652, 511] width 17 height 16
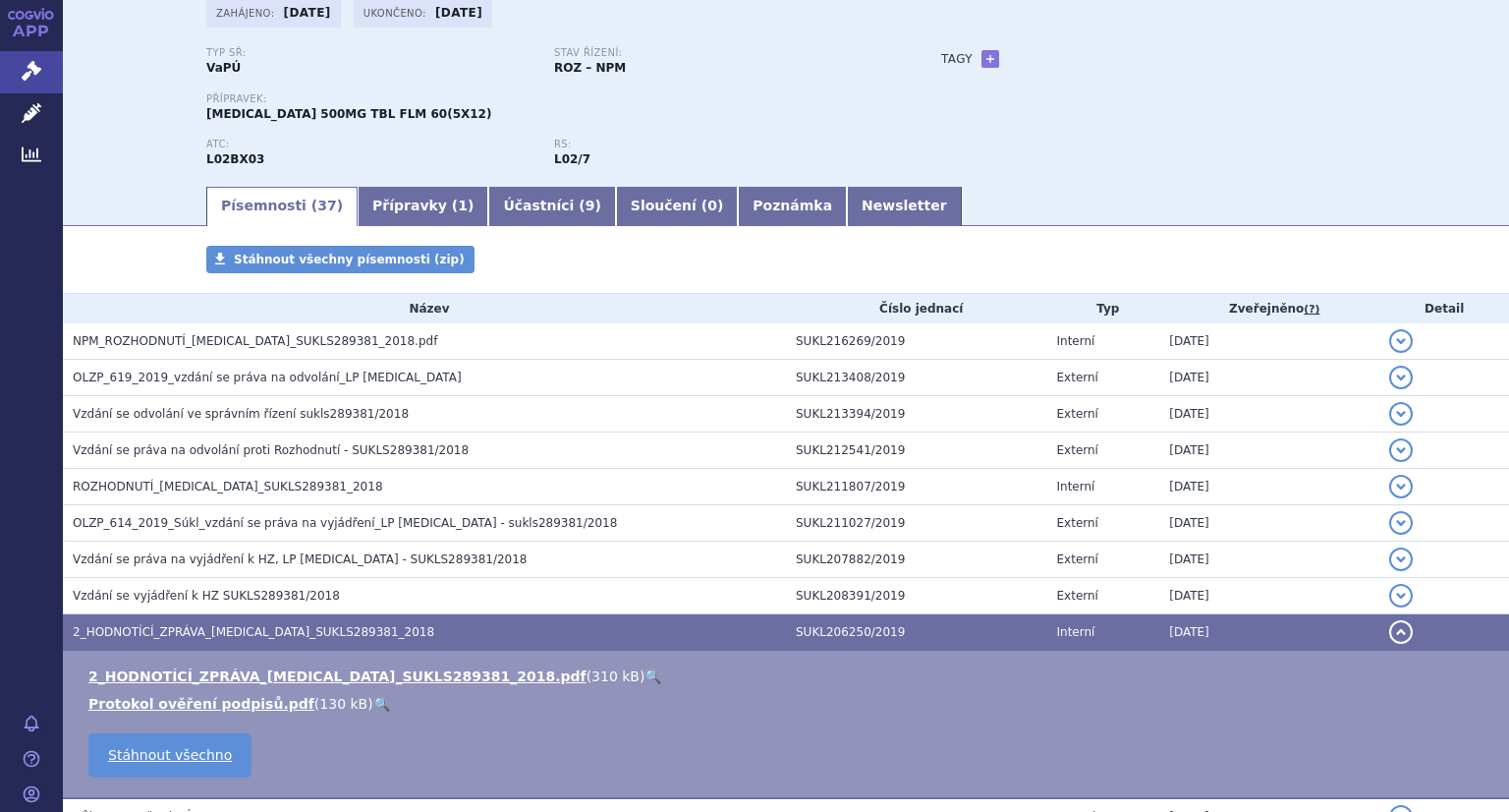
scroll to position [0, 0]
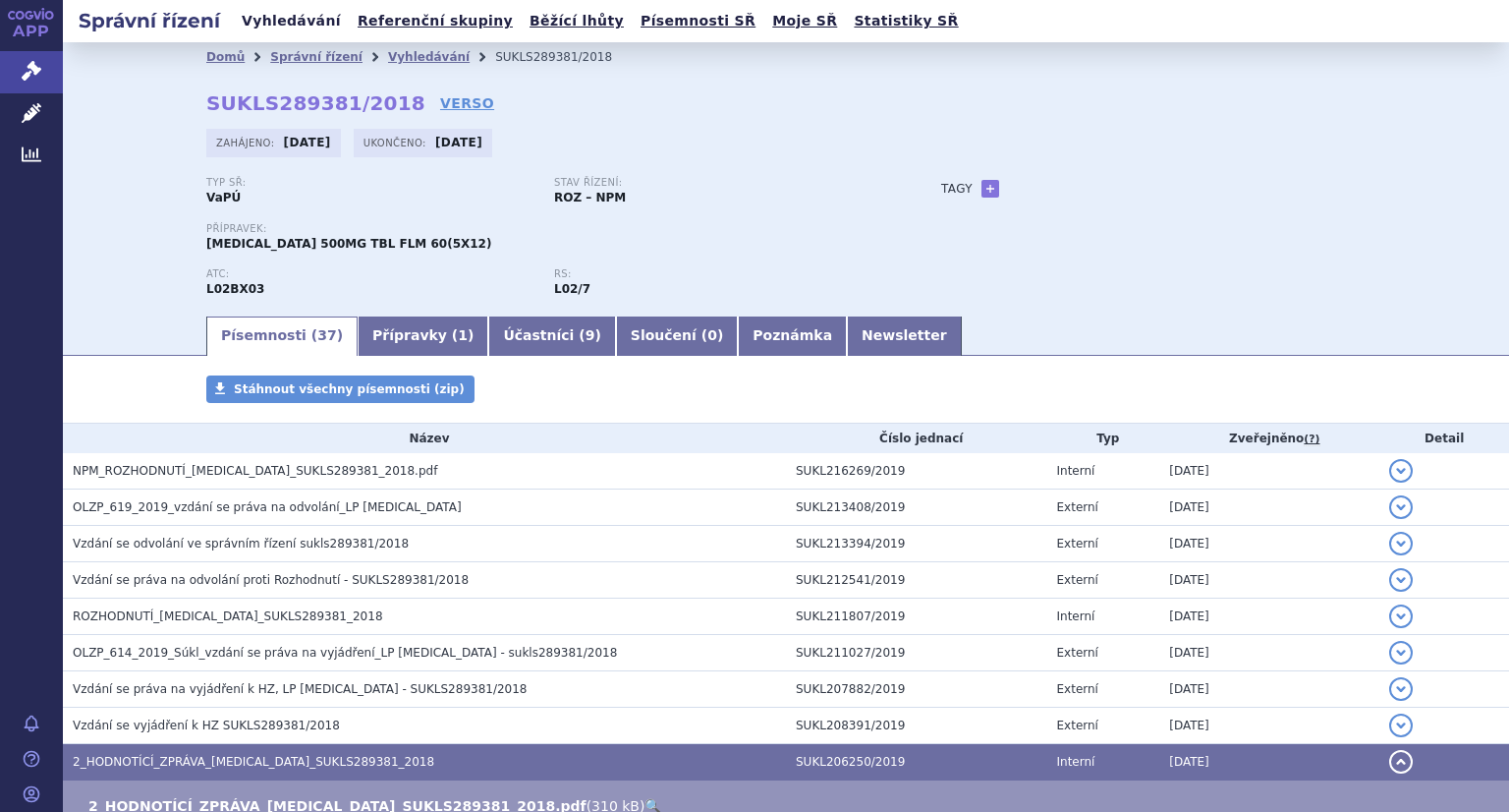
click at [263, 31] on link "Vyhledávání" at bounding box center [291, 21] width 111 height 27
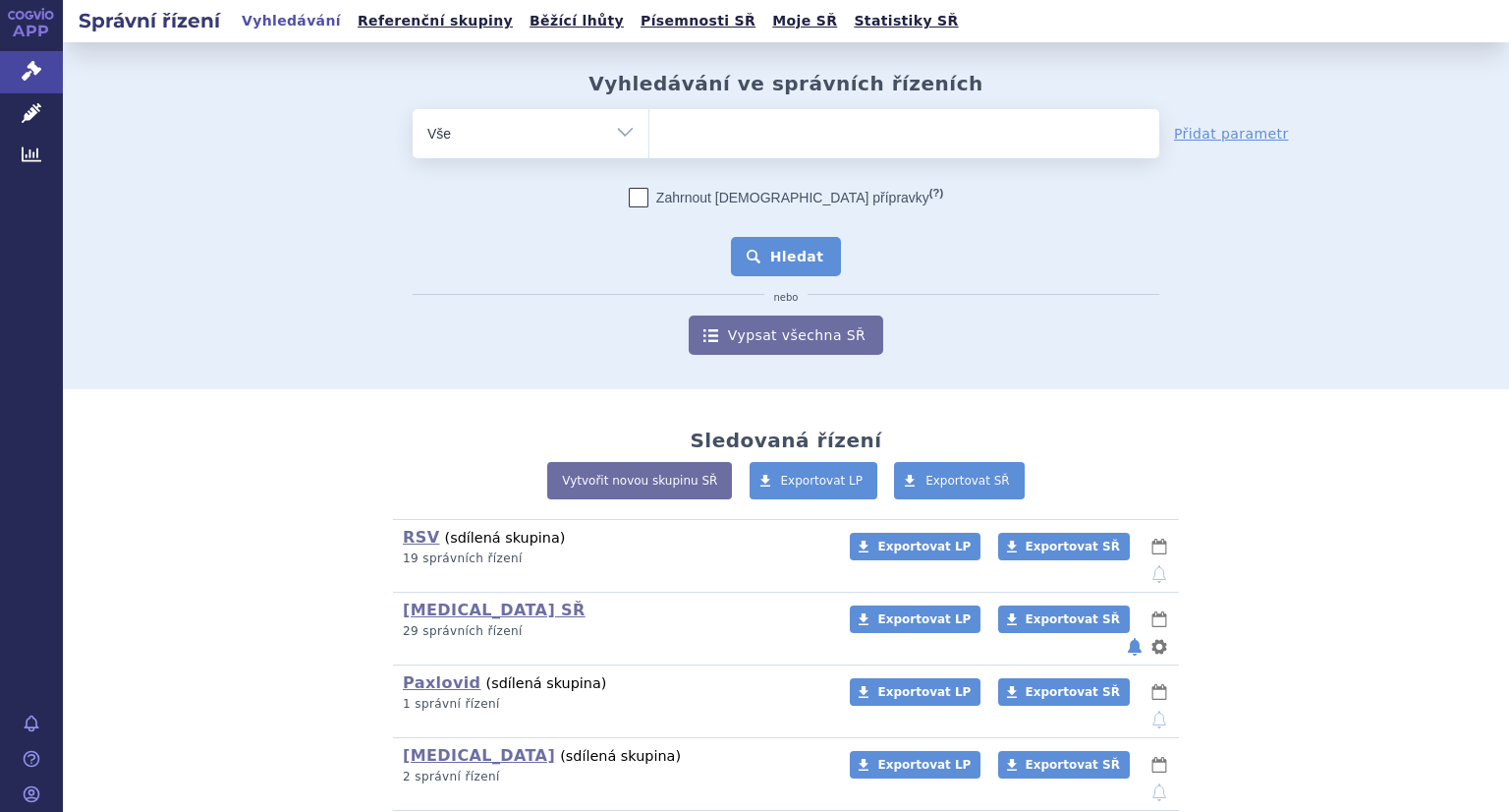
click at [826, 137] on ul at bounding box center [904, 130] width 510 height 42
click at [649, 137] on select at bounding box center [648, 132] width 1 height 49
paste input "SUKLS190480/2018"
type input "SUKLS190480/2018"
select select "SUKLS190480/2018"
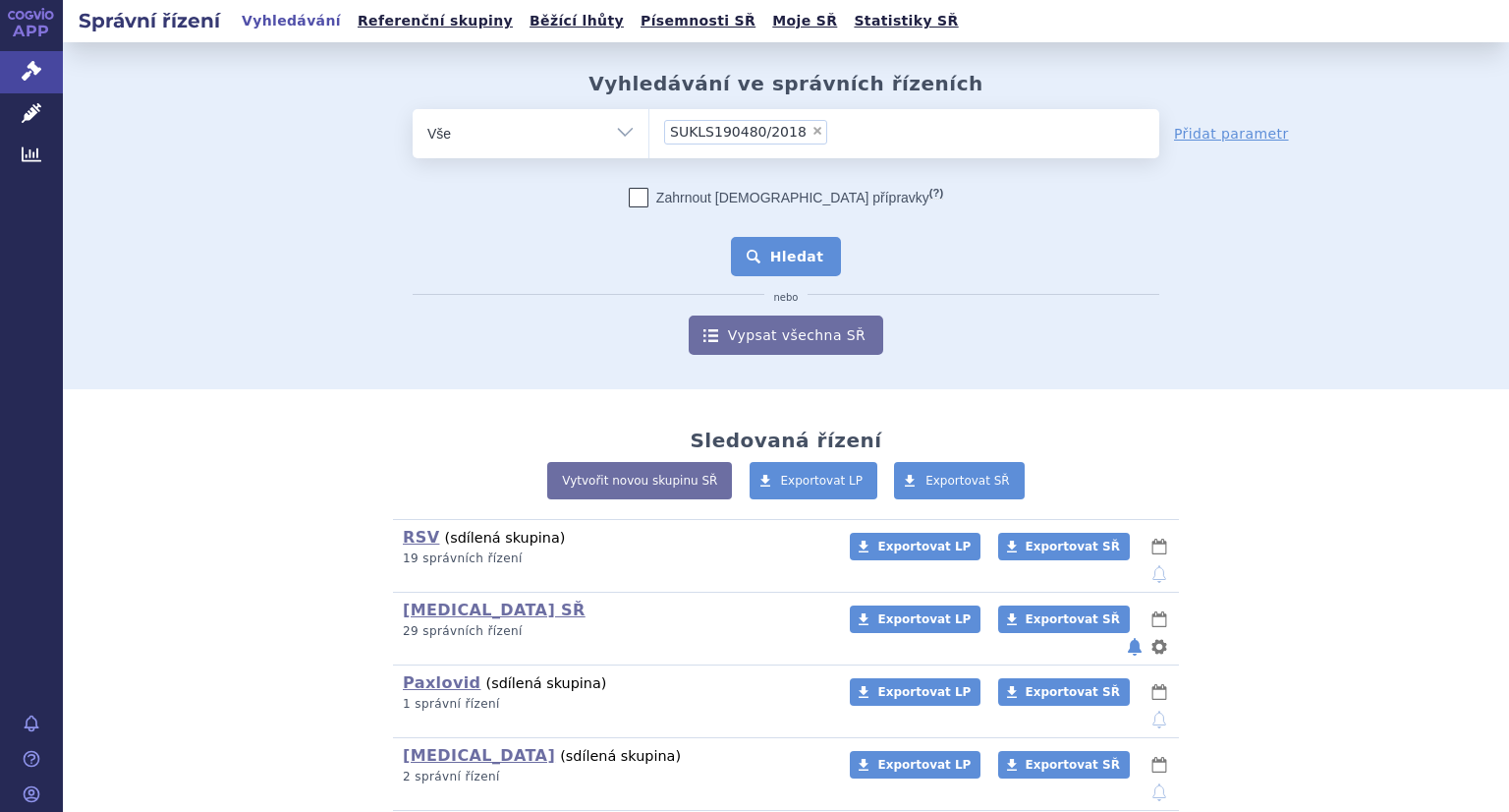
click at [780, 255] on button "Hledat" at bounding box center [786, 256] width 111 height 40
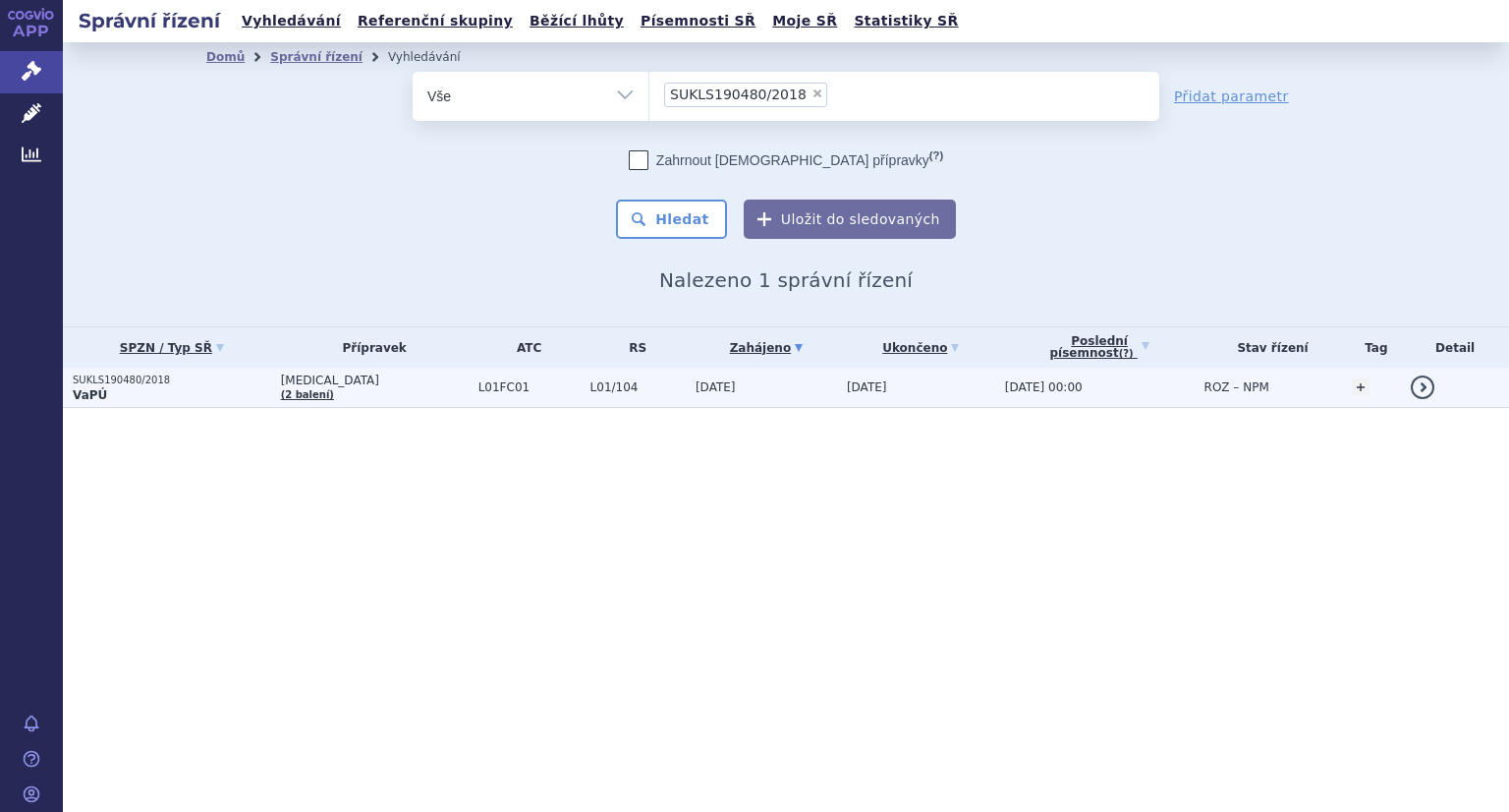
click at [134, 379] on p "SUKLS190480/2018" at bounding box center [172, 381] width 199 height 14
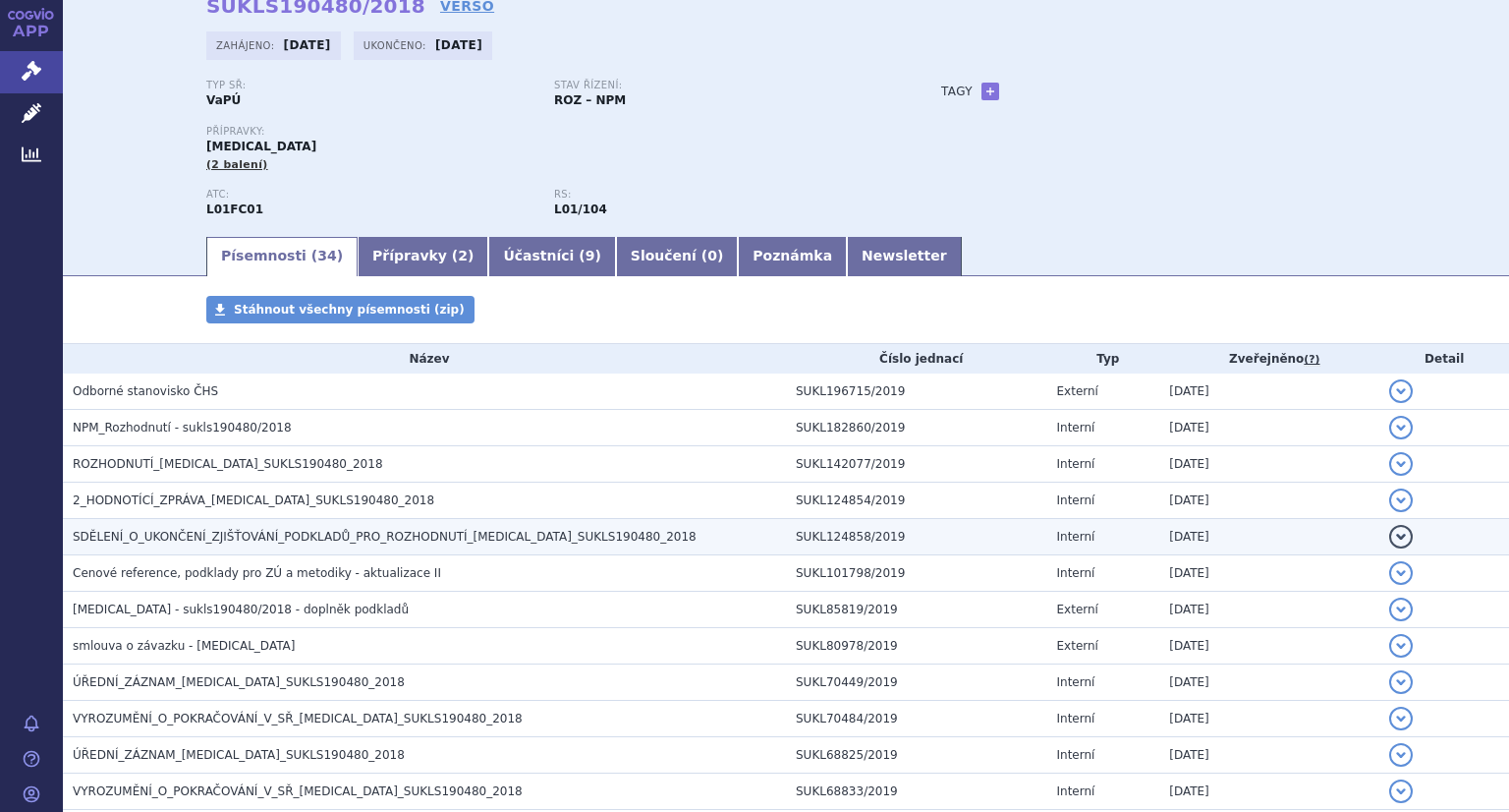
scroll to position [98, 0]
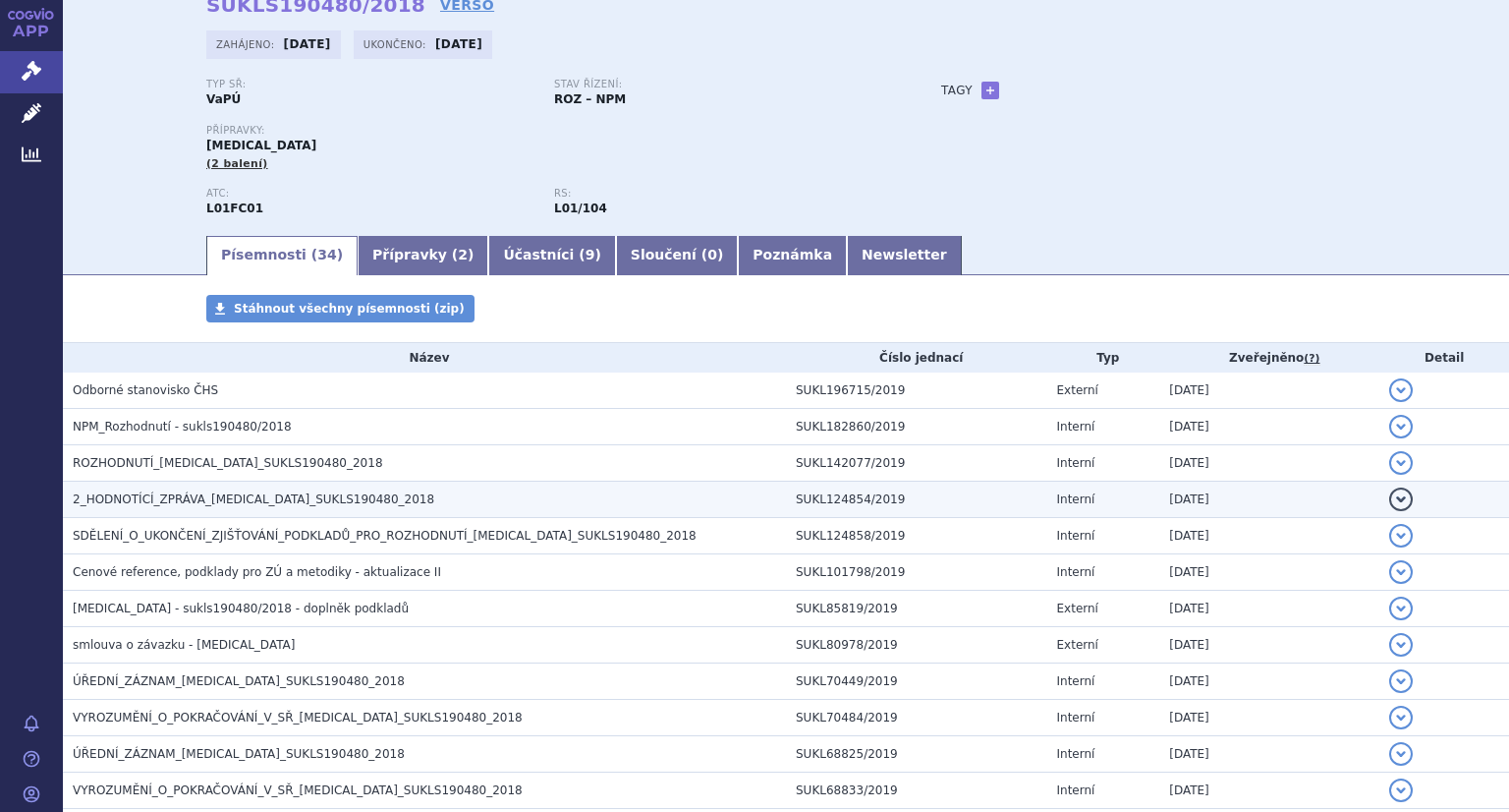
click at [251, 508] on h3 "2_HODNOTÍCÍ_ZPRÁVA_DARZALEX_SUKLS190480_2018" at bounding box center [429, 499] width 714 height 20
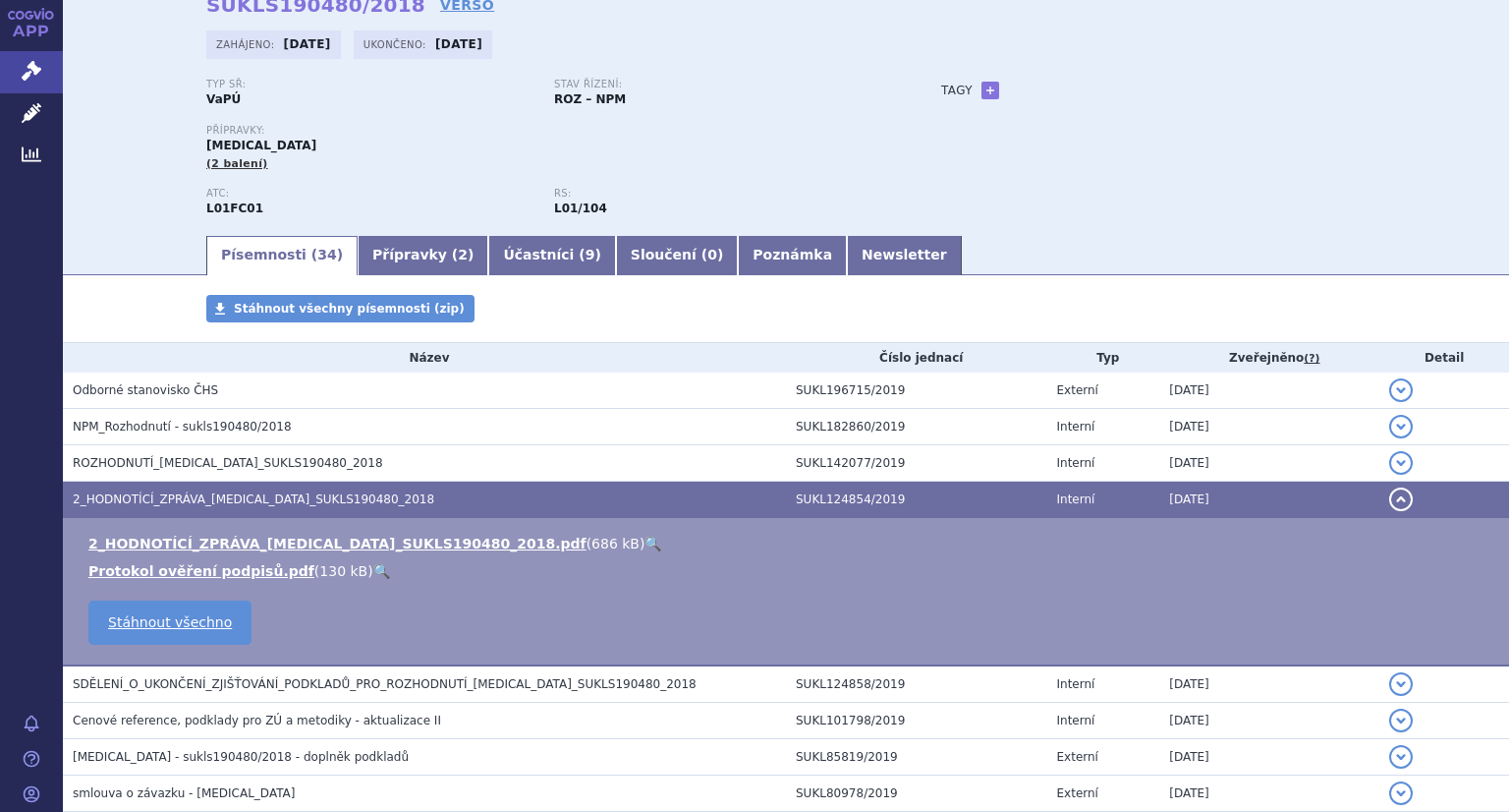
click at [644, 539] on link "🔍" at bounding box center [652, 544] width 17 height 16
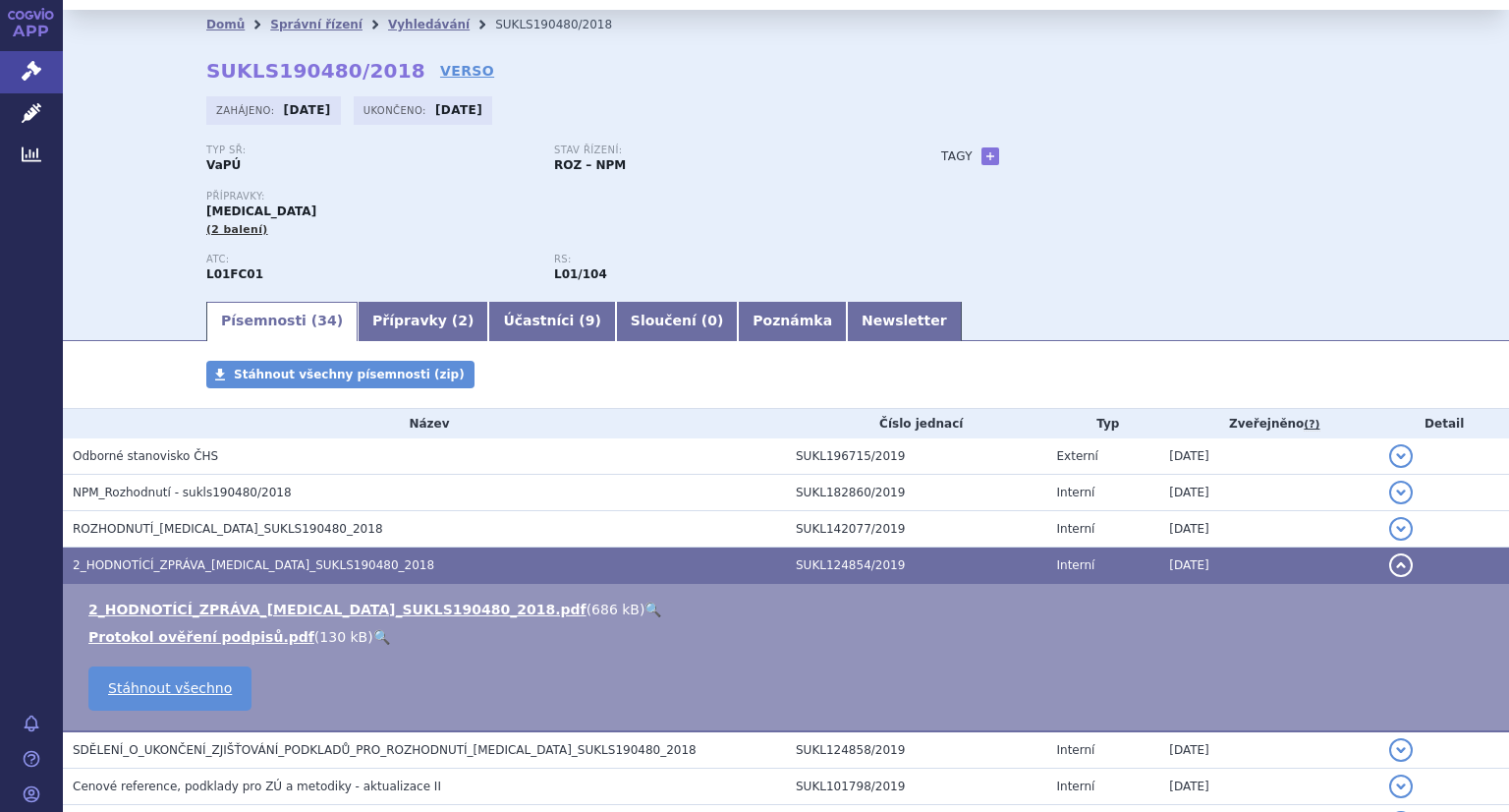
scroll to position [0, 0]
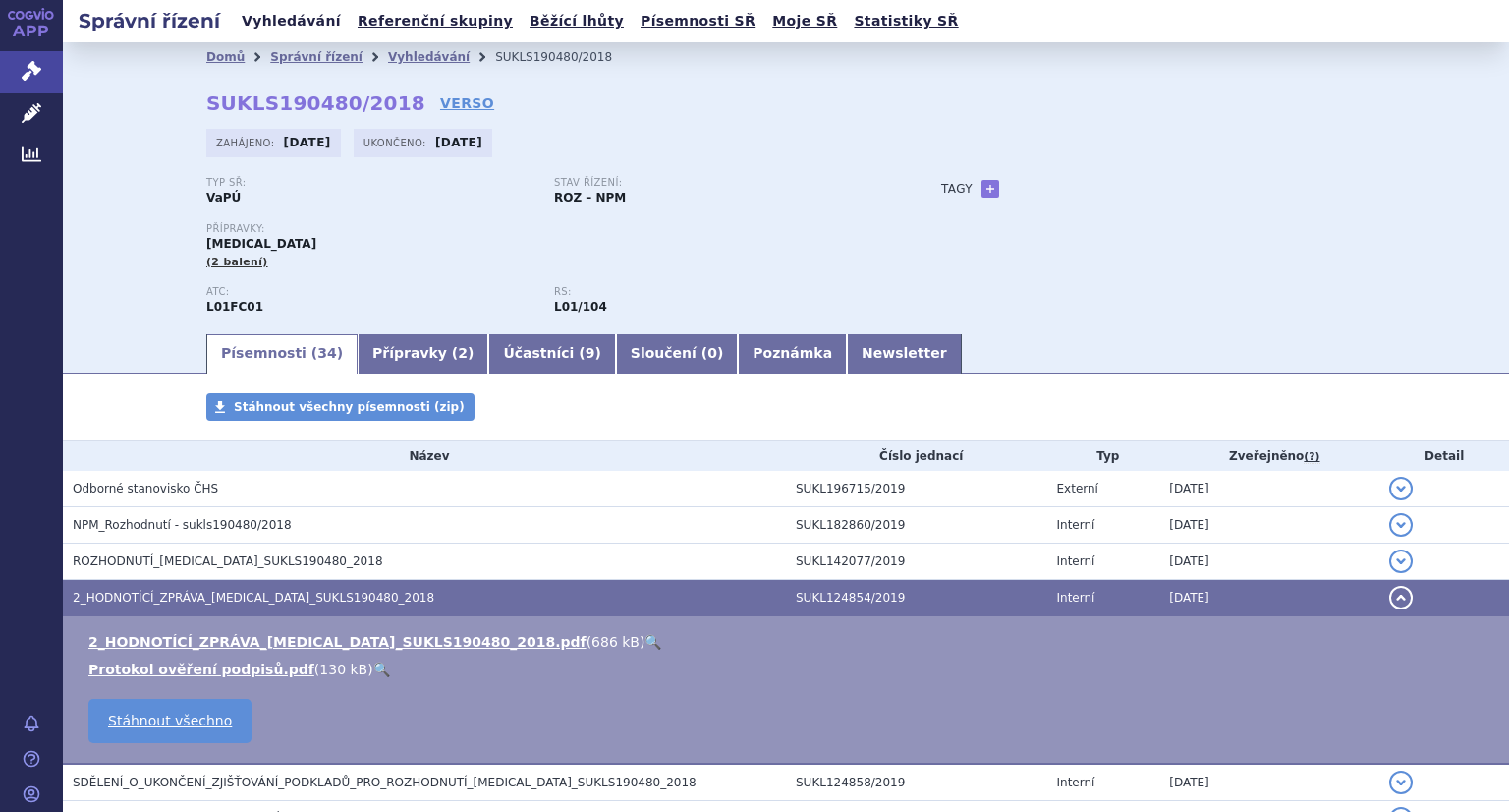
click at [252, 17] on link "Vyhledávání" at bounding box center [291, 21] width 111 height 27
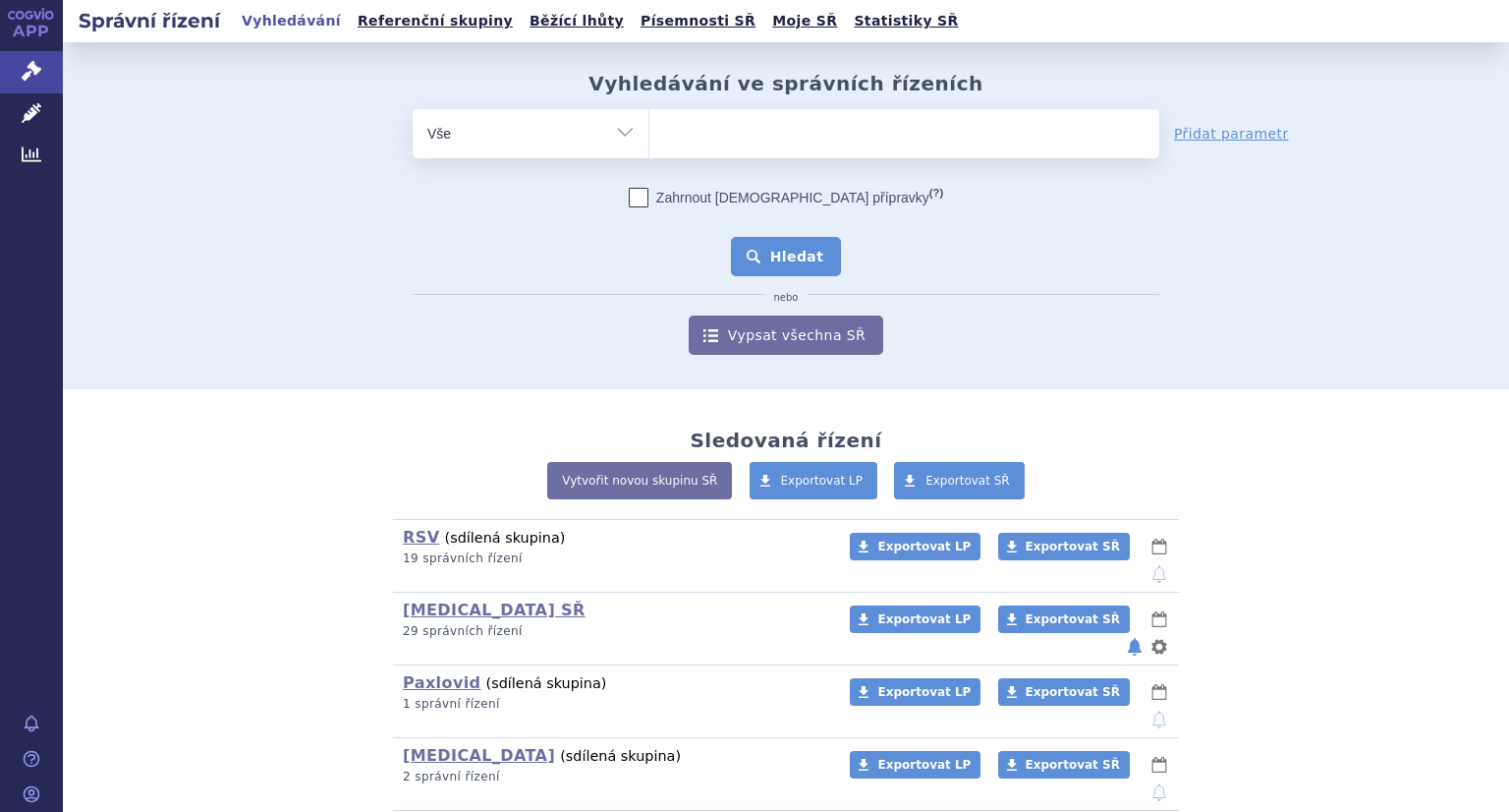
click at [819, 124] on ul at bounding box center [904, 130] width 510 height 42
click at [649, 124] on select at bounding box center [648, 132] width 1 height 49
paste input "SUKLS109439/2018"
type input "SUKLS109439/2018"
select select "SUKLS109439/2018"
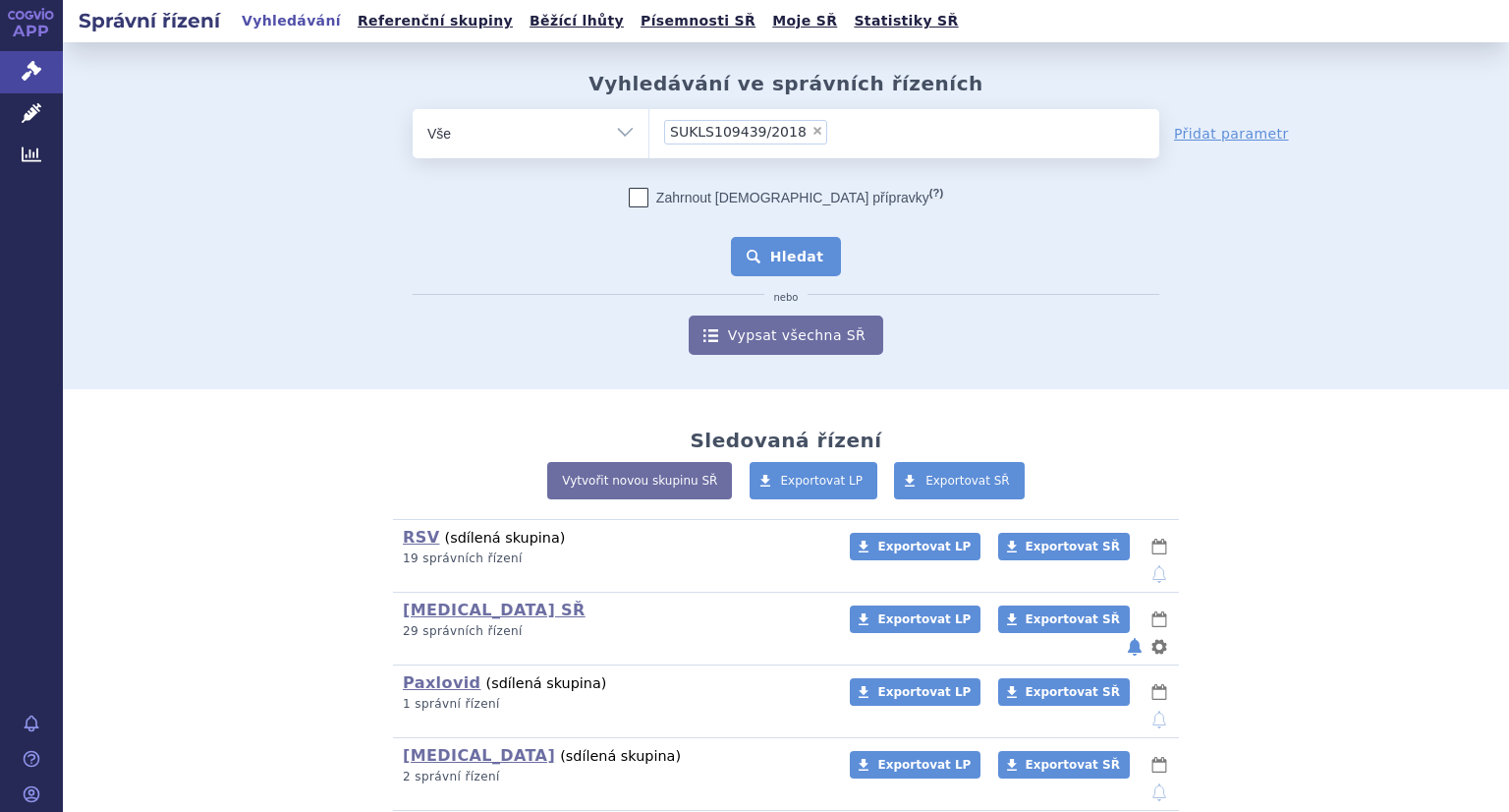
click at [784, 263] on button "Hledat" at bounding box center [786, 256] width 111 height 40
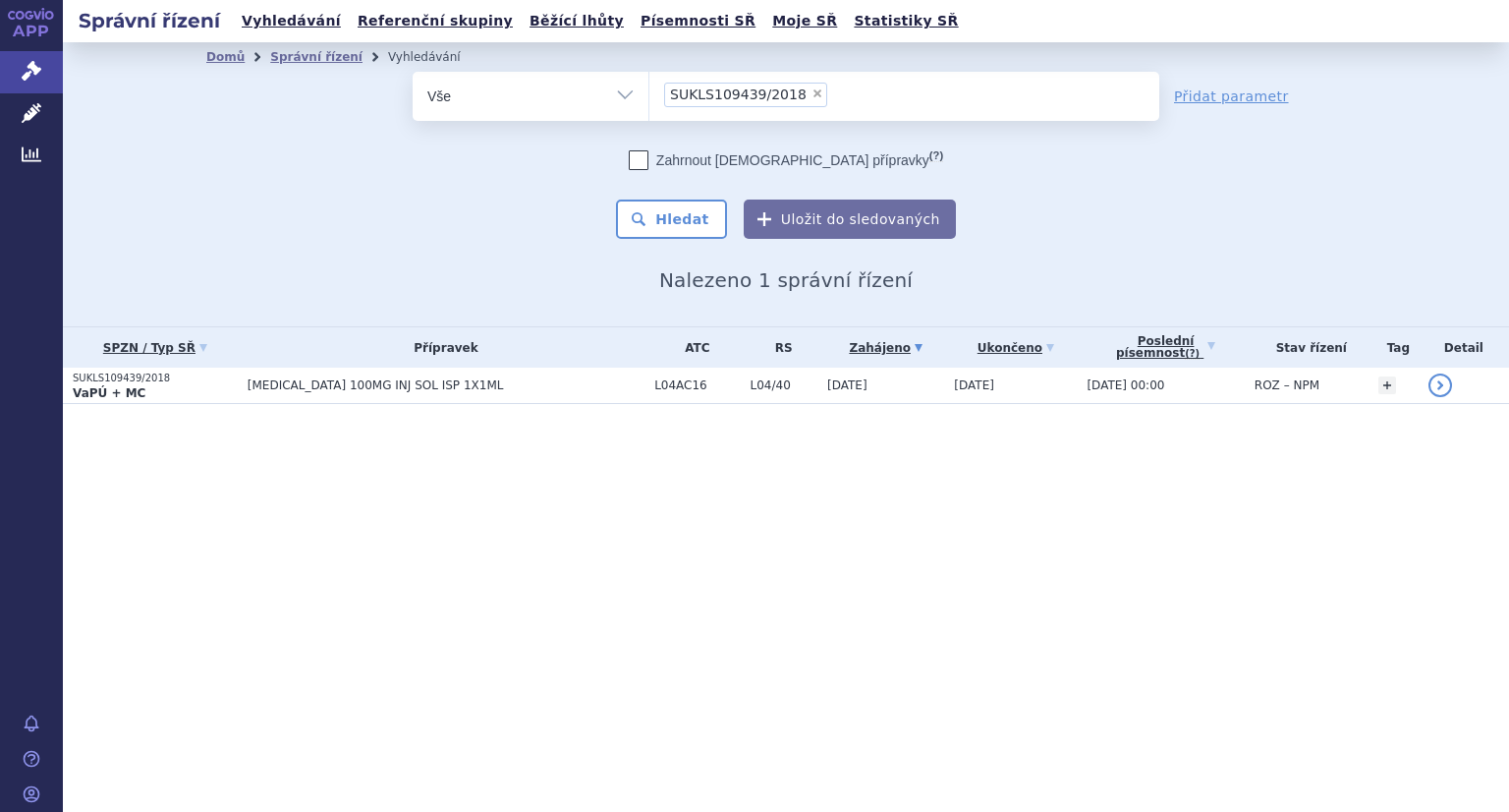
click at [132, 390] on strong "VaPÚ + MC" at bounding box center [108, 393] width 73 height 14
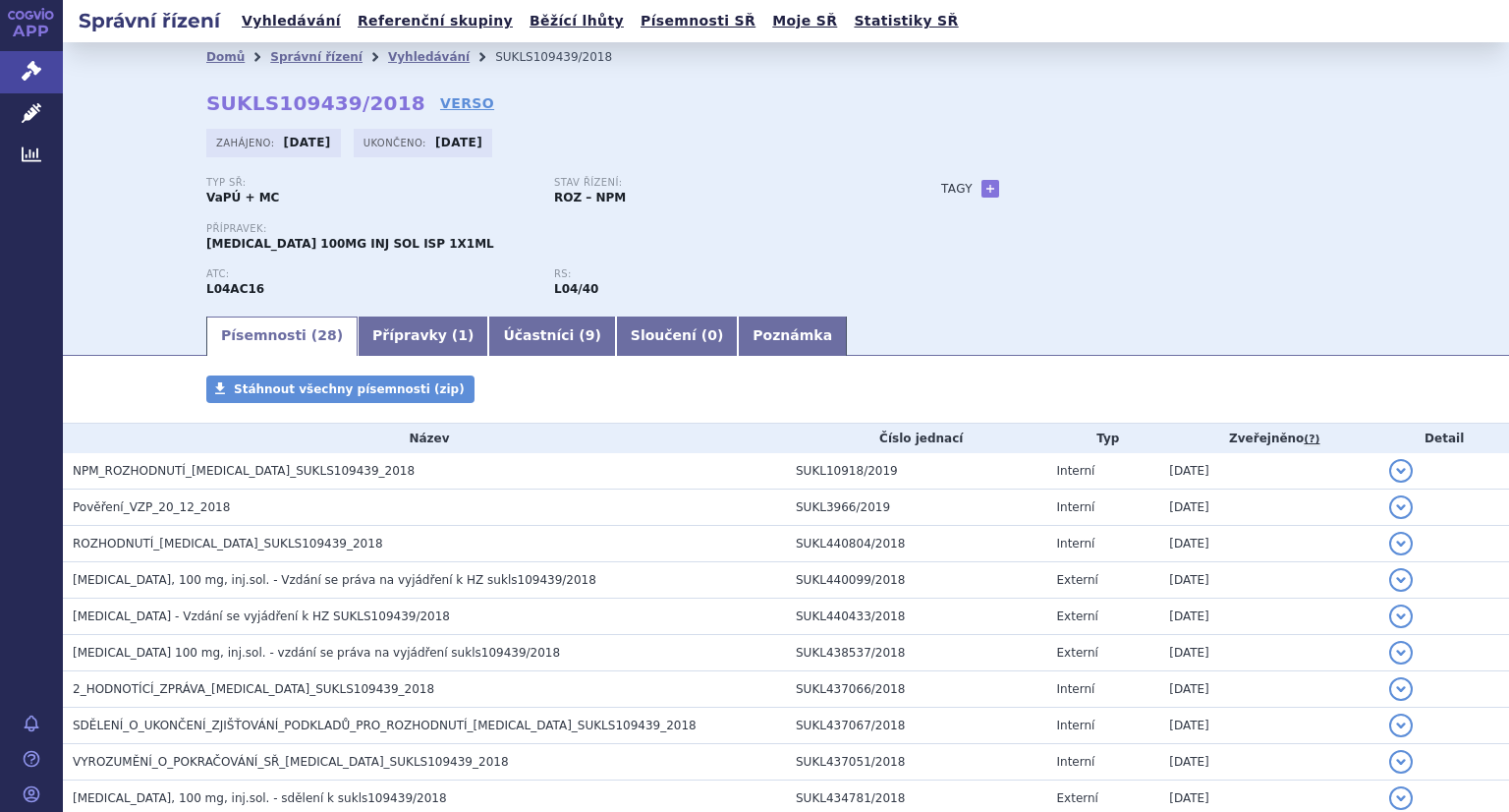
scroll to position [197, 0]
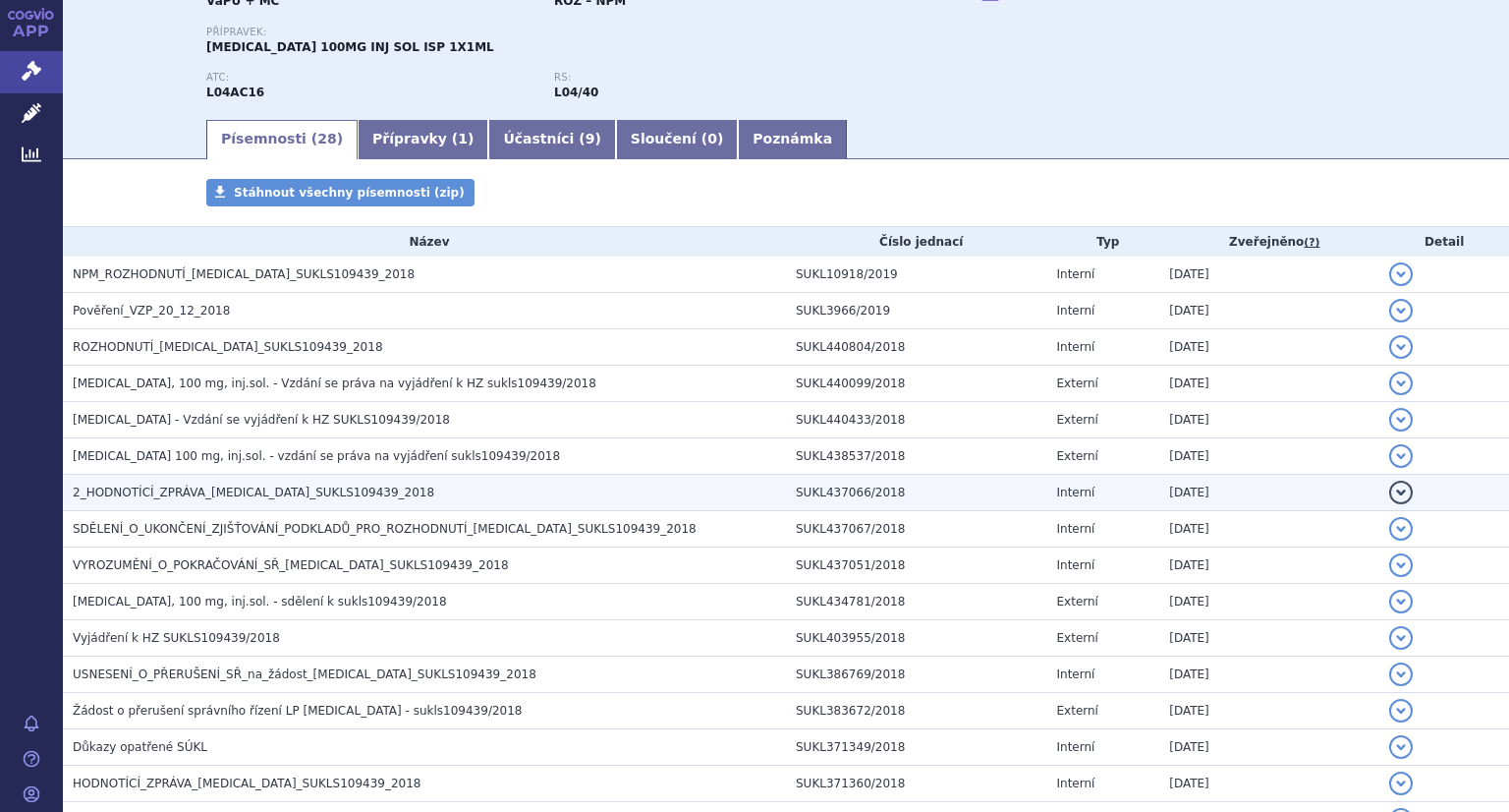
click at [221, 476] on td "2_HODNOTÍCÍ_ZPRÁVA_TREMFYA_SUKLS109439_2018" at bounding box center [424, 492] width 724 height 37
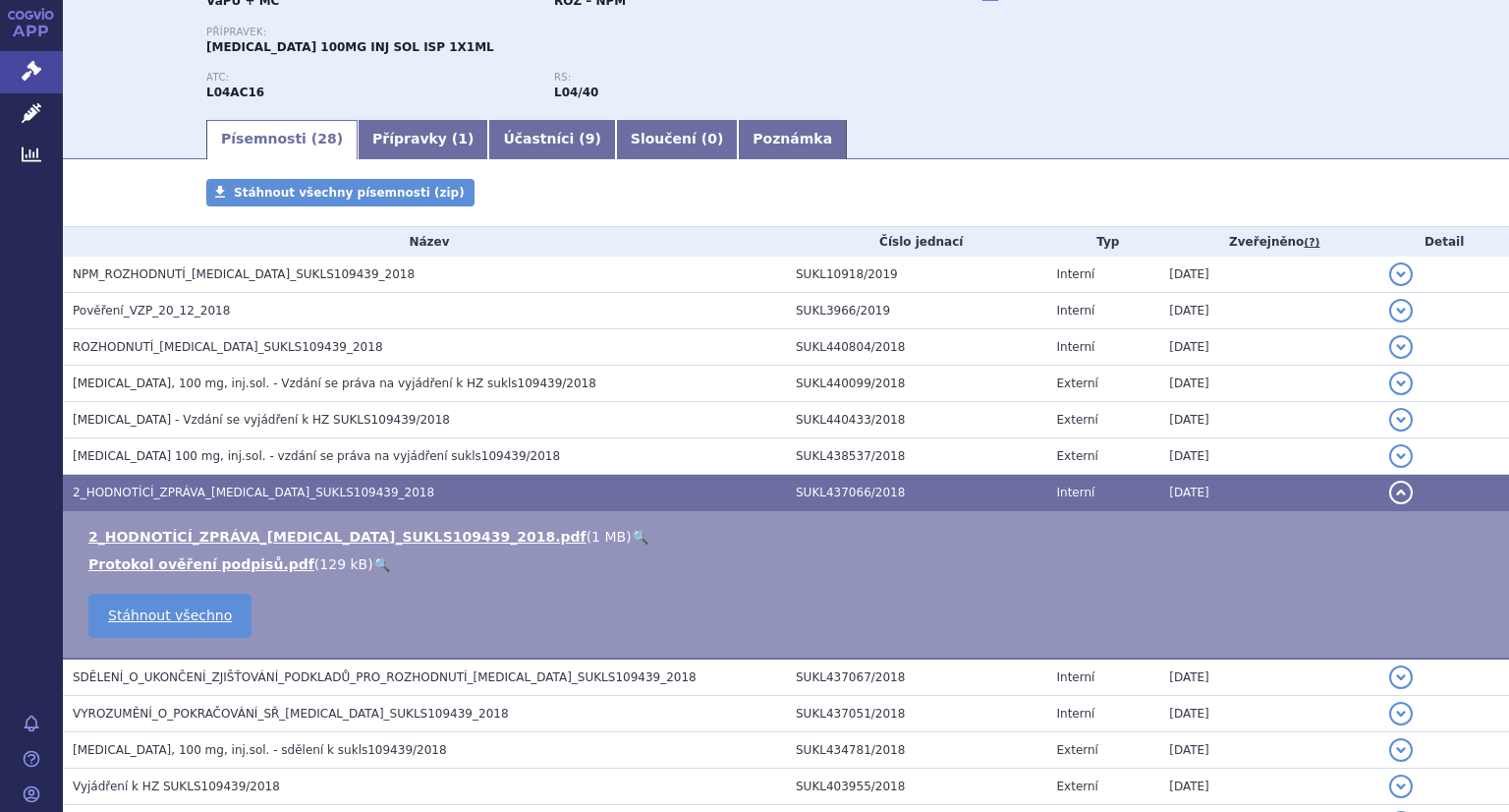
click at [632, 537] on link "🔍" at bounding box center [640, 537] width 17 height 16
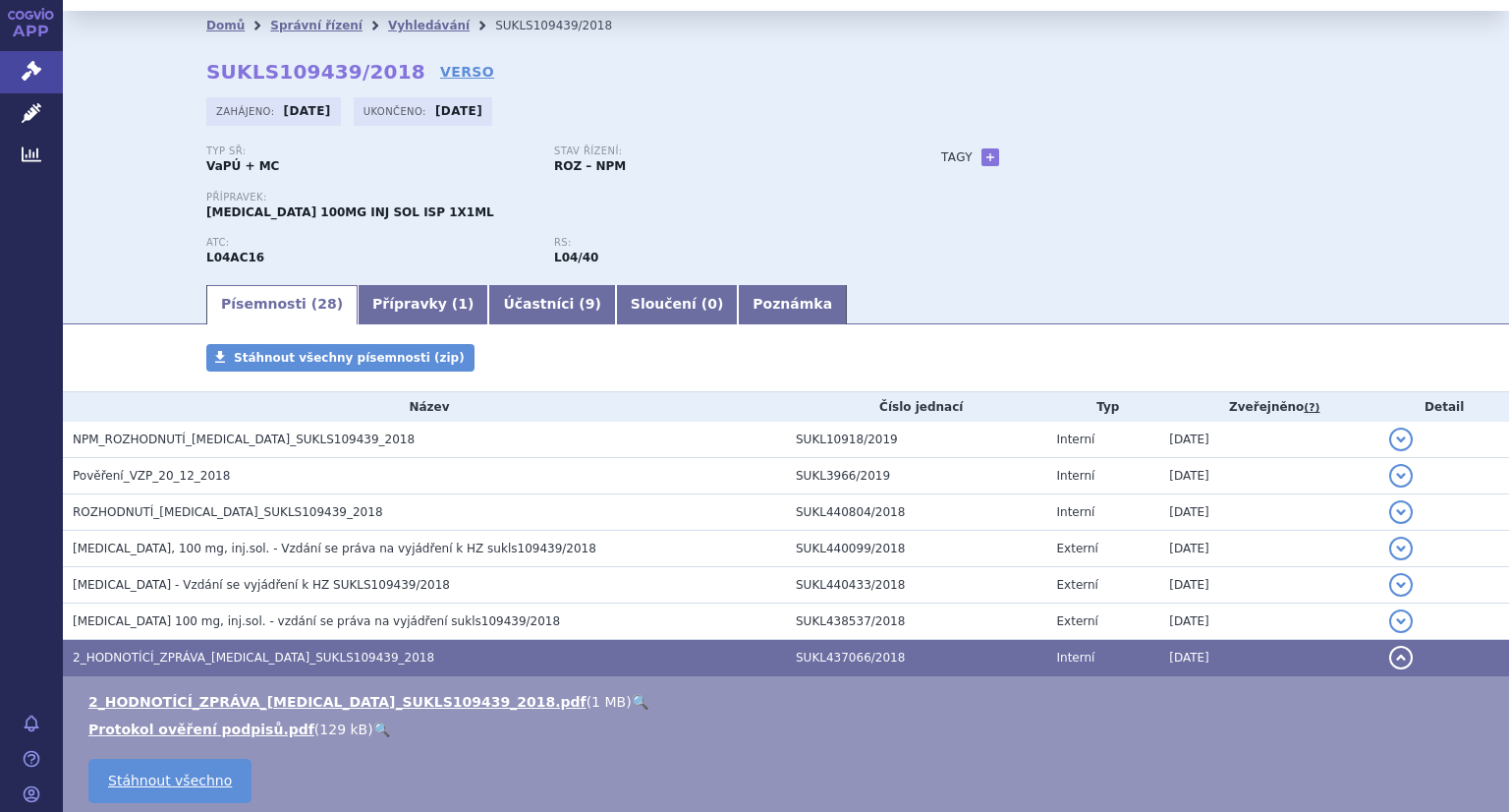
scroll to position [0, 0]
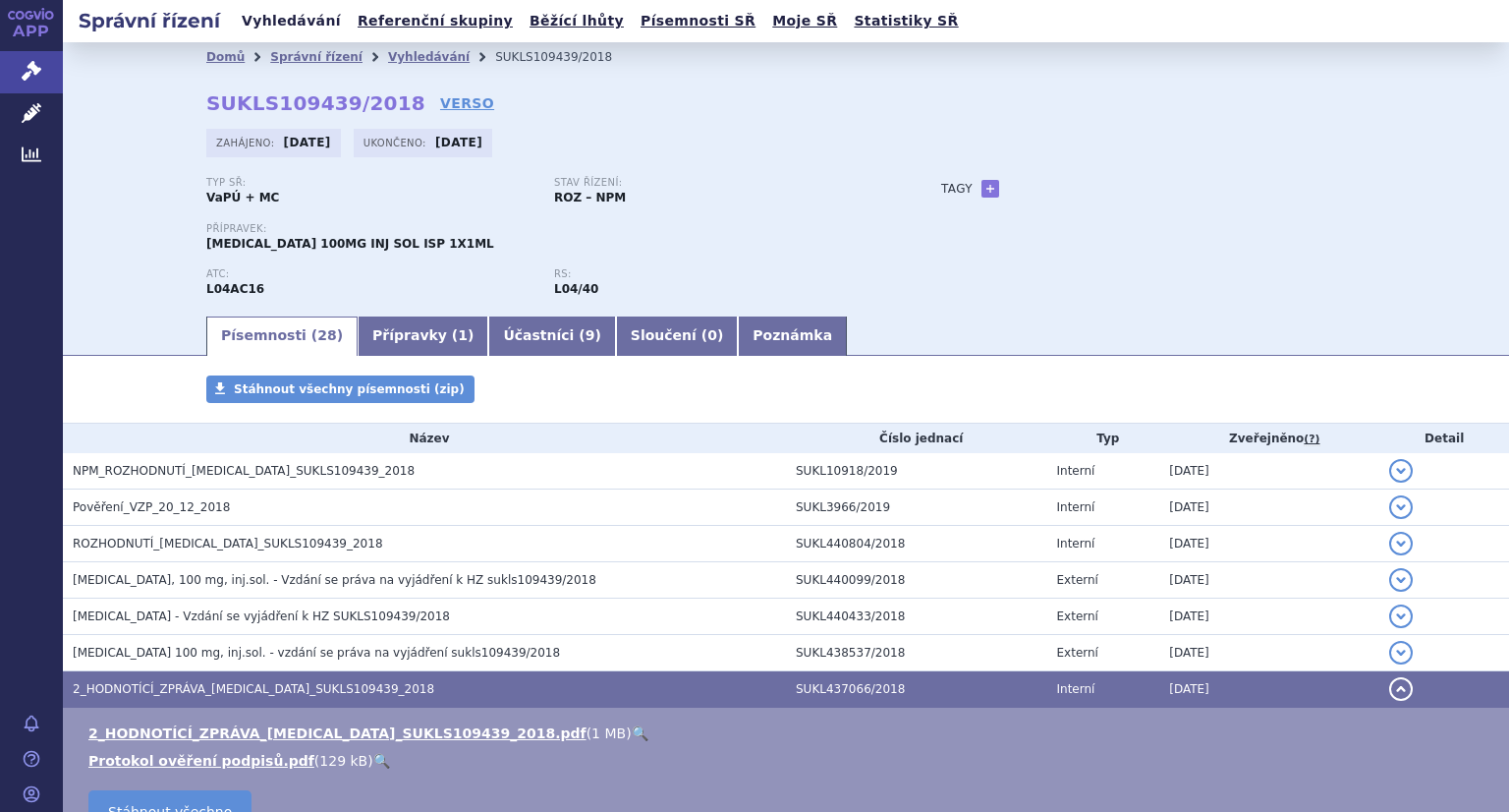
click at [295, 21] on link "Vyhledávání" at bounding box center [291, 21] width 111 height 27
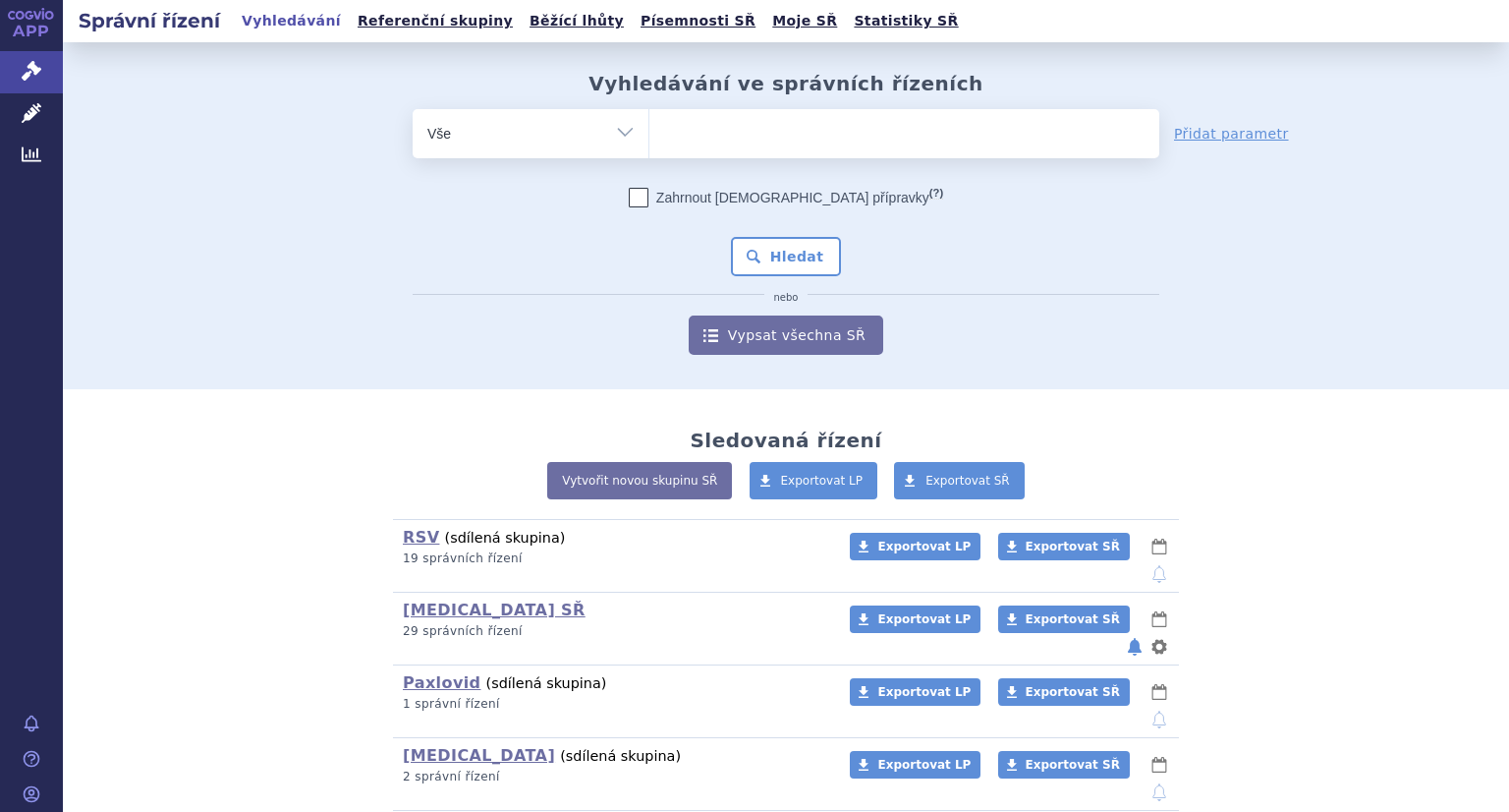
click at [753, 132] on ul at bounding box center [904, 130] width 510 height 42
click at [649, 132] on select at bounding box center [648, 132] width 1 height 49
paste input "SUKLS253868/2017"
type input "SUKLS253868/2017"
select select "SUKLS253868/2017"
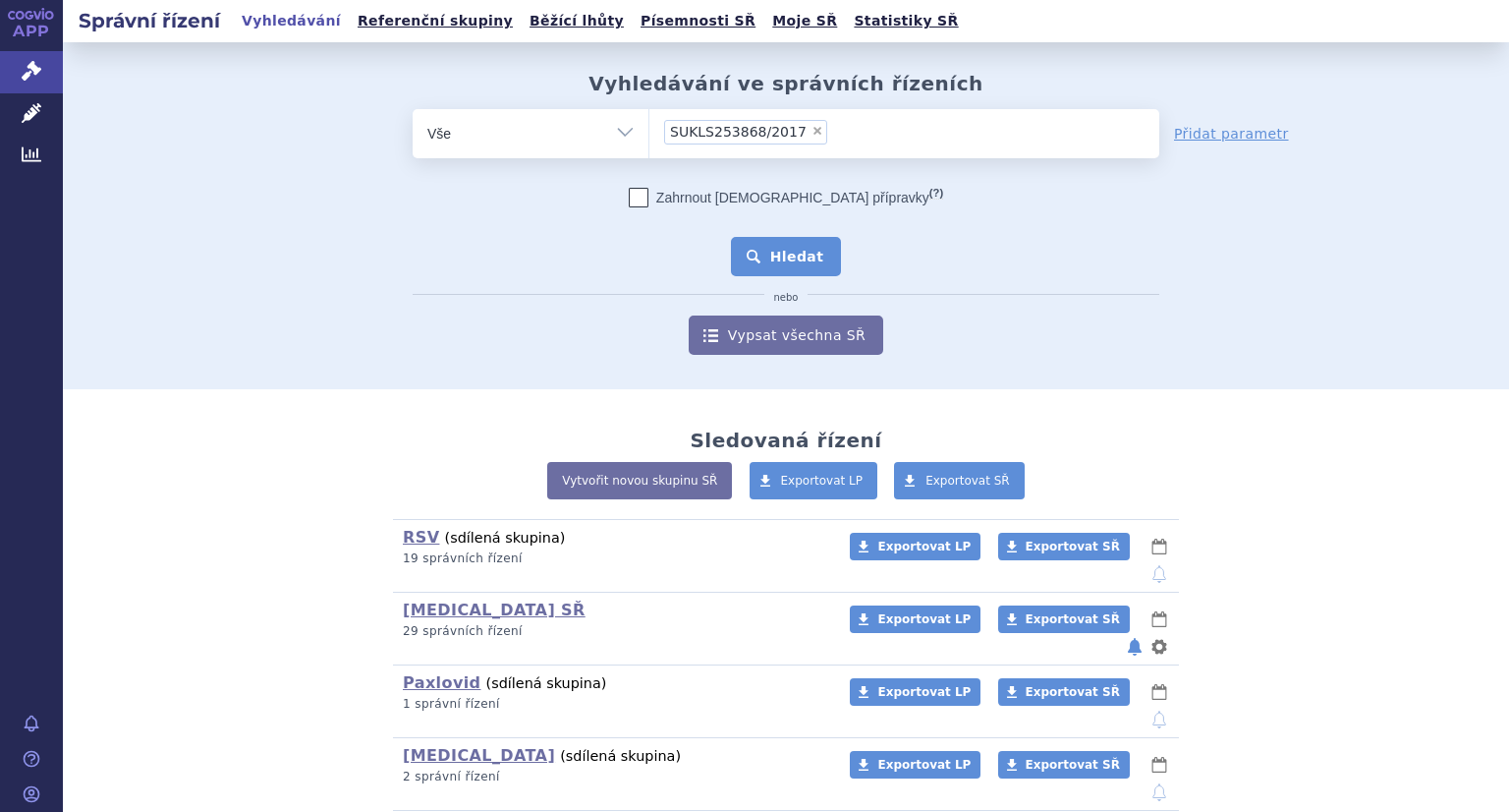
click at [786, 263] on button "Hledat" at bounding box center [786, 256] width 111 height 40
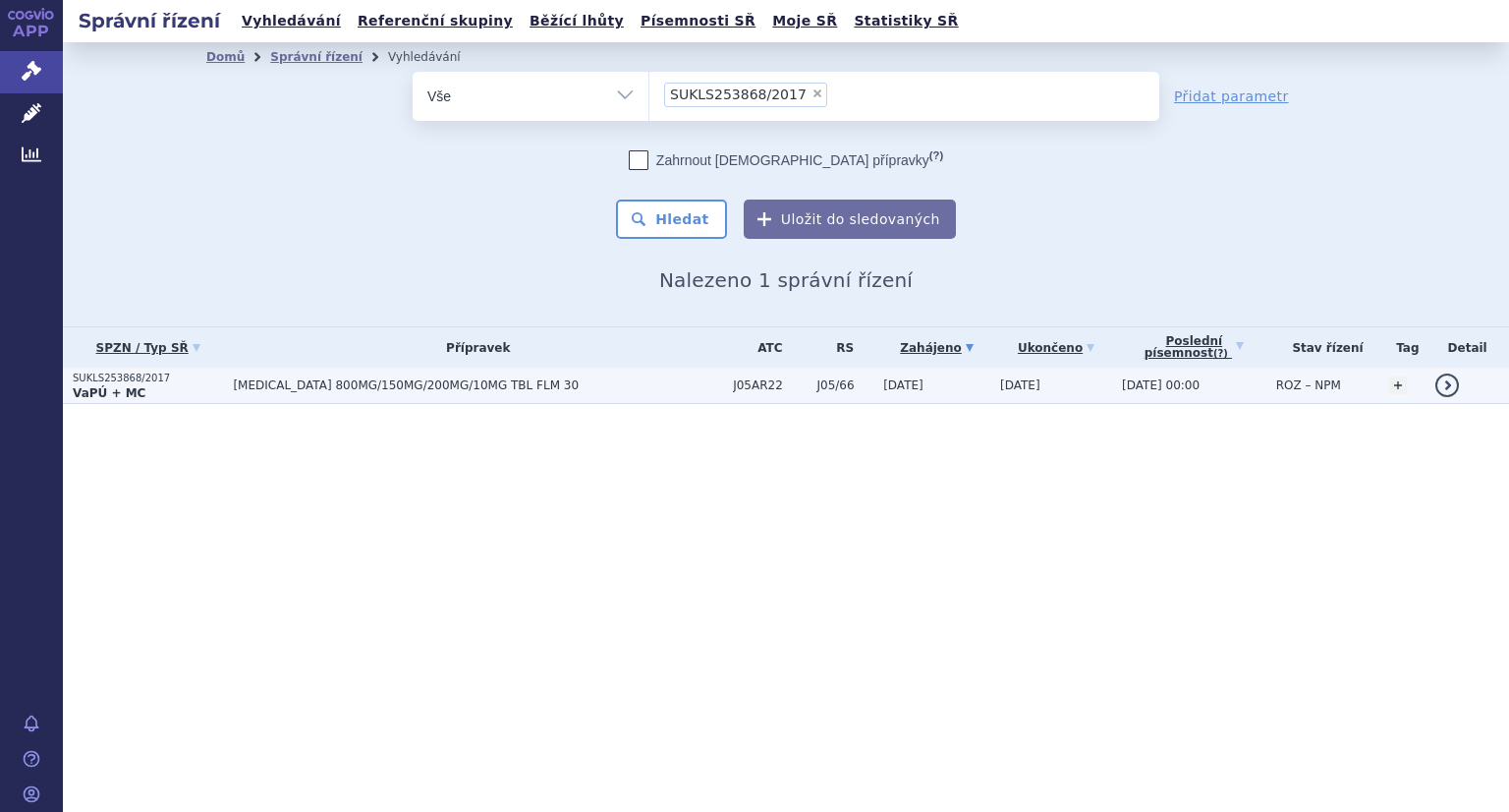
click at [142, 380] on p "SUKLS253868/2017" at bounding box center [147, 379] width 150 height 14
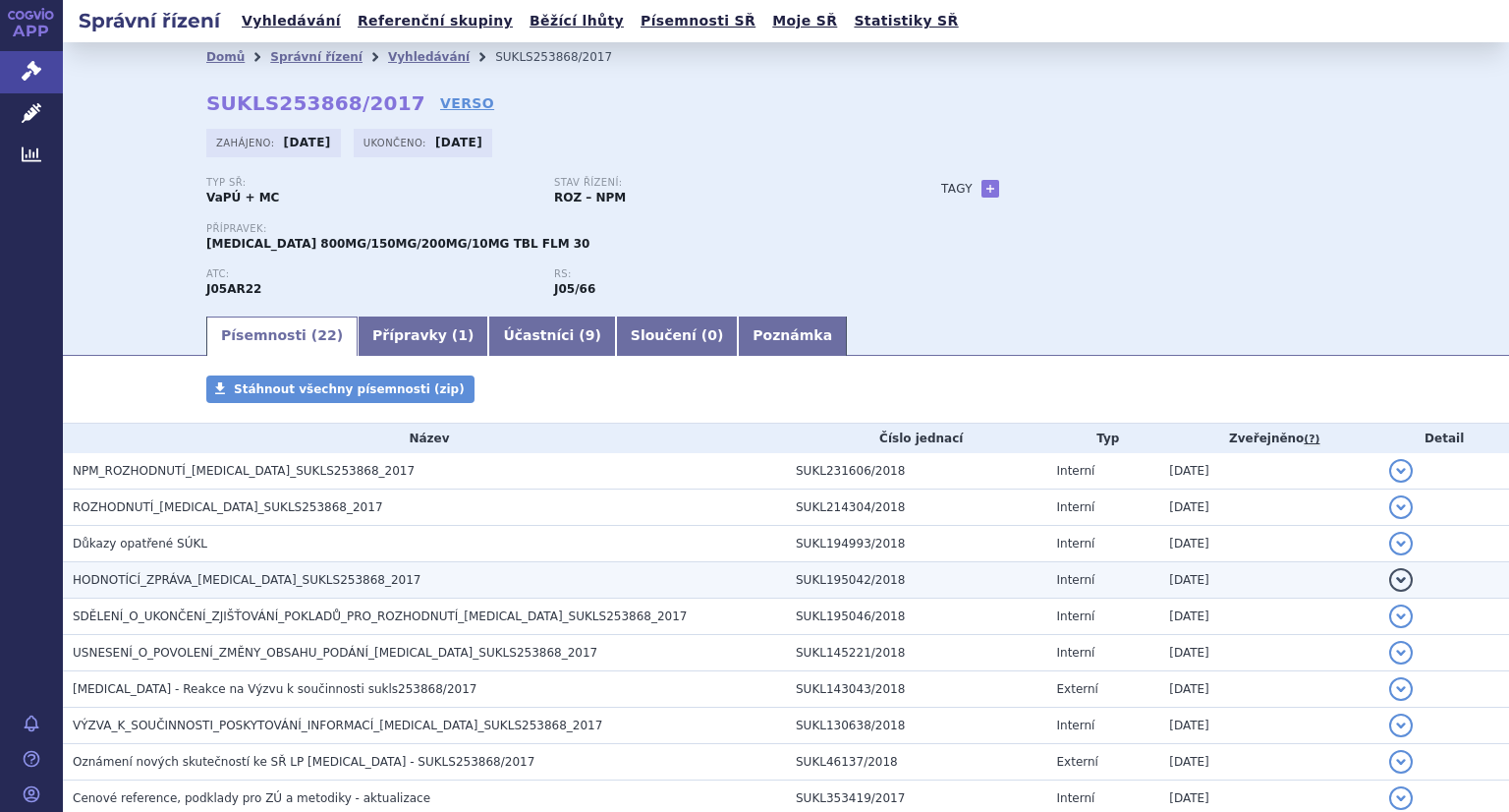
click at [291, 579] on span "HODNOTÍCÍ_ZPRÁVA_[MEDICAL_DATA]_SUKLS253868_2017" at bounding box center [247, 579] width 349 height 14
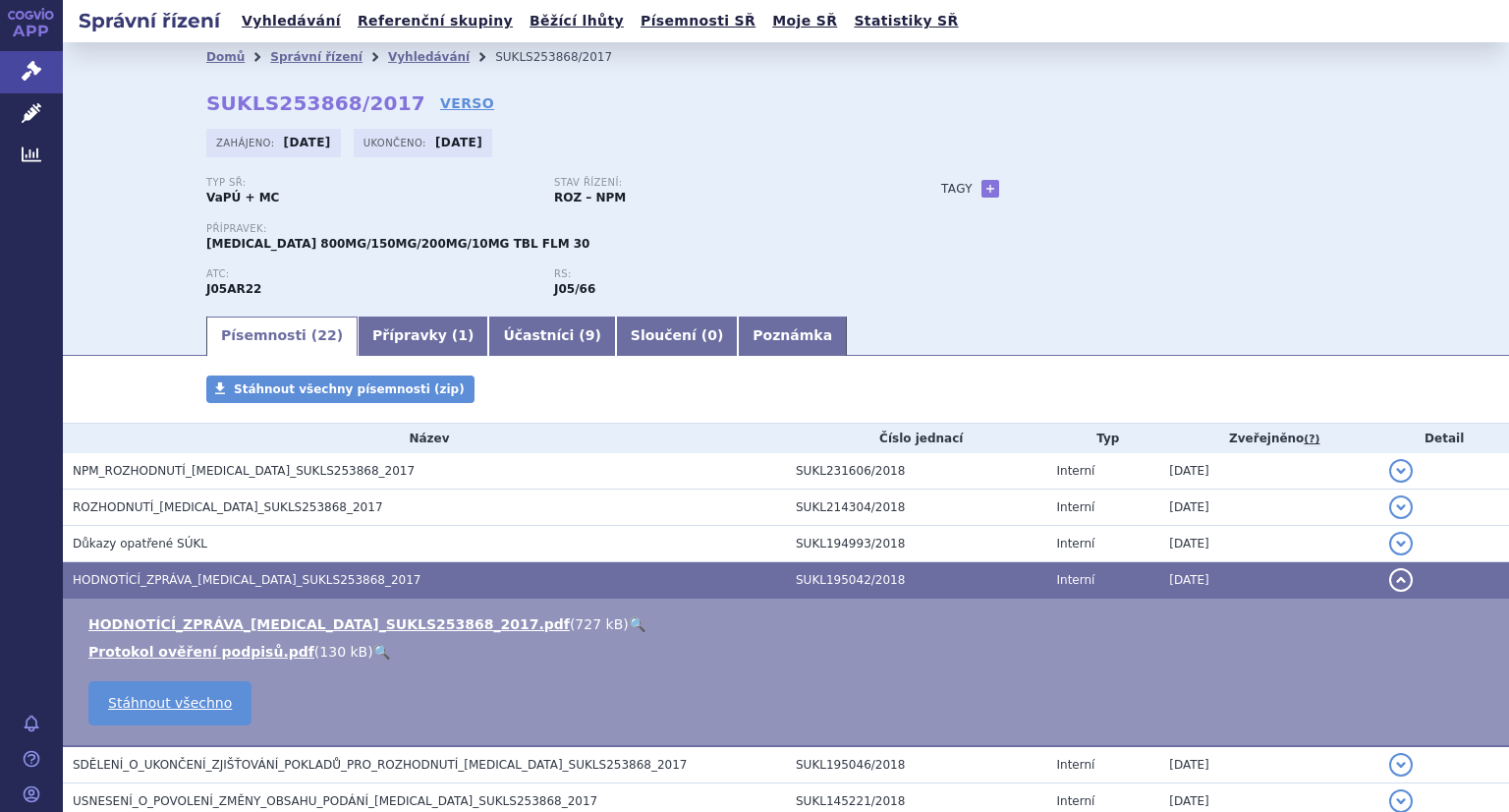
click at [629, 622] on link "🔍" at bounding box center [637, 624] width 17 height 16
click at [314, 21] on link "Vyhledávání" at bounding box center [291, 21] width 111 height 27
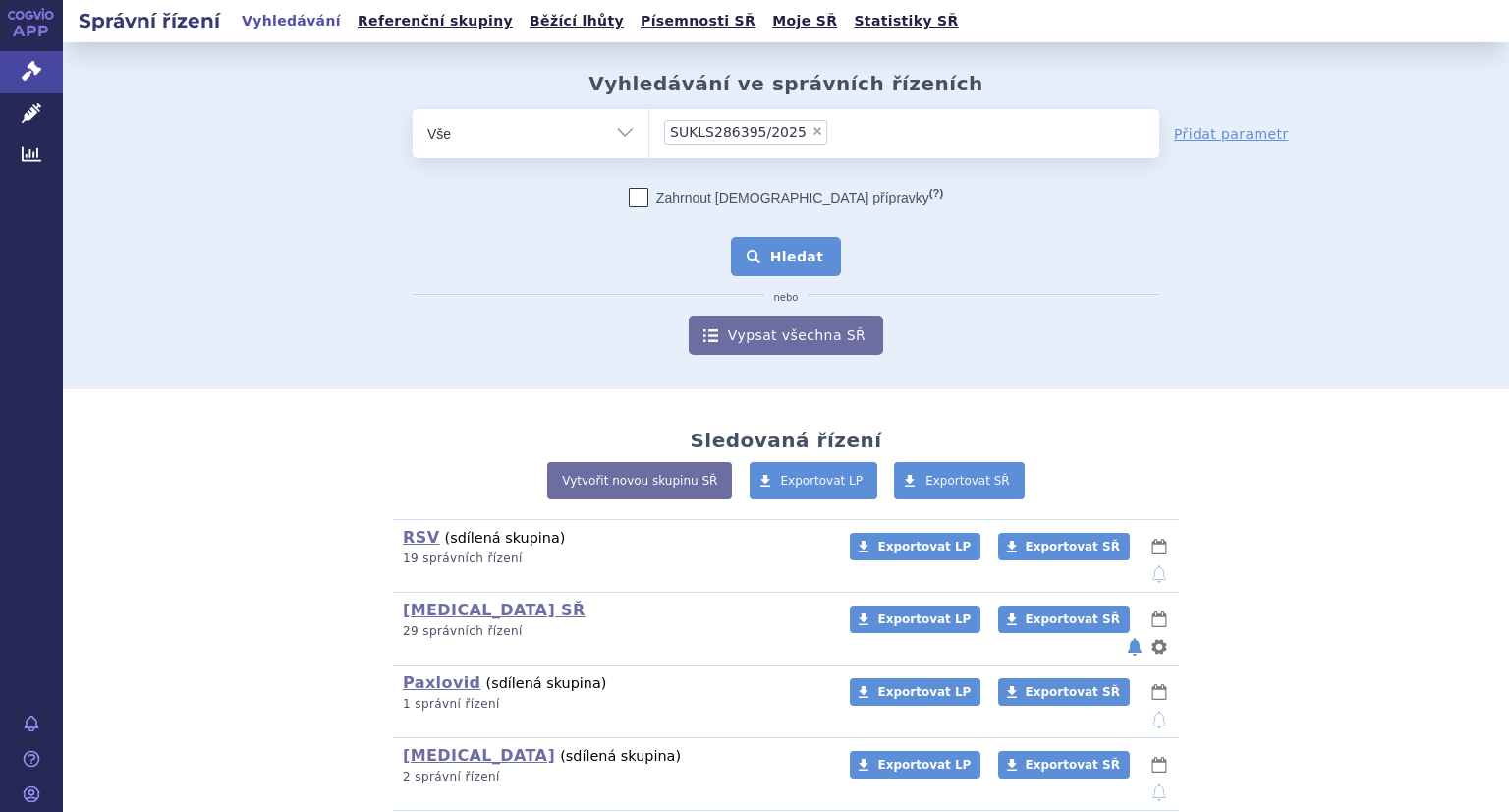
drag, startPoint x: 798, startPoint y: 241, endPoint x: 769, endPoint y: 283, distance: 51.0
click at [797, 241] on button "Hledat" at bounding box center [786, 256] width 111 height 40
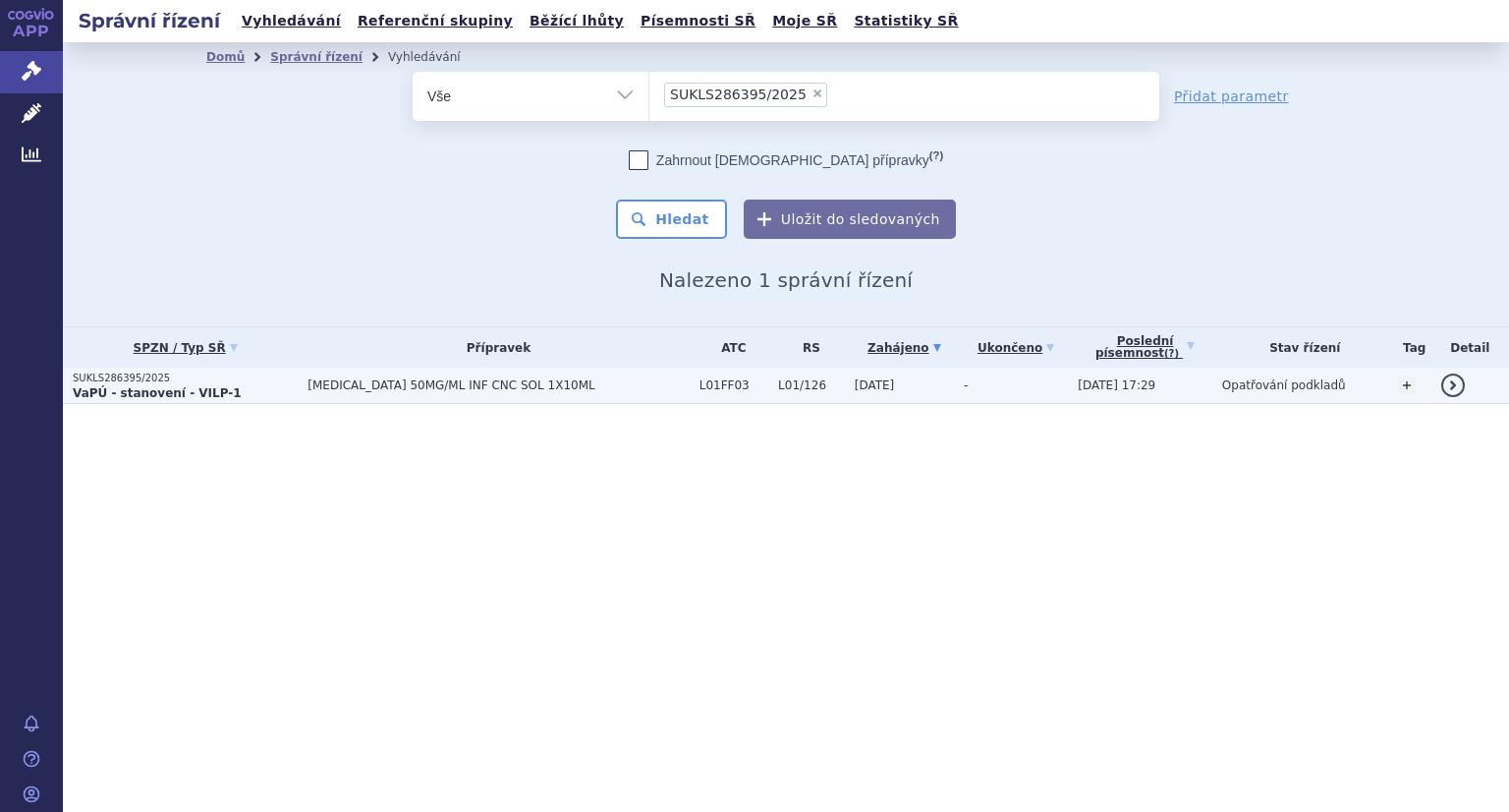
click at [140, 368] on td "SUKLS286395/2025 VaPÚ - stanovení - VILP-1" at bounding box center [180, 386] width 235 height 37
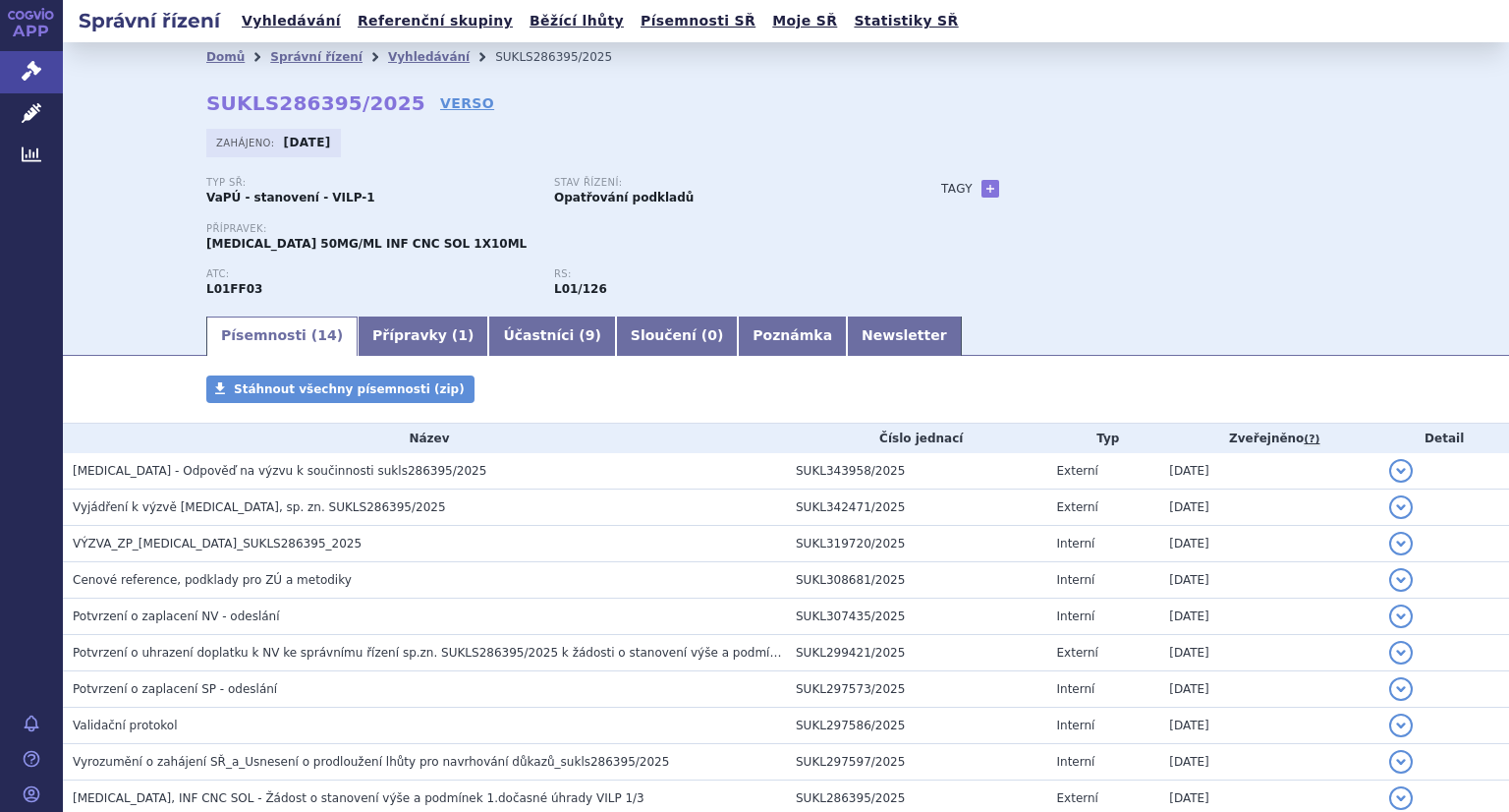
scroll to position [197, 0]
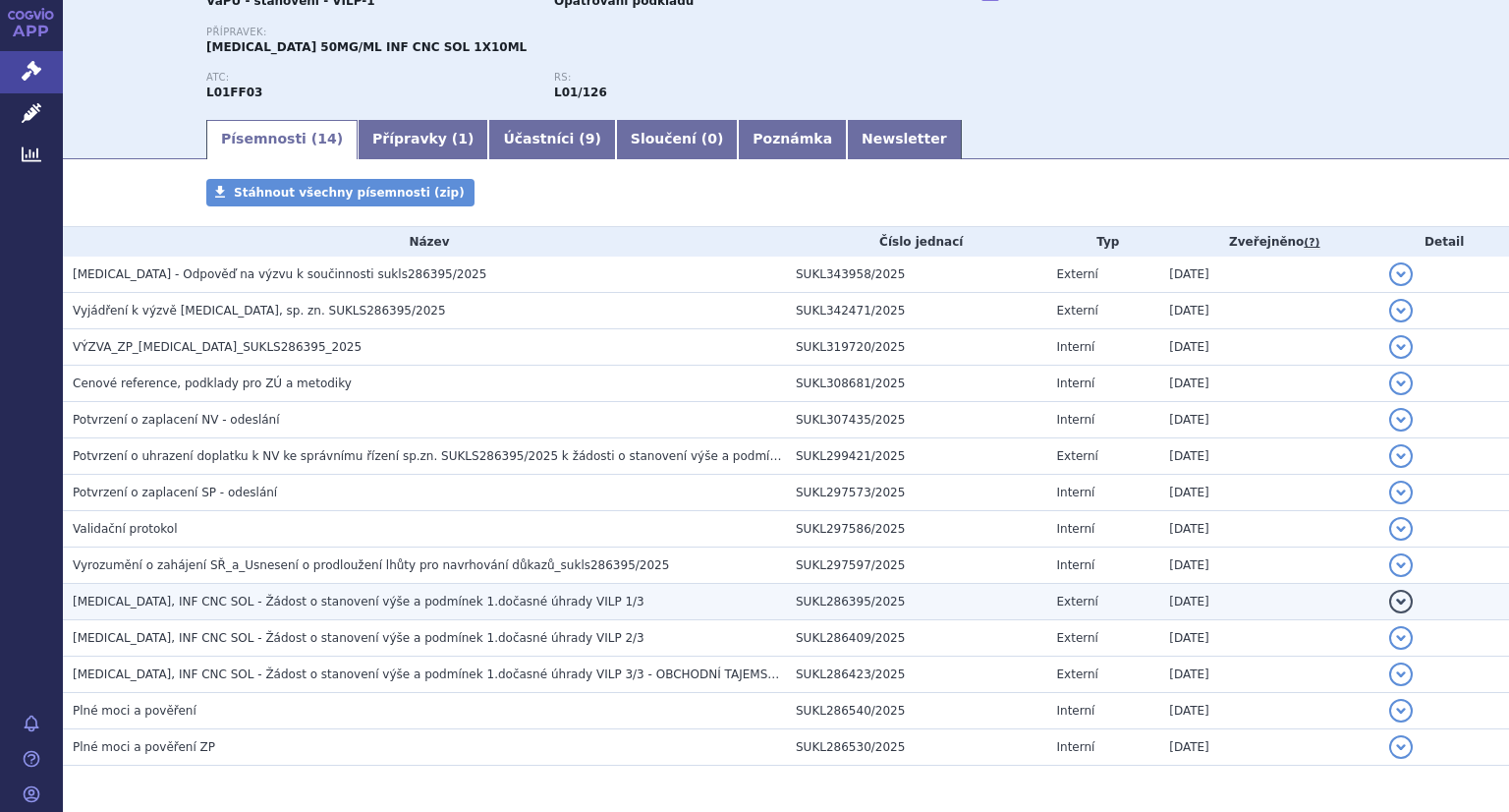
click at [506, 598] on span "IMFINZI, INF CNC SOL - Žádost o stanovení výše a podmínek 1.dočasné úhrady VILP…" at bounding box center [358, 601] width 572 height 14
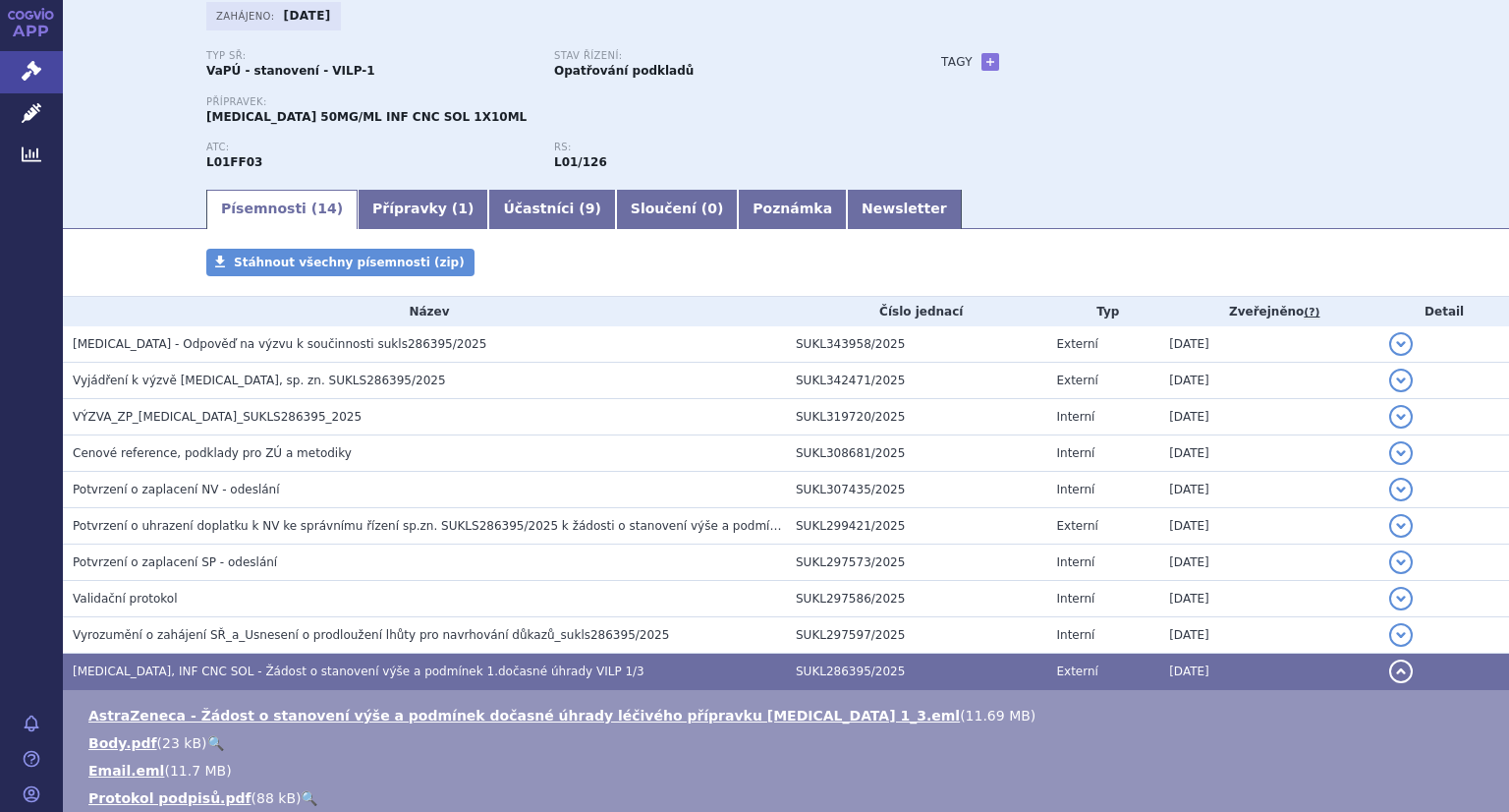
scroll to position [0, 0]
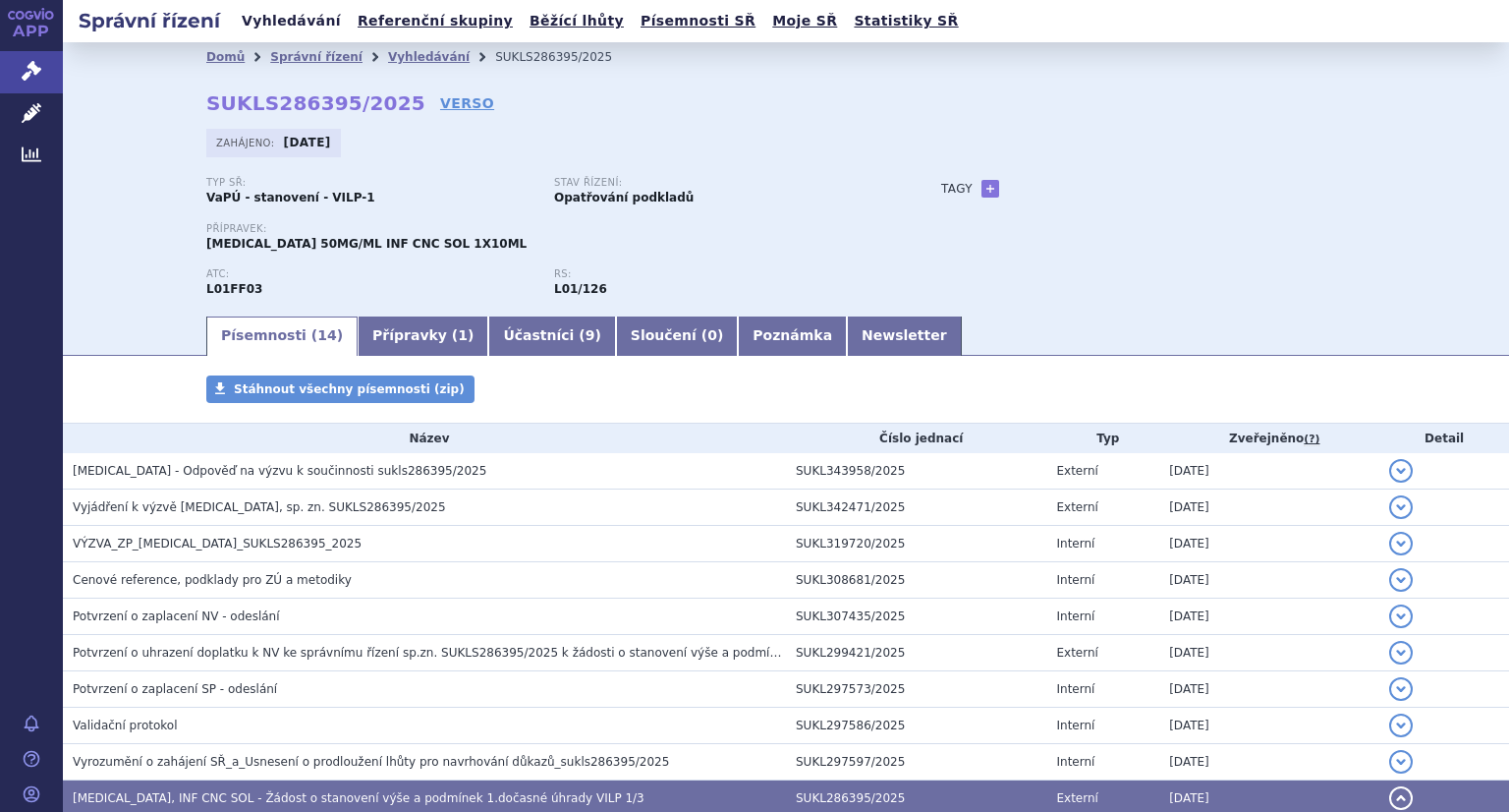
click at [293, 29] on link "Vyhledávání" at bounding box center [291, 21] width 111 height 27
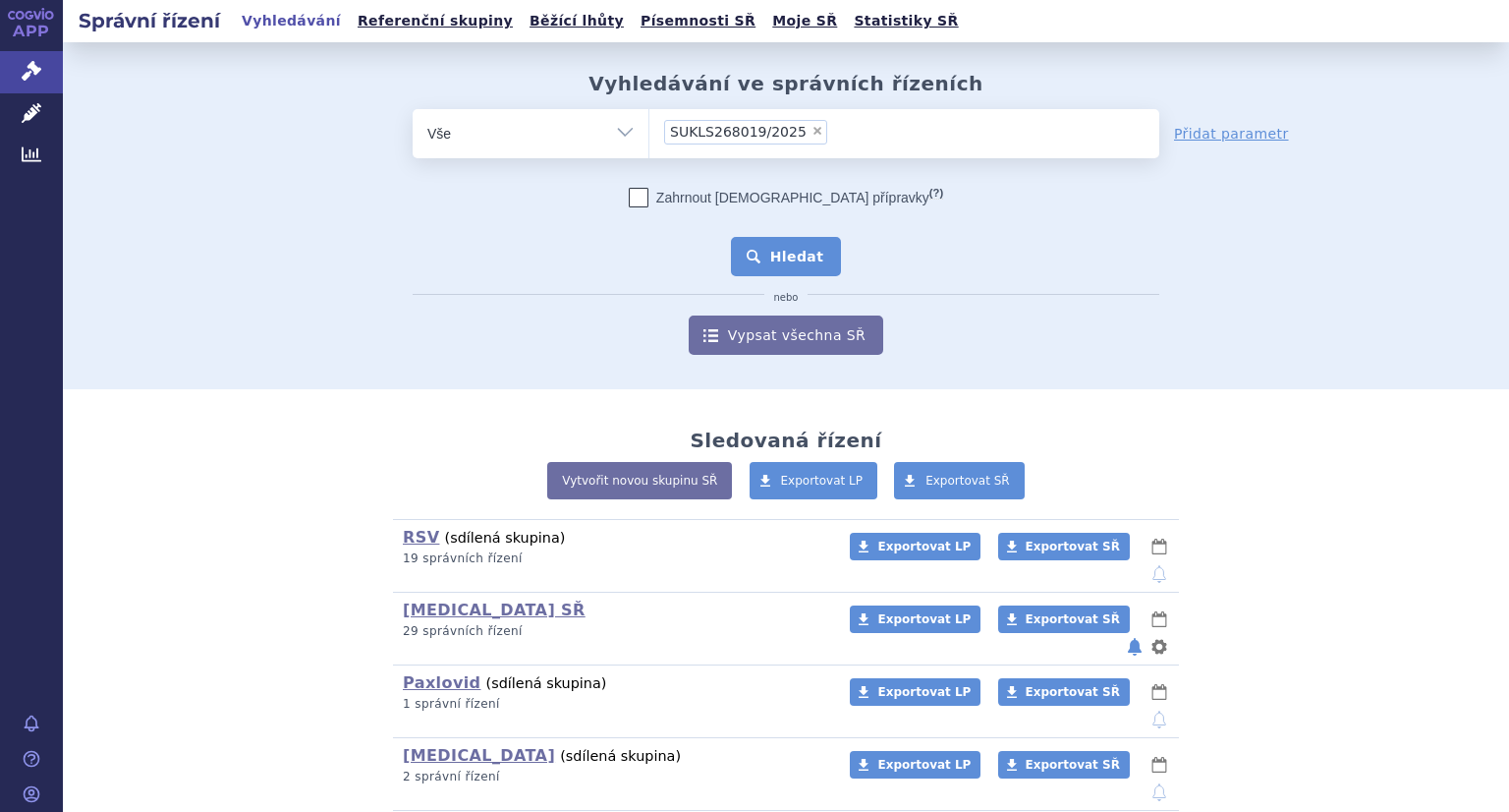
click at [795, 247] on button "Hledat" at bounding box center [786, 256] width 111 height 40
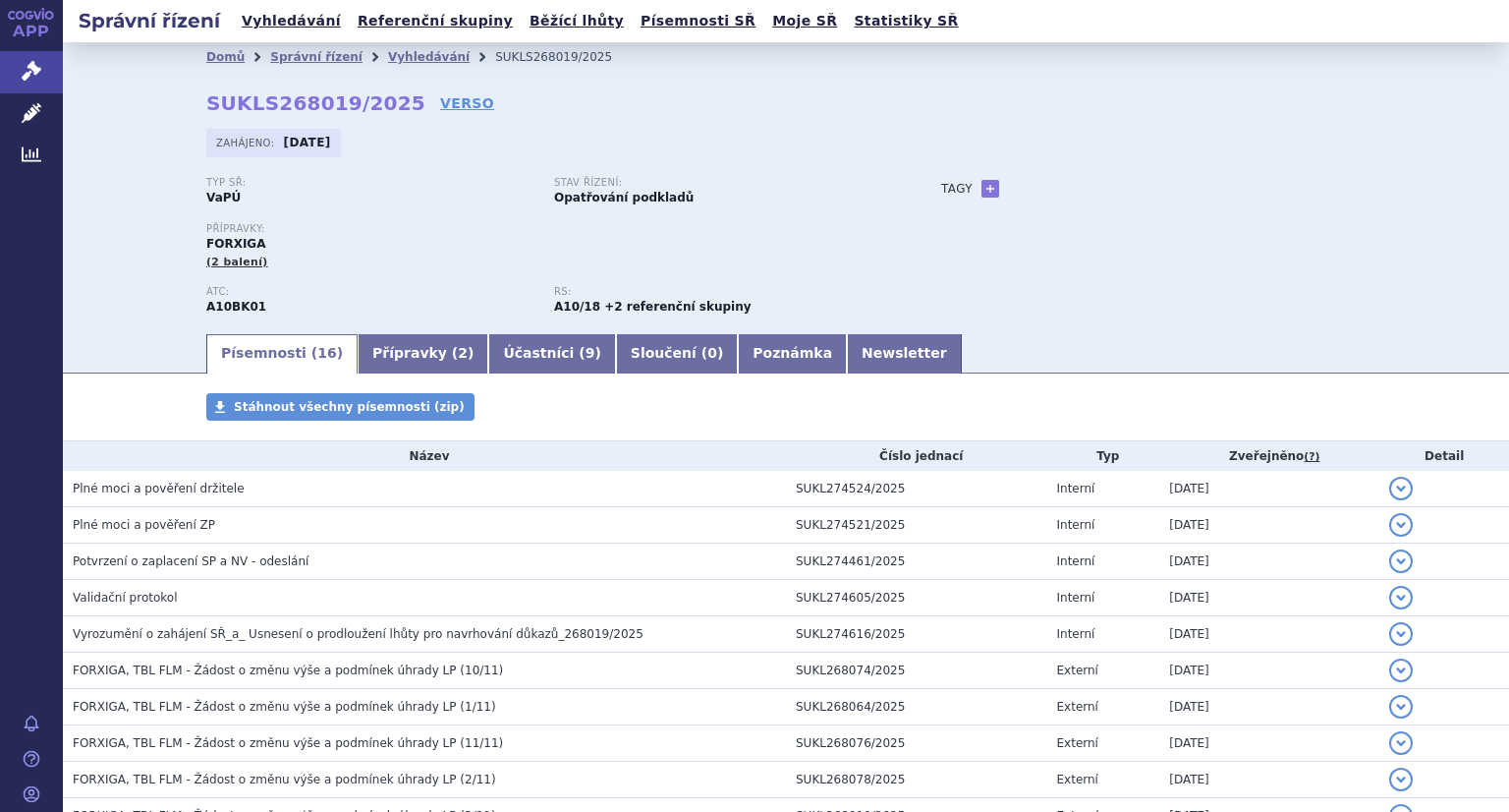
scroll to position [295, 0]
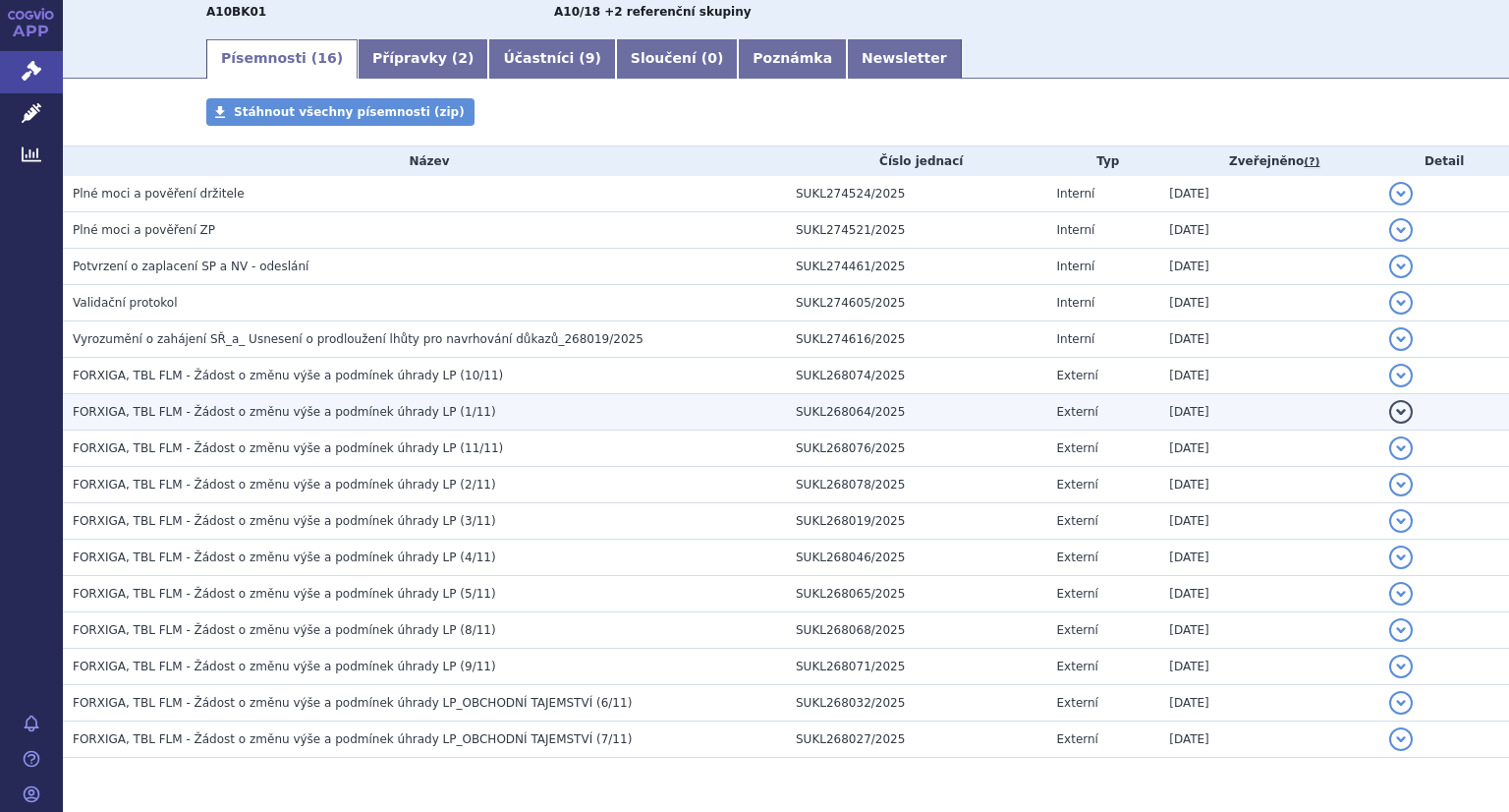
click at [456, 401] on td "FORXIGA, TBL FLM - Žádost o změnu výše a podmínek úhrady LP (1/11)" at bounding box center [424, 411] width 724 height 37
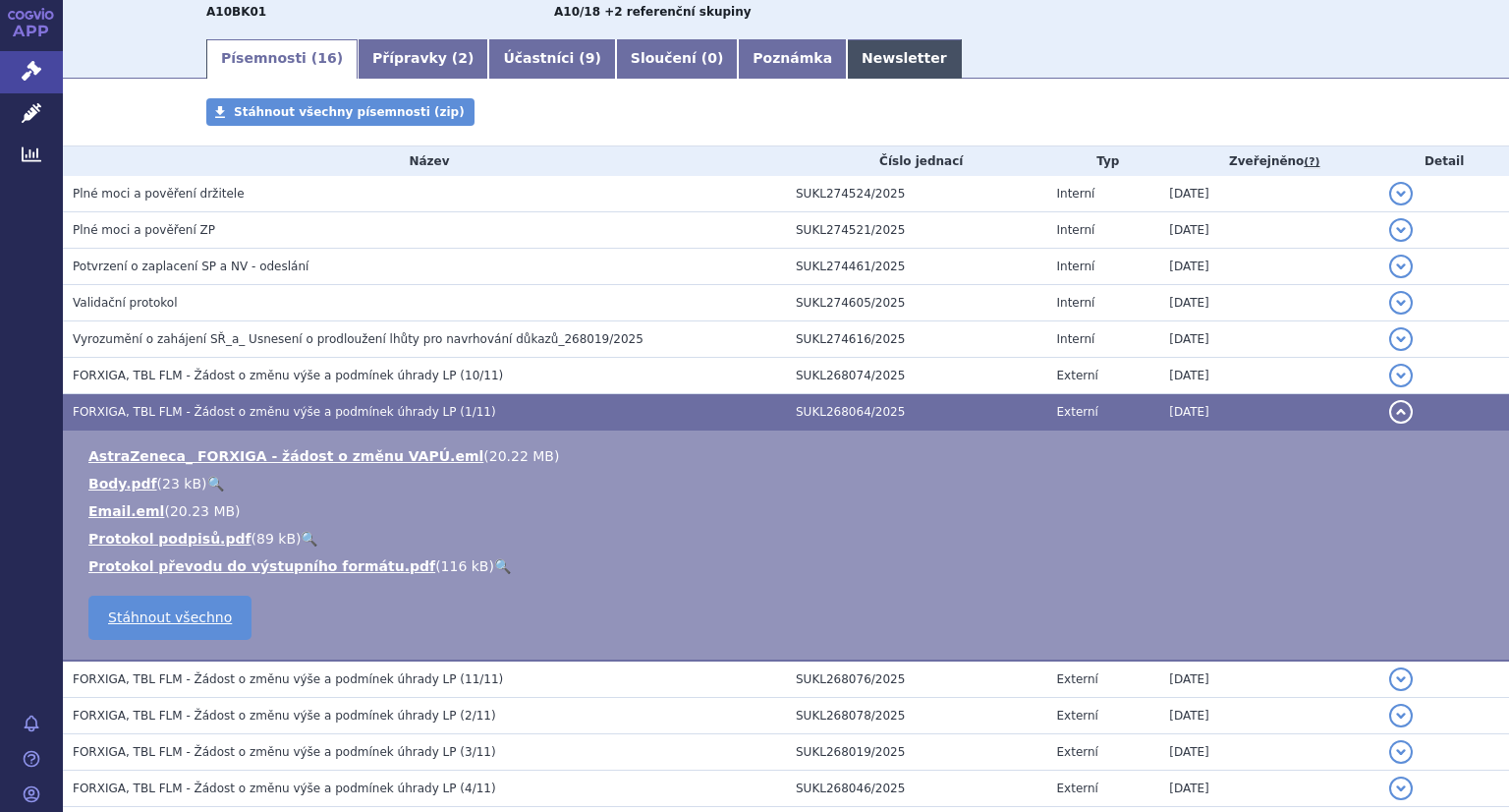
click at [847, 60] on link "Newsletter" at bounding box center [905, 60] width 115 height 40
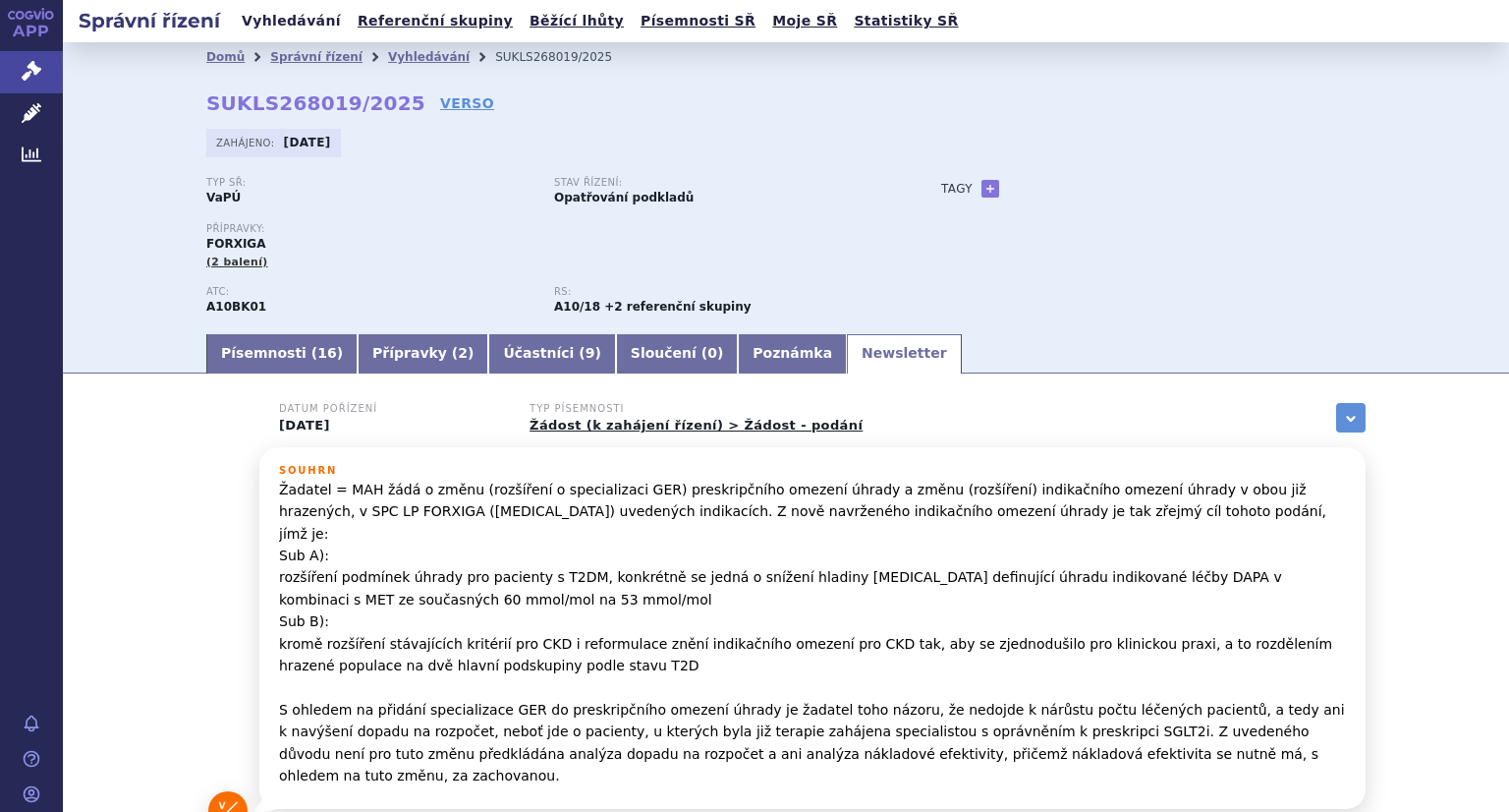
drag, startPoint x: 275, startPoint y: 22, endPoint x: 285, endPoint y: 31, distance: 13.5
click at [275, 22] on link "Vyhledávání" at bounding box center [291, 21] width 111 height 27
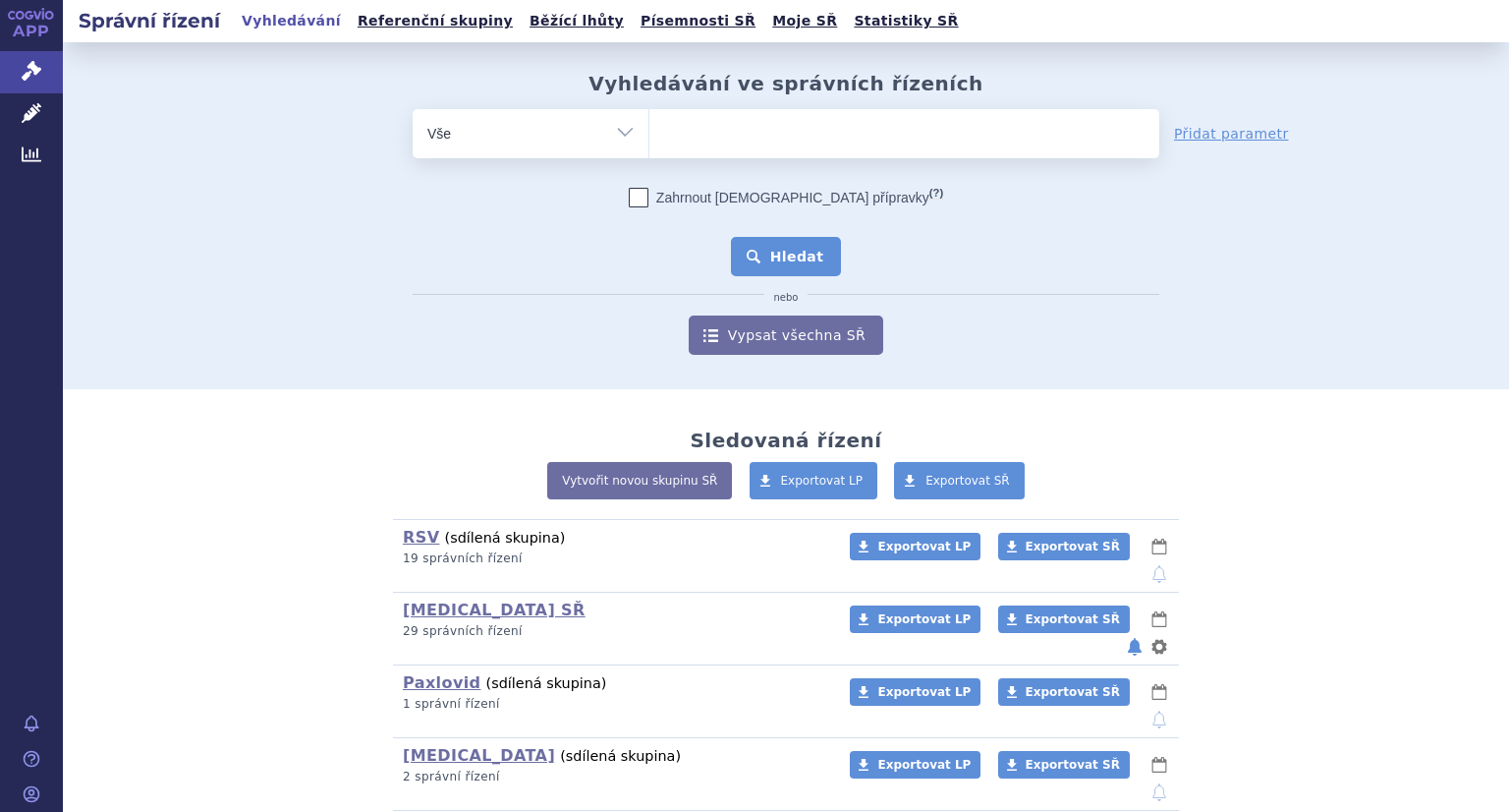
click at [819, 142] on ul at bounding box center [904, 130] width 510 height 42
click at [649, 142] on select at bounding box center [648, 132] width 1 height 49
paste input "SUKLS166898/2025"
type input "SUKLS166898/2025"
select select "SUKLS166898/2025"
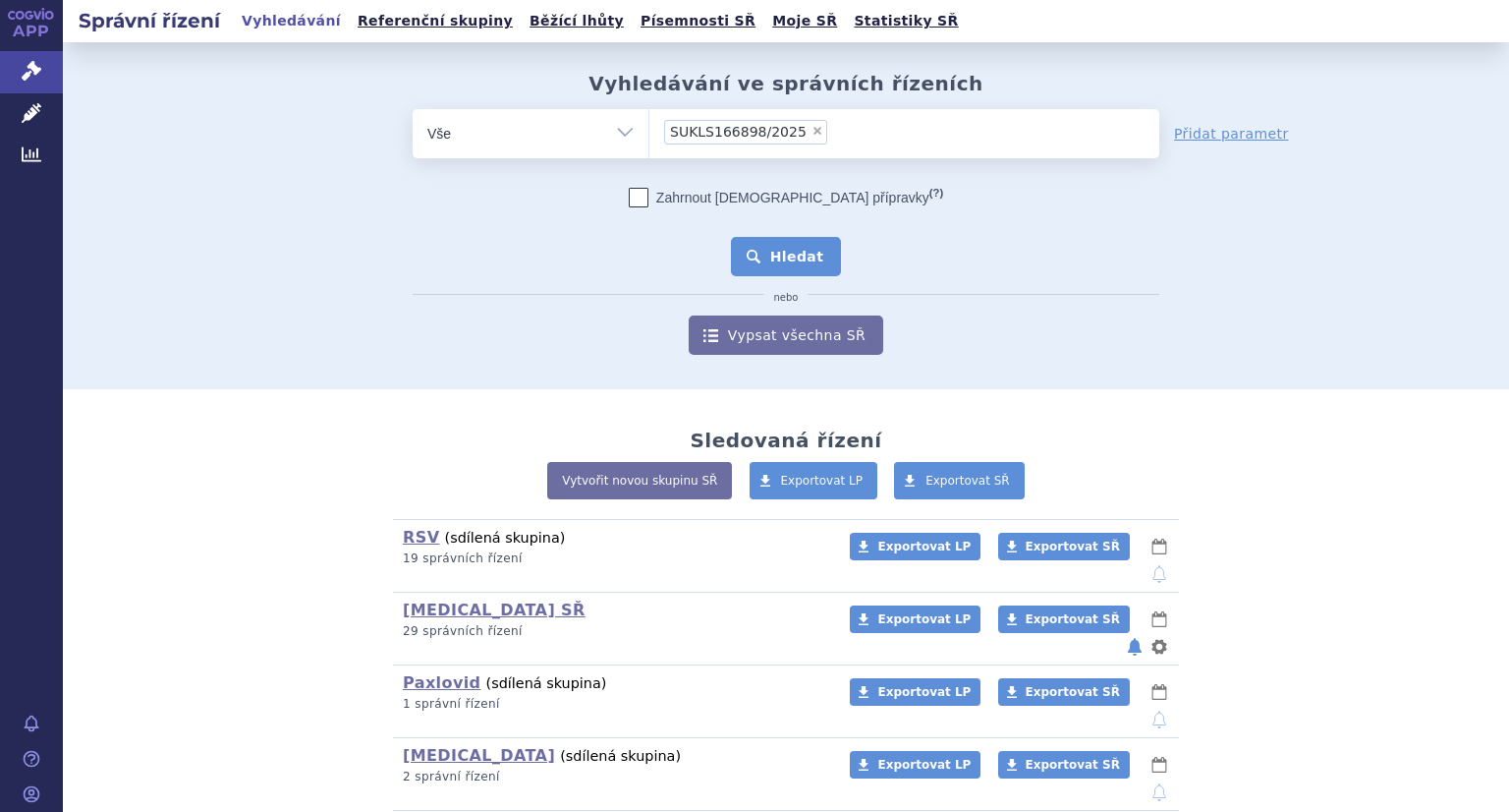
click at [774, 260] on button "Hledat" at bounding box center [786, 256] width 111 height 40
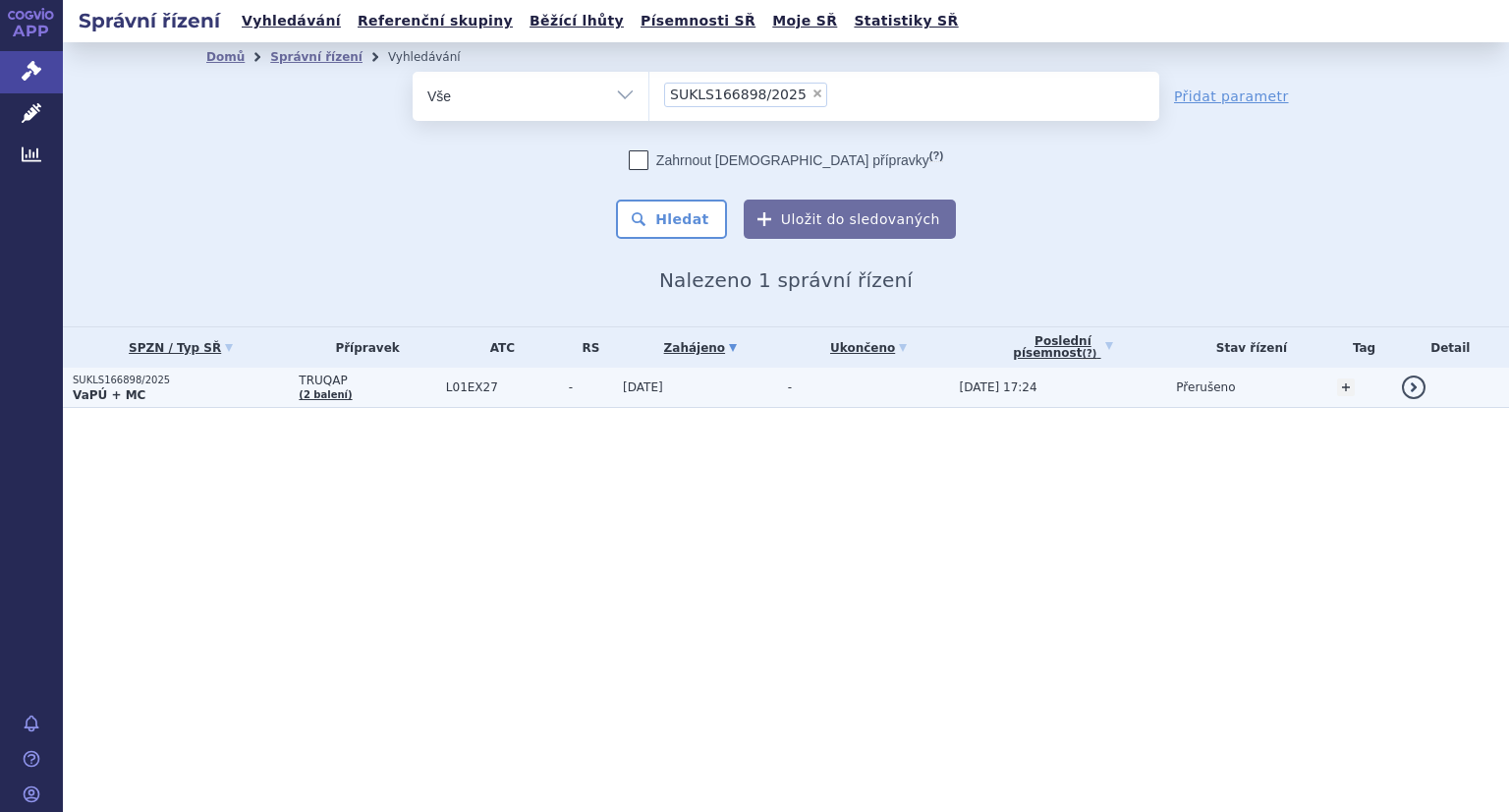
click at [143, 379] on p "SUKLS166898/2025" at bounding box center [180, 381] width 216 height 14
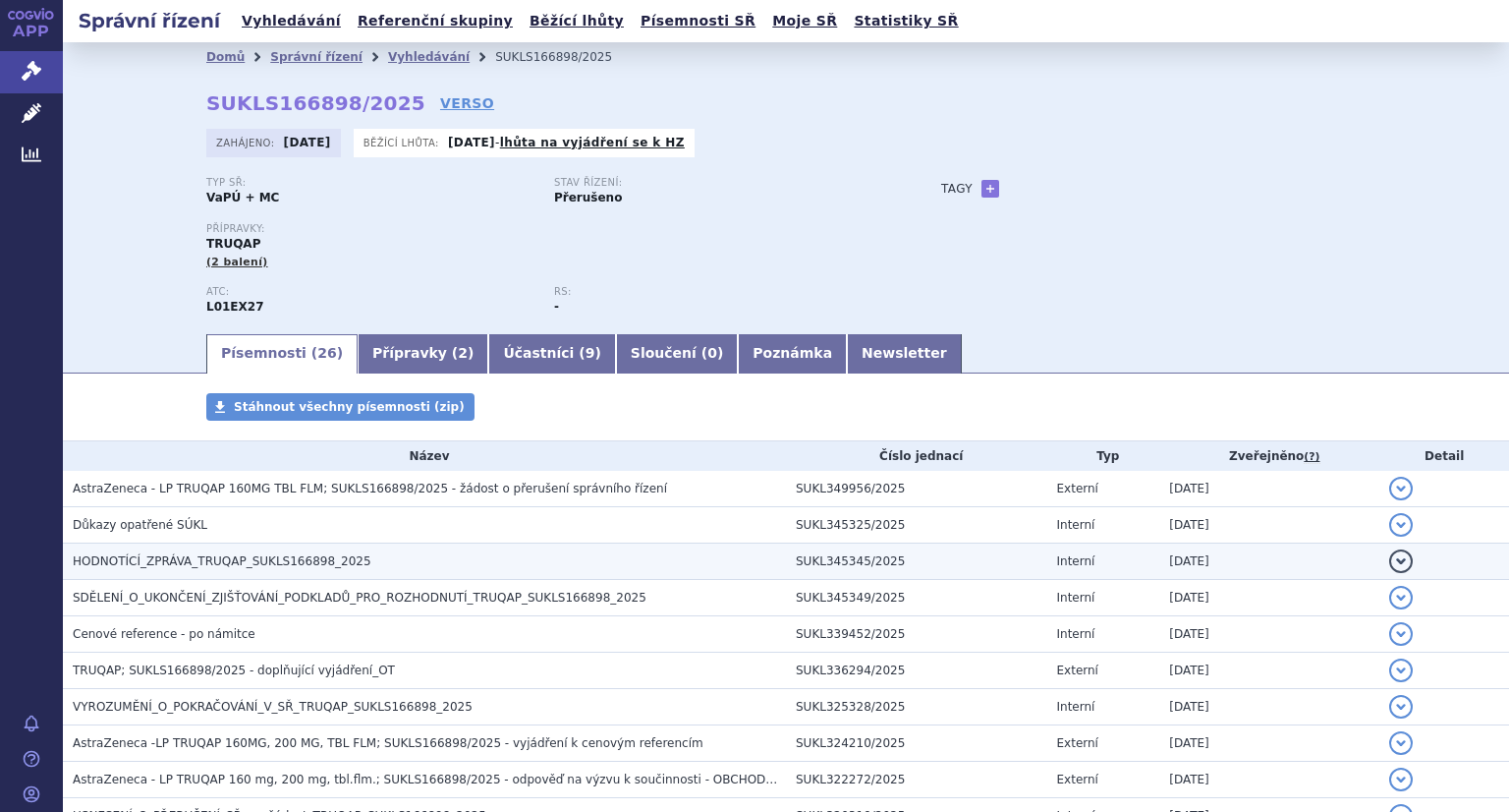
click at [245, 562] on span "HODNOTÍCÍ_ZPRÁVA_TRUQAP_SUKLS166898_2025" at bounding box center [222, 562] width 299 height 14
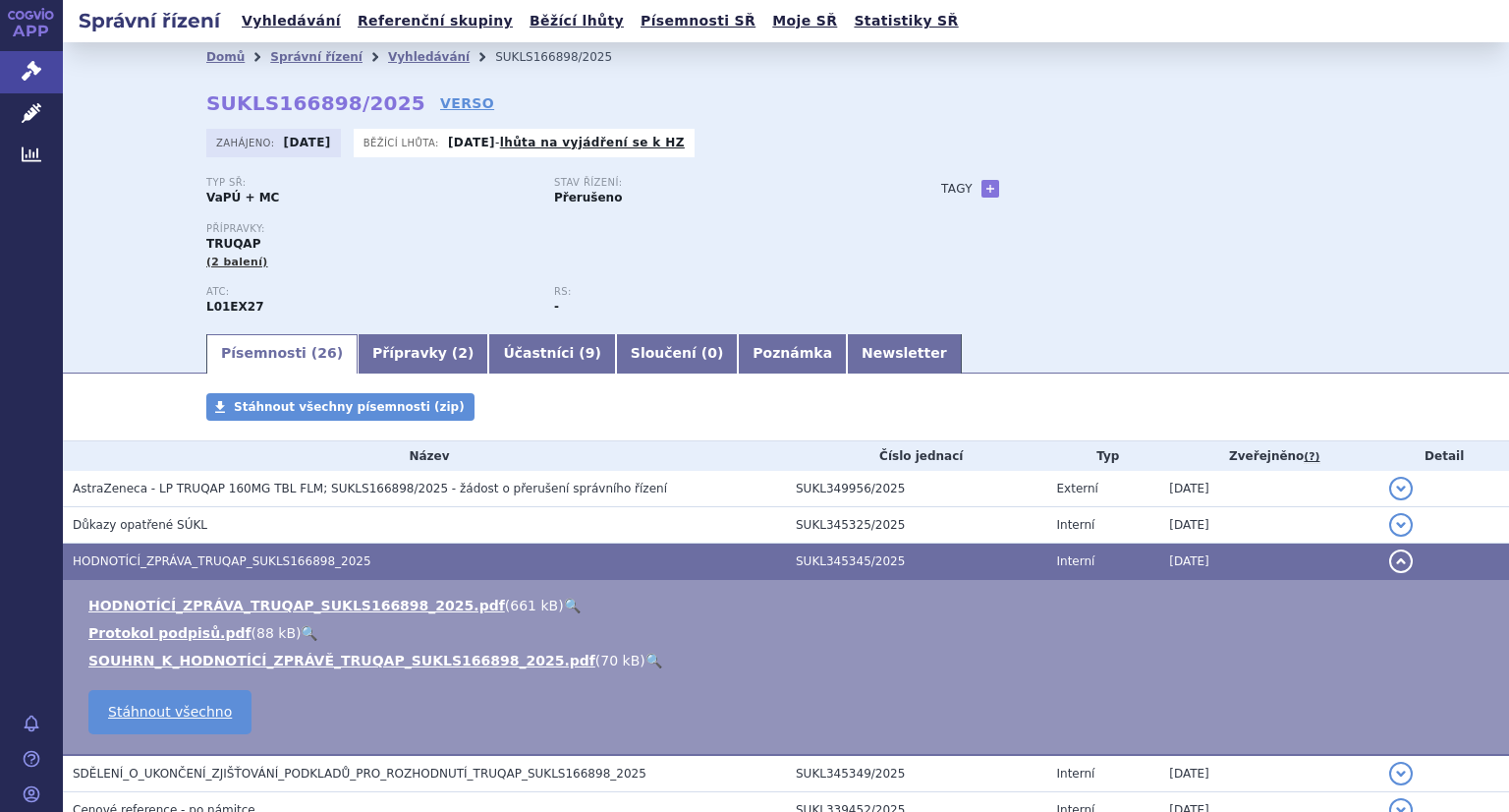
click at [564, 600] on link "🔍" at bounding box center [572, 605] width 17 height 16
click at [278, 29] on link "Vyhledávání" at bounding box center [291, 21] width 111 height 27
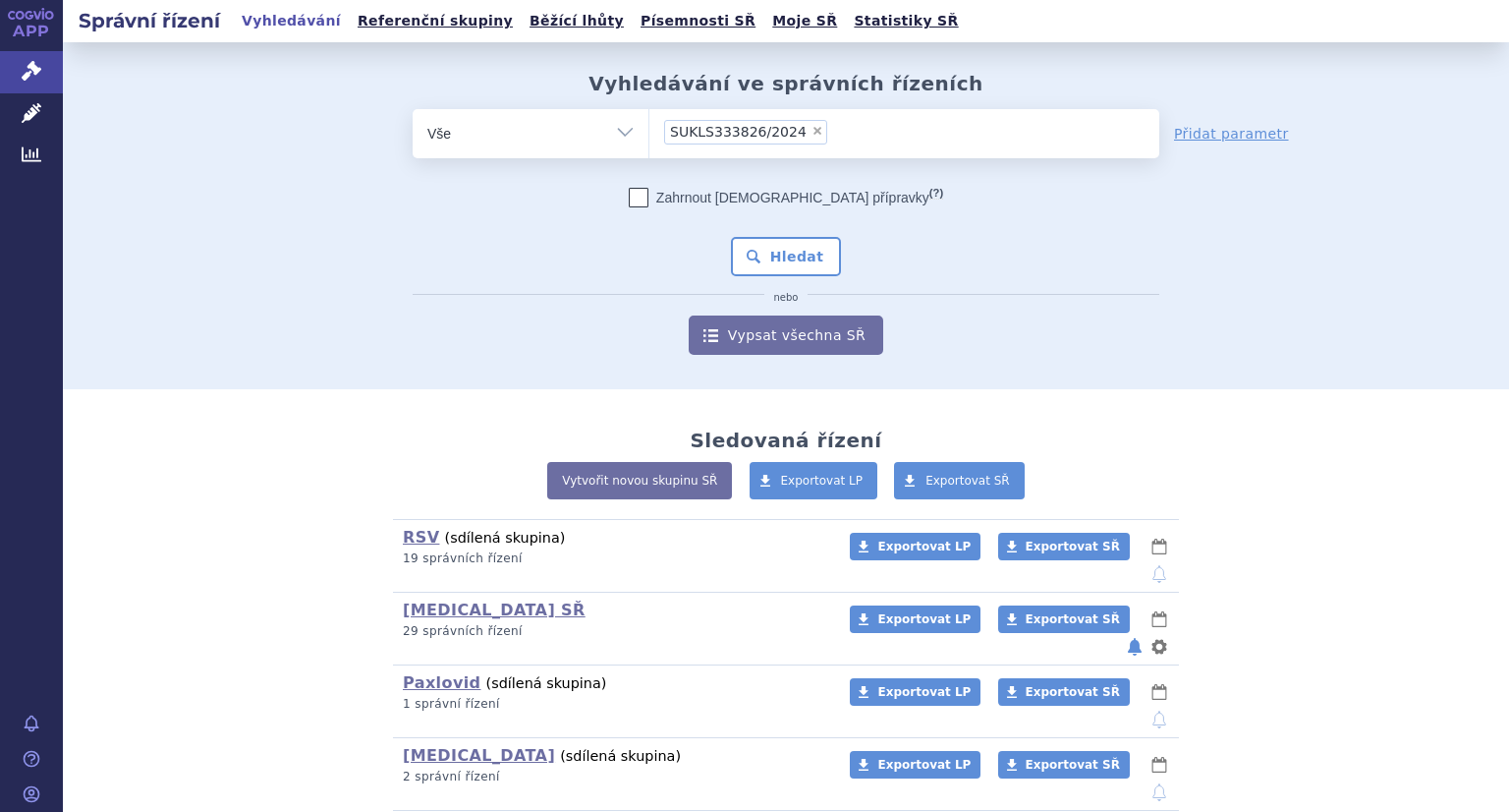
click at [786, 258] on button "Hledat" at bounding box center [786, 256] width 111 height 40
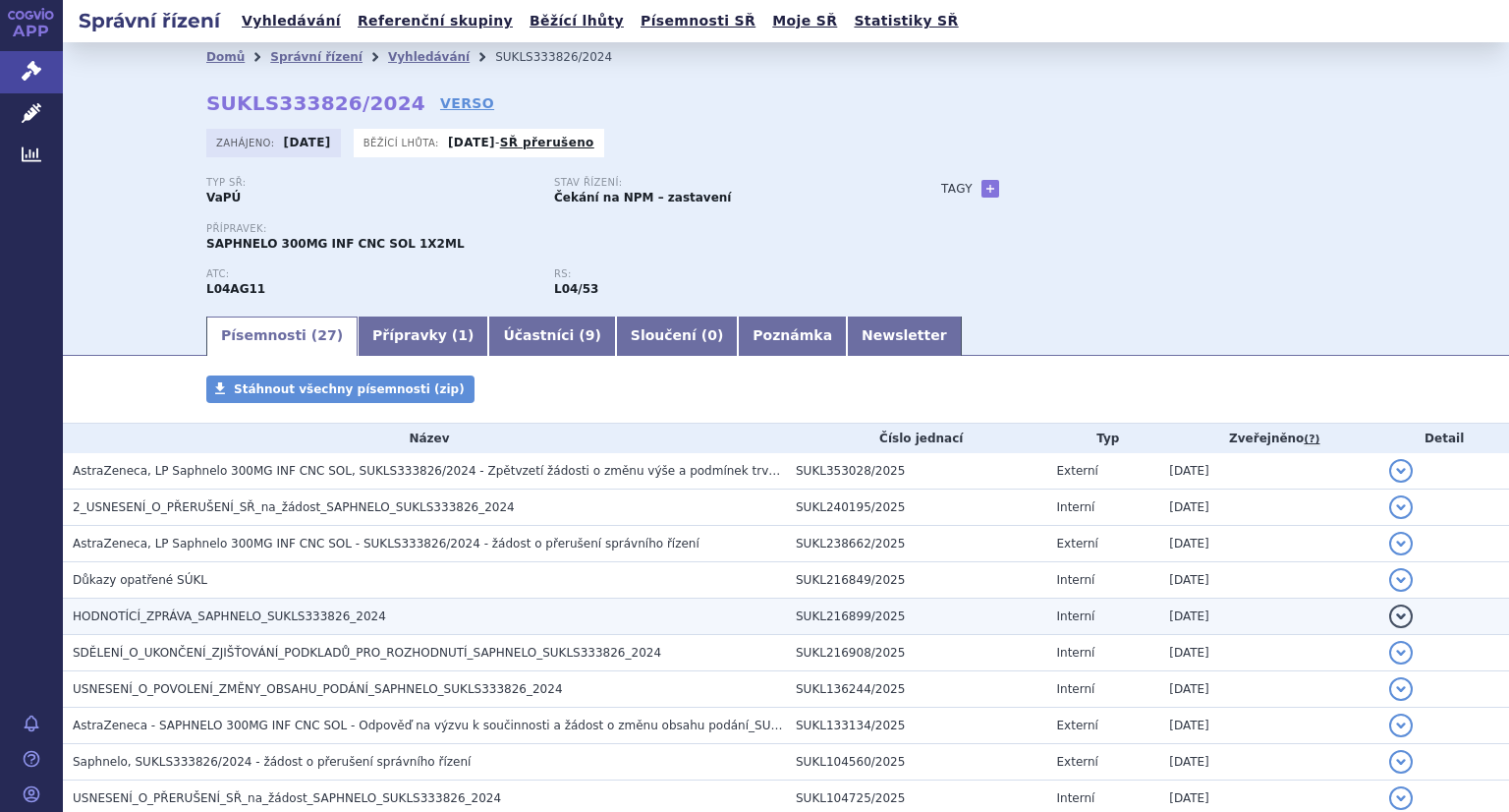
click at [401, 619] on h3 "HODNOTÍCÍ_ZPRÁVA_SAPHNELO_SUKLS333826_2024" at bounding box center [429, 616] width 714 height 20
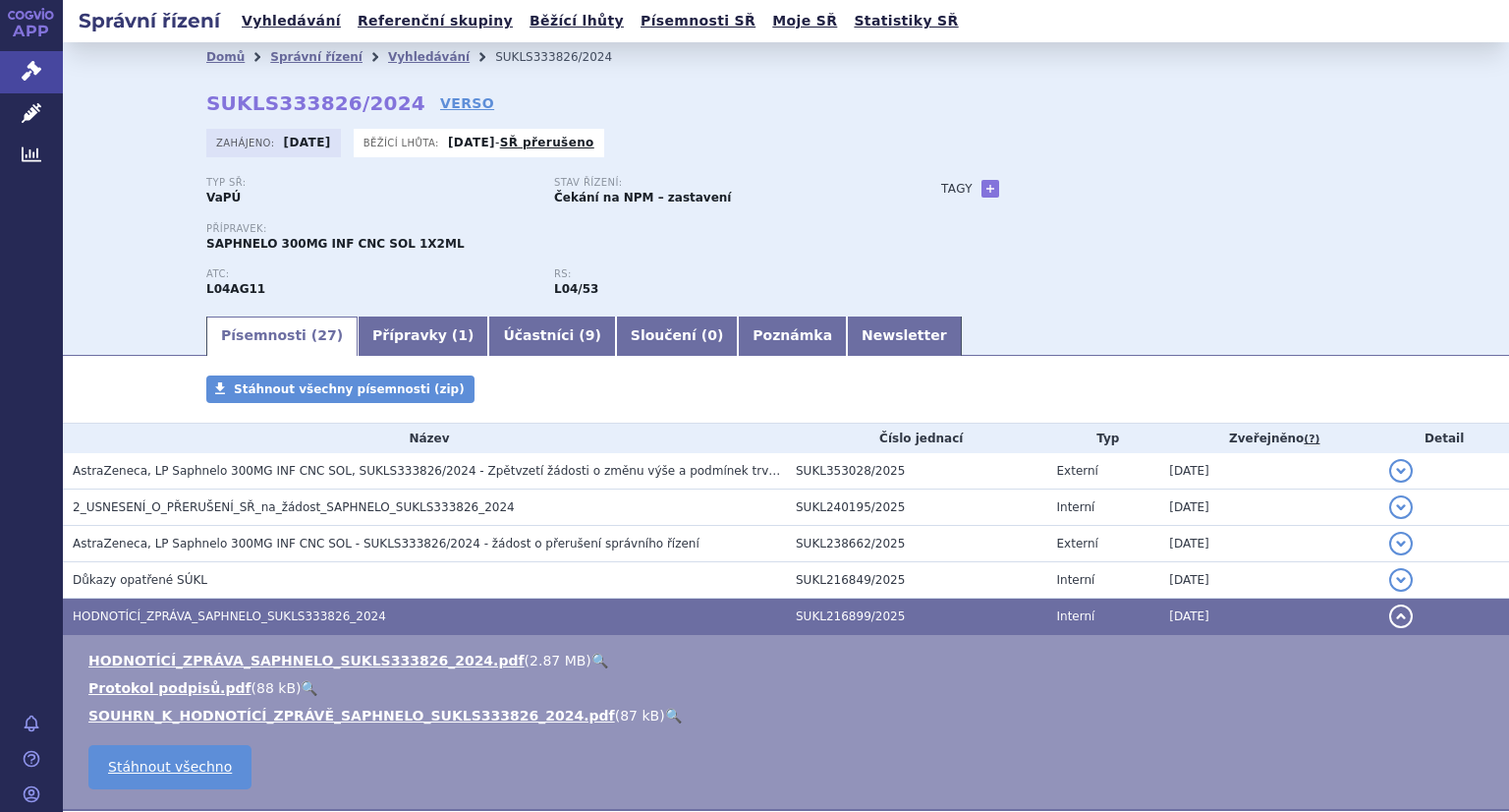
click at [591, 661] on link "🔍" at bounding box center [599, 660] width 17 height 16
click at [291, 25] on link "Vyhledávání" at bounding box center [291, 21] width 111 height 27
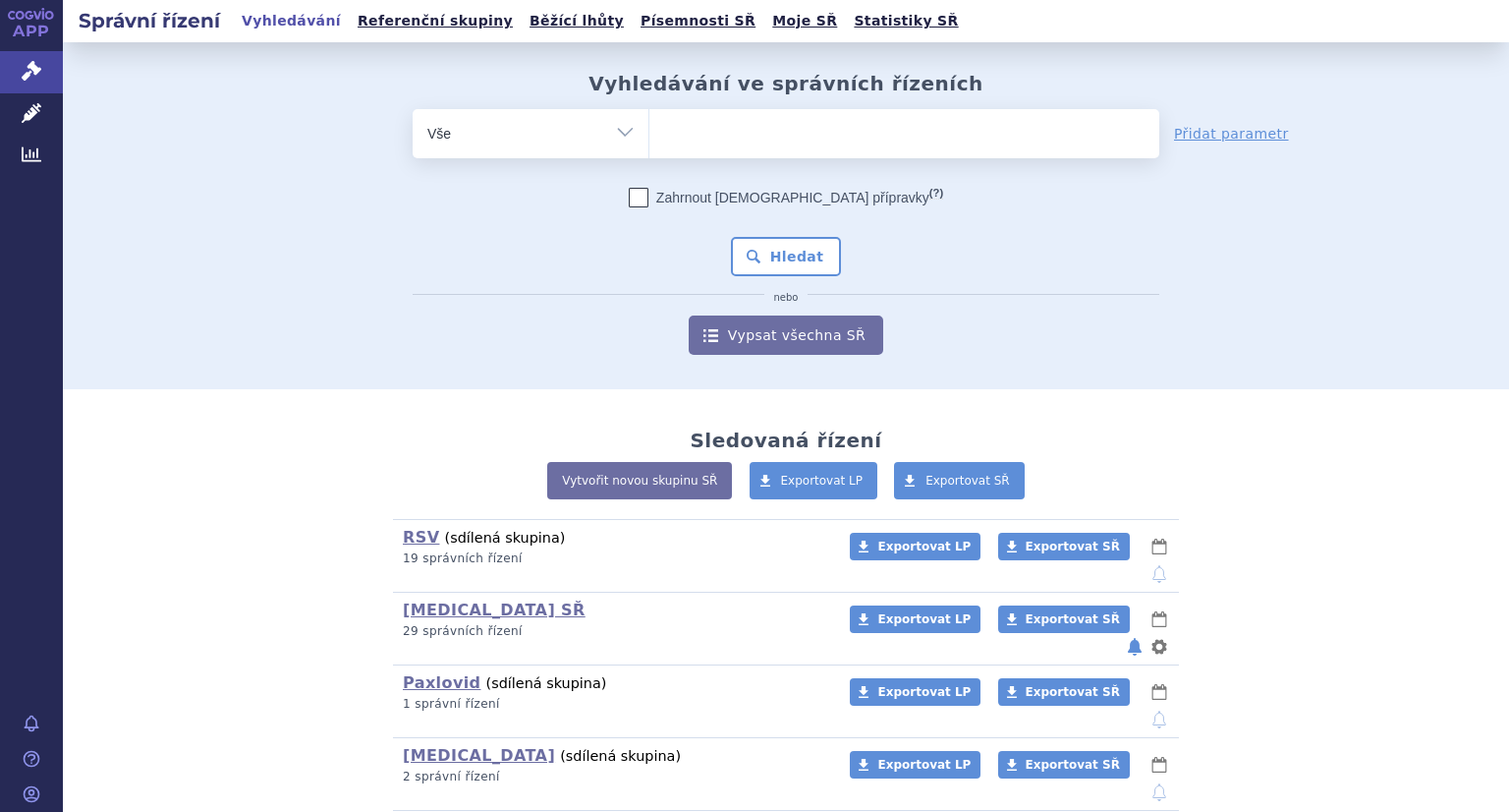
click at [728, 139] on ul at bounding box center [904, 130] width 510 height 42
click at [649, 139] on select at bounding box center [648, 132] width 1 height 49
paste input "SUKLS309877/2024"
type input "SUKLS309877/2024"
select select "SUKLS309877/2024"
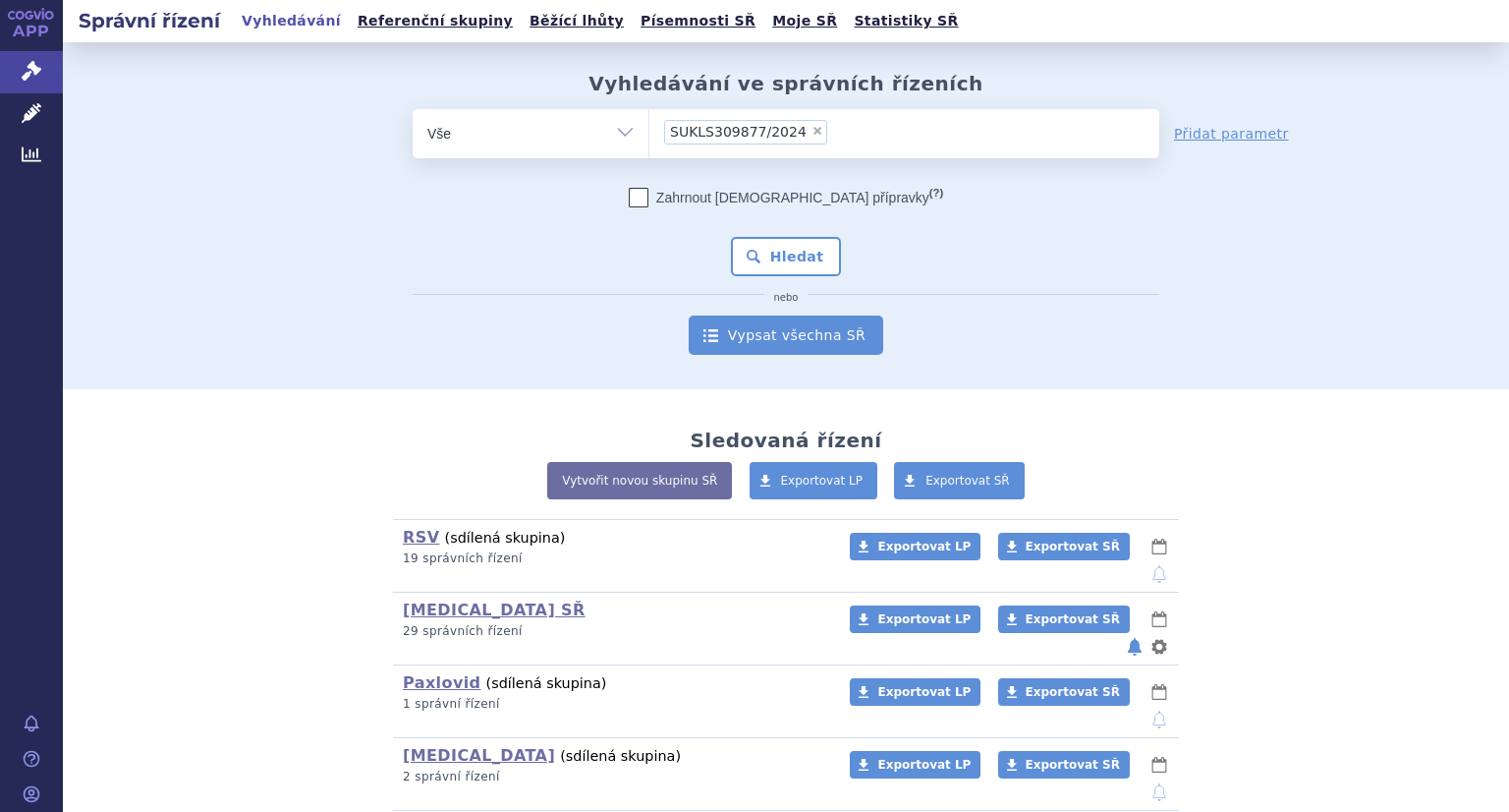
drag, startPoint x: 794, startPoint y: 267, endPoint x: 735, endPoint y: 353, distance: 104.3
click at [794, 265] on button "Hledat" at bounding box center [786, 256] width 111 height 40
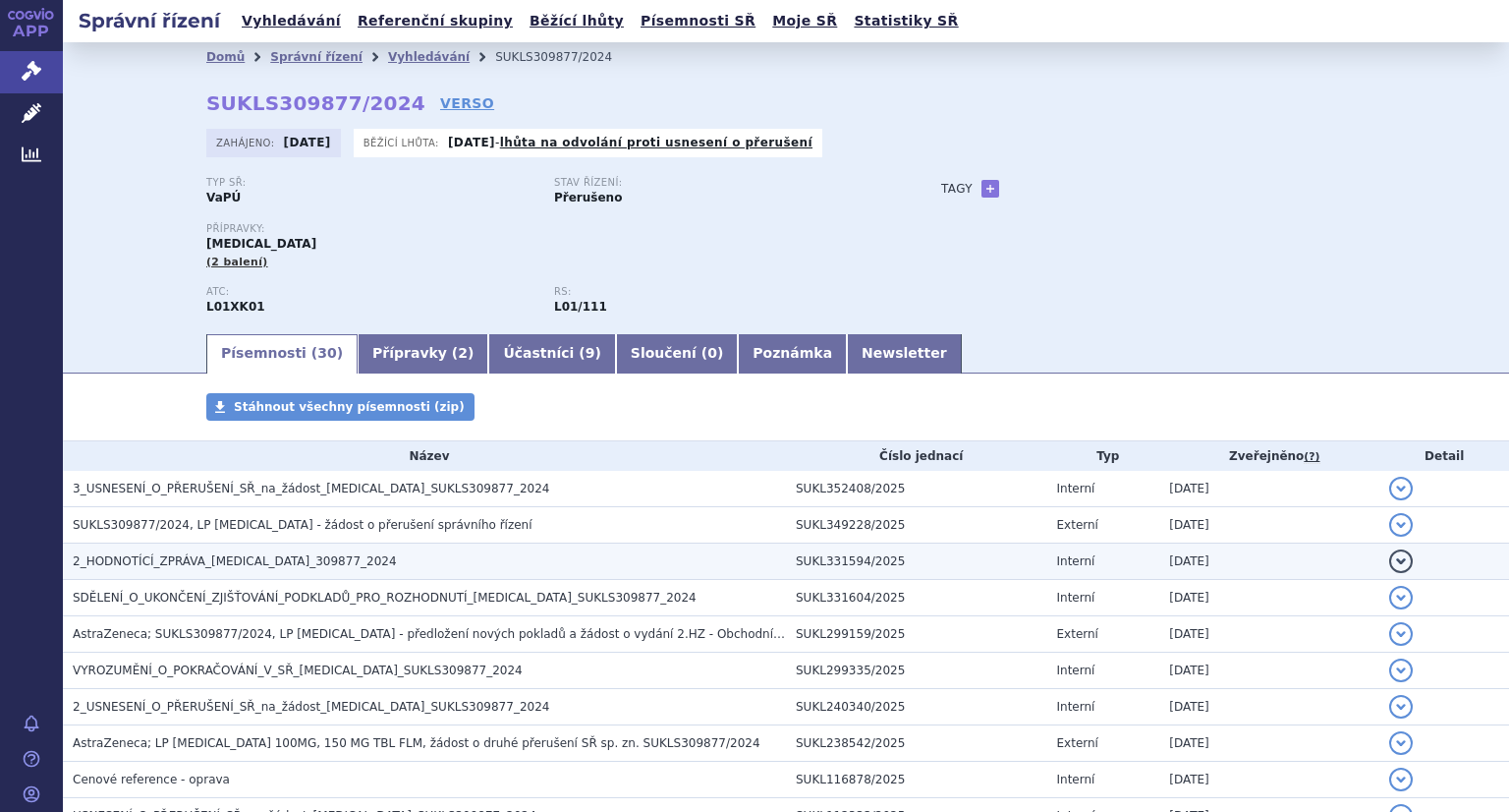
click at [302, 560] on span "2_HODNOTÍCÍ_ZPRÁVA_LYNPARZA_309877_2024" at bounding box center [235, 562] width 324 height 14
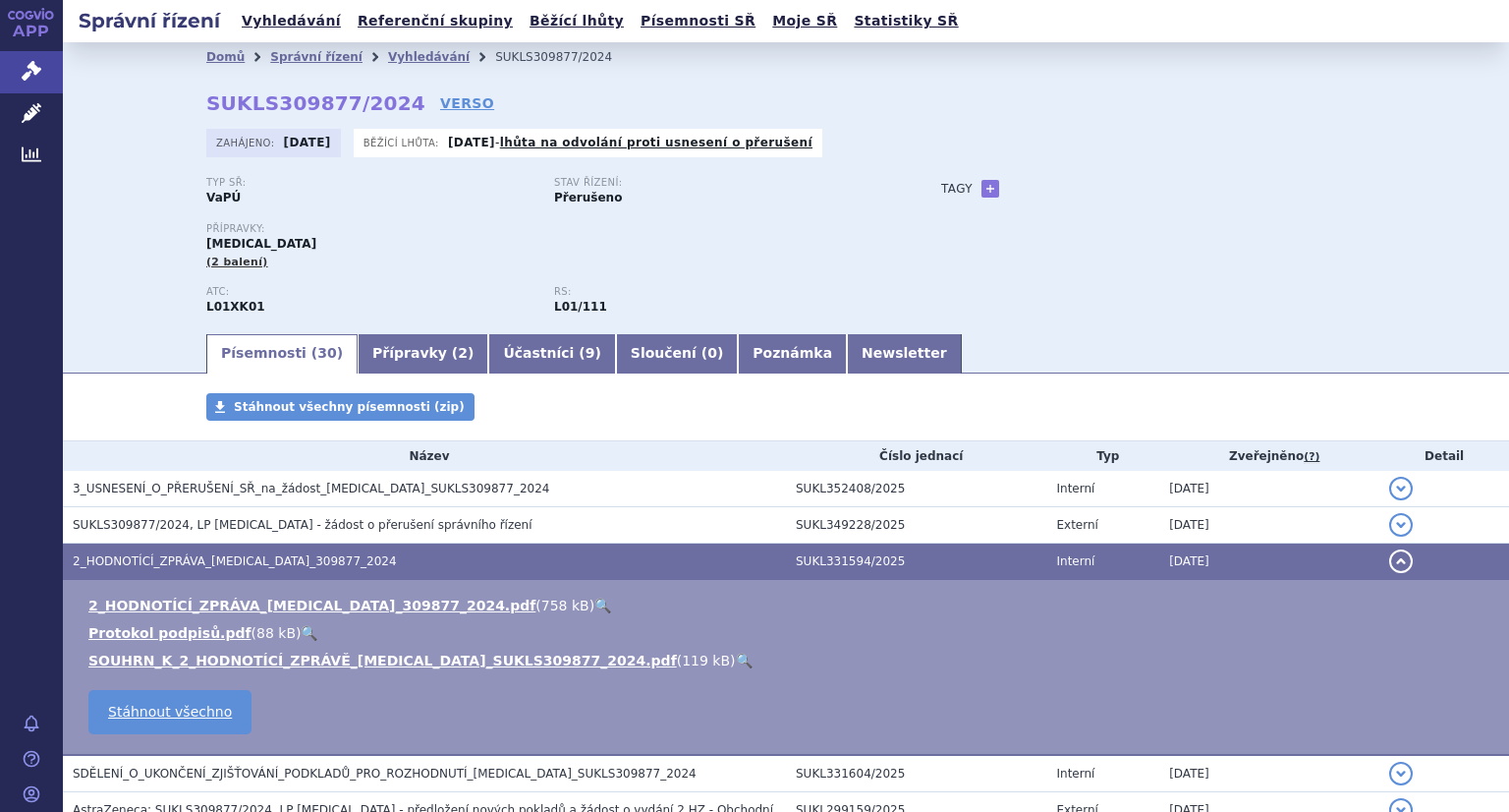
click at [594, 605] on link "🔍" at bounding box center [602, 605] width 17 height 16
click at [302, 21] on link "Vyhledávání" at bounding box center [291, 21] width 111 height 27
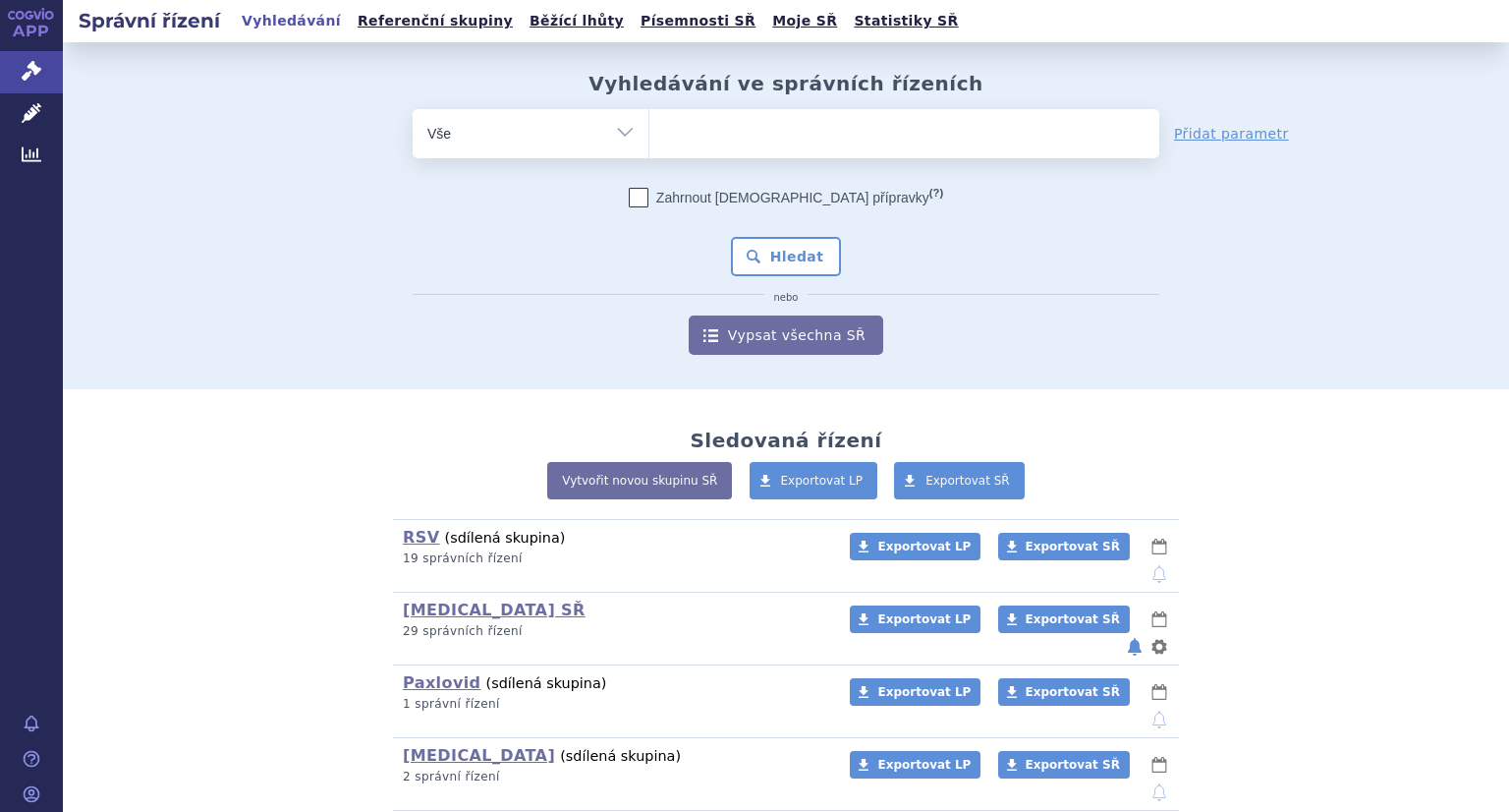
click at [756, 137] on ul at bounding box center [904, 130] width 510 height 42
click at [649, 137] on select at bounding box center [648, 132] width 1 height 49
paste input "SUKLS18181/2024"
type input "SUKLS18181/2024"
select select "SUKLS18181/2024"
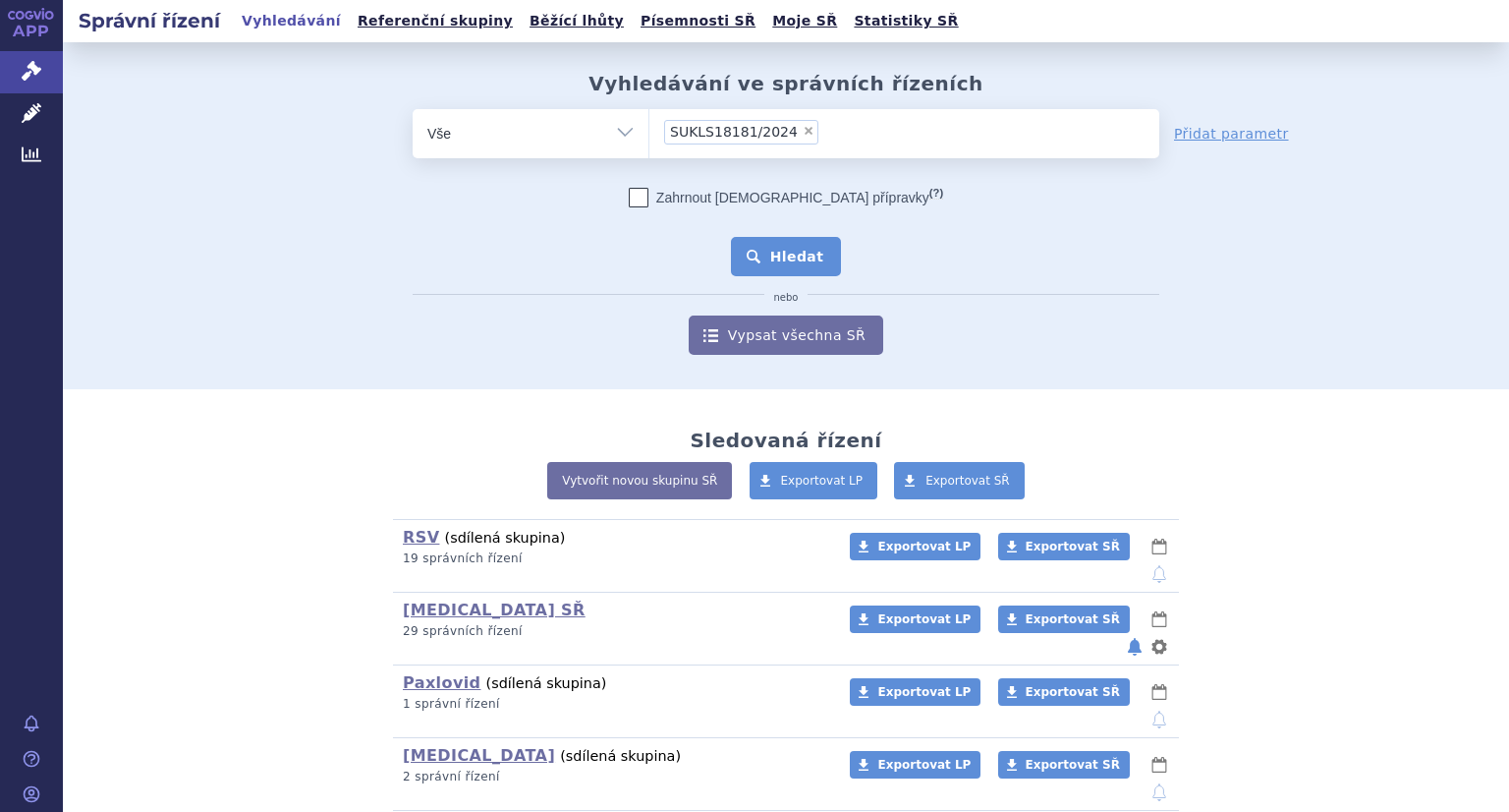
click at [767, 255] on button "Hledat" at bounding box center [786, 256] width 111 height 40
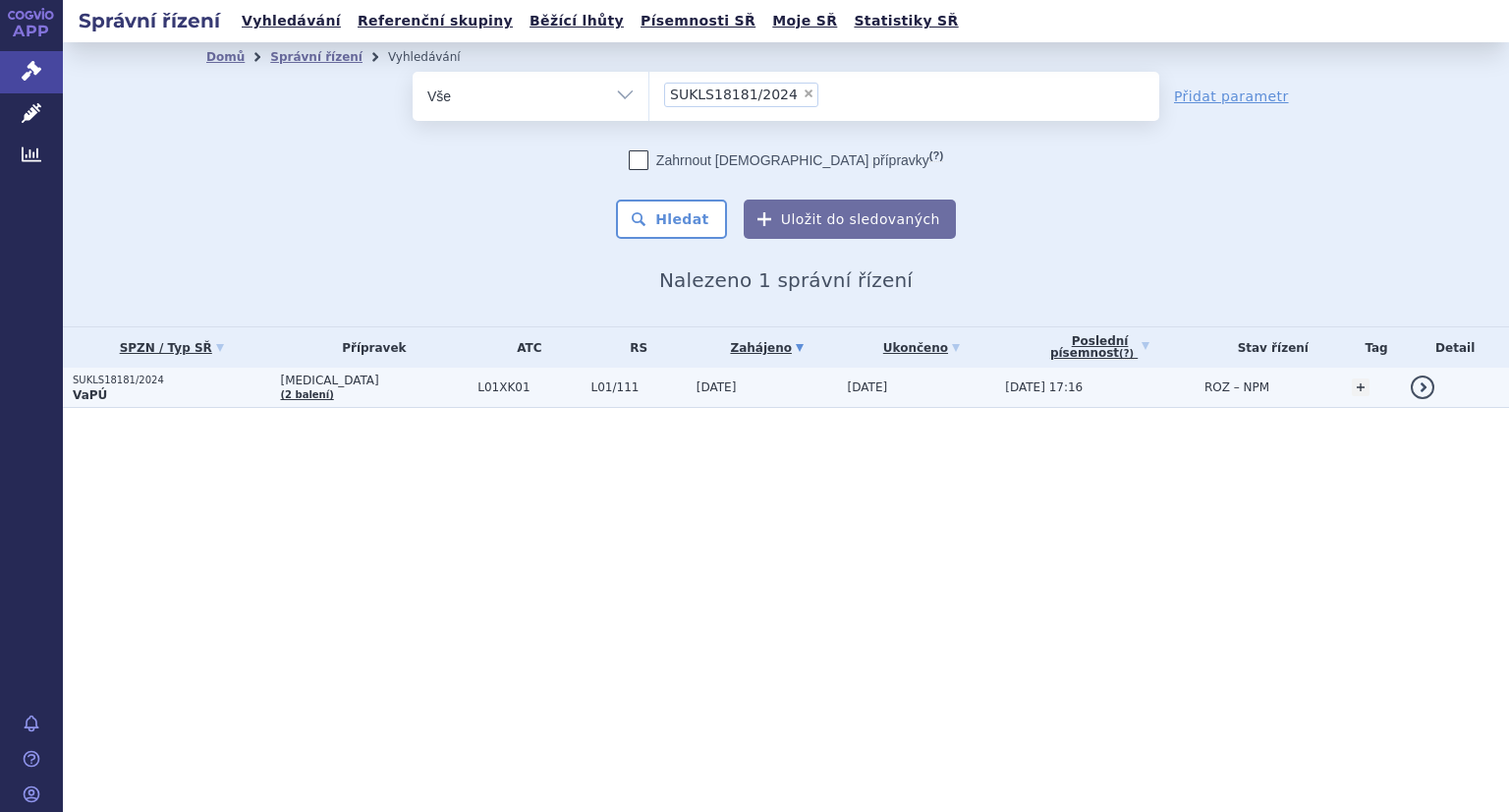
click at [120, 368] on td "SUKLS18181/2024 VaPÚ" at bounding box center [166, 388] width 208 height 41
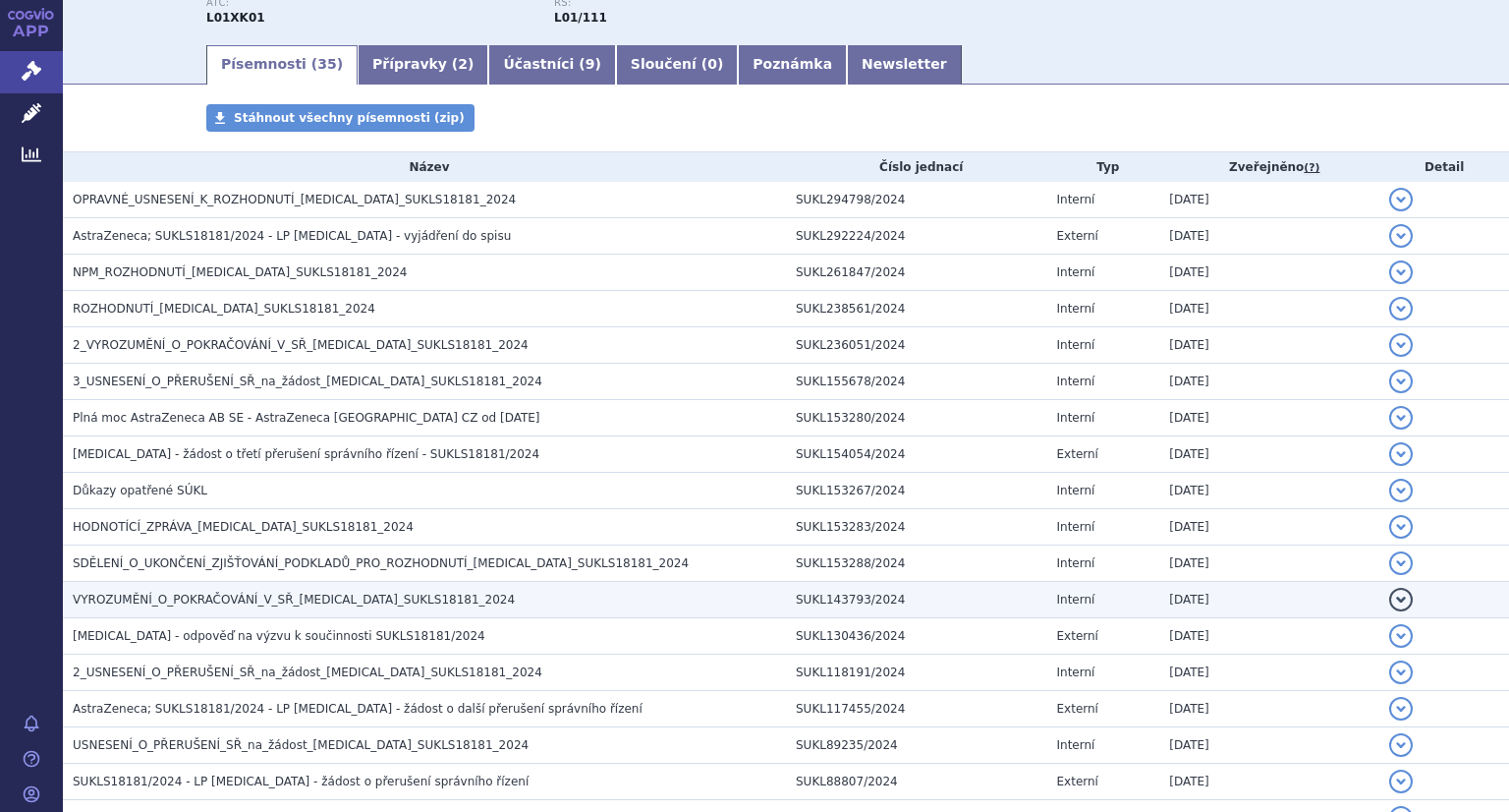
scroll to position [295, 0]
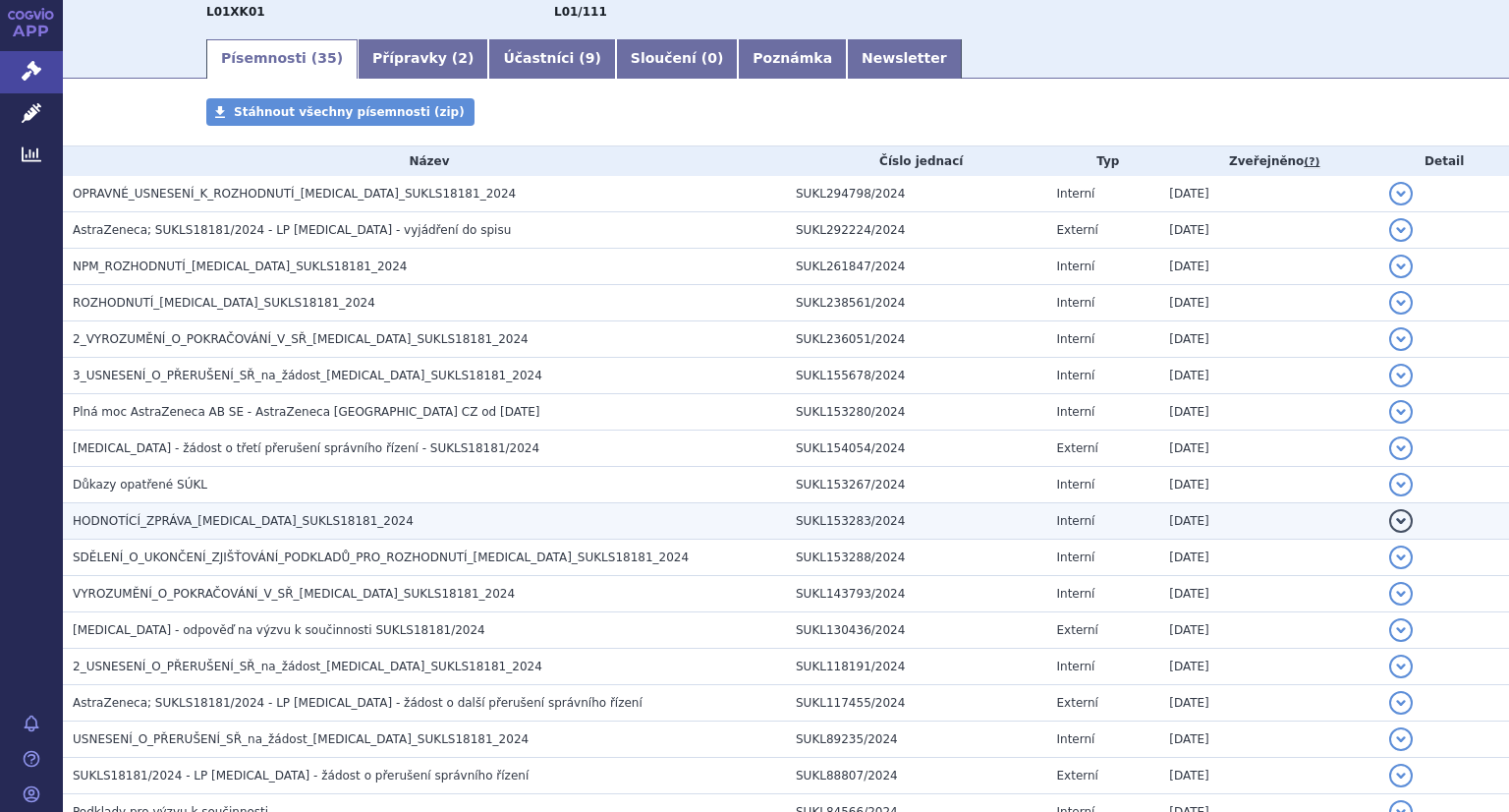
drag, startPoint x: 205, startPoint y: 520, endPoint x: 307, endPoint y: 531, distance: 102.6
click at [205, 520] on span "HODNOTÍCÍ_ZPRÁVA_[MEDICAL_DATA]_SUKLS18181_2024" at bounding box center [243, 521] width 341 height 14
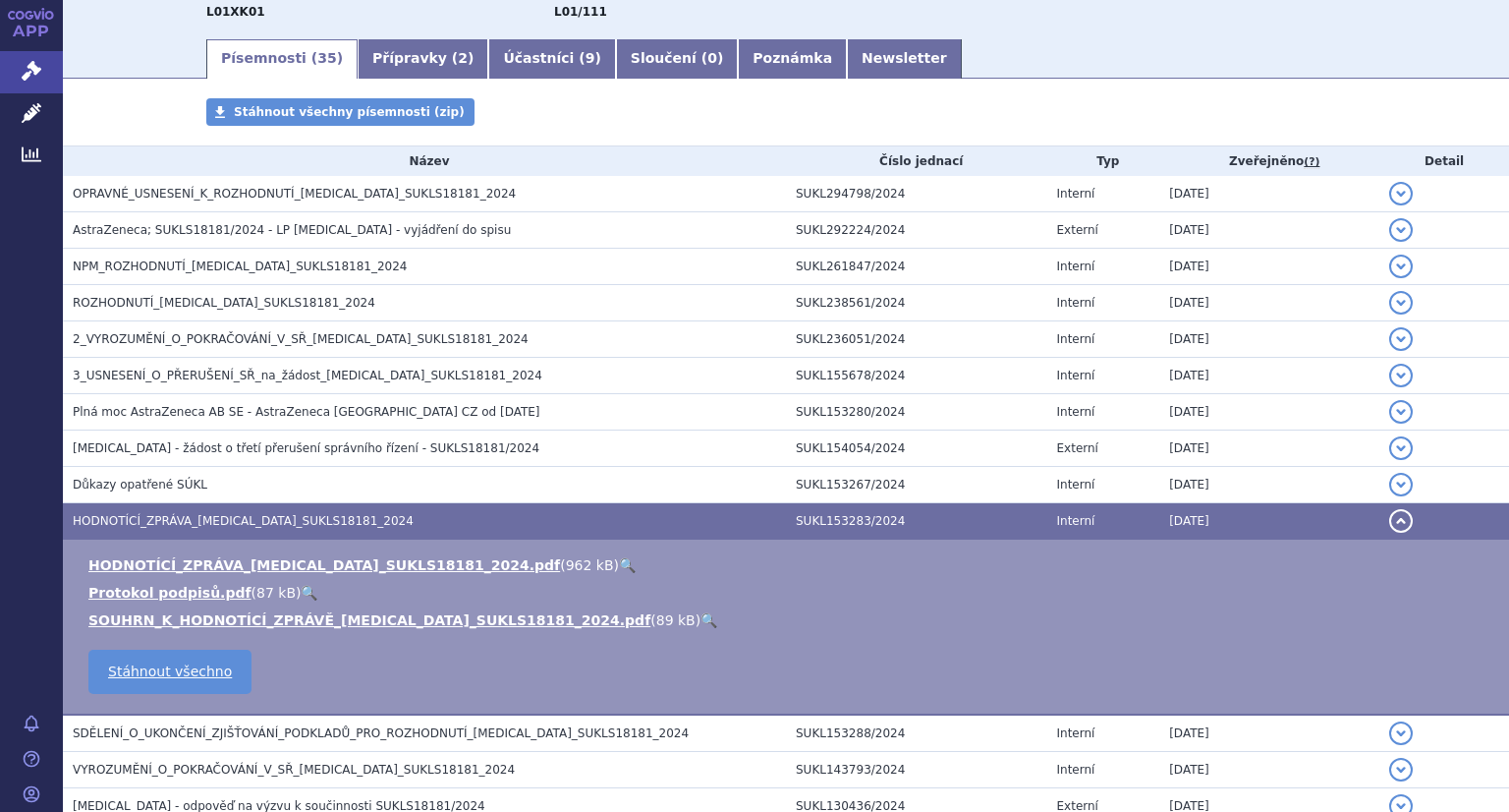
click at [619, 568] on link "🔍" at bounding box center [627, 565] width 17 height 16
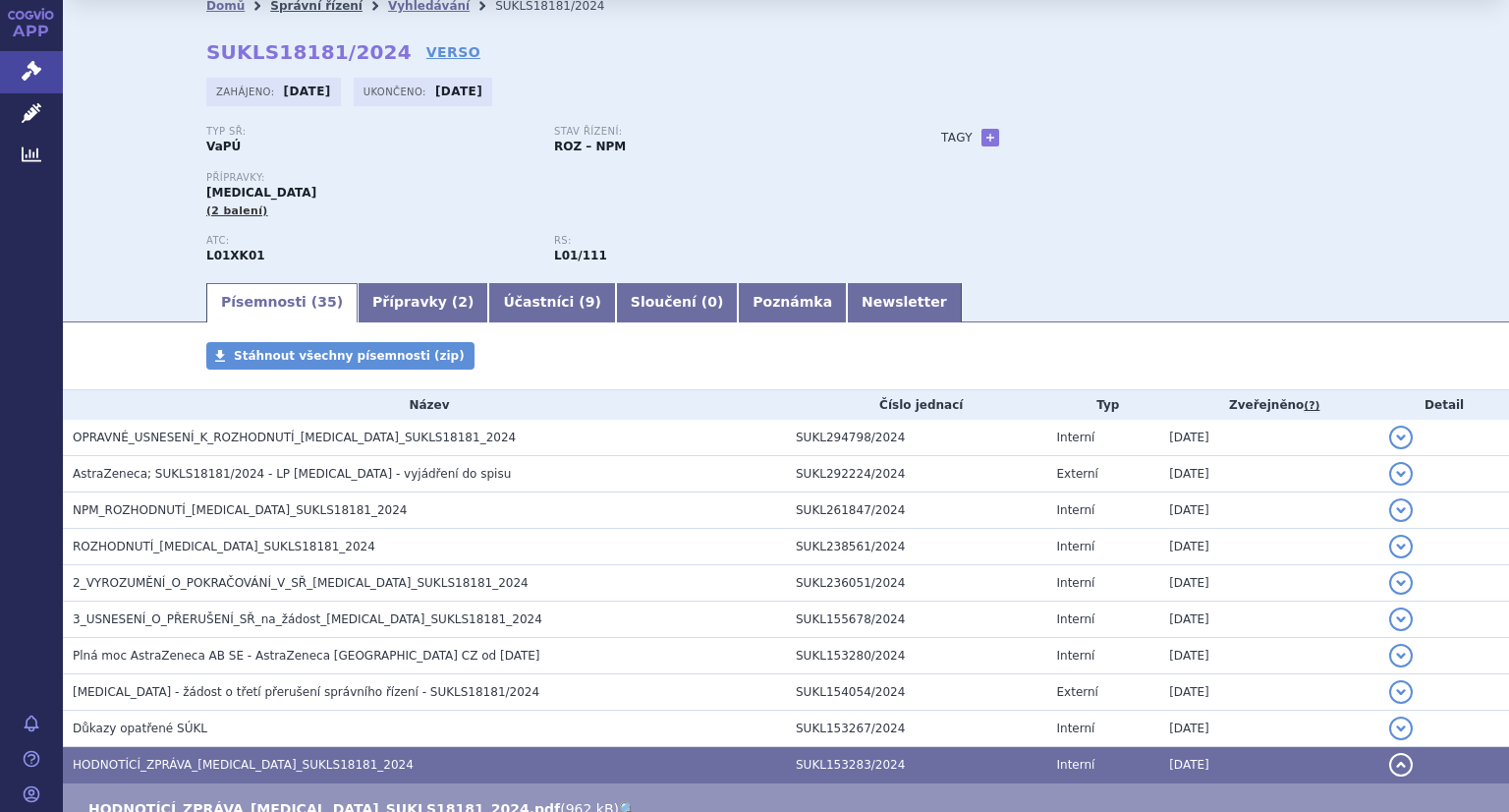
scroll to position [0, 0]
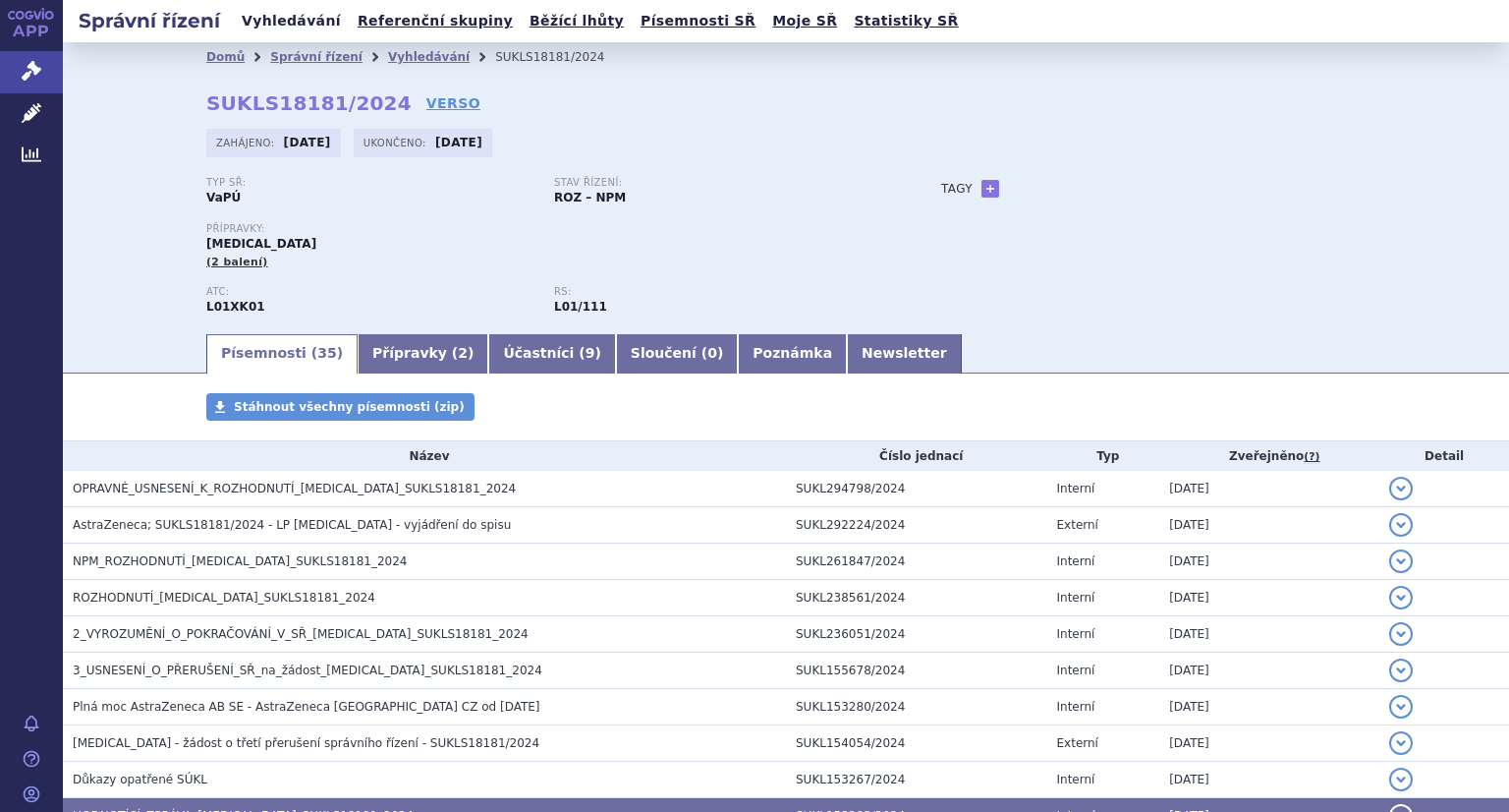
click at [291, 22] on link "Vyhledávání" at bounding box center [291, 21] width 111 height 27
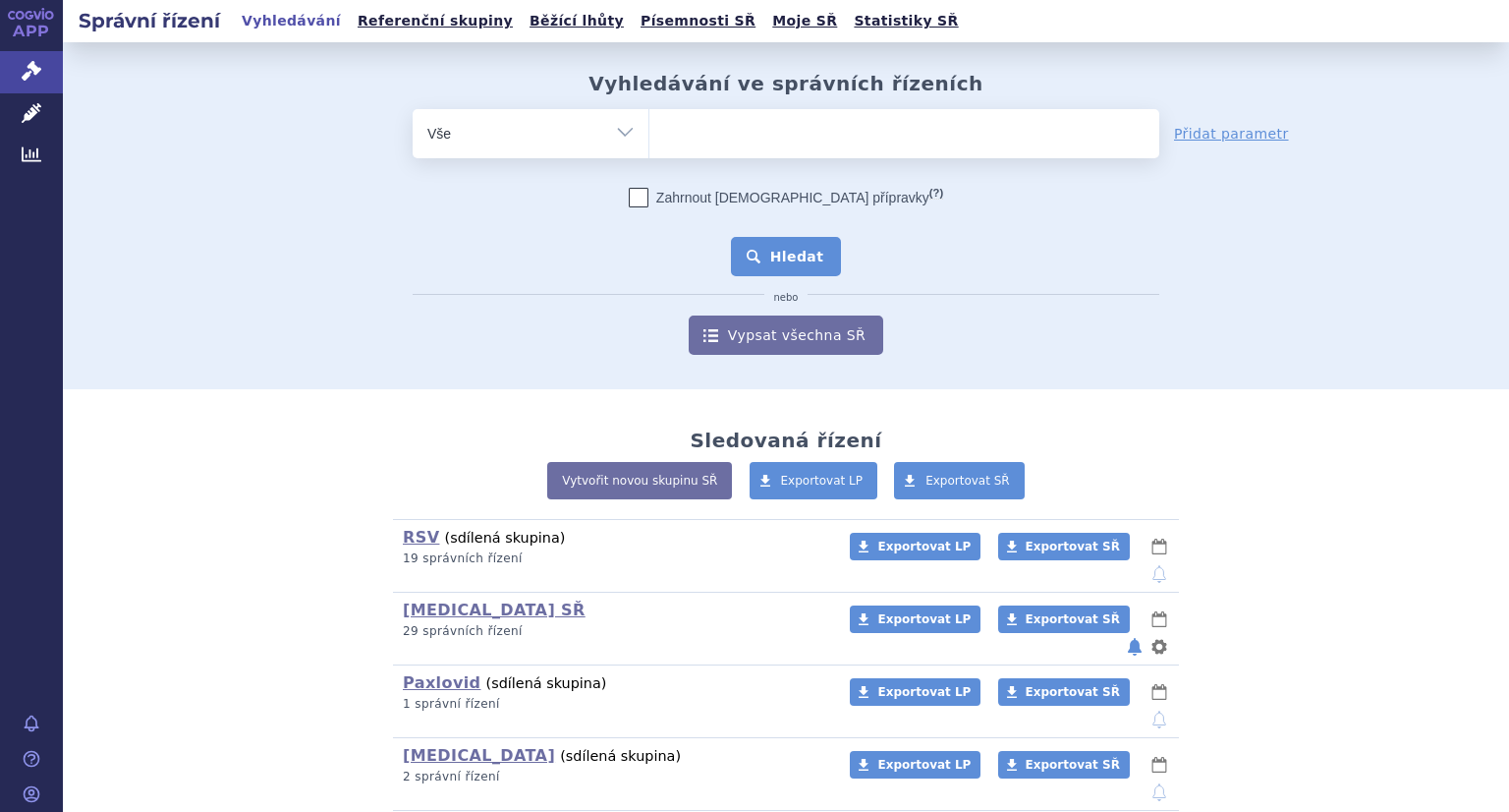
click at [676, 130] on ul at bounding box center [904, 130] width 510 height 42
click at [649, 130] on select at bounding box center [648, 132] width 1 height 49
paste input "SUKLS305923/2023"
type input "SUKLS305923/2023"
select select "SUKLS305923/2023"
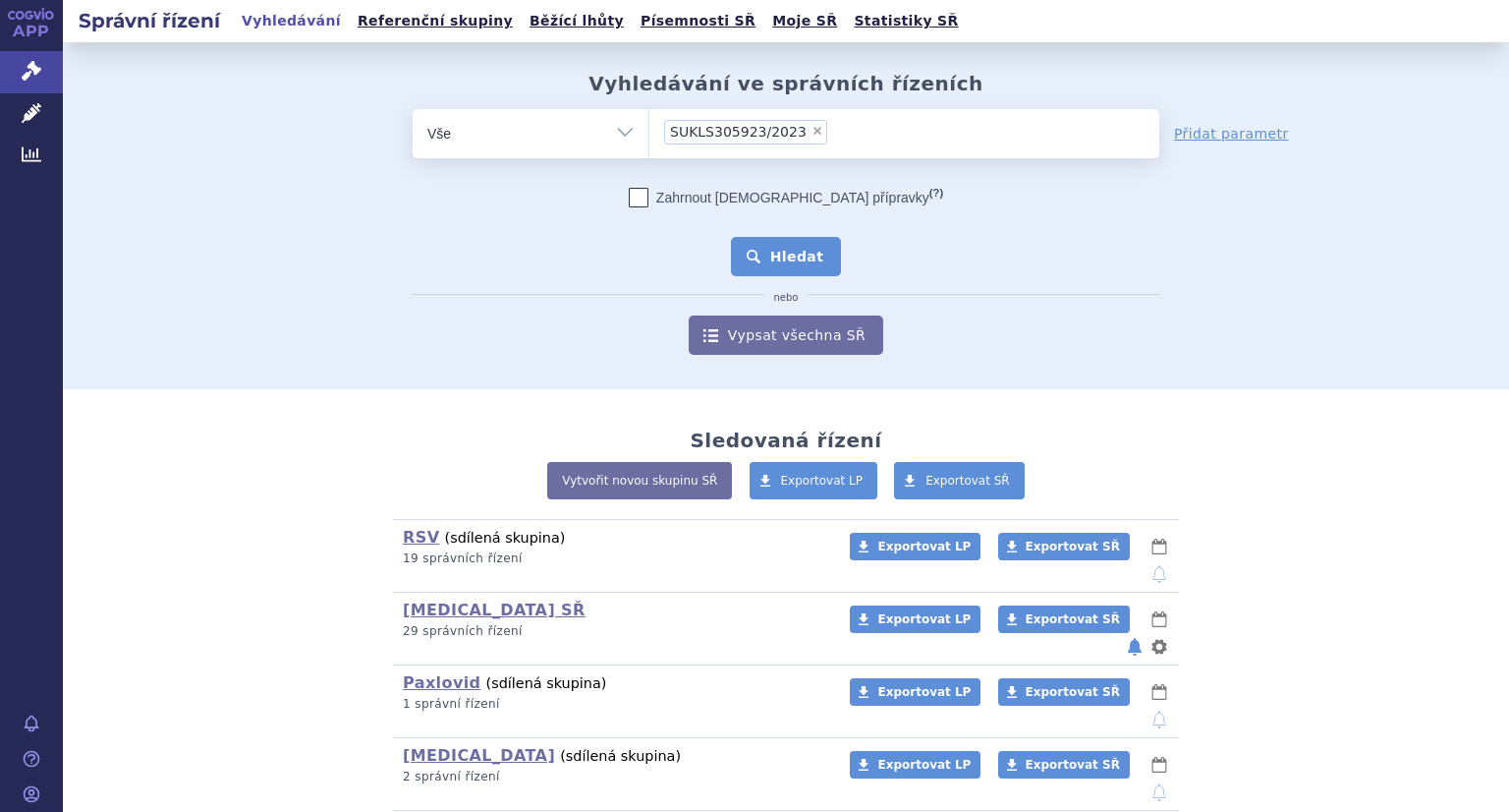
click at [809, 260] on button "Hledat" at bounding box center [786, 256] width 111 height 40
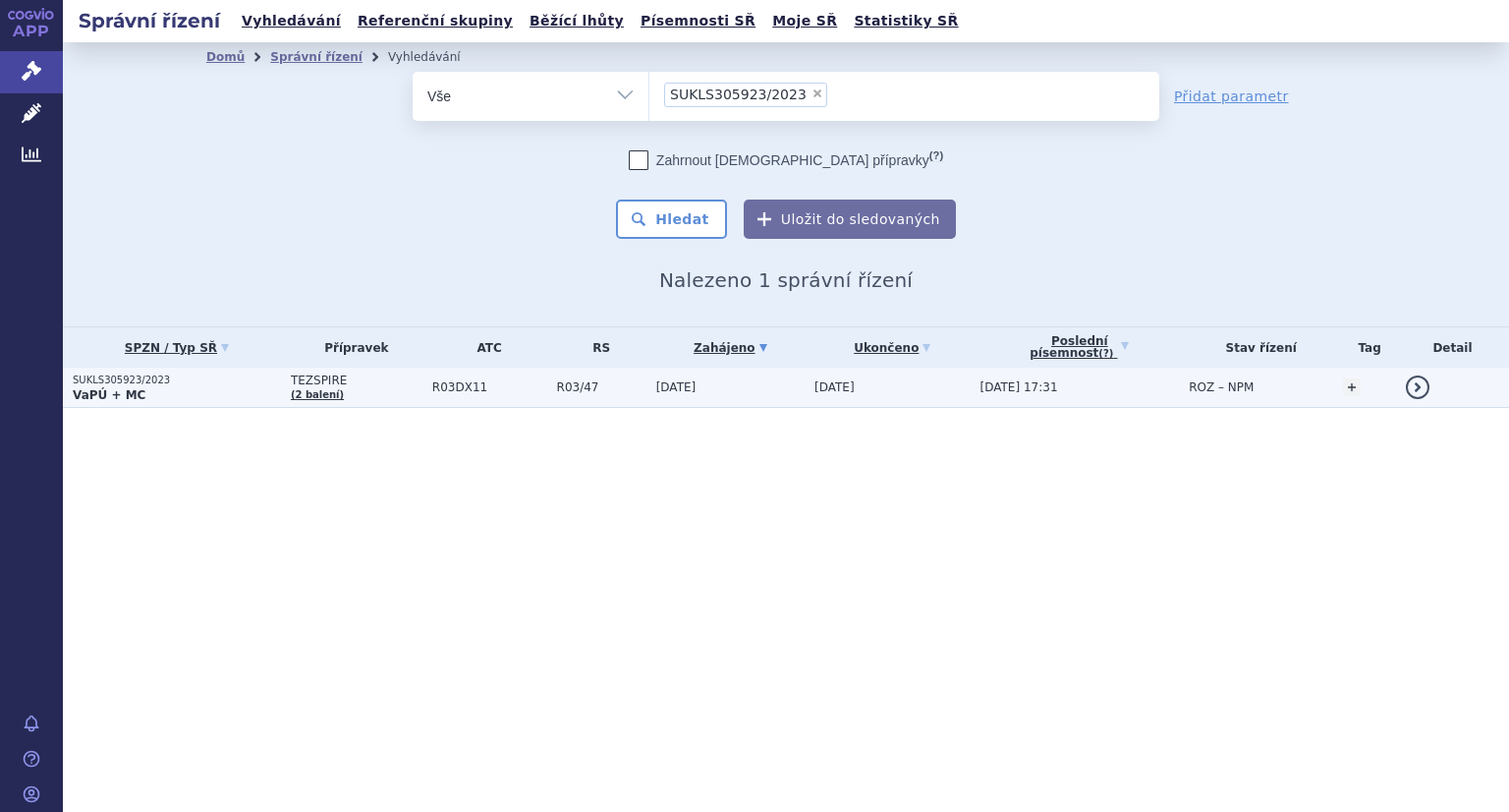
click at [138, 377] on p "SUKLS305923/2023" at bounding box center [177, 381] width 209 height 14
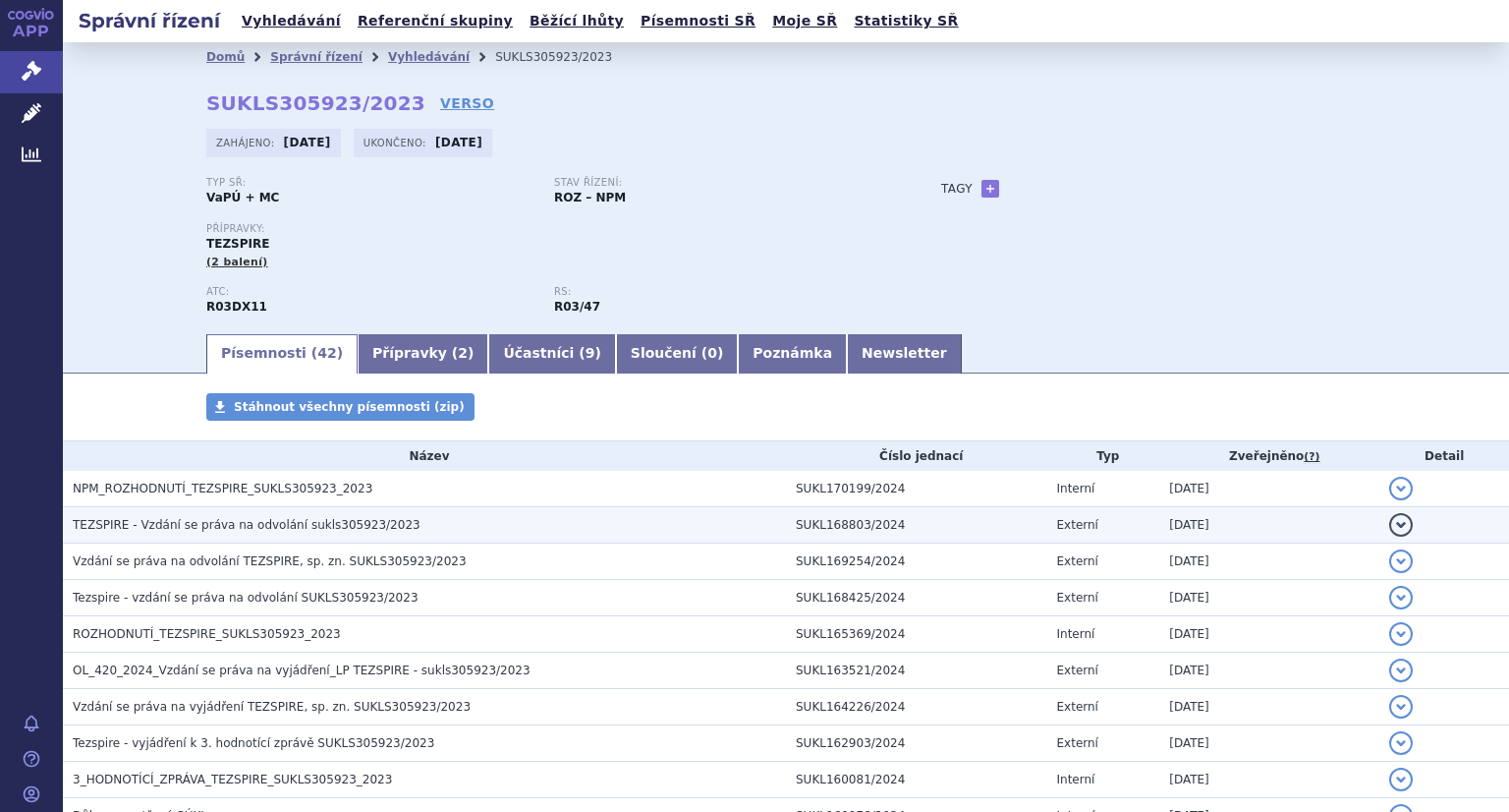
scroll to position [197, 0]
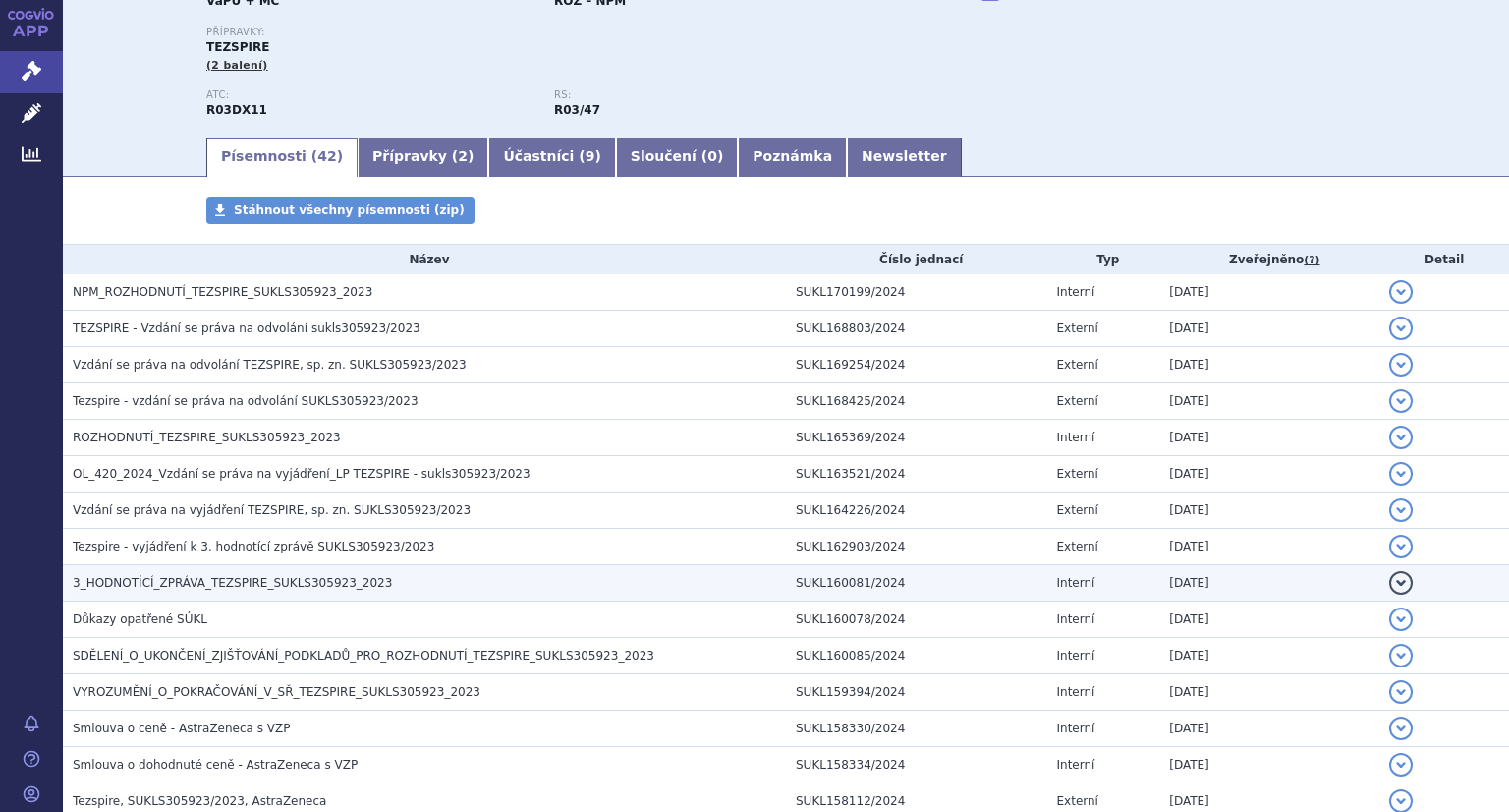
click at [296, 577] on span "3_HODNOTÍCÍ_ZPRÁVA_TEZSPIRE_SUKLS305923_2023" at bounding box center [232, 582] width 319 height 14
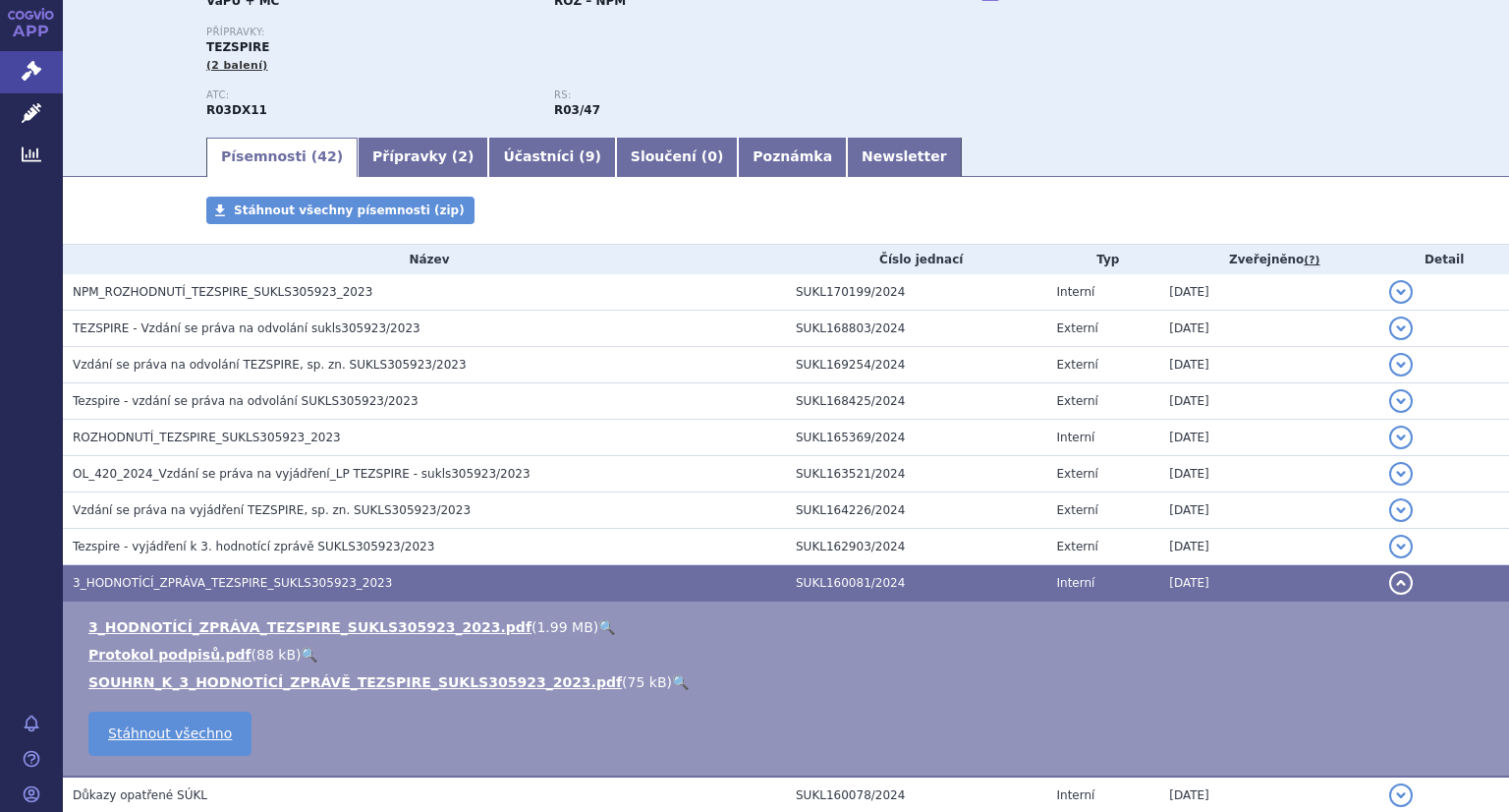
click at [598, 624] on link "🔍" at bounding box center [606, 627] width 17 height 16
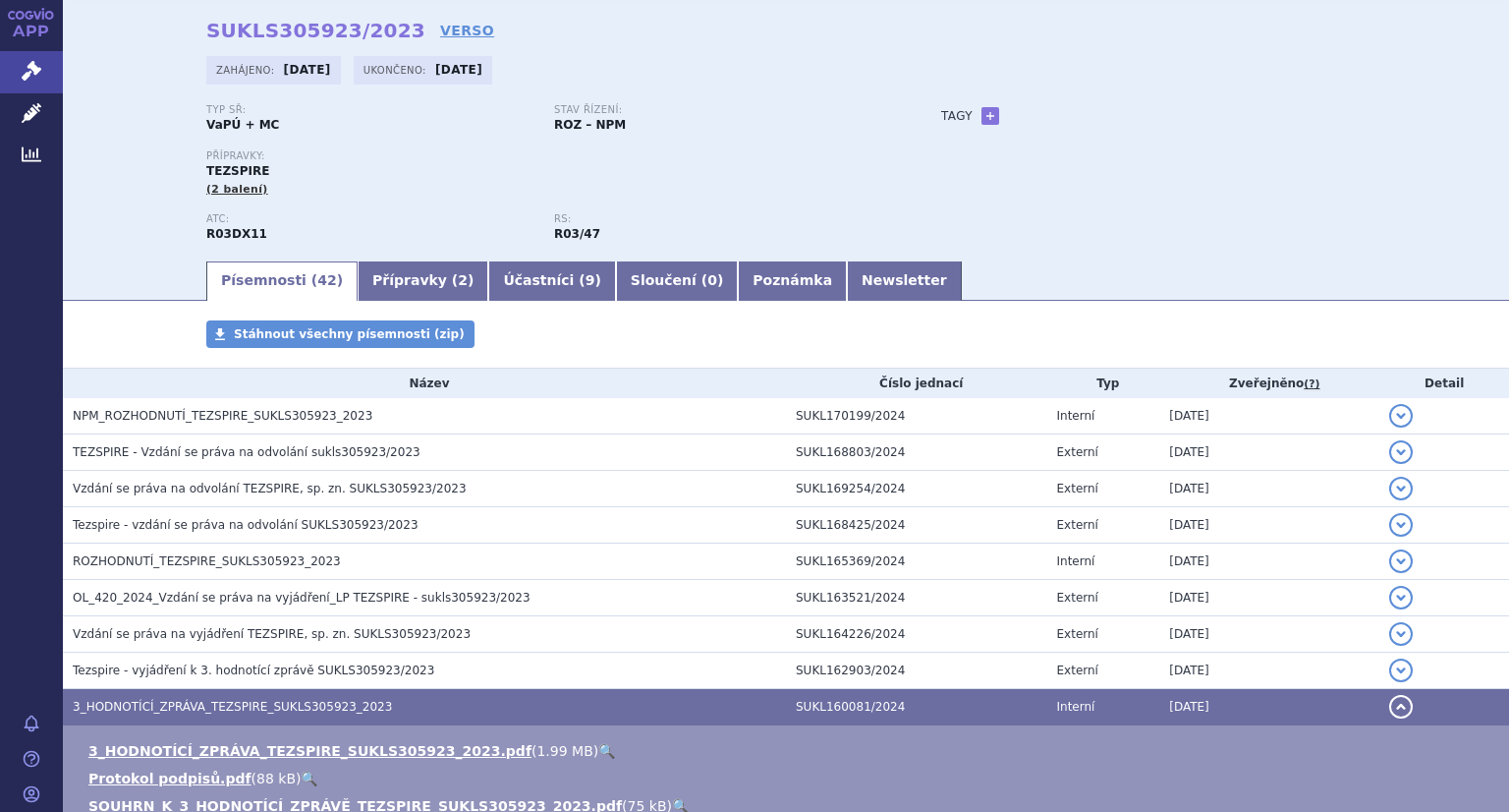
scroll to position [0, 0]
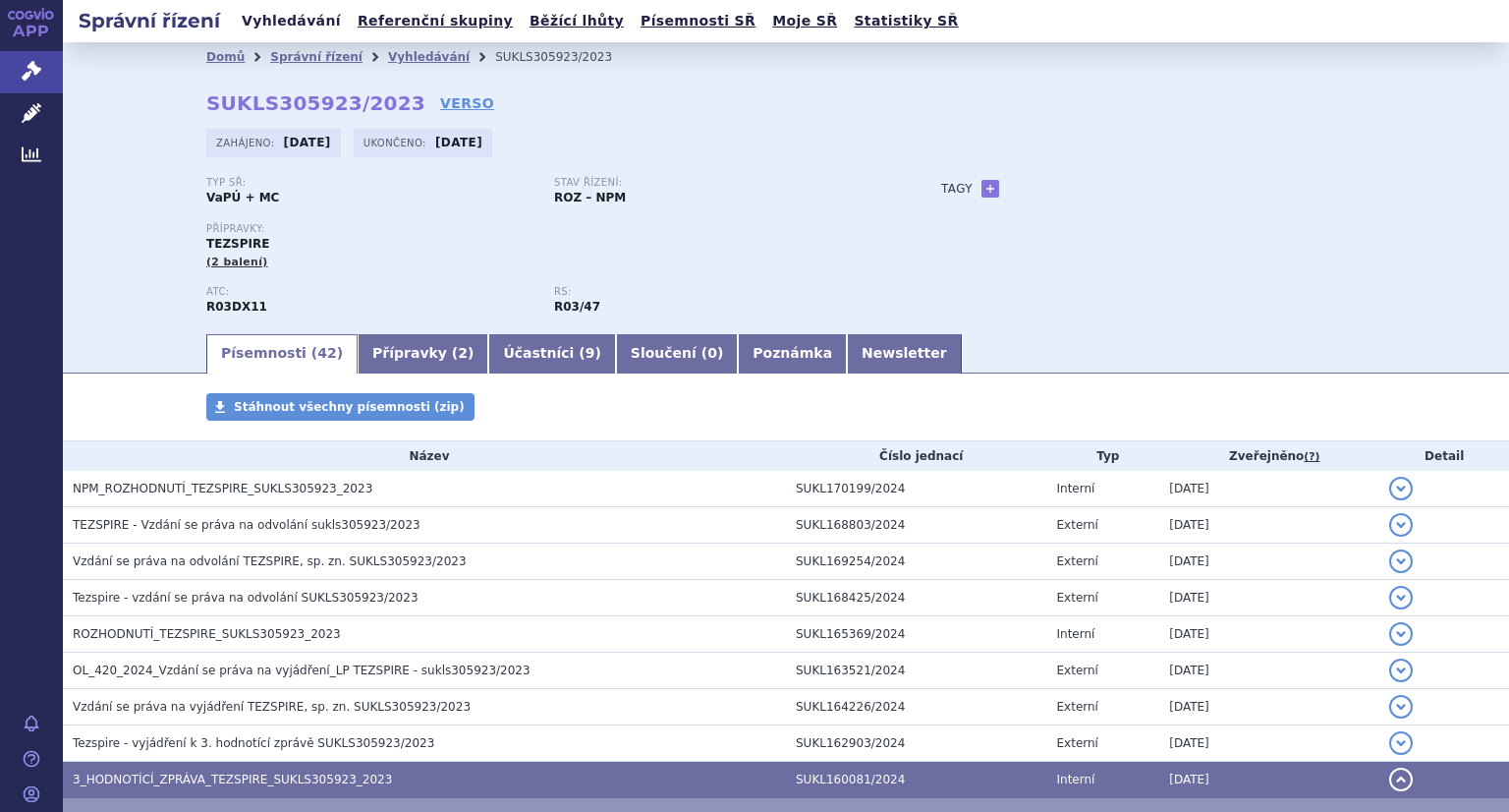
click at [286, 11] on link "Vyhledávání" at bounding box center [291, 21] width 111 height 27
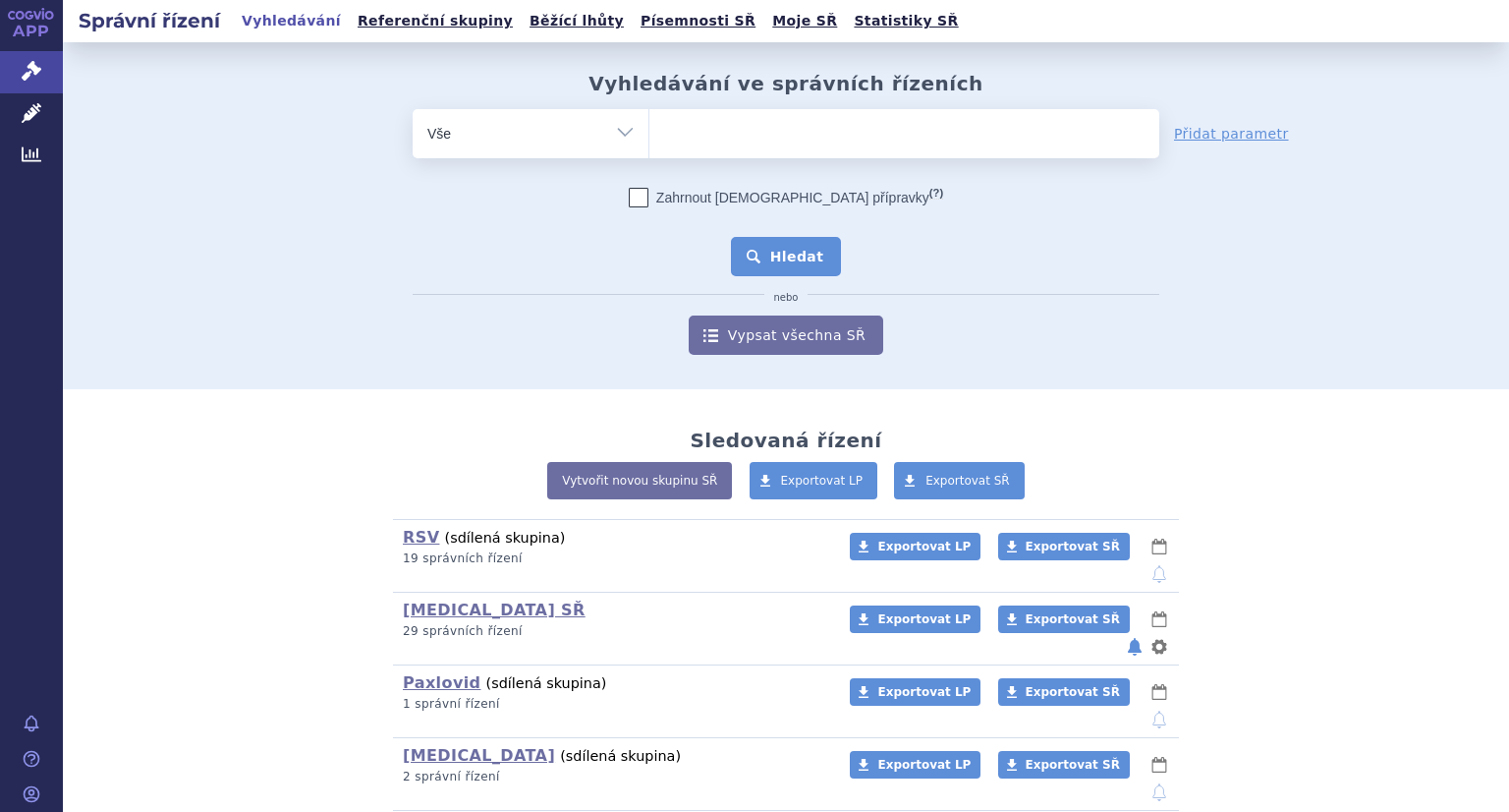
click at [865, 139] on ul at bounding box center [904, 130] width 510 height 42
click at [649, 139] on select at bounding box center [648, 132] width 1 height 49
paste input "SUKLS283178/2023"
type input "SUKLS283178/2023"
select select "SUKLS283178/2023"
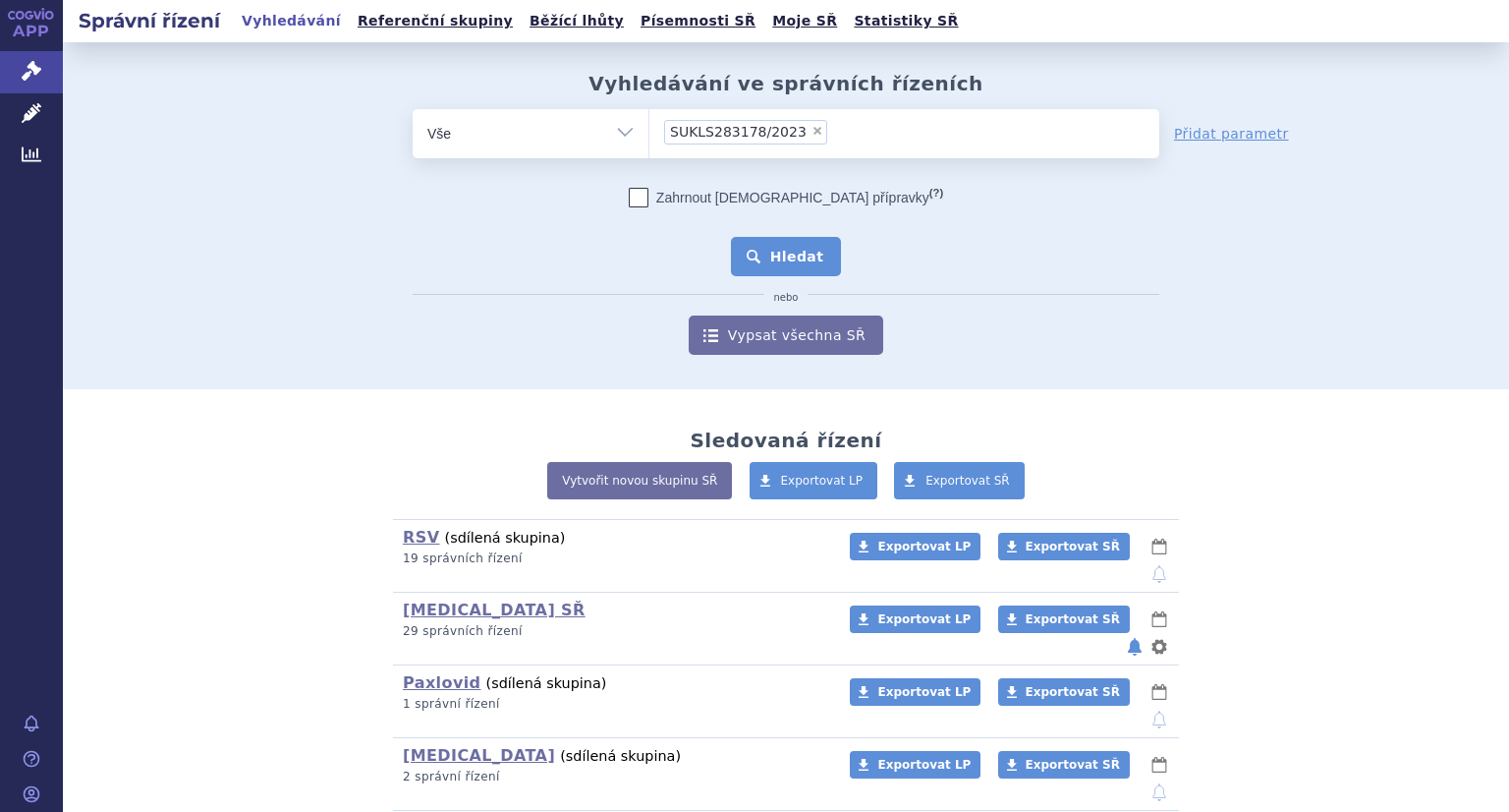
click at [782, 264] on button "Hledat" at bounding box center [786, 256] width 111 height 40
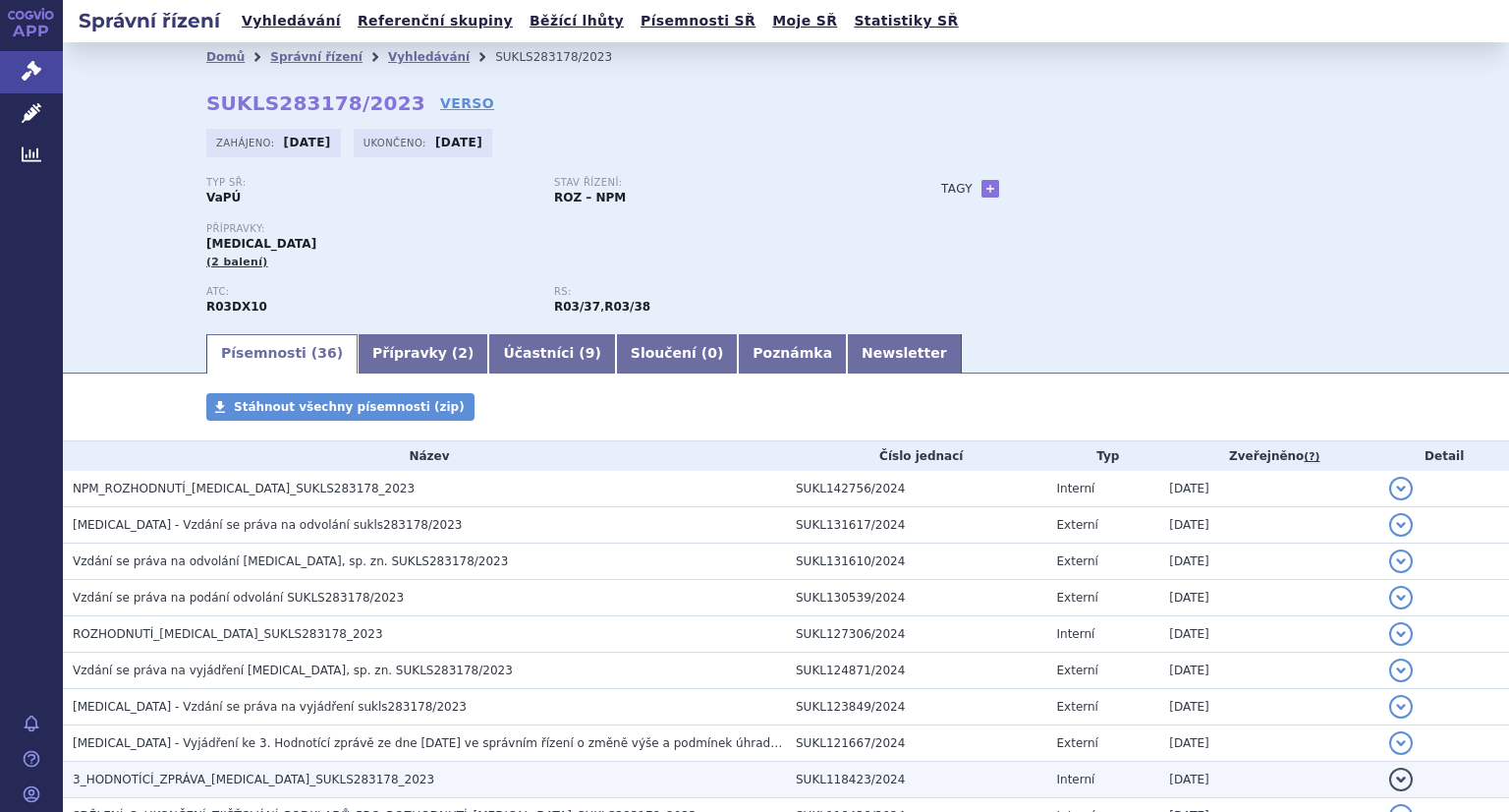
scroll to position [197, 0]
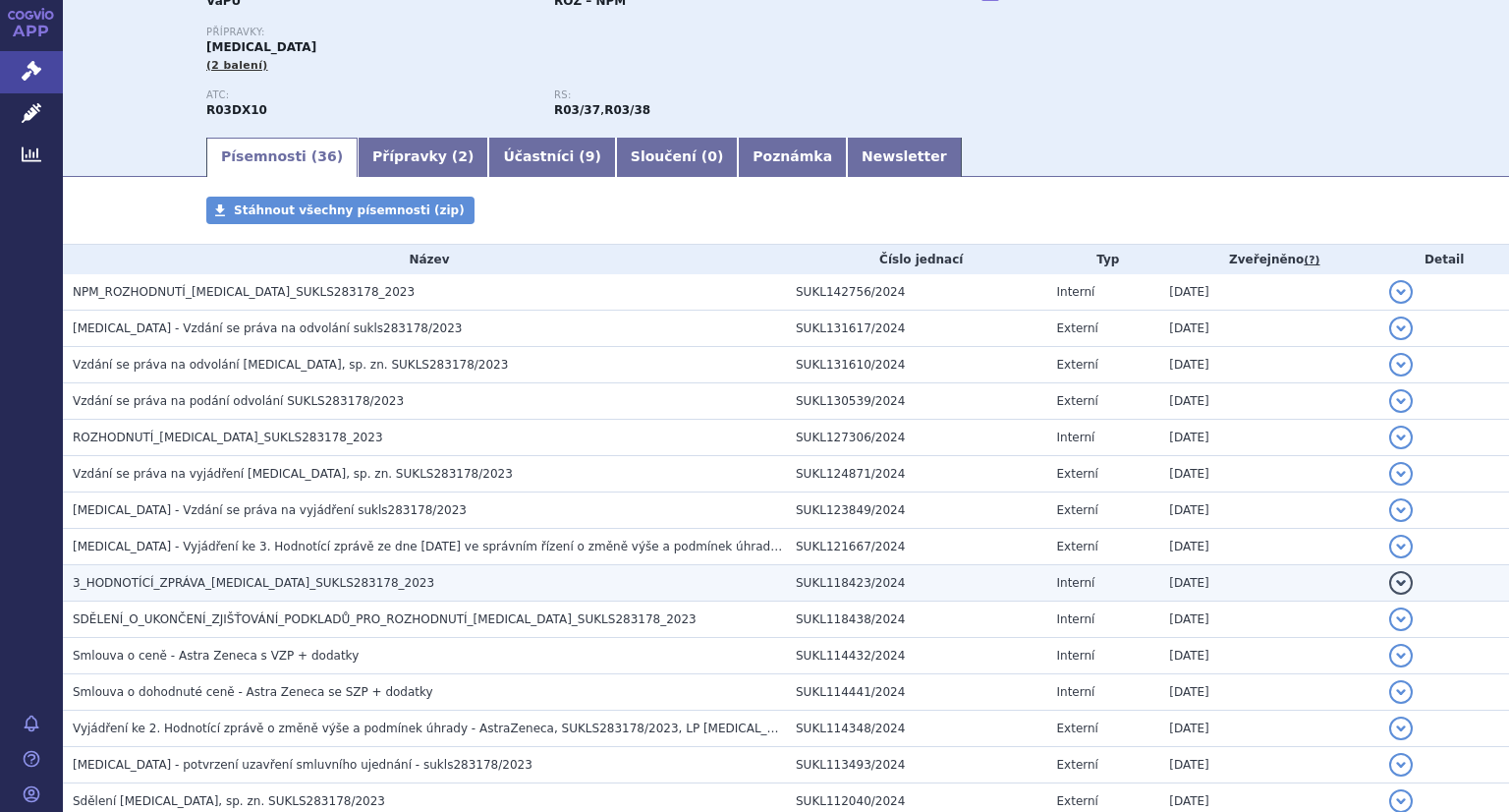
click at [209, 581] on span "3_HODNOTÍCÍ_ZPRÁVA_[MEDICAL_DATA]_SUKLS283178_2023" at bounding box center [253, 582] width 362 height 14
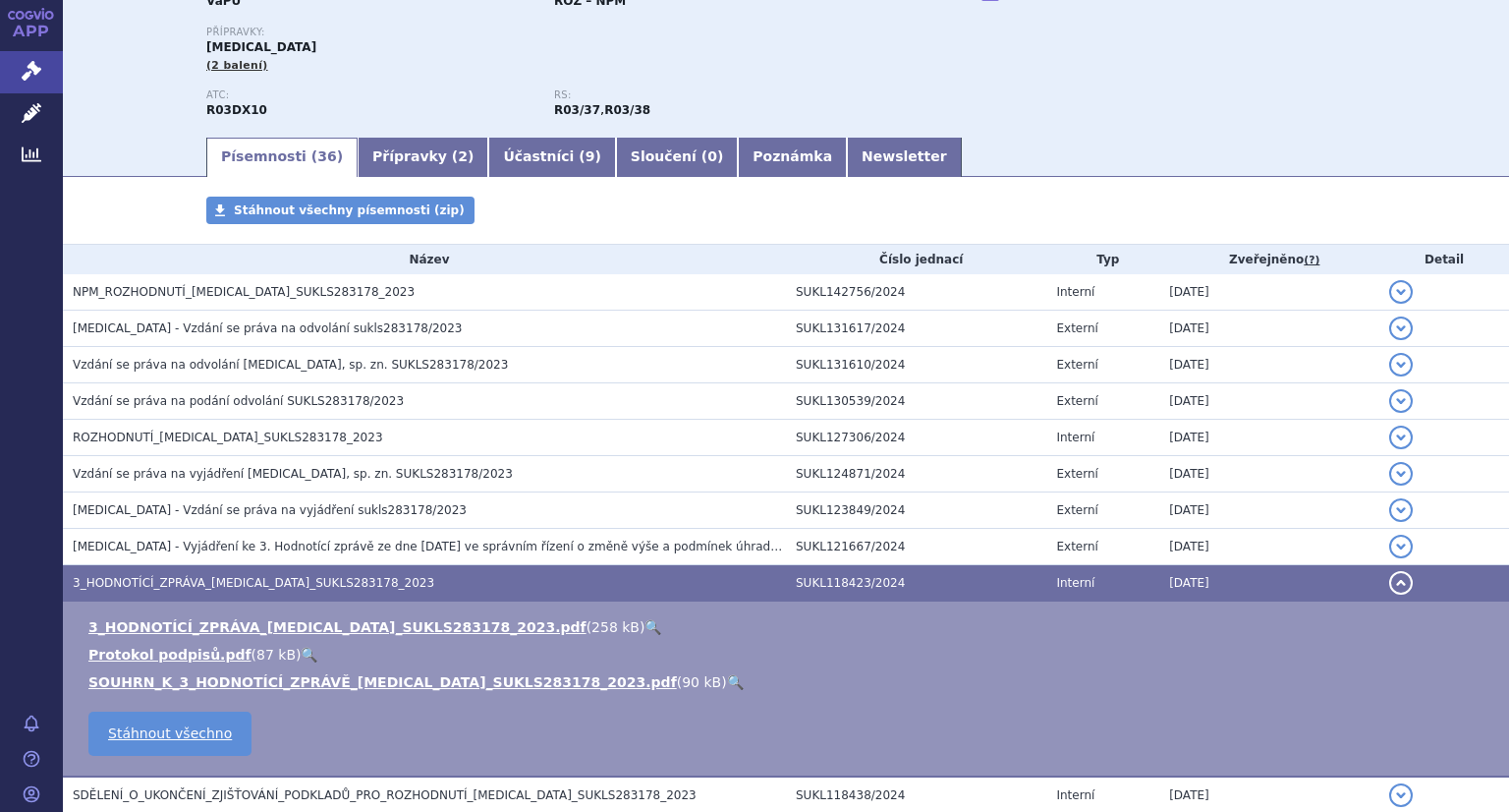
click at [644, 634] on link "🔍" at bounding box center [652, 627] width 17 height 16
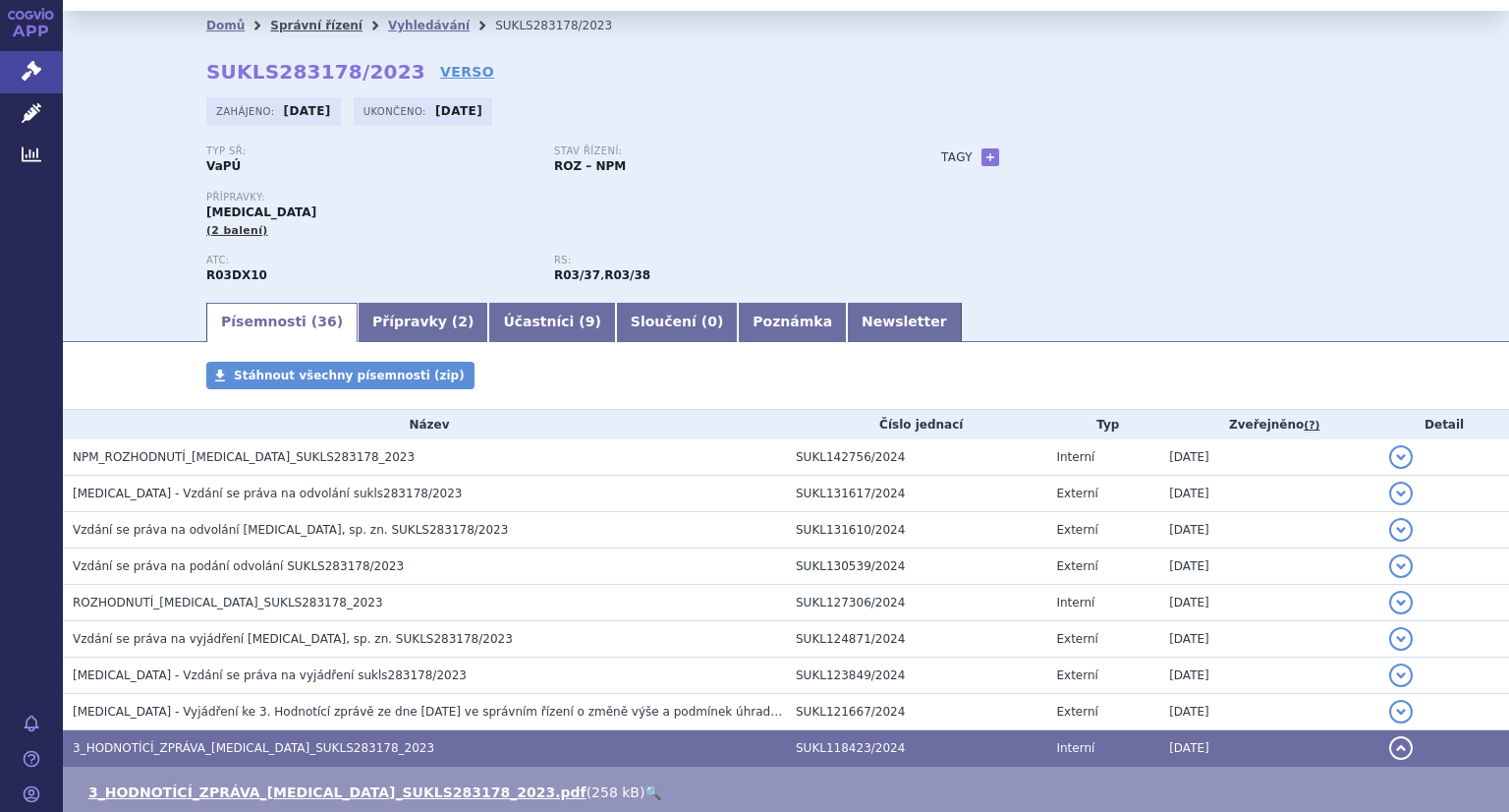
scroll to position [0, 0]
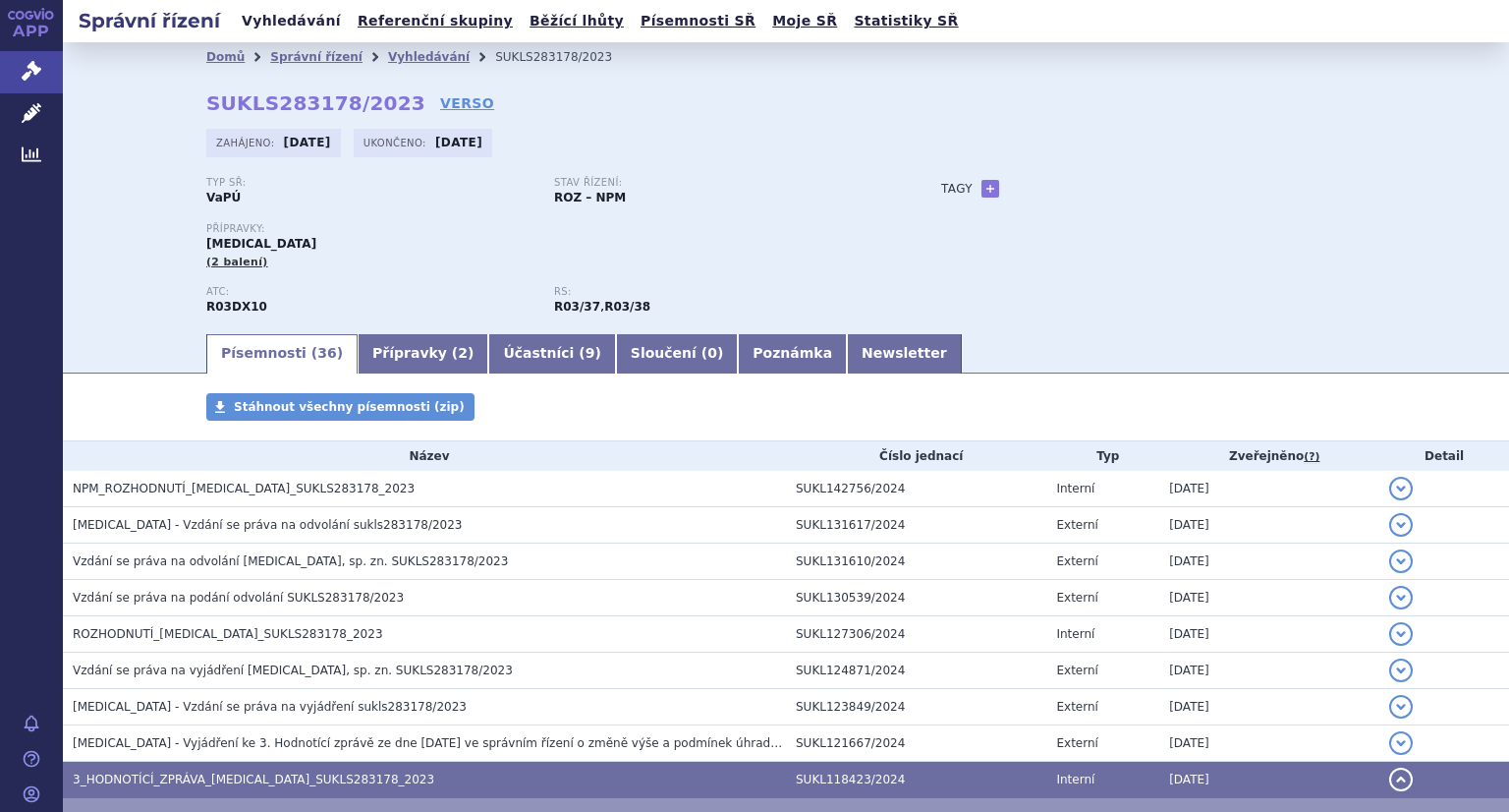
click at [287, 24] on link "Vyhledávání" at bounding box center [291, 21] width 111 height 27
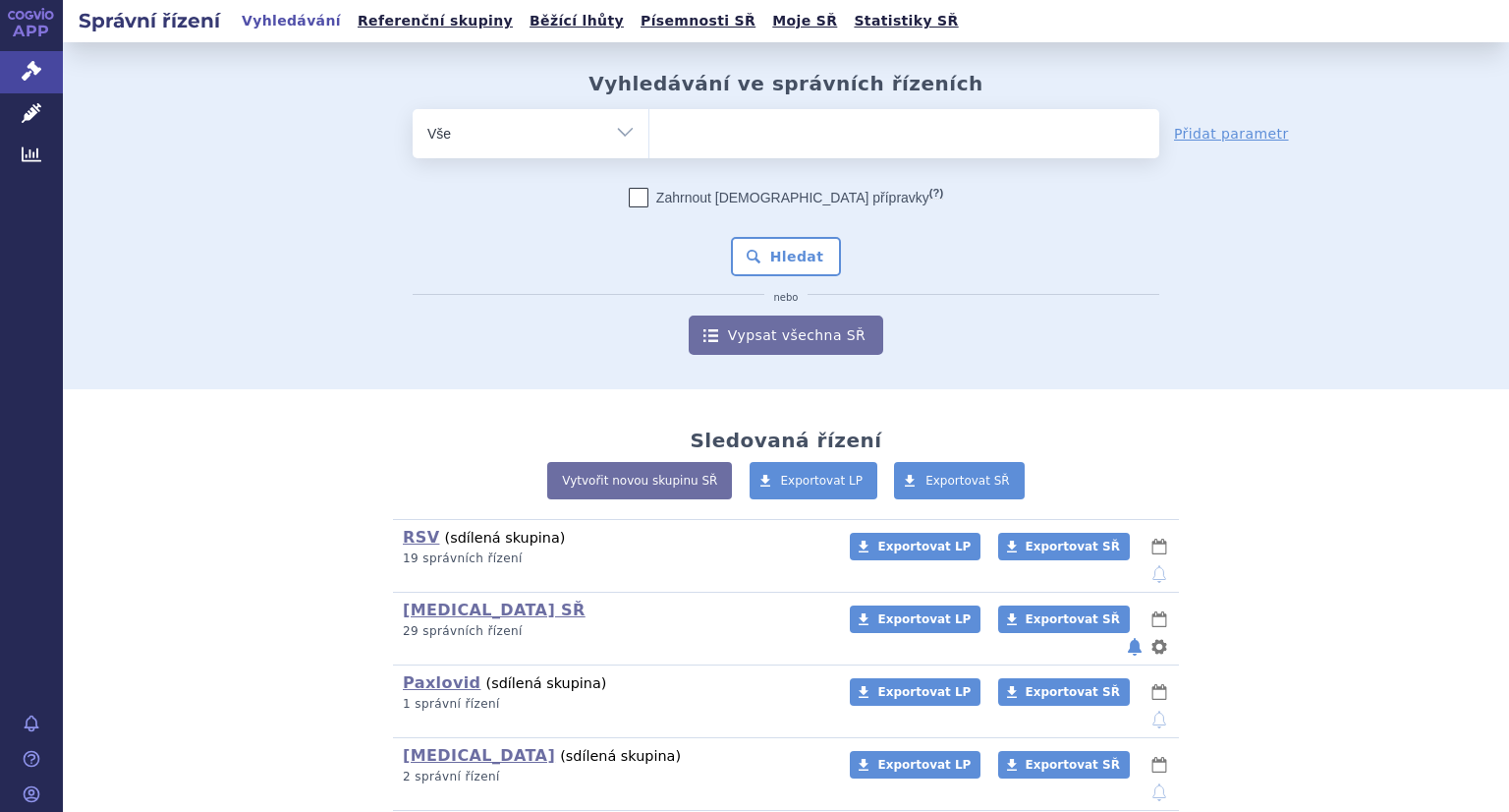
click at [777, 130] on ul at bounding box center [904, 130] width 510 height 42
click at [649, 130] on select at bounding box center [648, 132] width 1 height 49
paste input "SUKLS272390/2023"
type input "SUKLS272390/2023"
select select "SUKLS272390/2023"
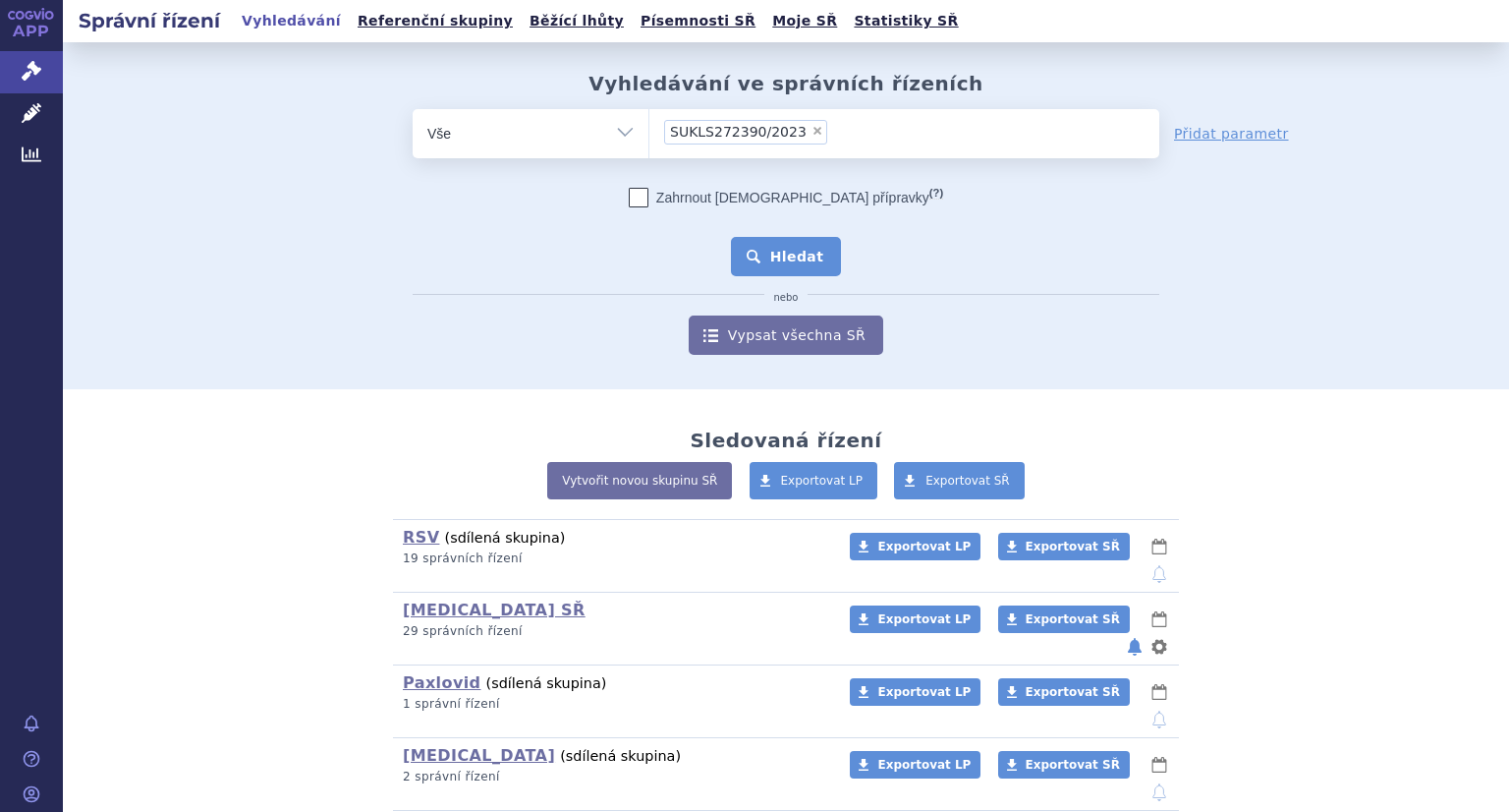
click at [798, 261] on button "Hledat" at bounding box center [786, 256] width 111 height 40
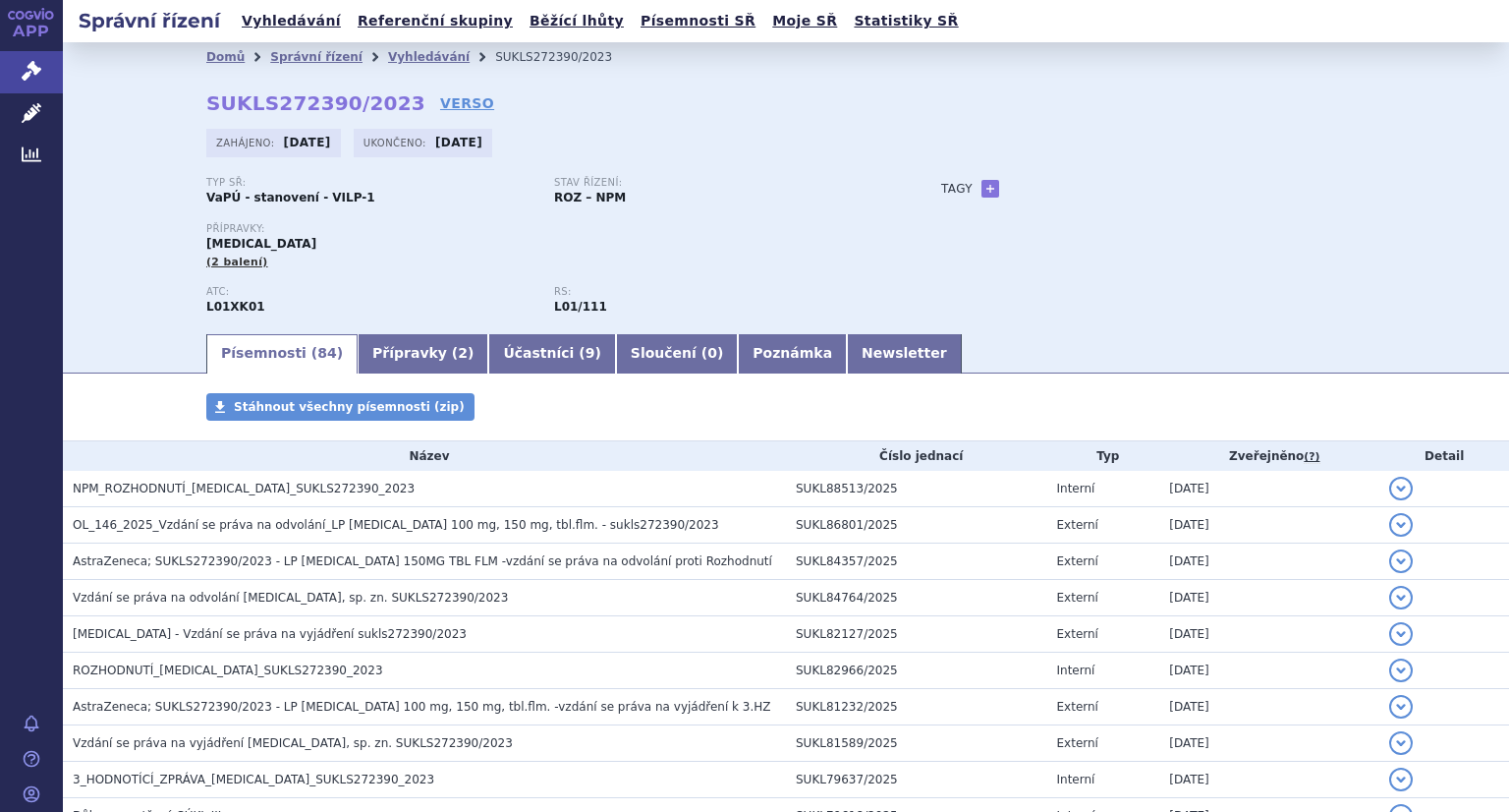
scroll to position [197, 0]
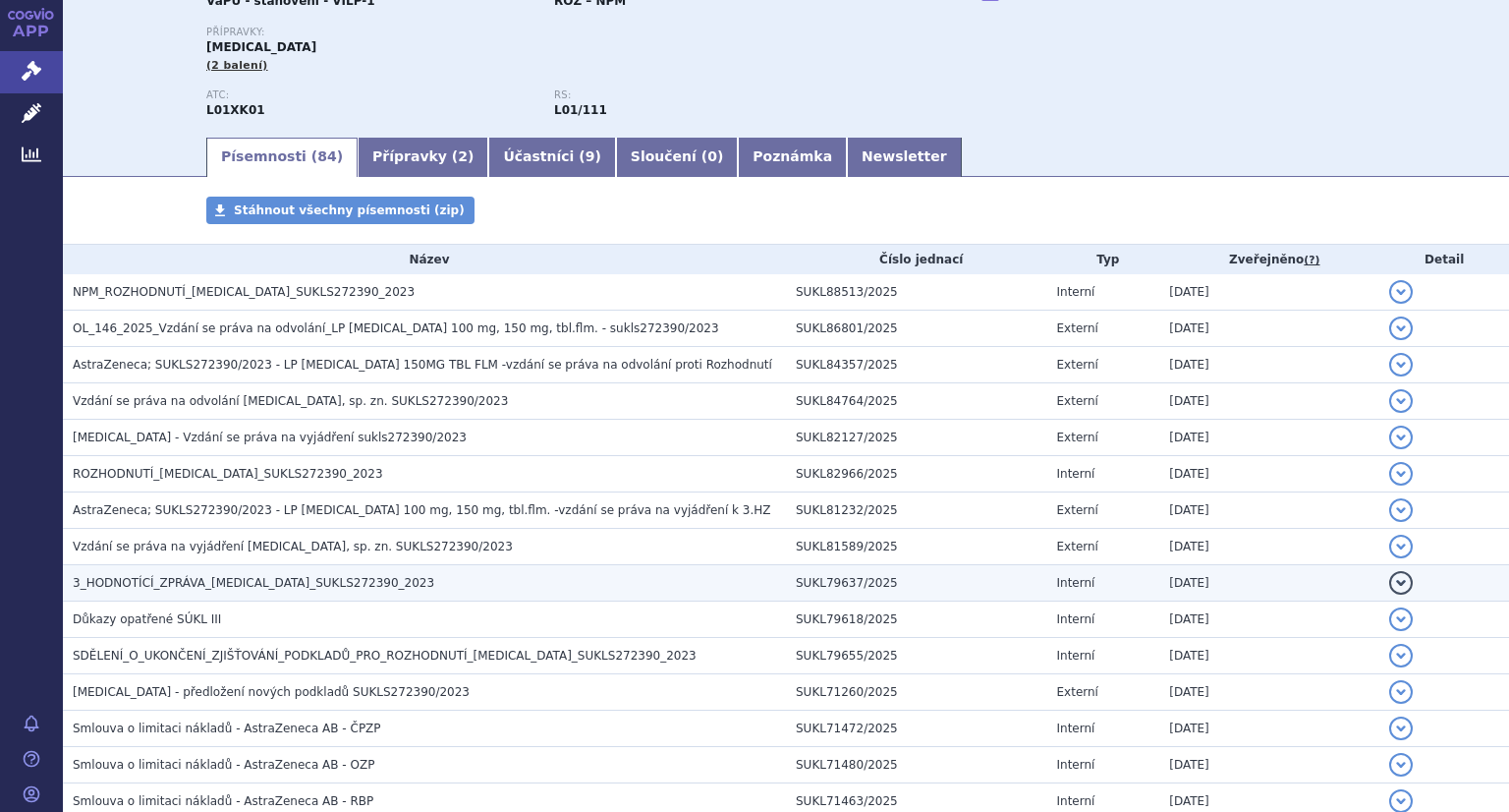
click at [258, 578] on span "3_HODNOTÍCÍ_ZPRÁVA_LYNPARZA_SUKLS272390_2023" at bounding box center [253, 582] width 362 height 14
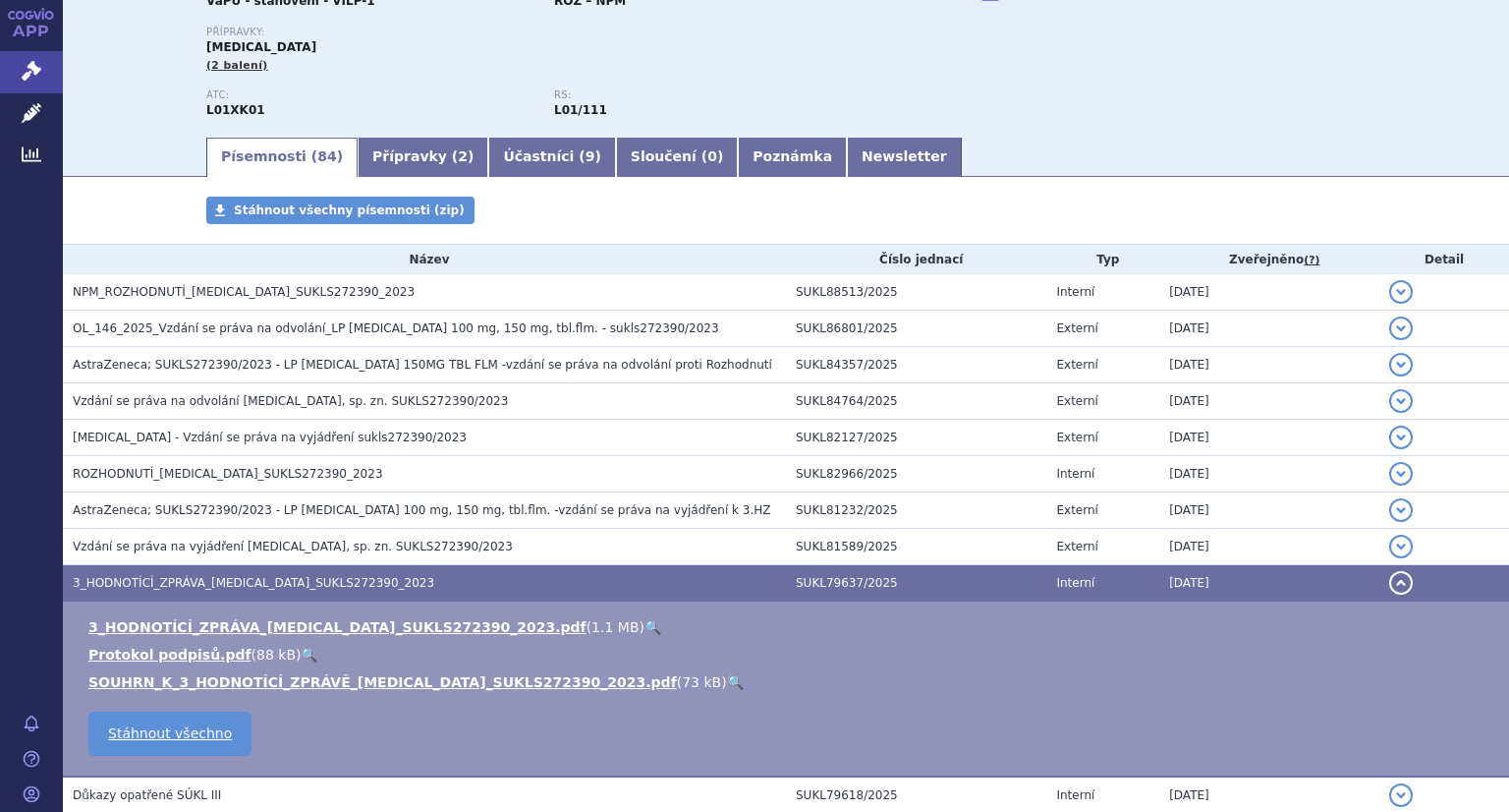
click at [644, 633] on link "🔍" at bounding box center [652, 627] width 17 height 16
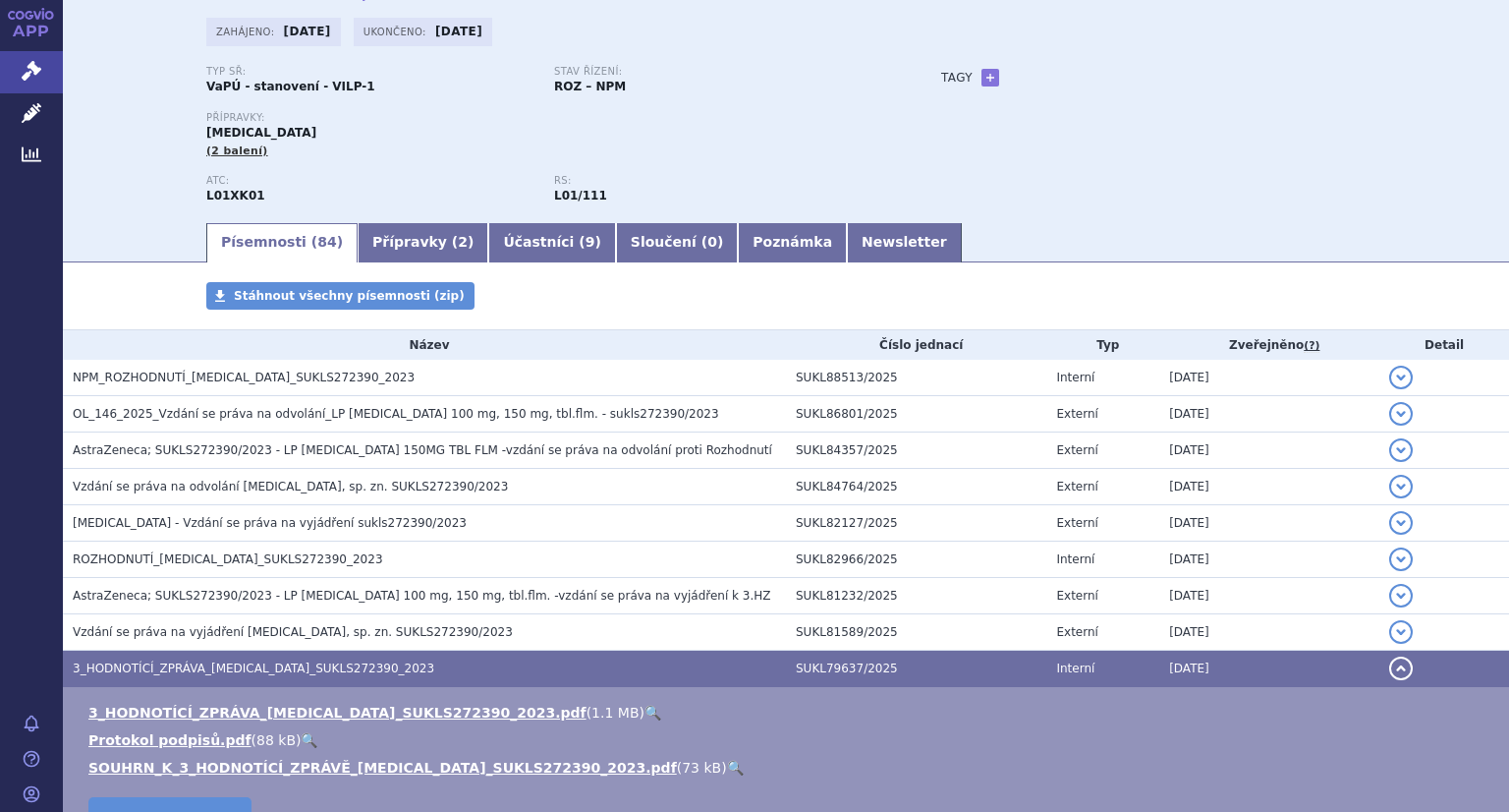
scroll to position [0, 0]
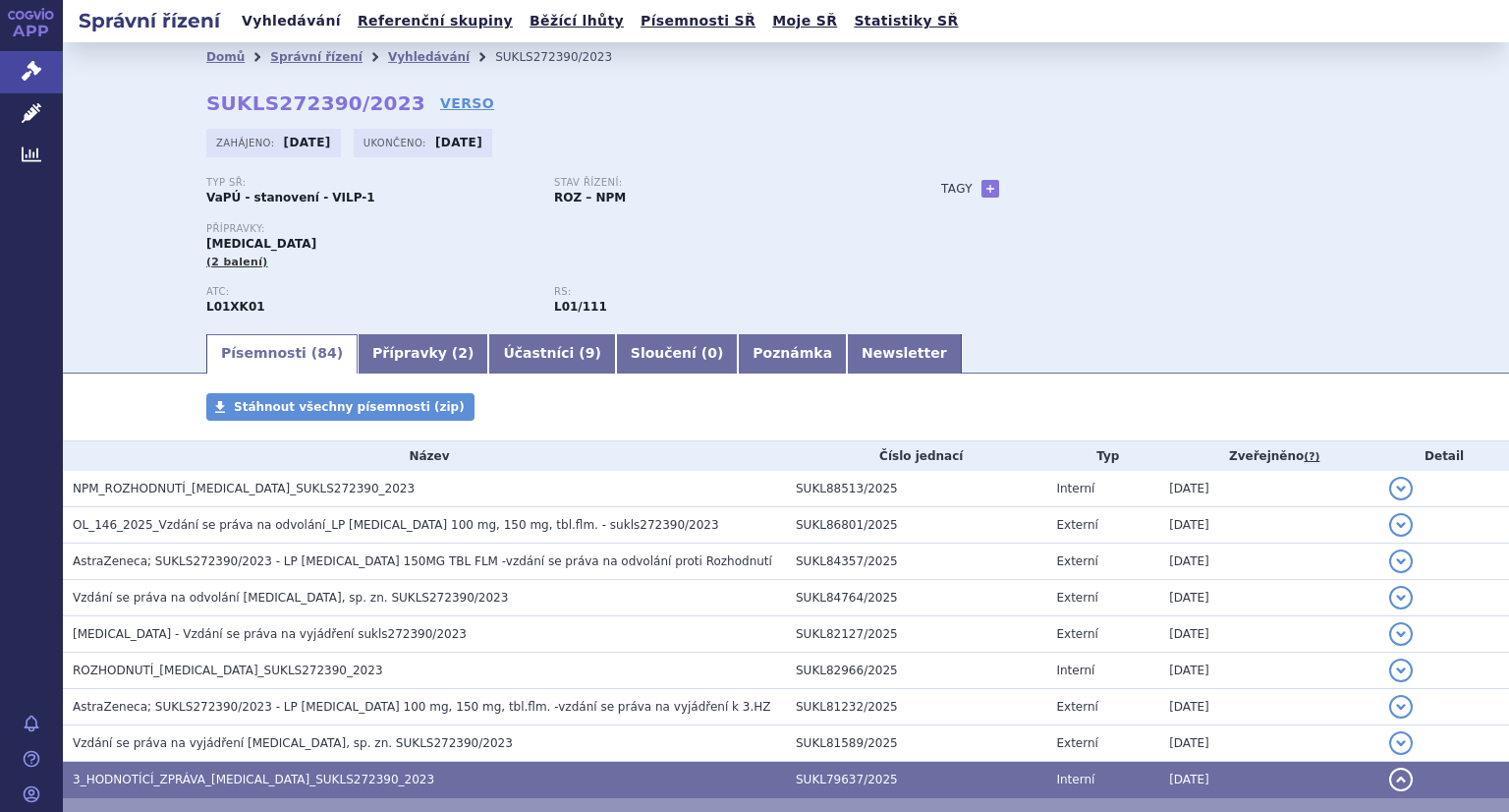
click at [296, 28] on link "Vyhledávání" at bounding box center [291, 21] width 111 height 27
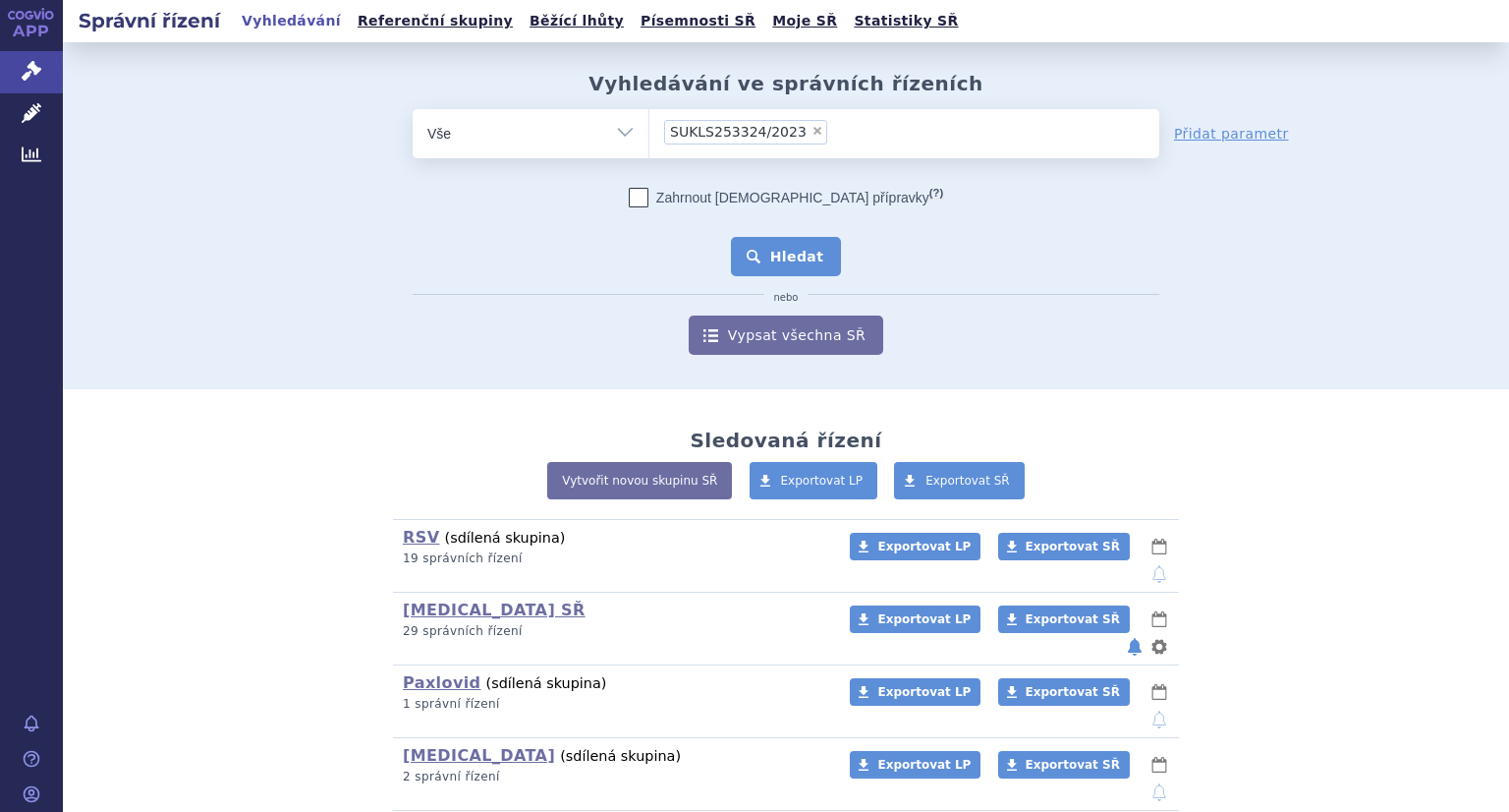
click at [794, 255] on button "Hledat" at bounding box center [786, 256] width 111 height 40
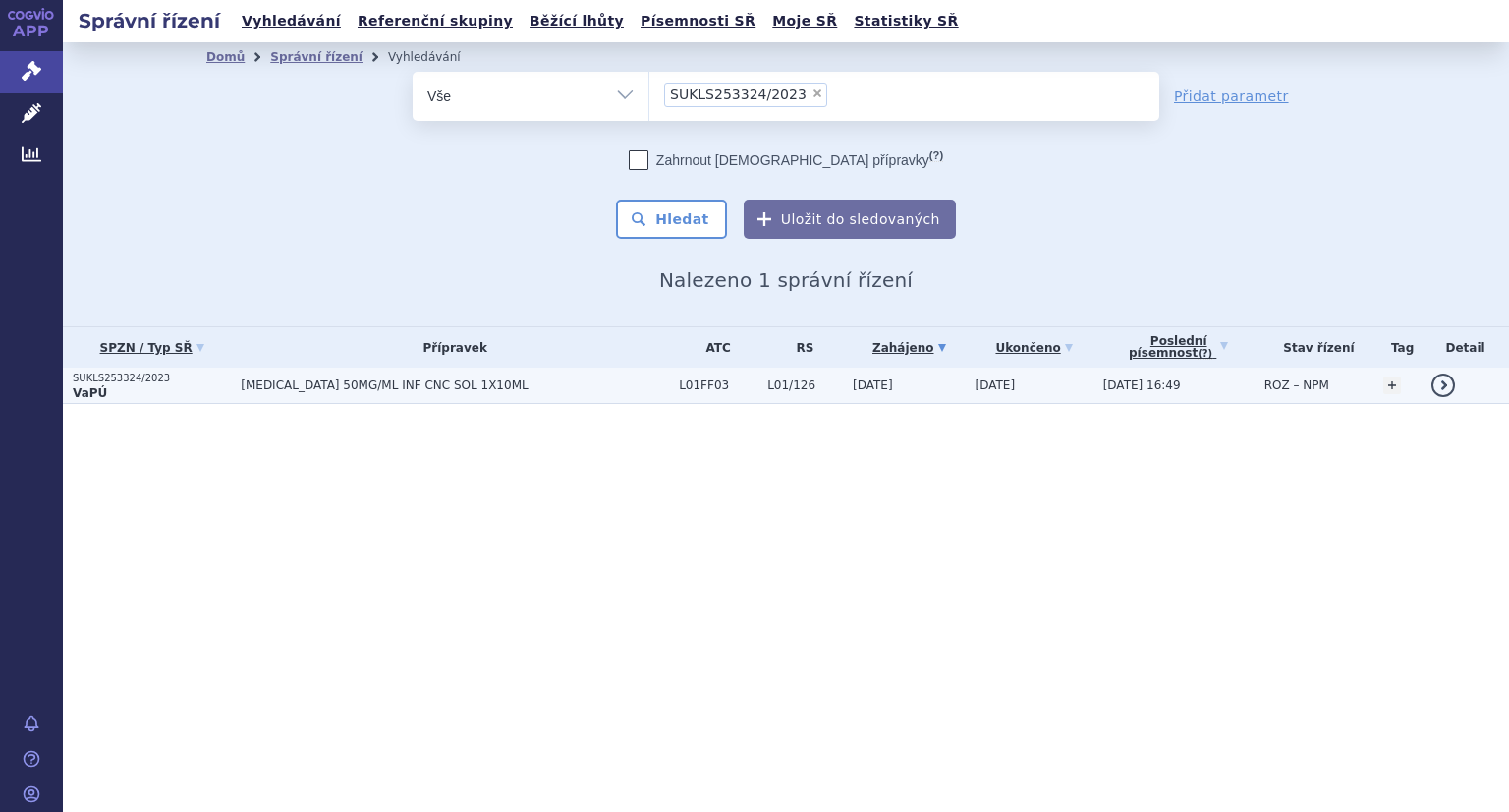
click at [118, 376] on p "SUKLS253324/2023" at bounding box center [151, 379] width 158 height 14
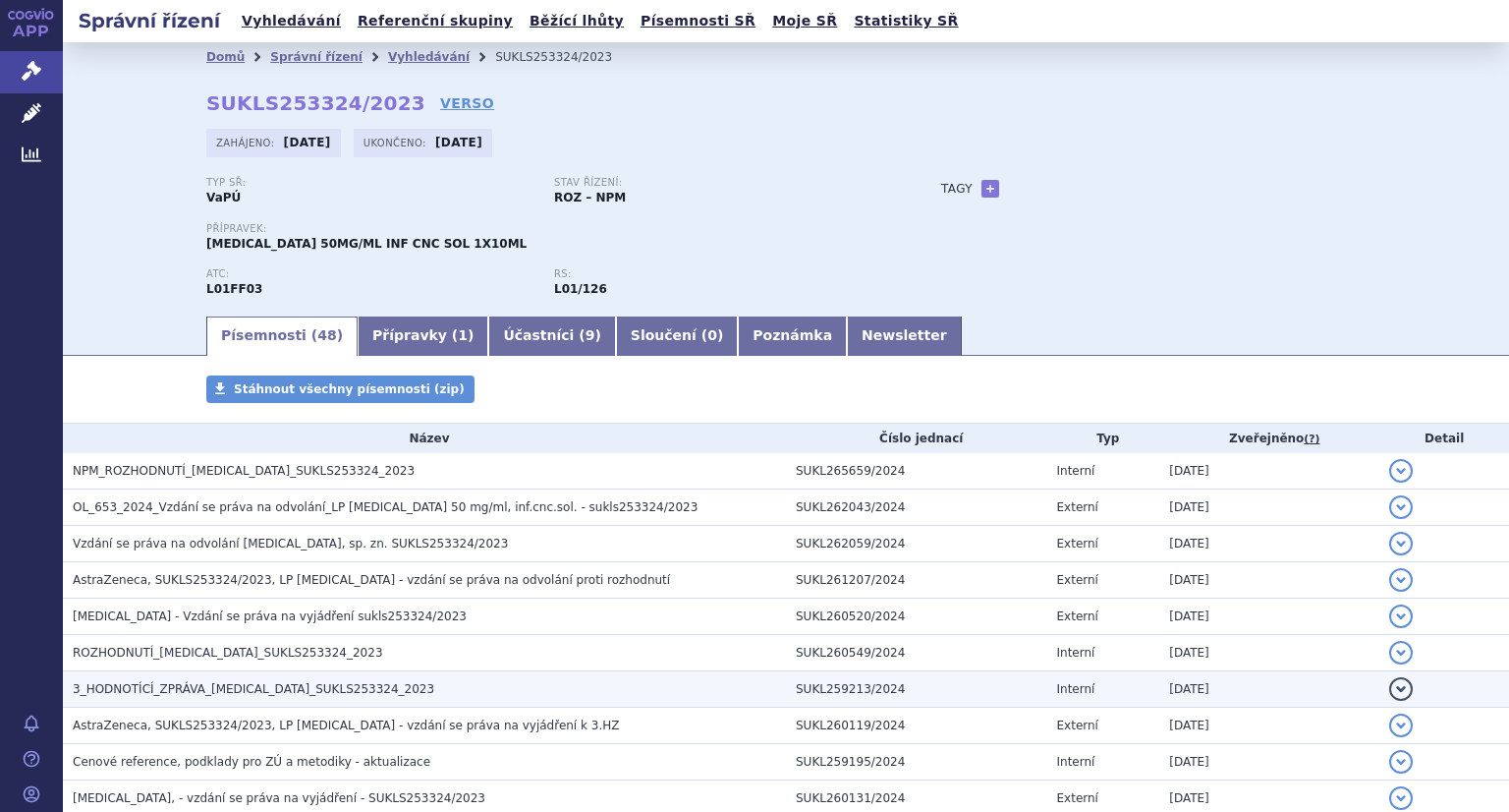
click at [231, 689] on span "3_HODNOTÍCÍ_ZPRÁVA_IMFINZI_SUKLS253324_2023" at bounding box center [253, 689] width 362 height 14
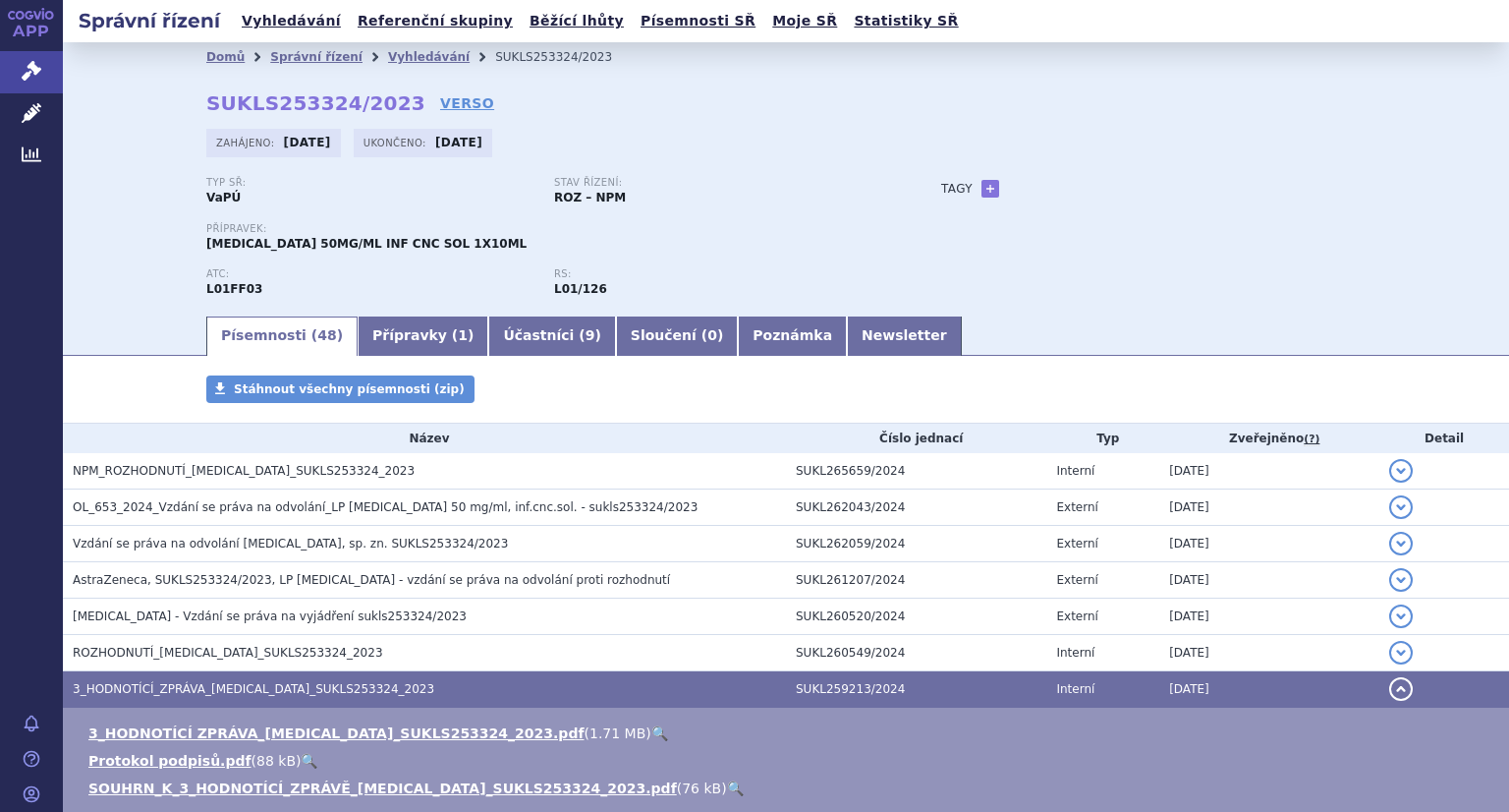
click at [651, 728] on link "🔍" at bounding box center [659, 733] width 17 height 16
click at [265, 25] on link "Vyhledávání" at bounding box center [291, 21] width 111 height 27
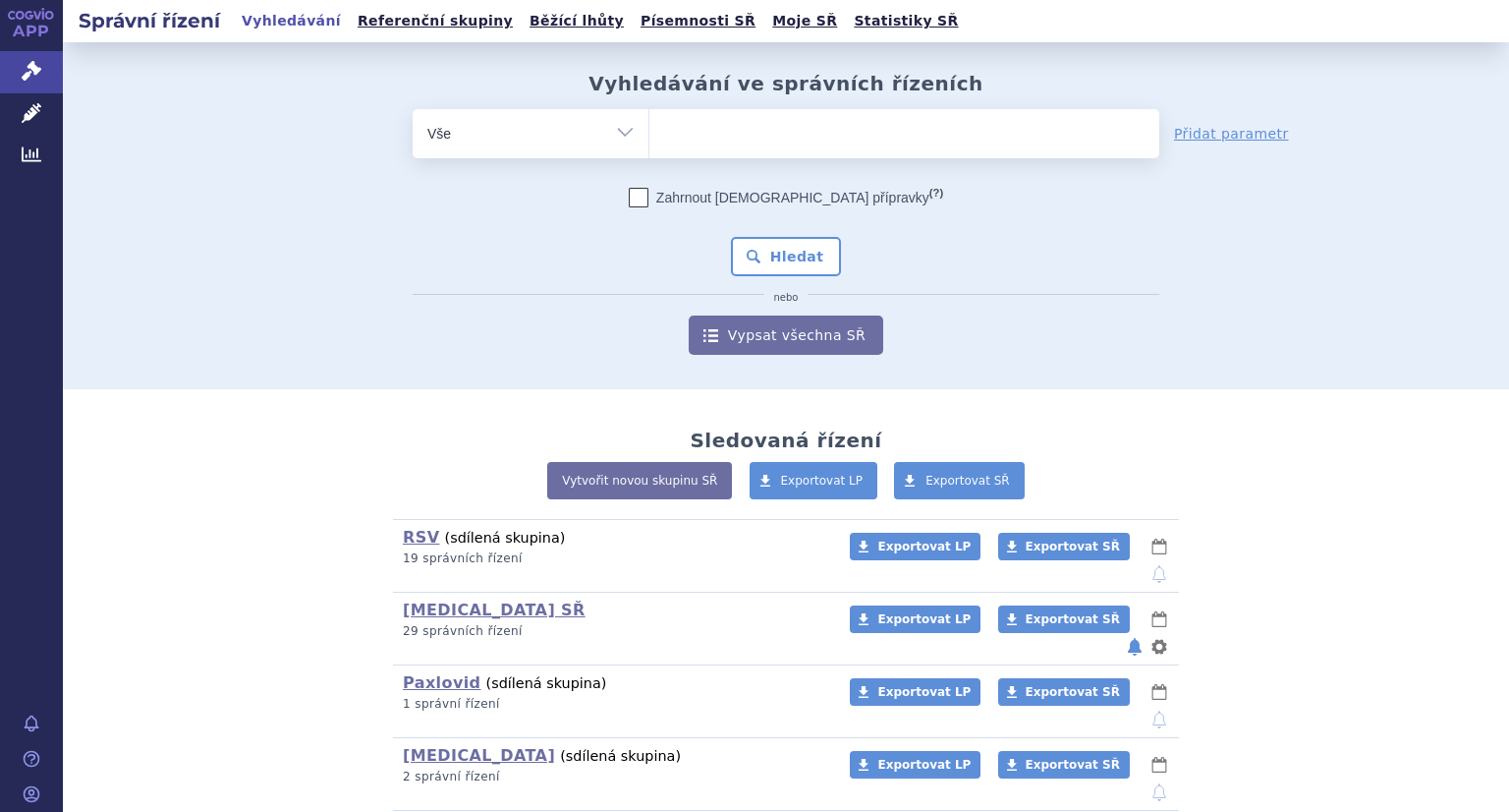
click at [696, 130] on ul at bounding box center [904, 130] width 510 height 42
click at [649, 130] on select at bounding box center [648, 132] width 1 height 49
paste input "SUKLS226663/2023"
type input "SUKLS226663/2023"
select select "SUKLS226663/2023"
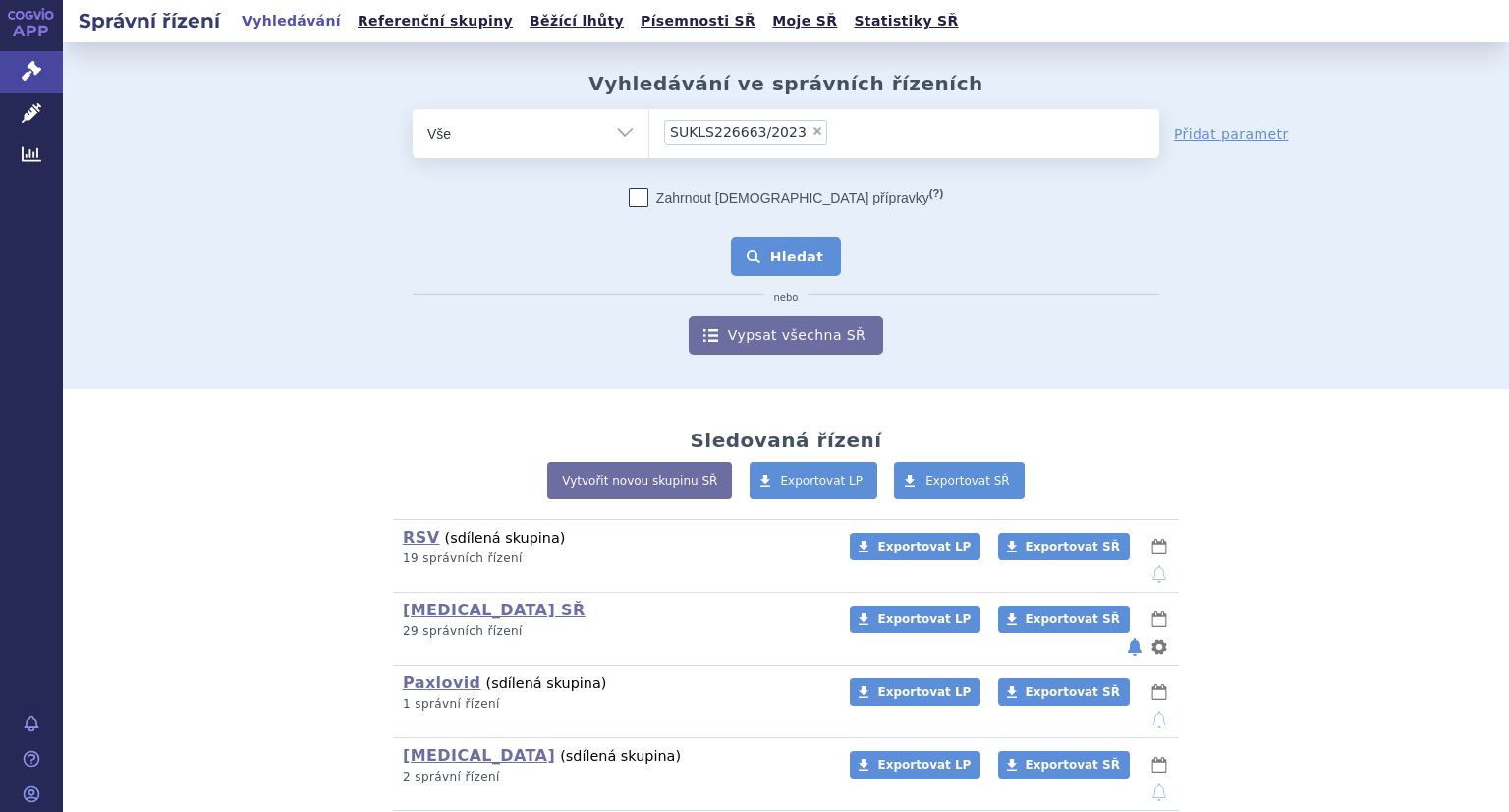
click at [797, 248] on button "Hledat" at bounding box center [786, 256] width 111 height 40
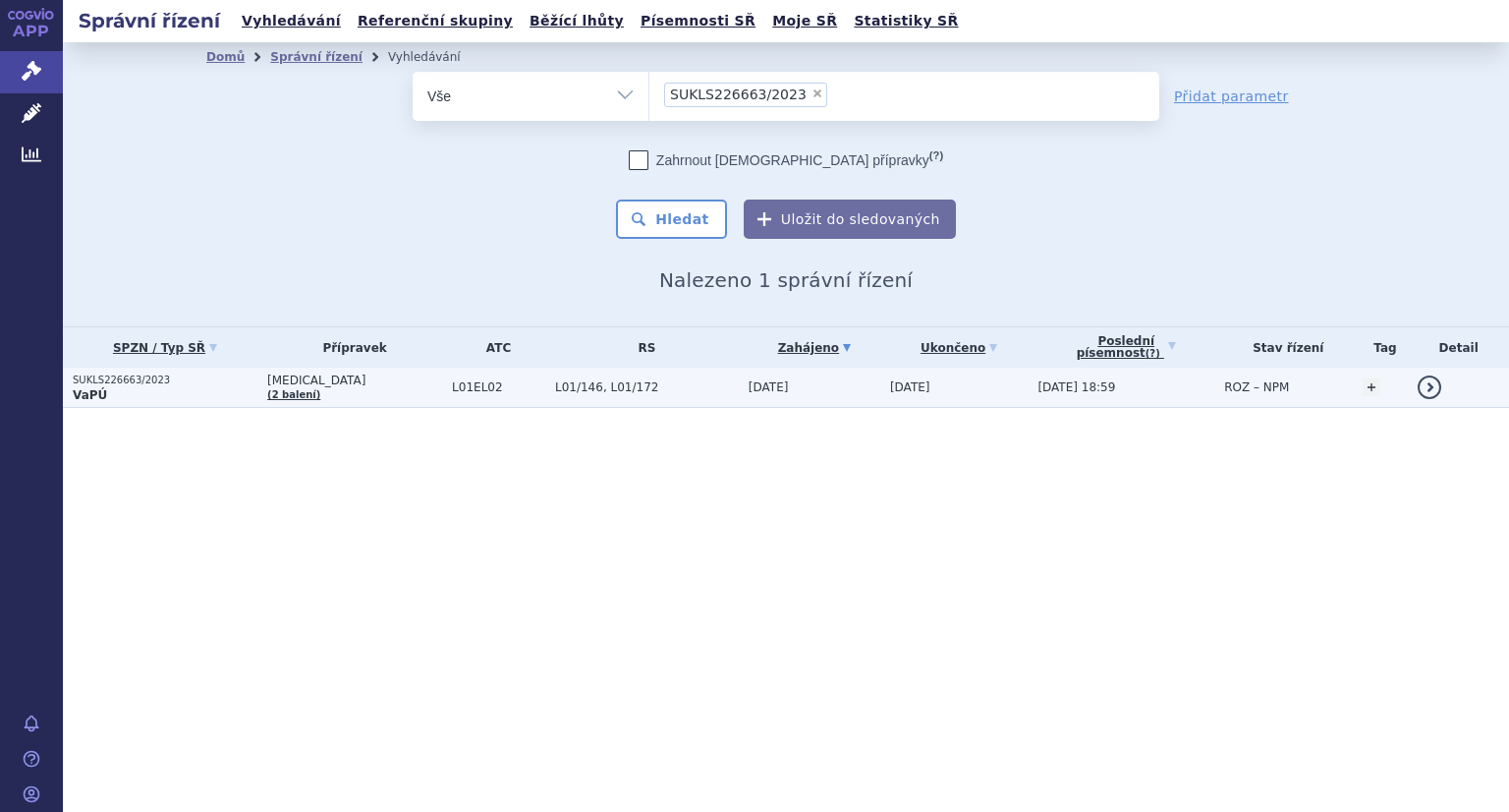
click at [122, 382] on p "SUKLS226663/2023" at bounding box center [165, 381] width 185 height 14
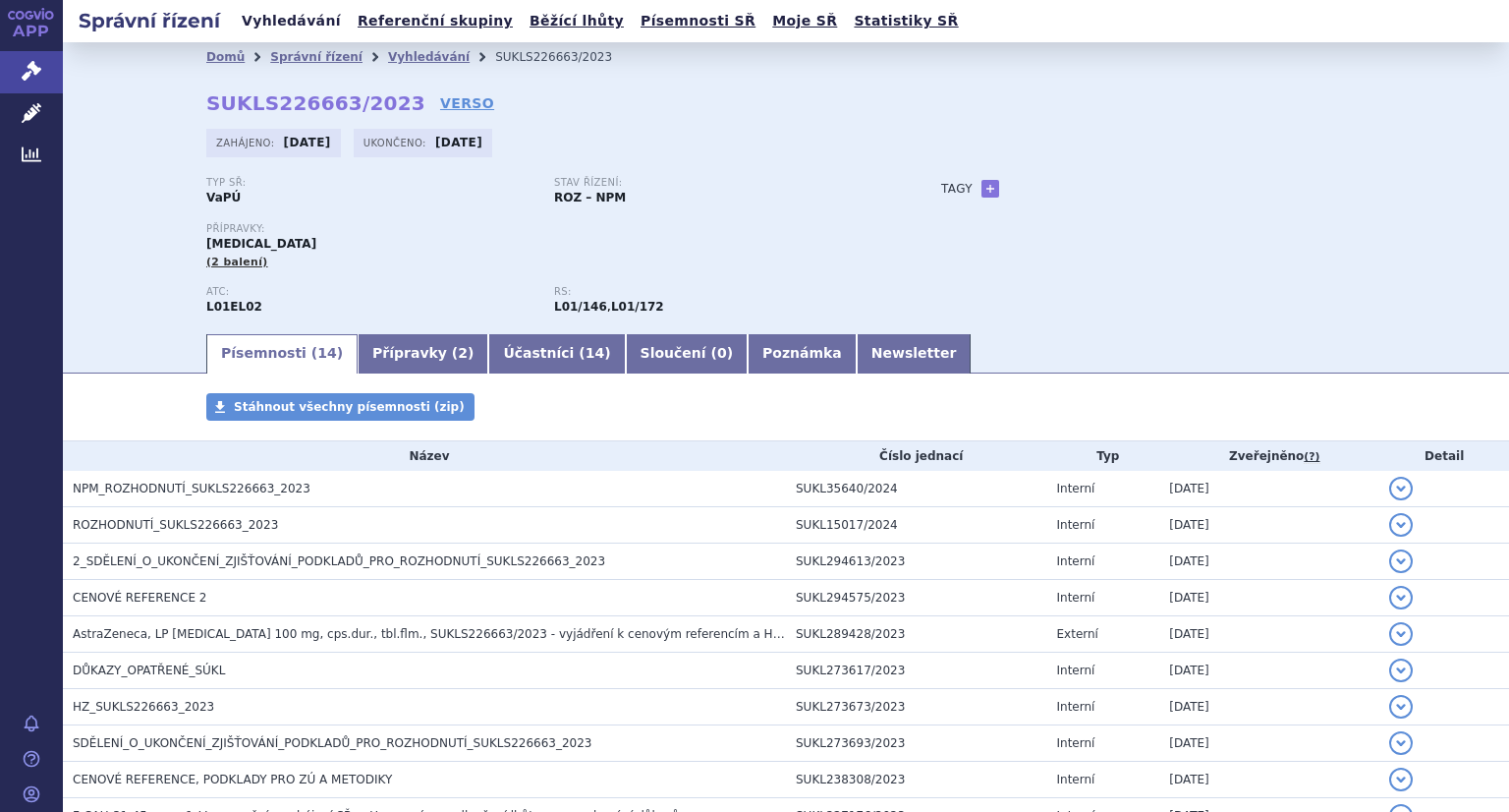
click at [263, 23] on link "Vyhledávání" at bounding box center [291, 21] width 111 height 27
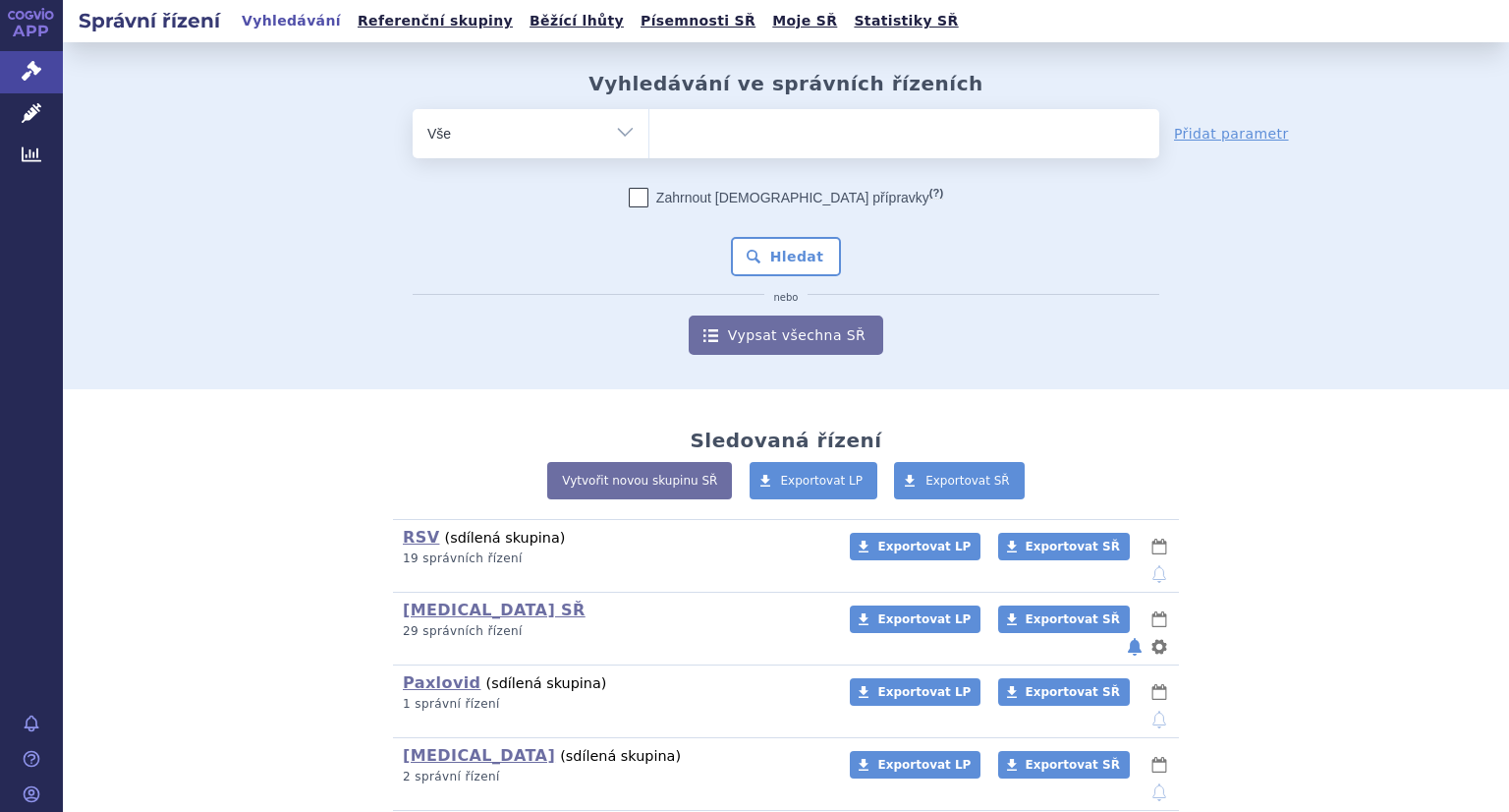
click at [751, 141] on ul at bounding box center [904, 130] width 510 height 42
click at [649, 141] on select at bounding box center [648, 132] width 1 height 49
paste input "SUKLS111250/2023"
type input "SUKLS111250/2023"
select select "SUKLS111250/2023"
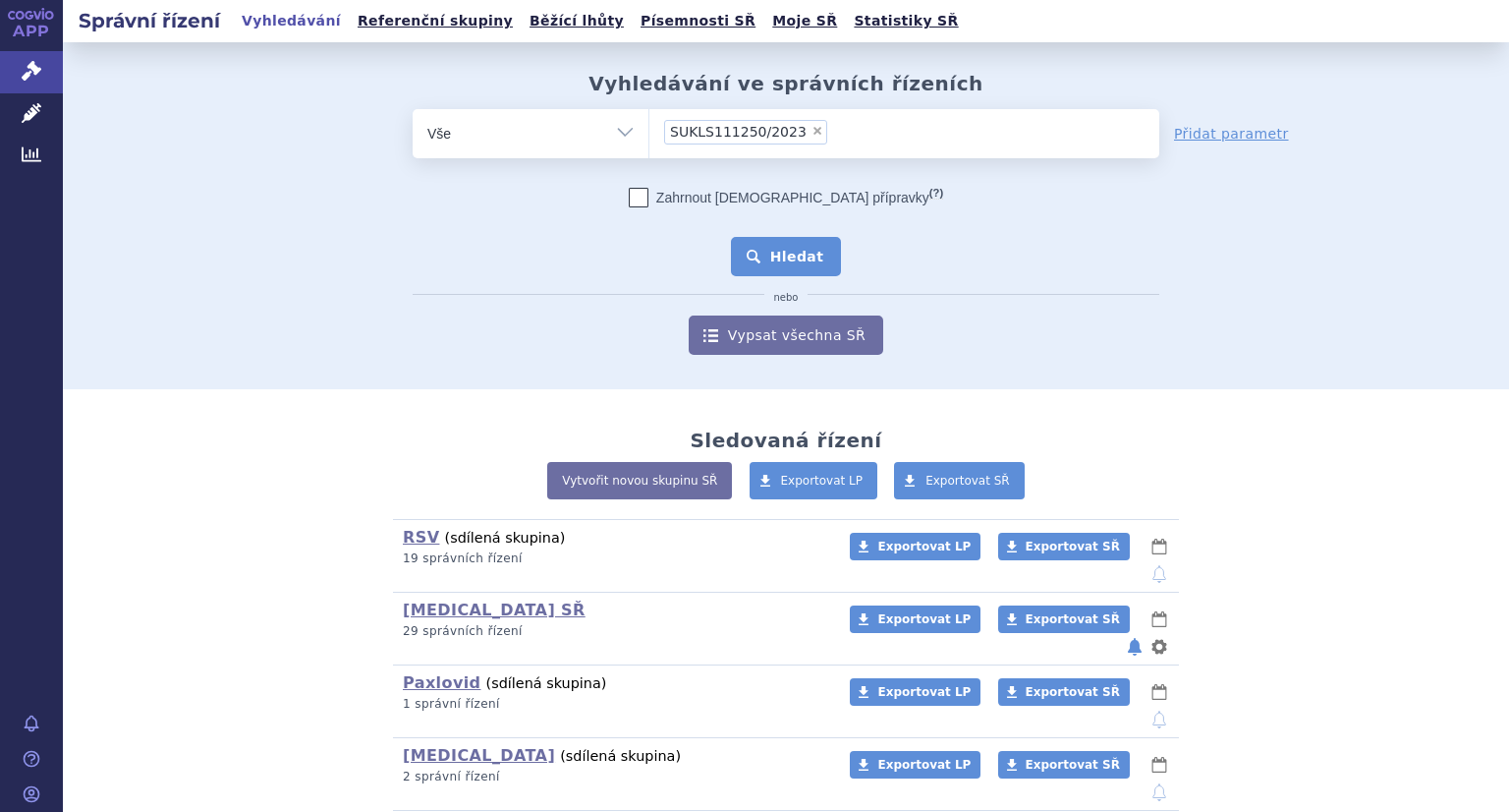
click at [771, 257] on button "Hledat" at bounding box center [786, 256] width 111 height 40
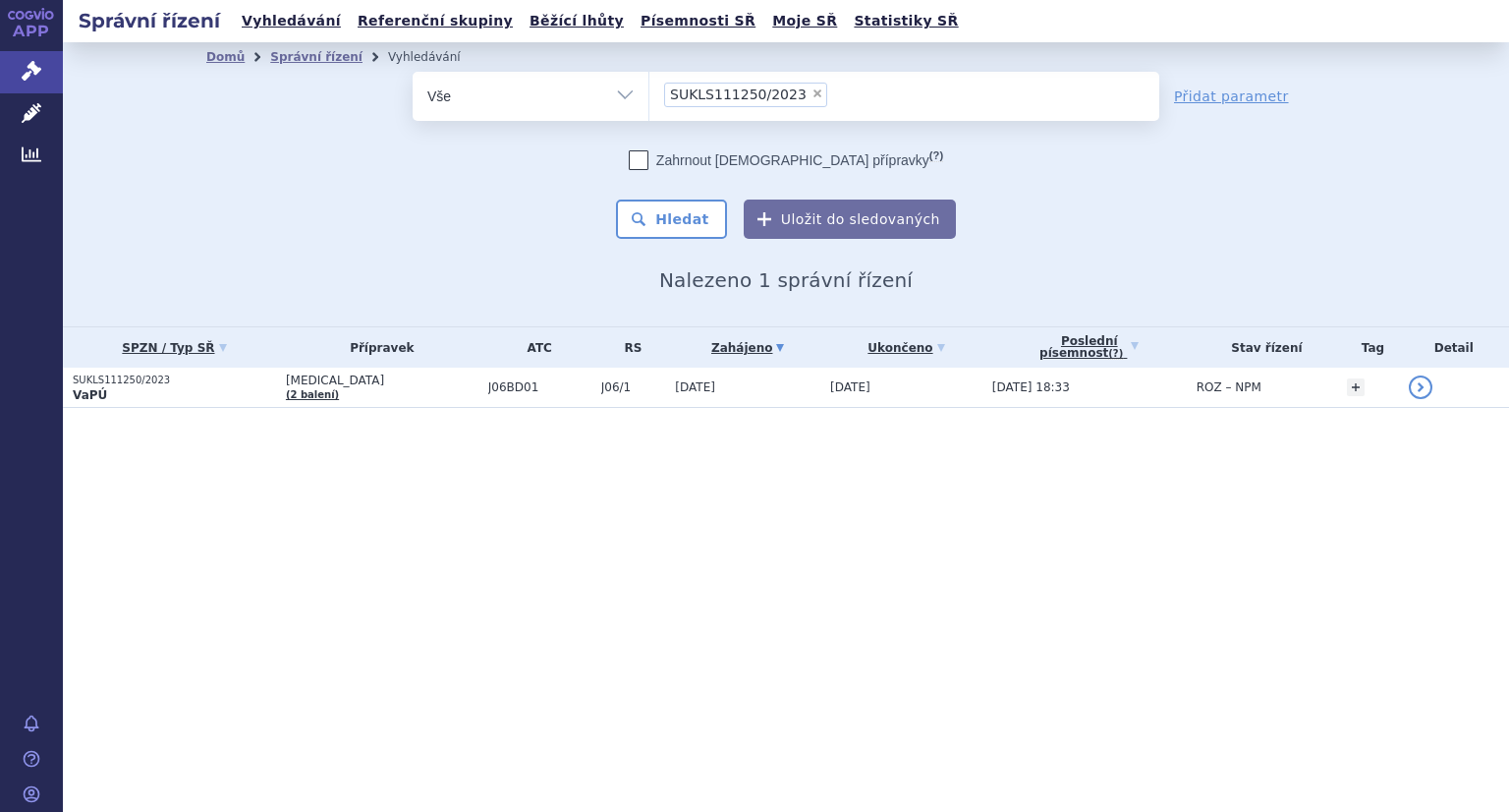
click at [120, 375] on p "SUKLS111250/2023" at bounding box center [174, 381] width 204 height 14
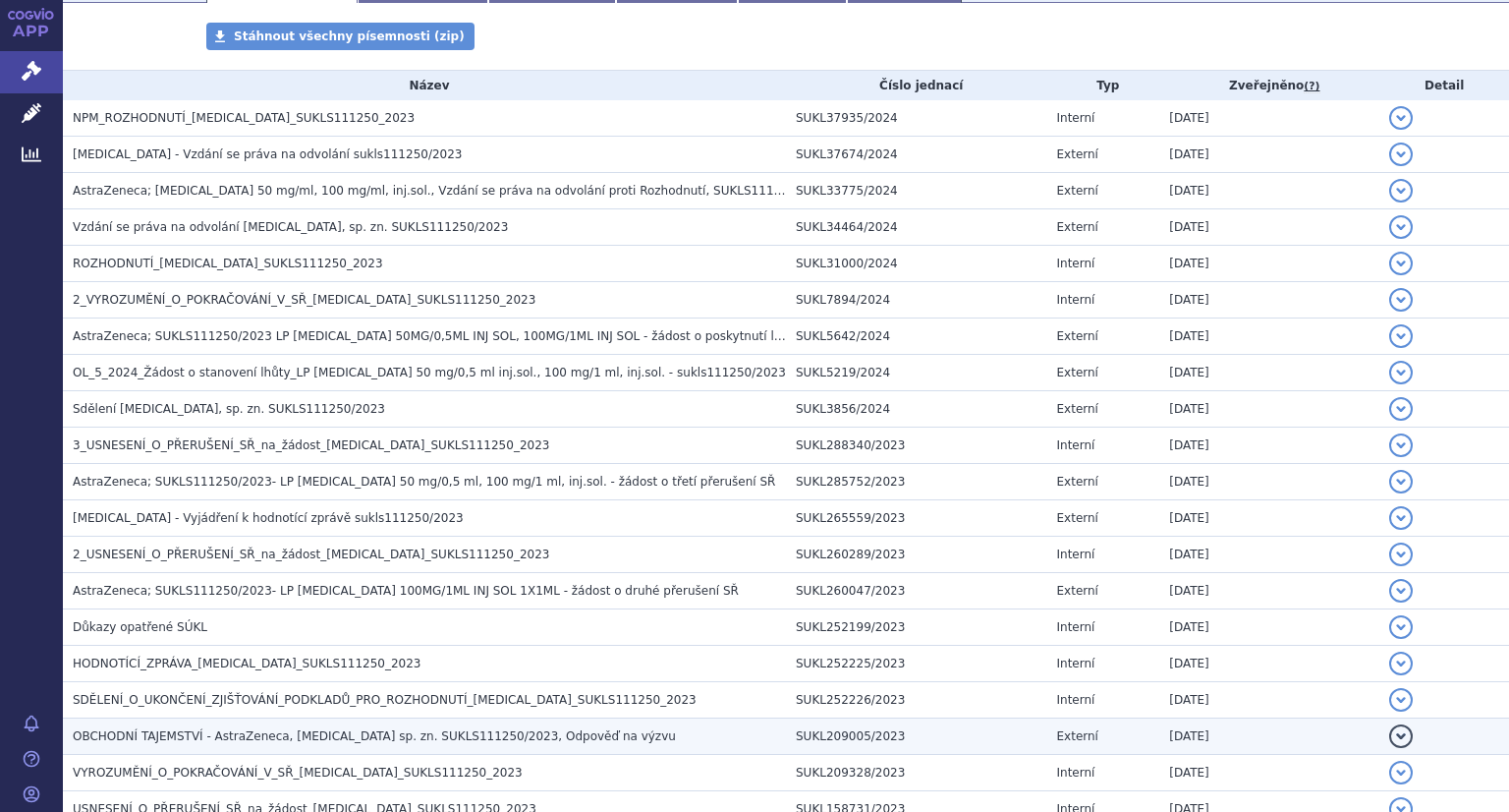
scroll to position [491, 0]
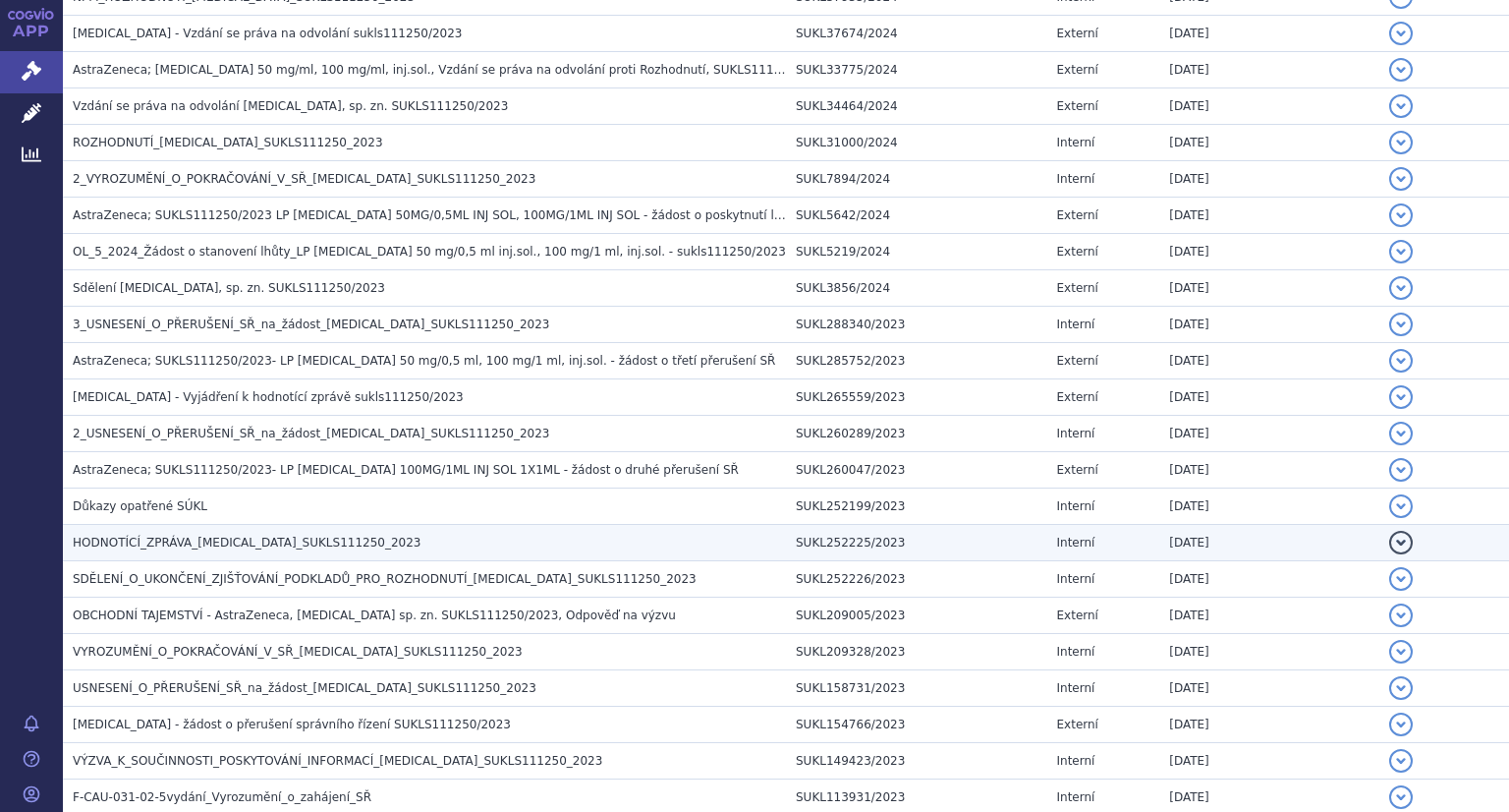
click at [289, 540] on span "HODNOTÍCÍ_ZPRÁVA_SYNAGIS_SUKLS111250_2023" at bounding box center [247, 543] width 349 height 14
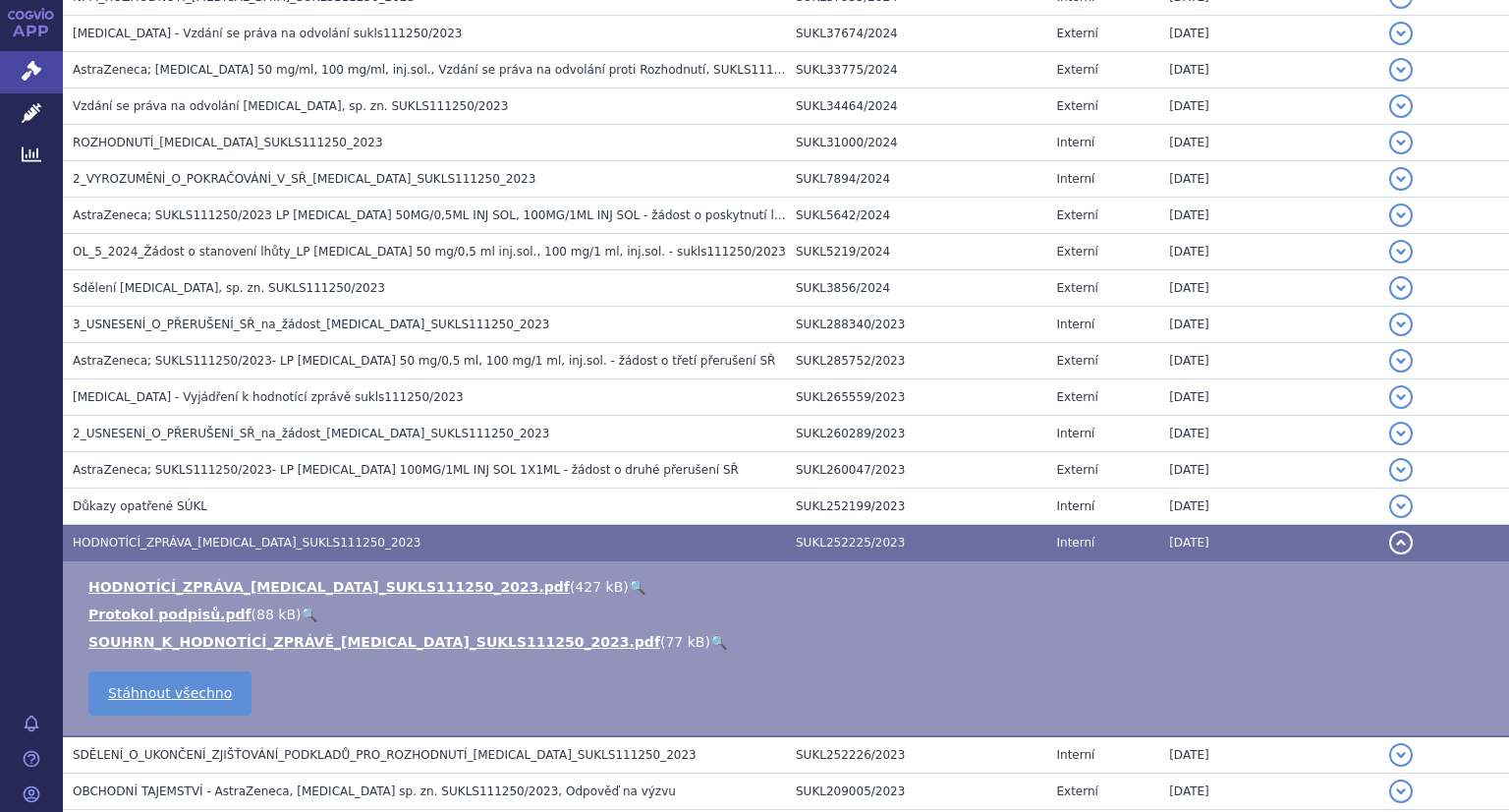
click at [629, 587] on link "🔍" at bounding box center [637, 586] width 17 height 16
